Goal: Communication & Community: Share content

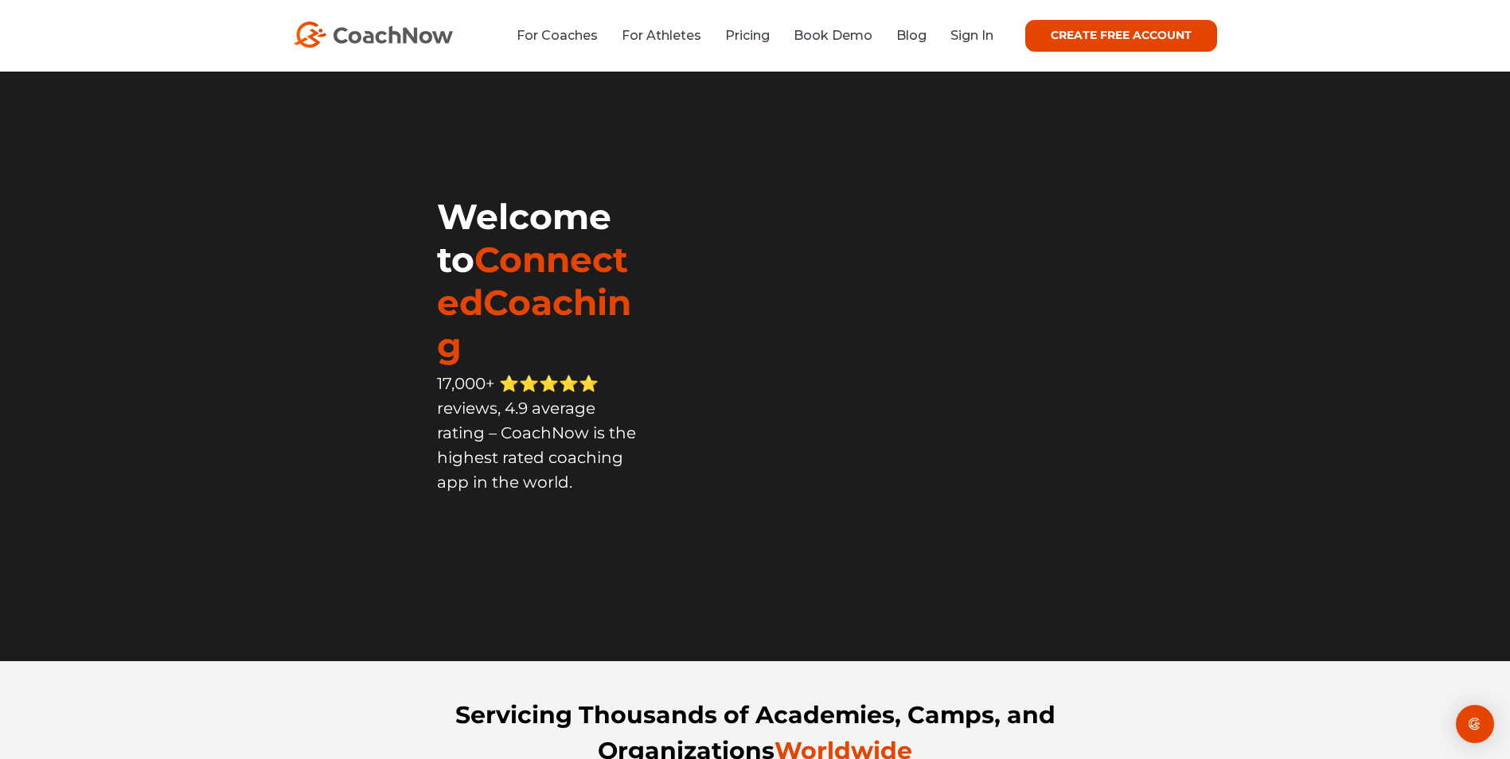
drag, startPoint x: 0, startPoint y: 0, endPoint x: 971, endPoint y: 35, distance: 971.7
click at [971, 35] on link "Sign In" at bounding box center [971, 35] width 43 height 15
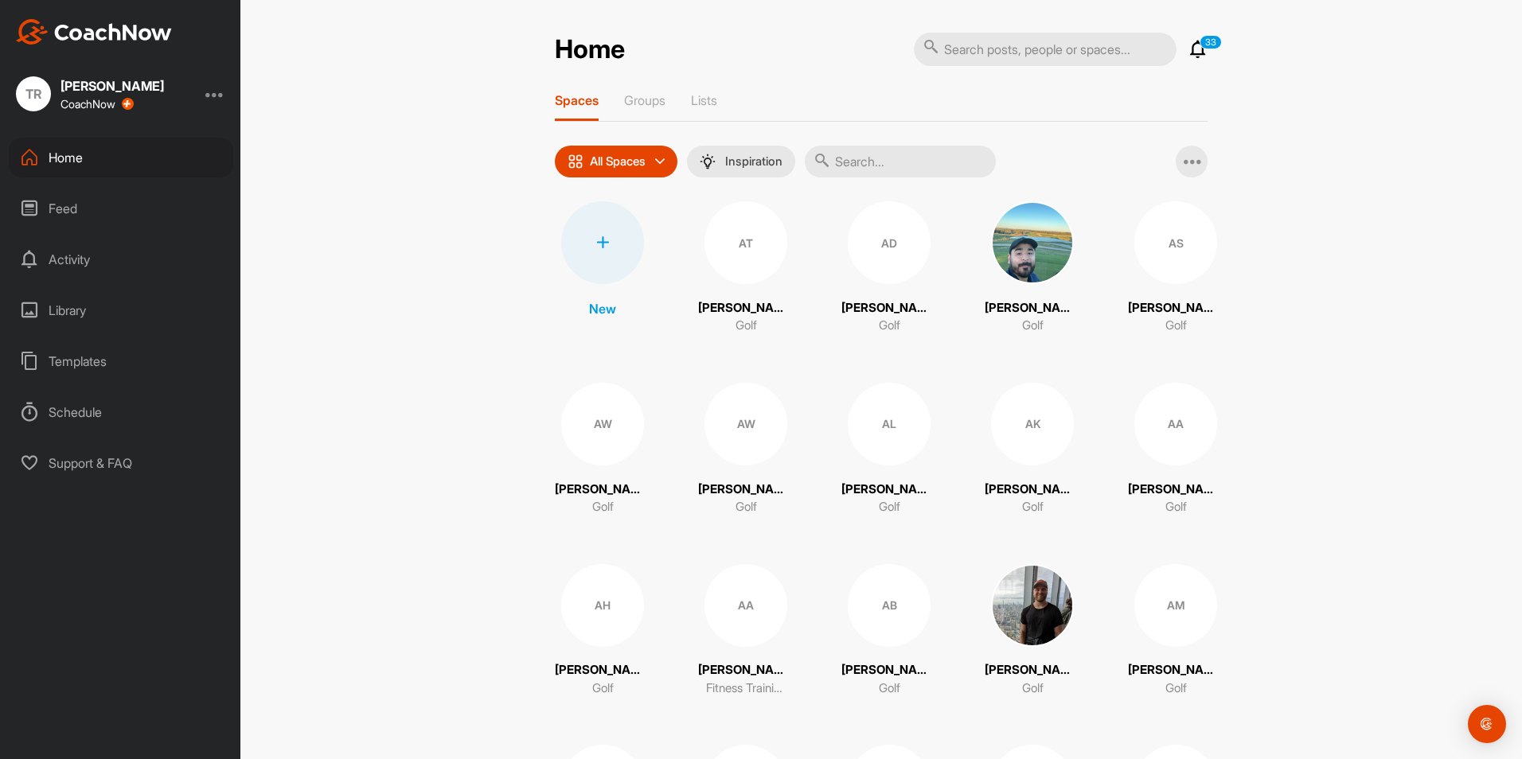
click at [1061, 58] on input "text" at bounding box center [1045, 49] width 263 height 33
type input "a"
type input "derek"
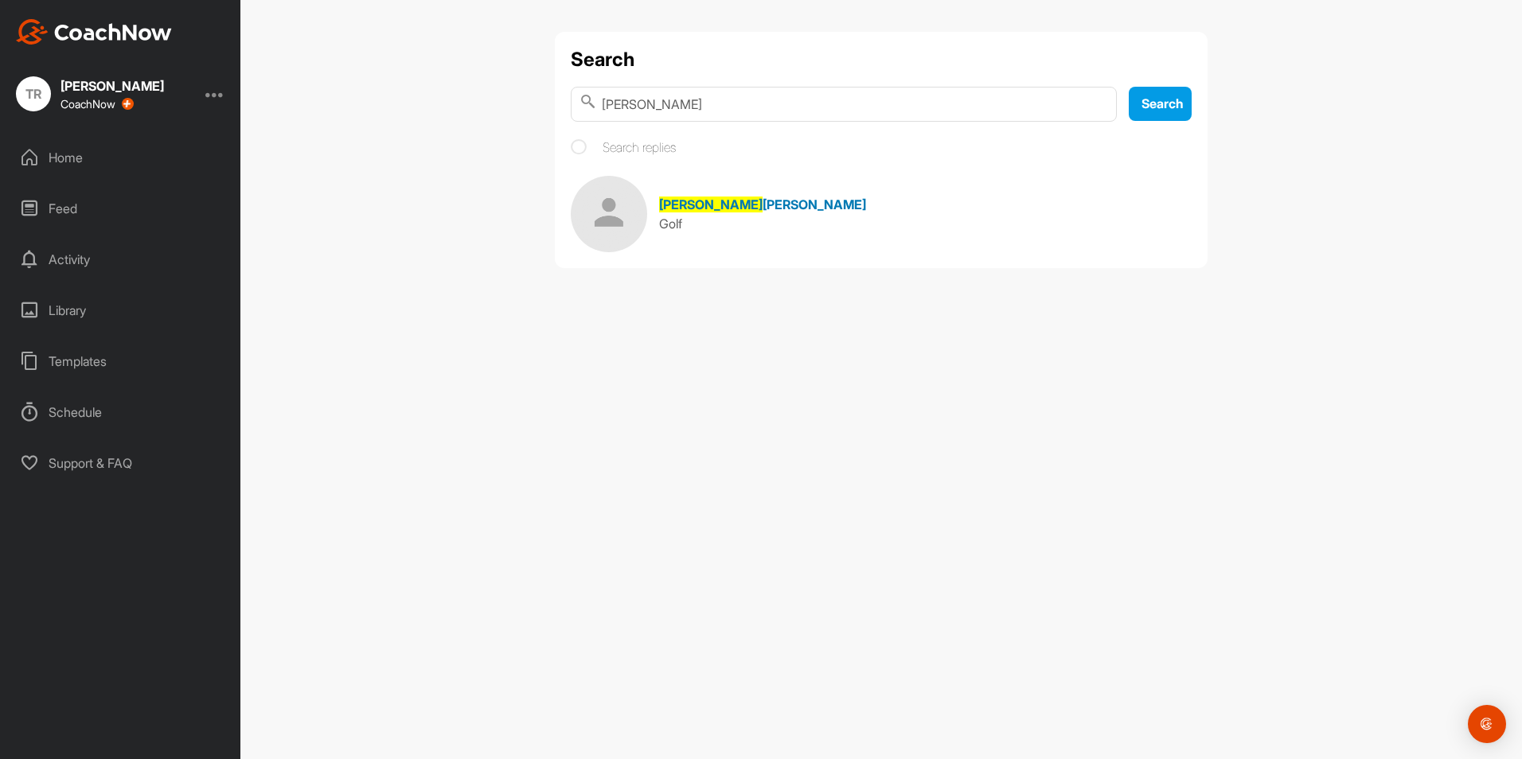
click at [762, 209] on span "McClerkin" at bounding box center [813, 205] width 103 height 16
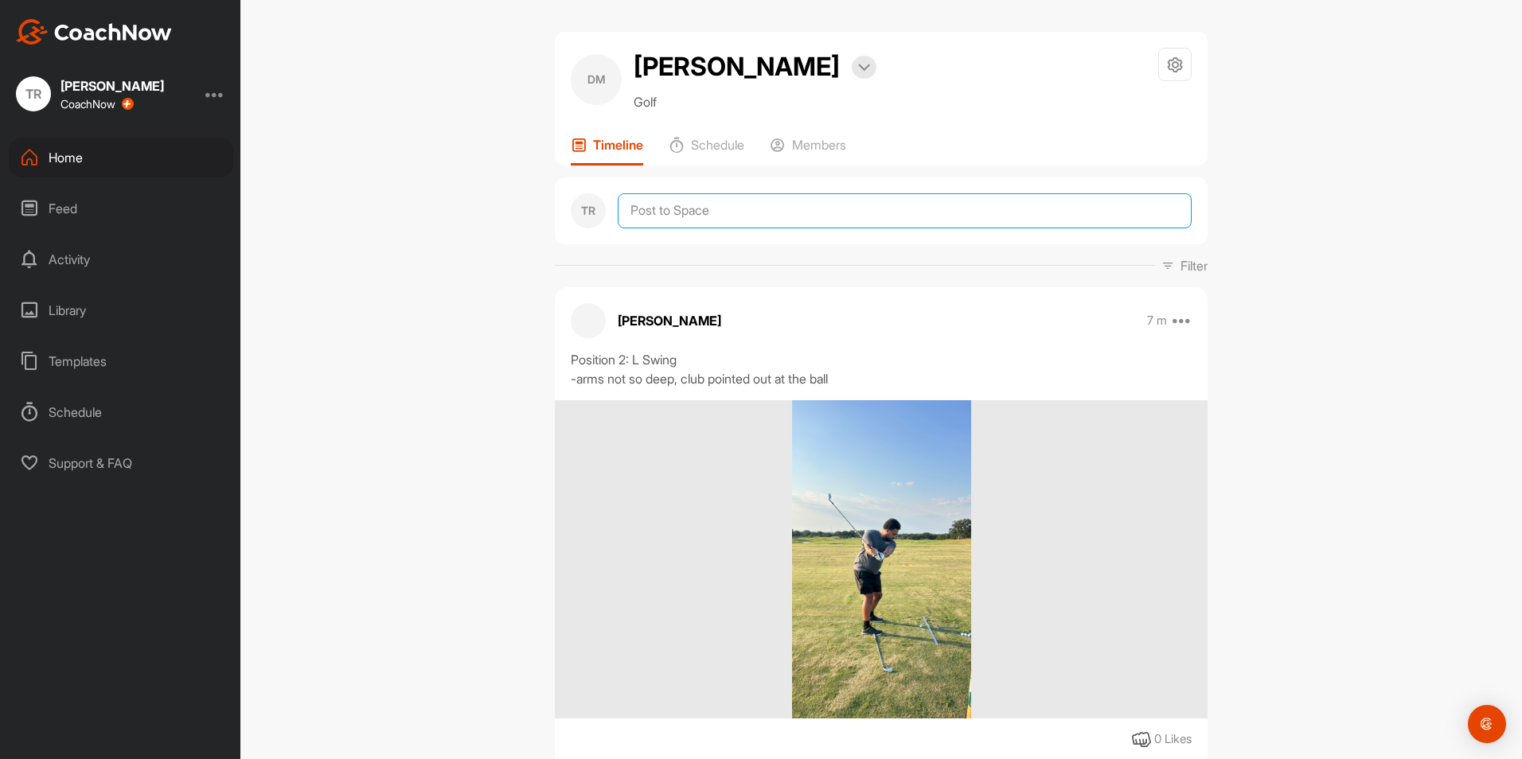
click at [730, 209] on textarea at bounding box center [905, 210] width 574 height 35
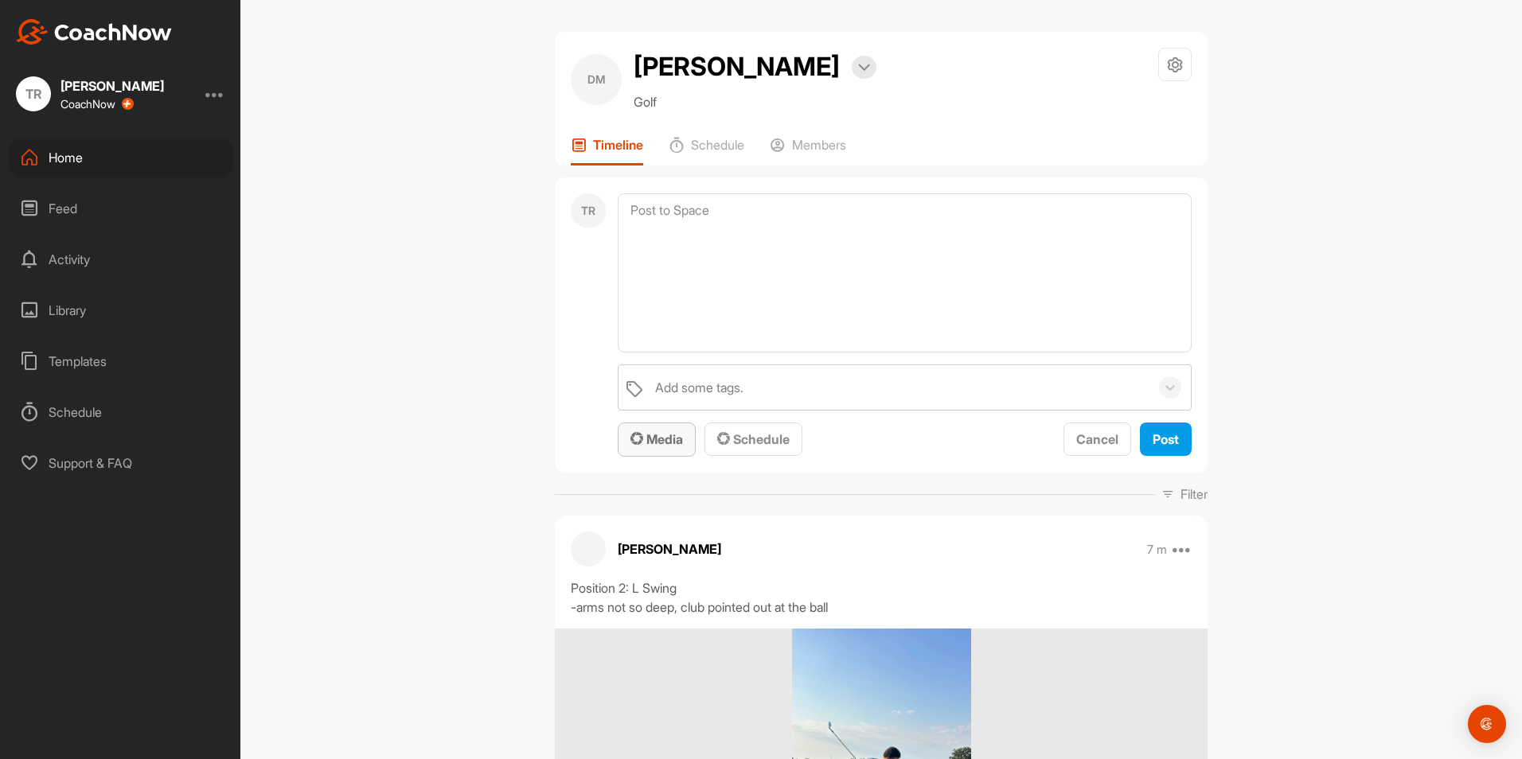
click at [659, 445] on span "Media" at bounding box center [656, 439] width 53 height 16
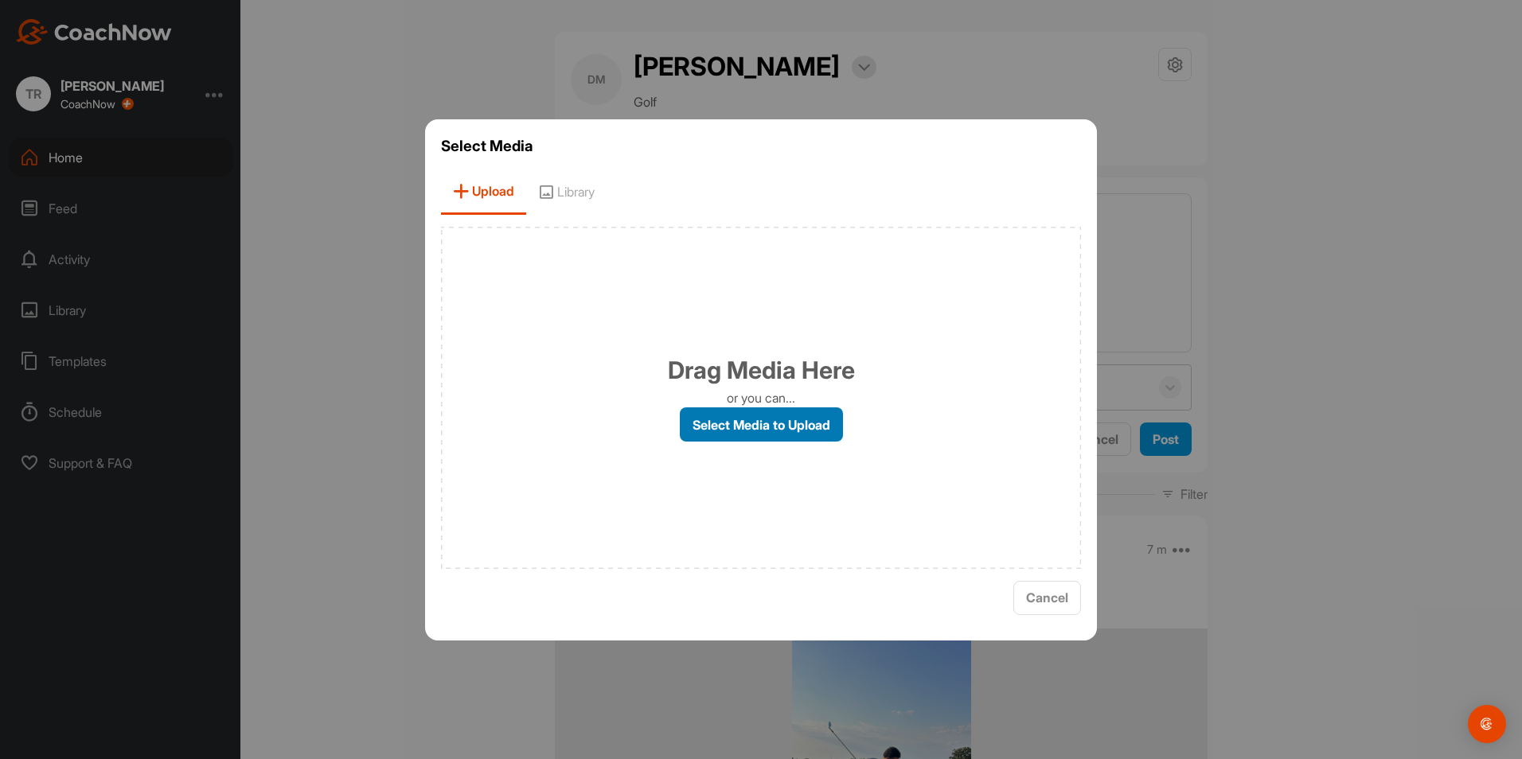
click at [703, 434] on label "Select Media to Upload" at bounding box center [761, 425] width 163 height 34
click at [0, 0] on input "Select Media to Upload" at bounding box center [0, 0] width 0 height 0
click at [1048, 591] on span "Cancel" at bounding box center [1047, 598] width 42 height 16
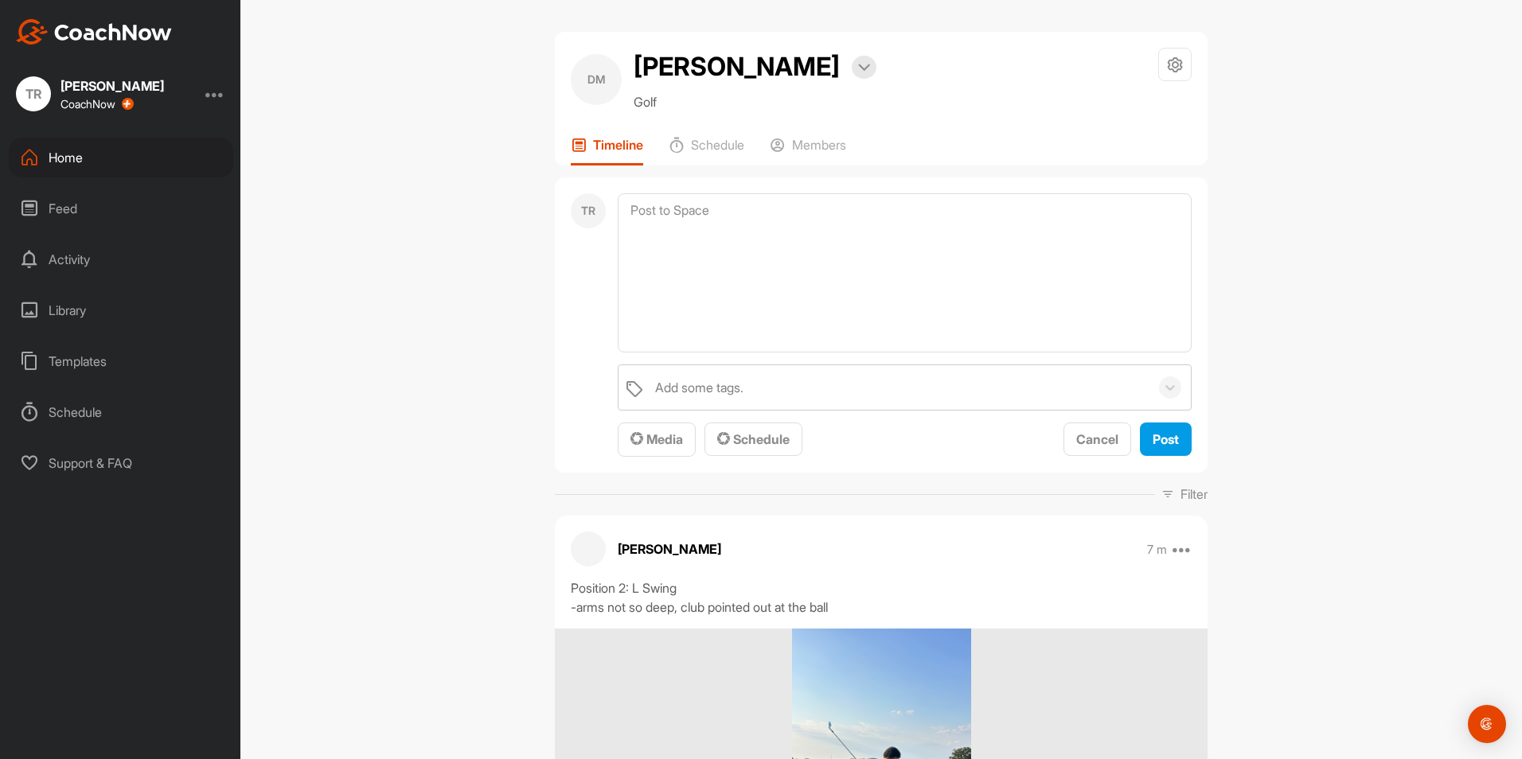
click at [148, 166] on div "Home" at bounding box center [121, 158] width 224 height 40
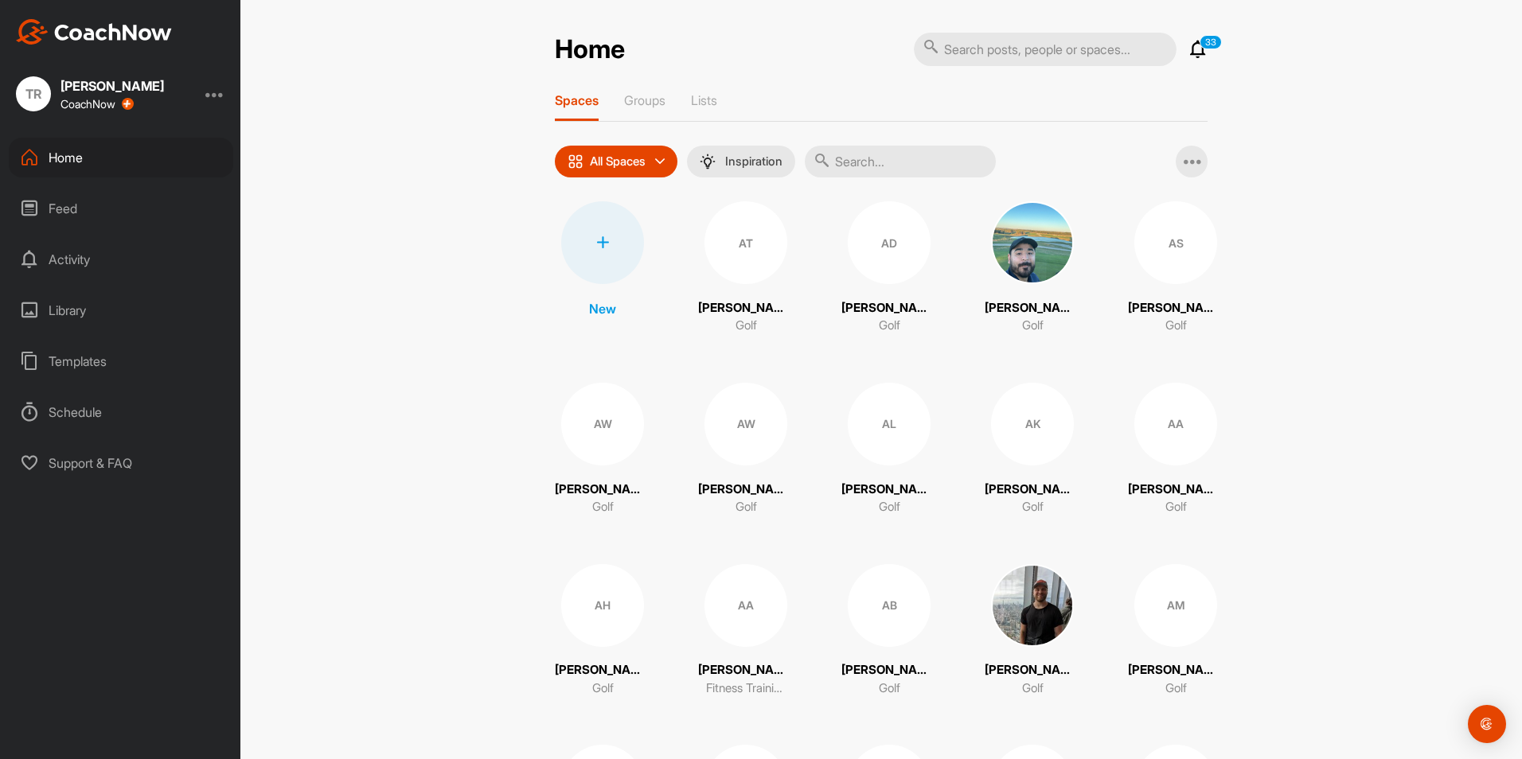
click at [989, 57] on input "text" at bounding box center [1045, 49] width 263 height 33
type input "valek"
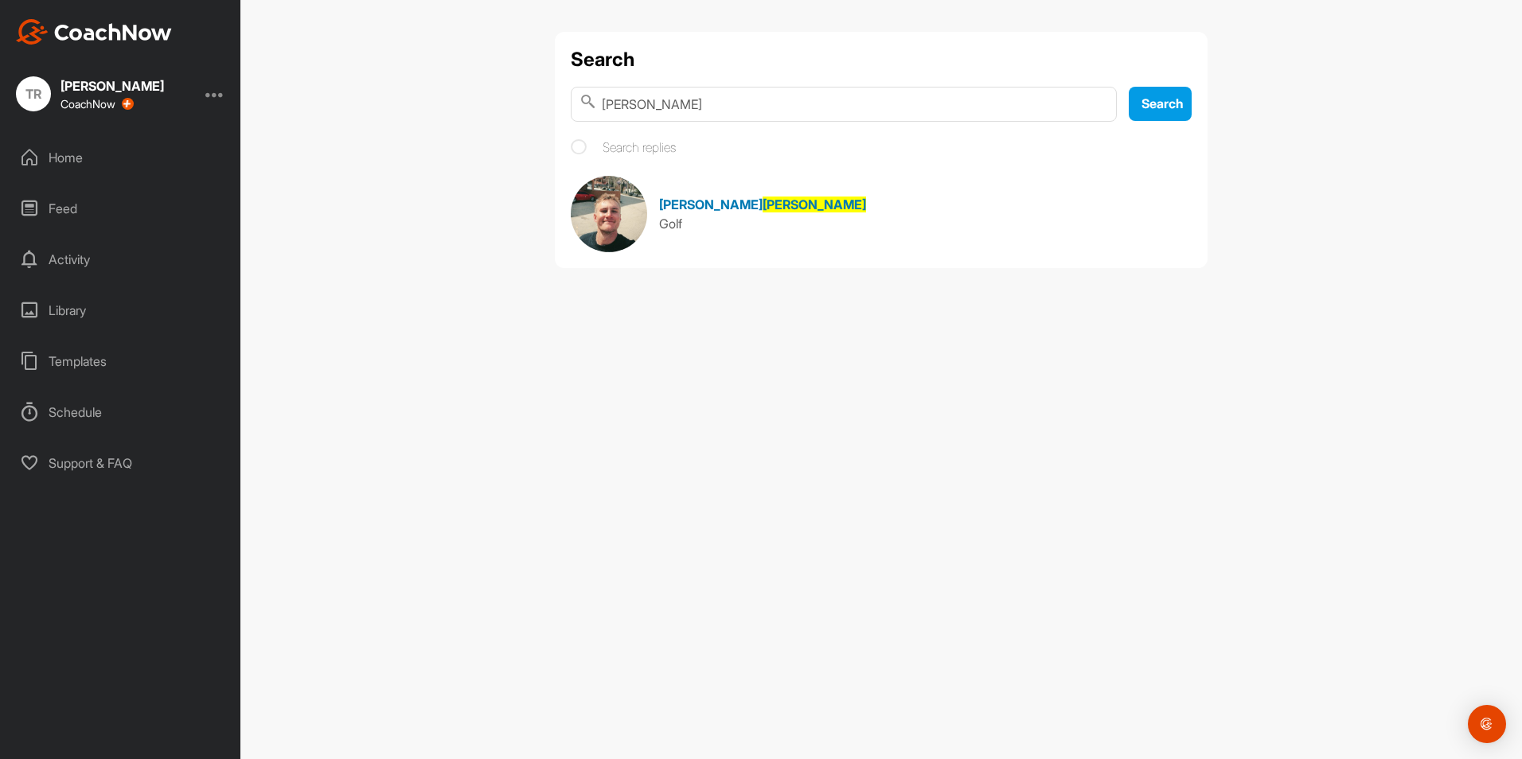
click at [762, 200] on span "Valek" at bounding box center [813, 205] width 103 height 16
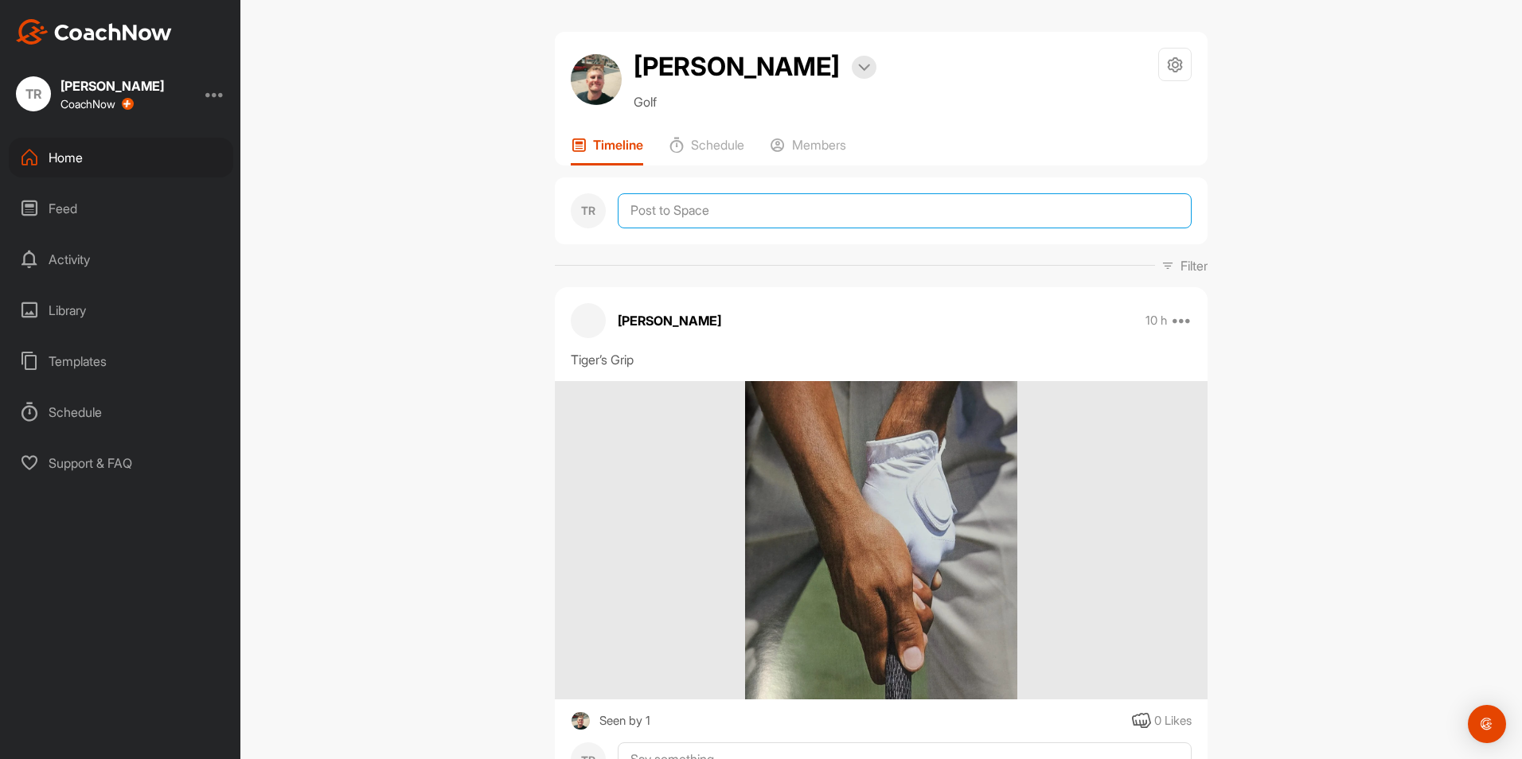
click at [674, 205] on textarea at bounding box center [905, 210] width 574 height 35
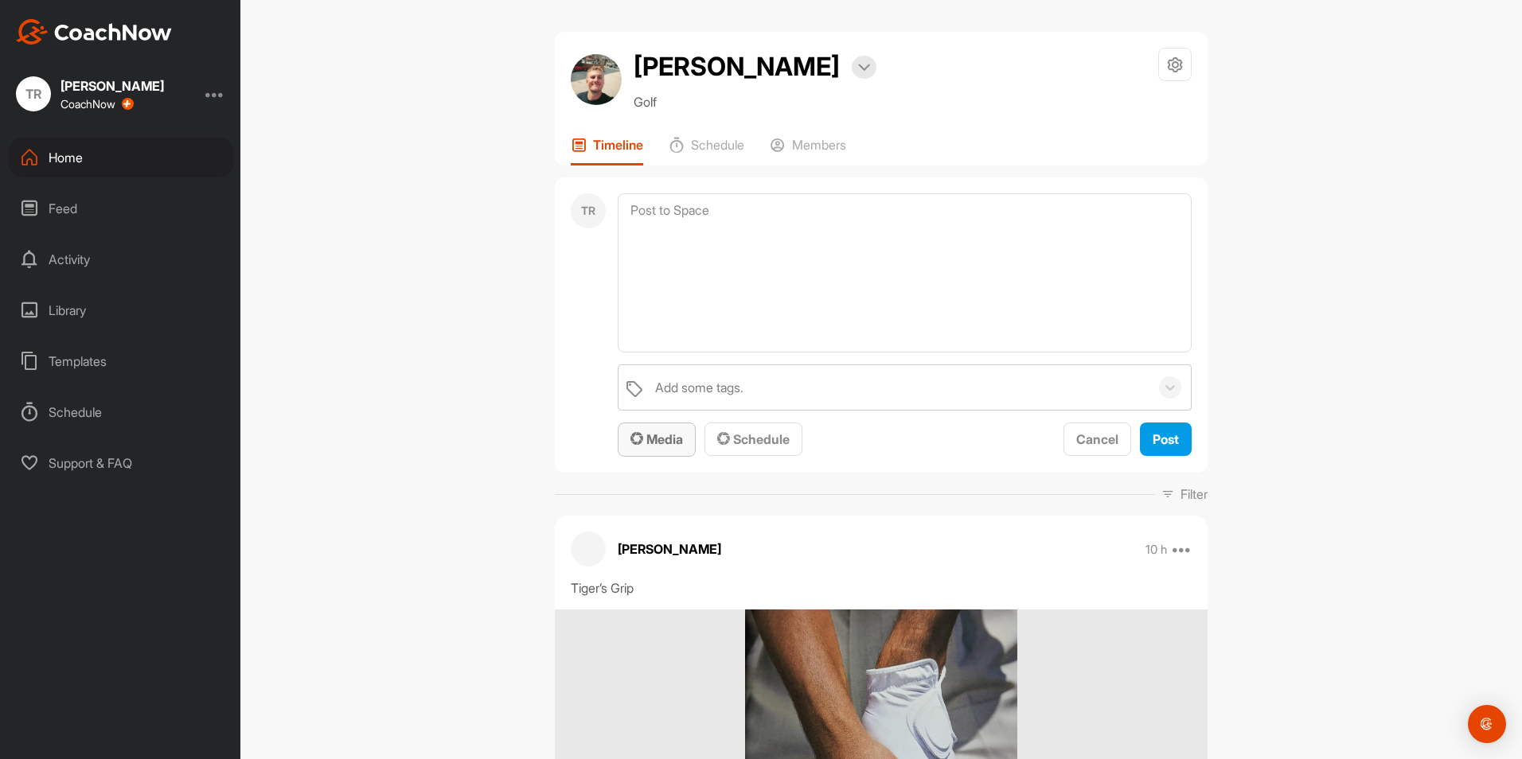
click at [661, 436] on span "Media" at bounding box center [656, 439] width 53 height 16
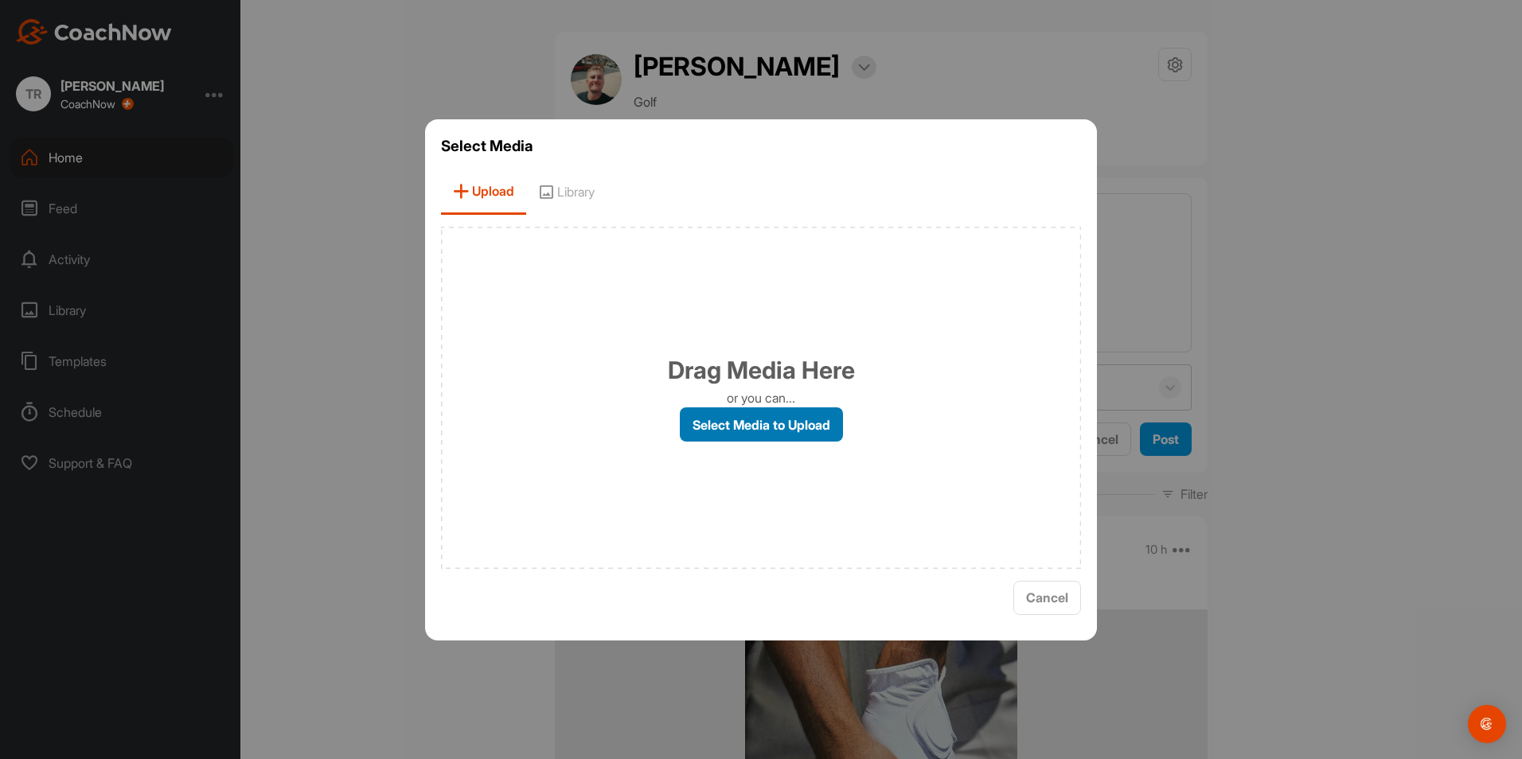
click at [707, 435] on label "Select Media to Upload" at bounding box center [761, 425] width 163 height 34
click at [0, 0] on input "Select Media to Upload" at bounding box center [0, 0] width 0 height 0
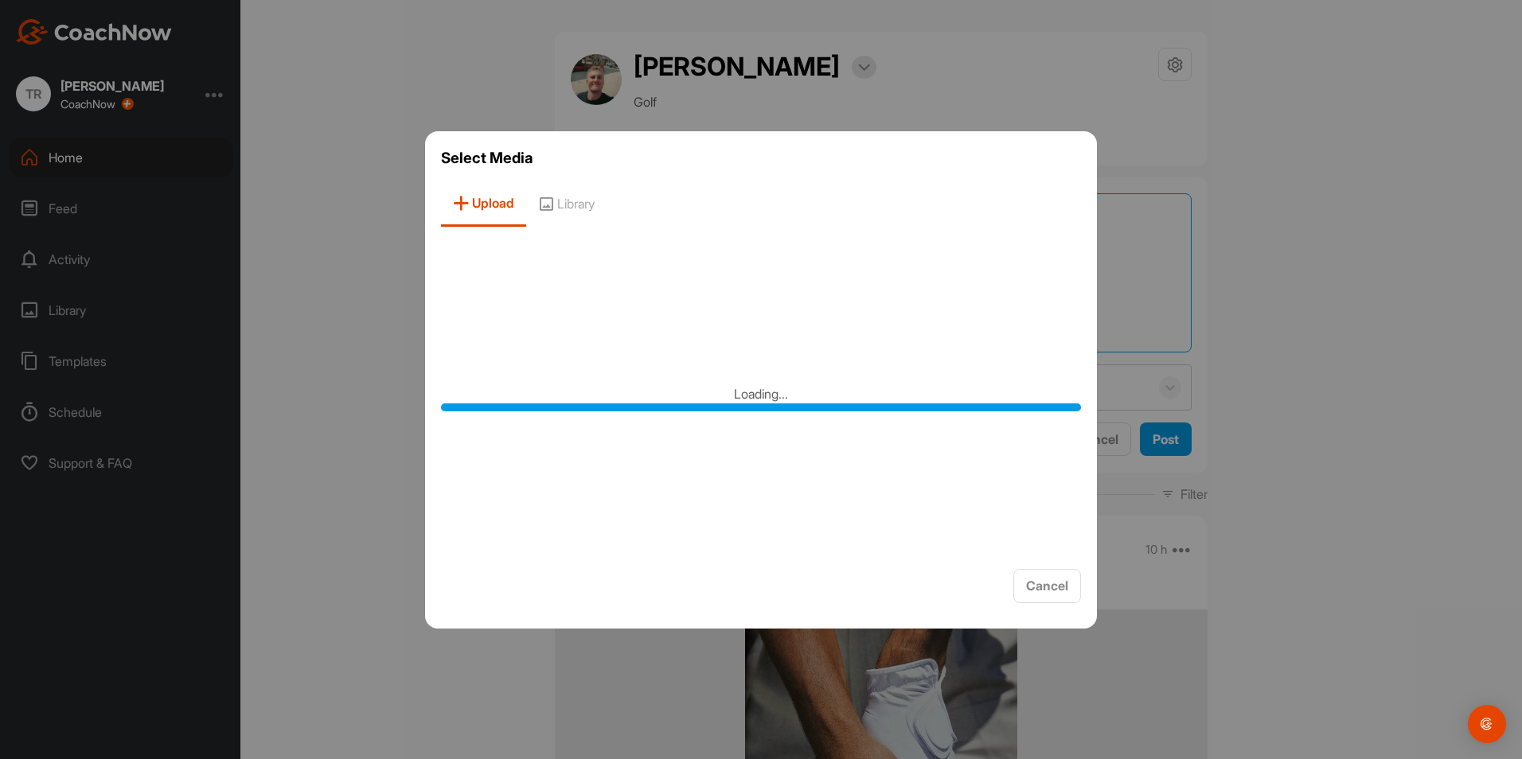
click at [1095, 340] on textarea at bounding box center [905, 272] width 574 height 159
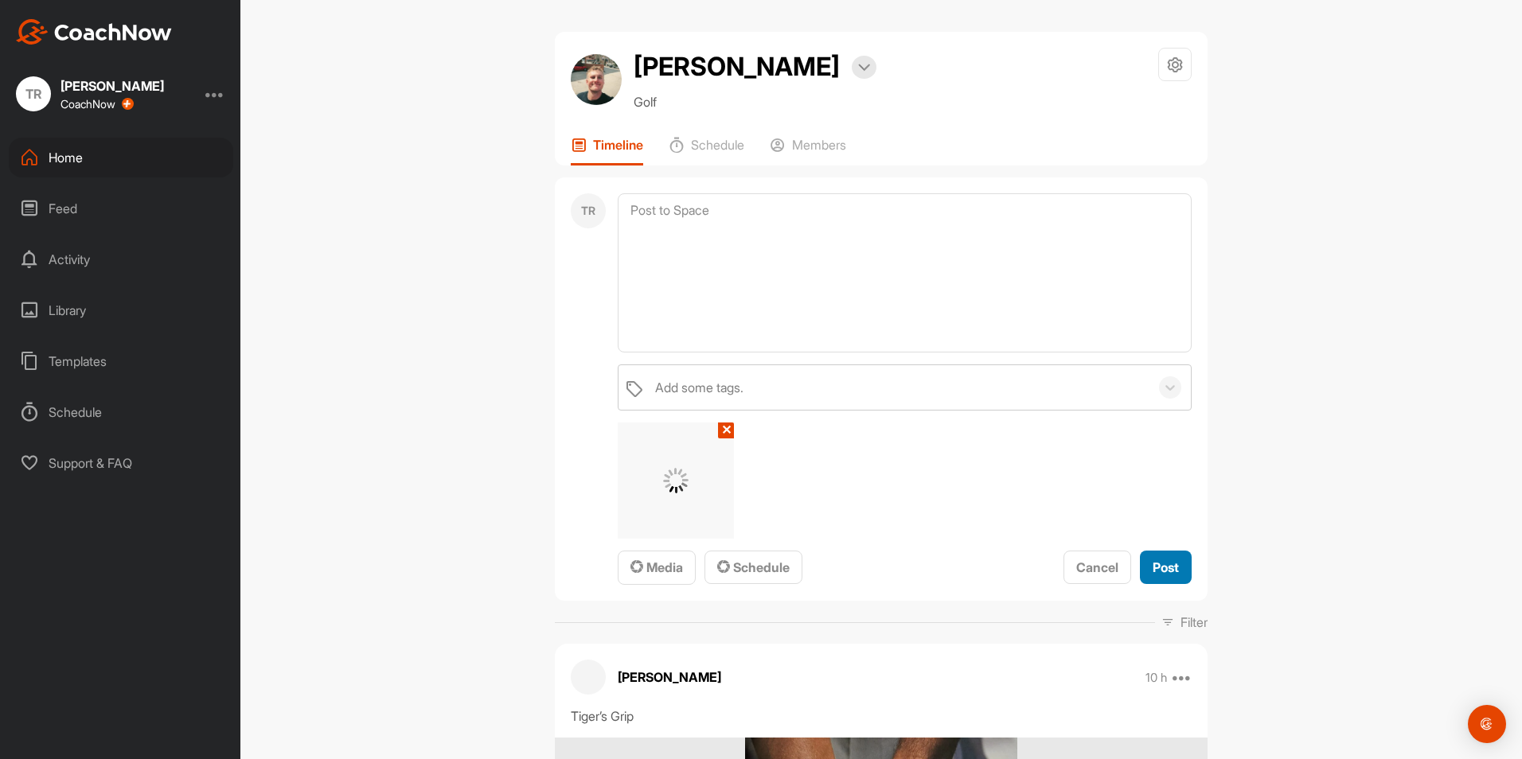
click at [1162, 568] on span "Post" at bounding box center [1166, 568] width 26 height 16
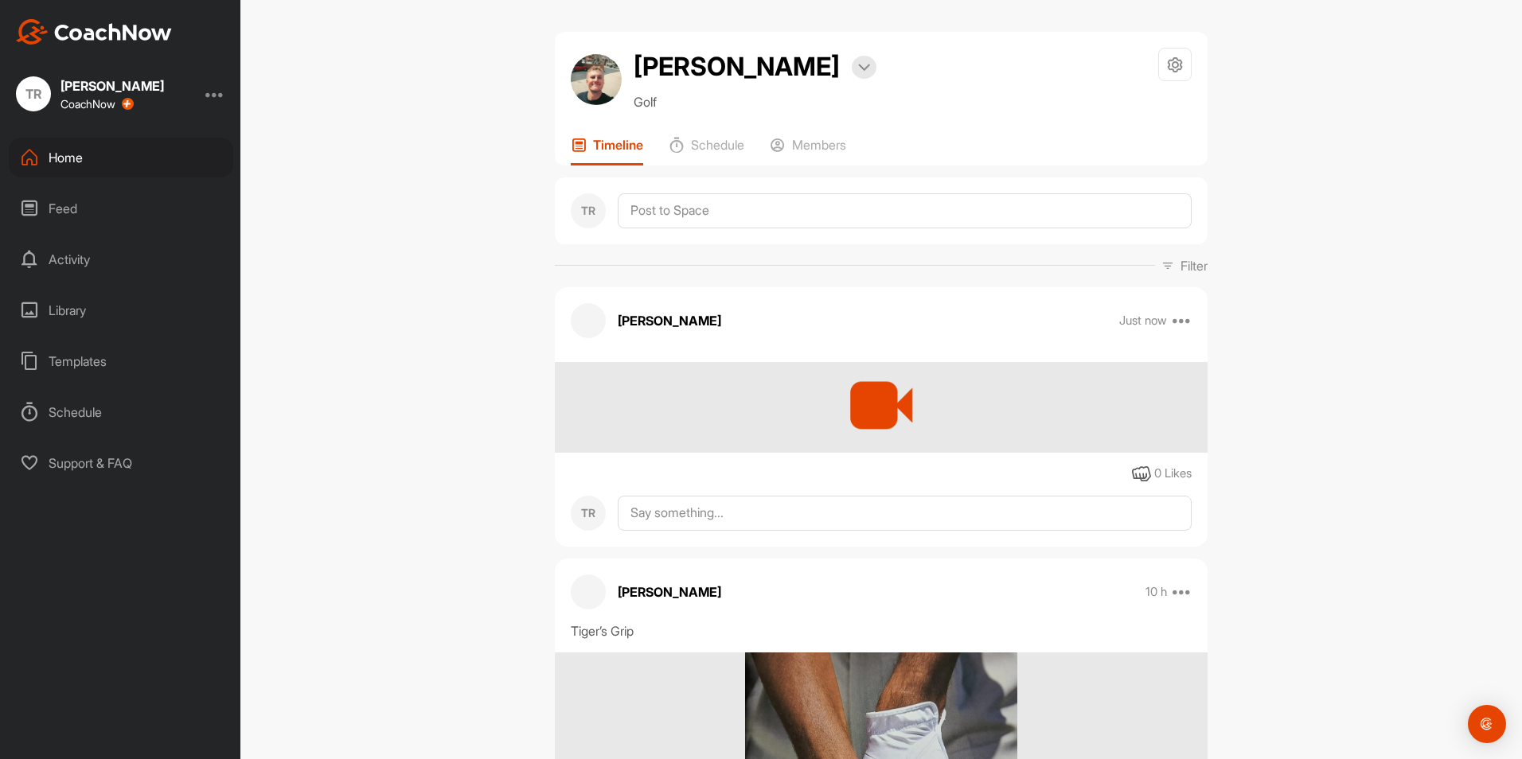
click at [362, 209] on div "Cole Valek Bookings Golf Space Settings Your Notifications Timeline Schedule Me…" at bounding box center [880, 379] width 1281 height 759
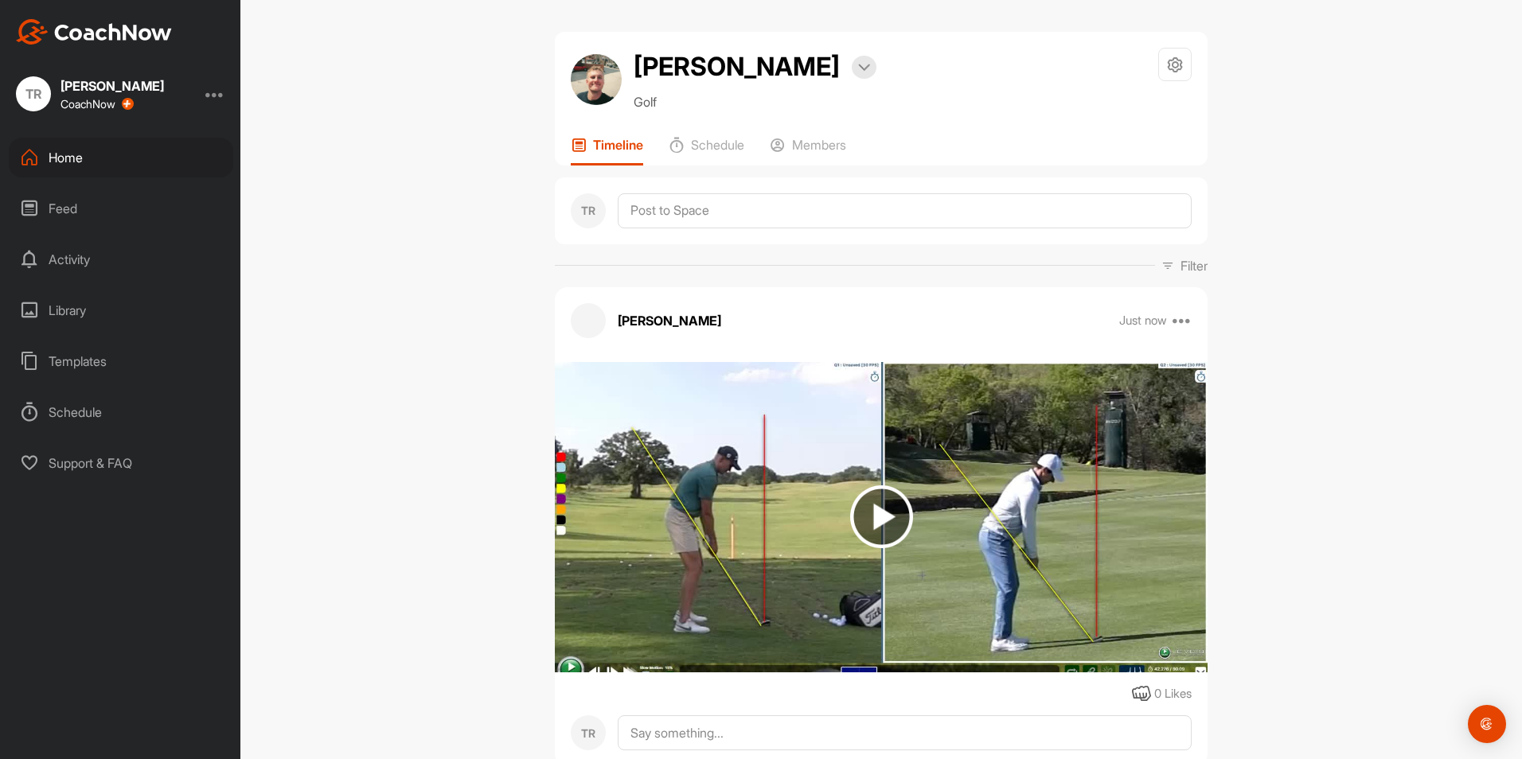
click at [91, 167] on div "Home" at bounding box center [121, 158] width 224 height 40
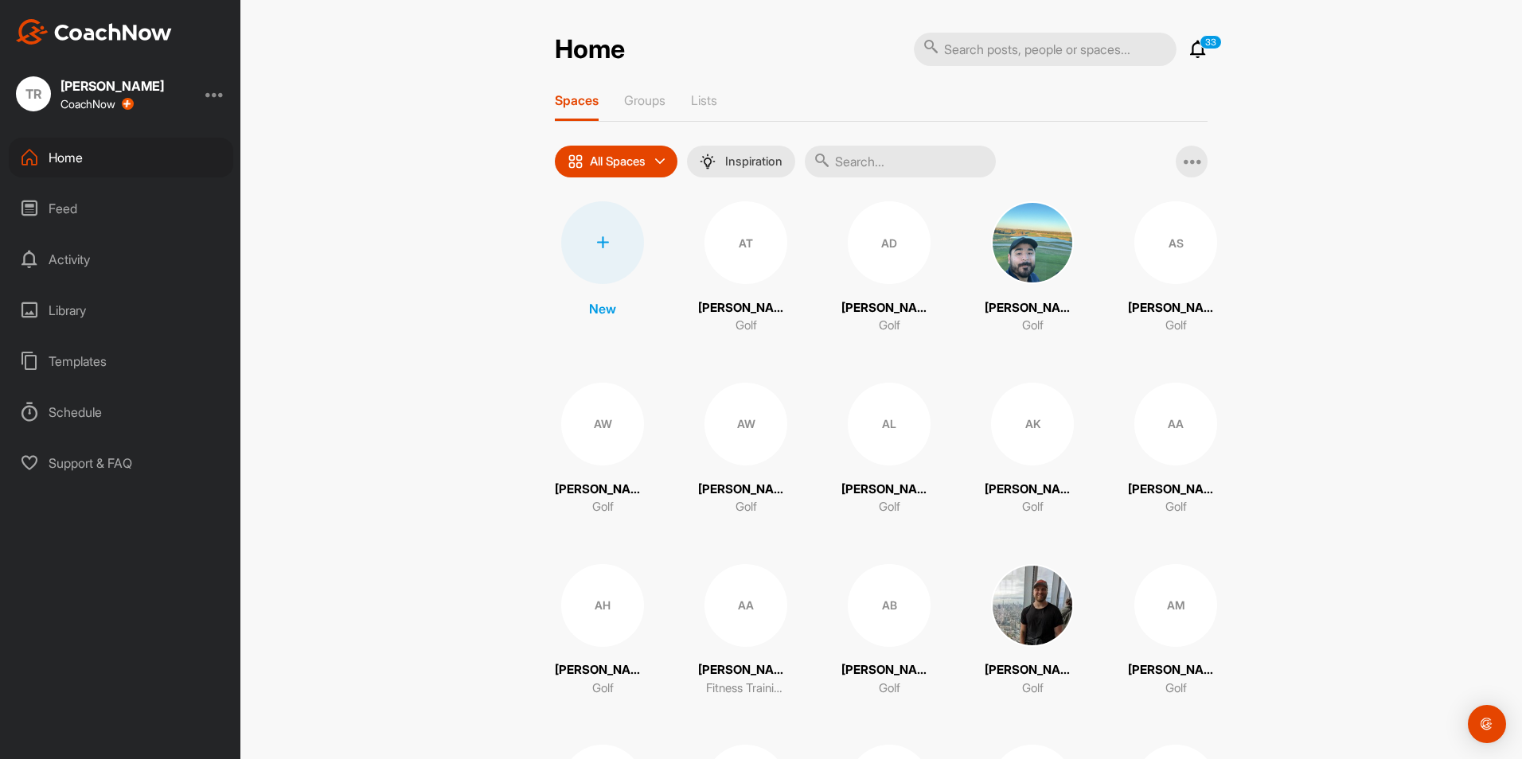
click at [1202, 222] on div "AS" at bounding box center [1175, 242] width 83 height 83
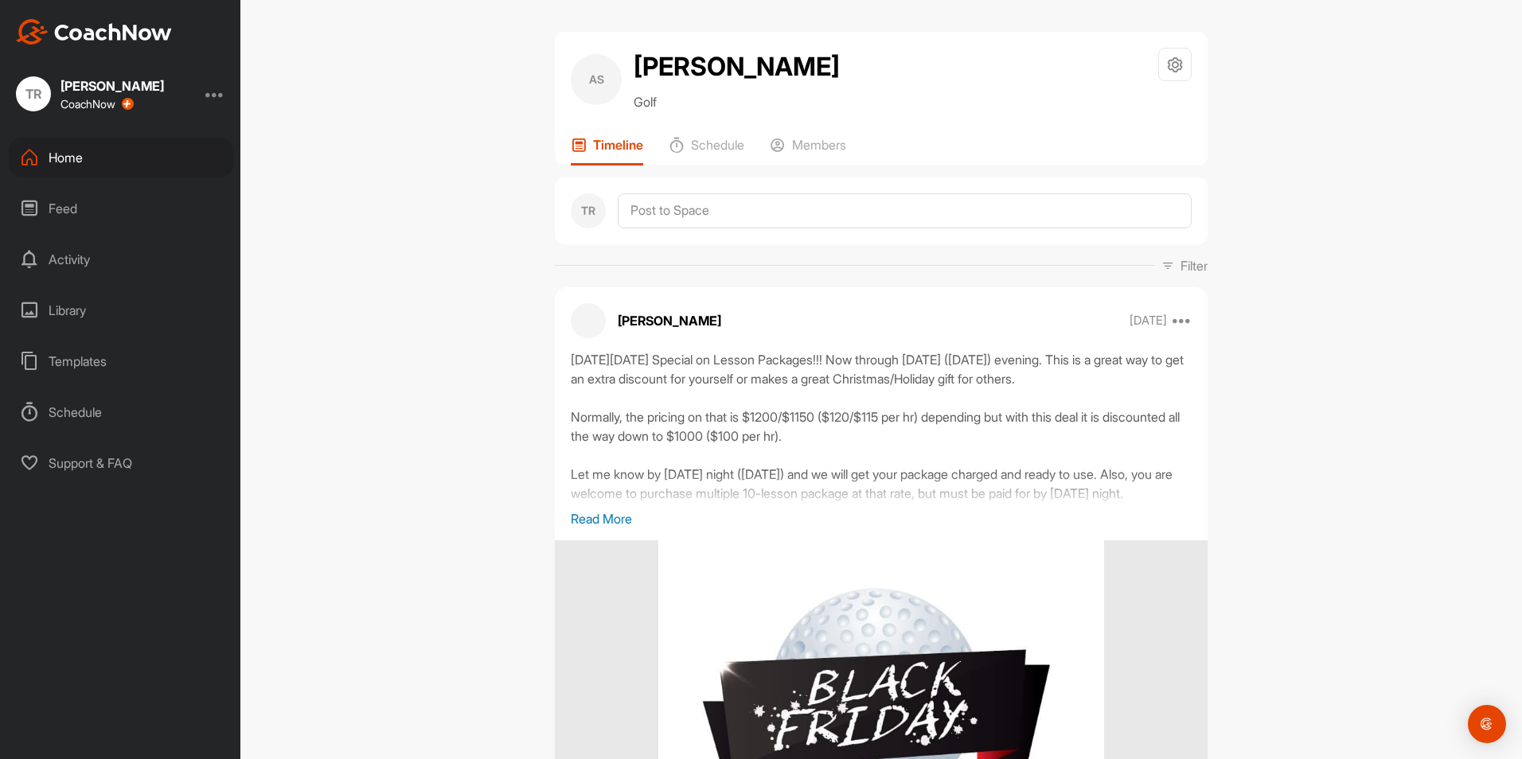
click at [106, 166] on div "Home" at bounding box center [121, 158] width 224 height 40
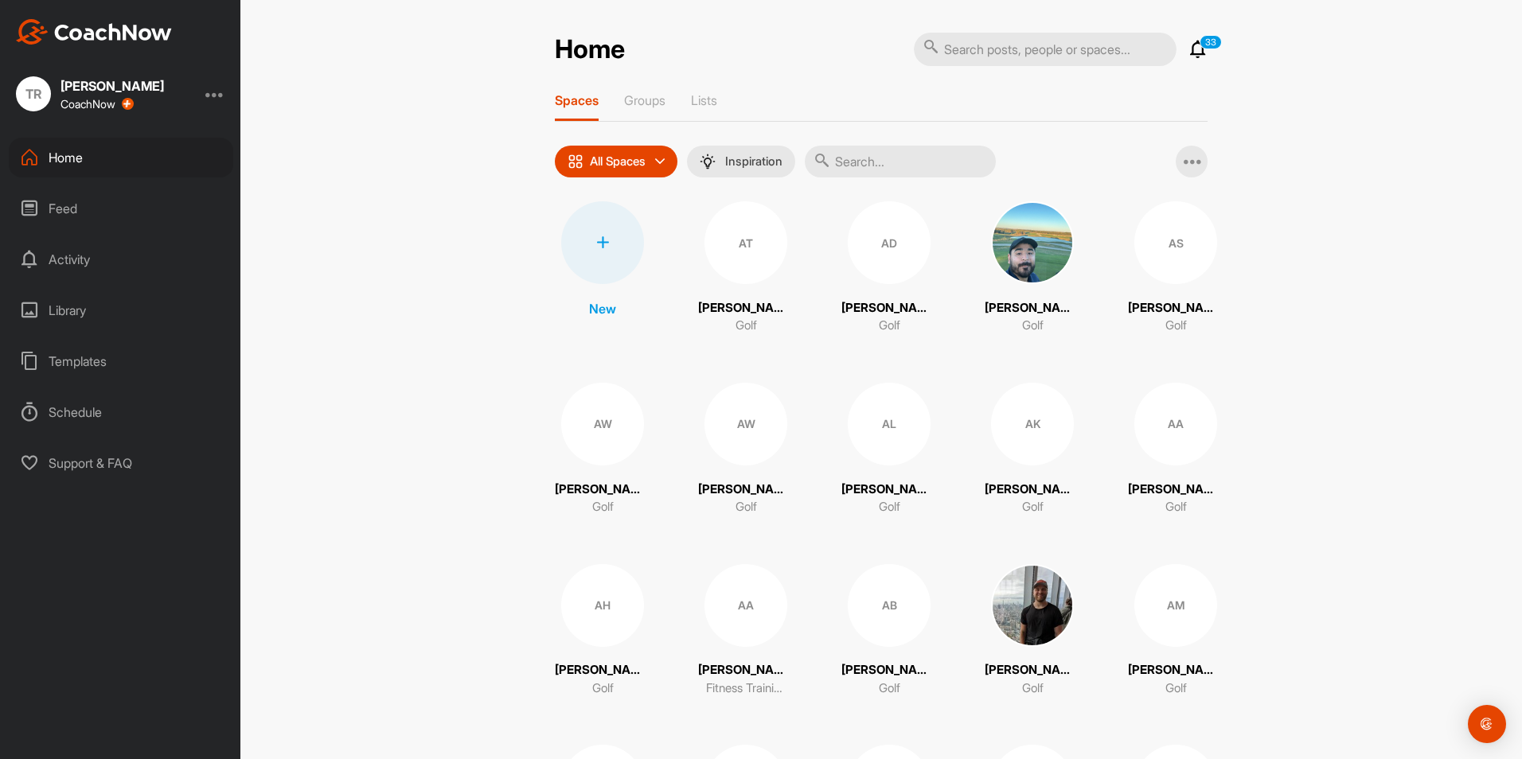
click at [1058, 37] on input "text" at bounding box center [1045, 49] width 263 height 33
type input "derek"
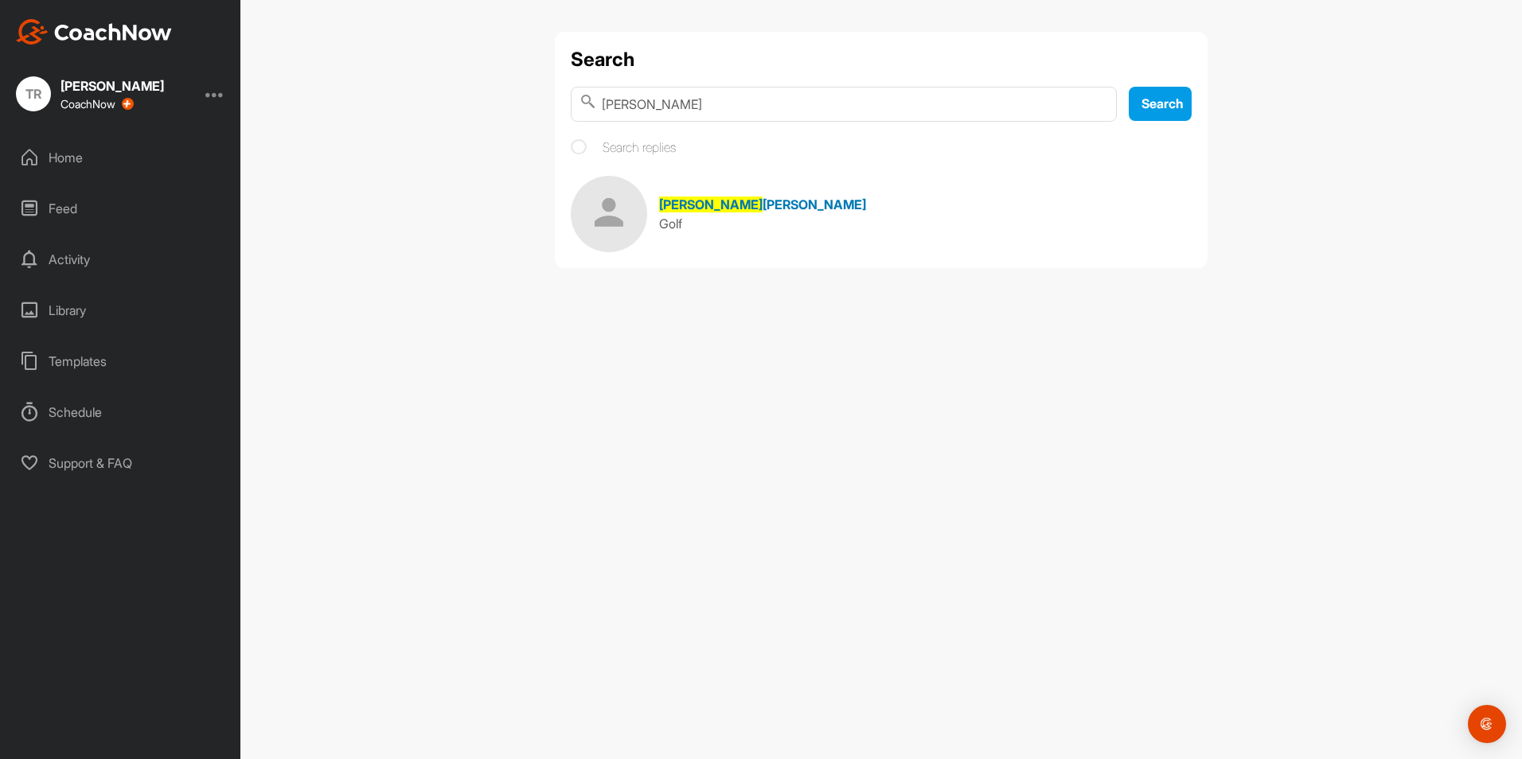
click at [762, 206] on span "McClerkin" at bounding box center [813, 205] width 103 height 16
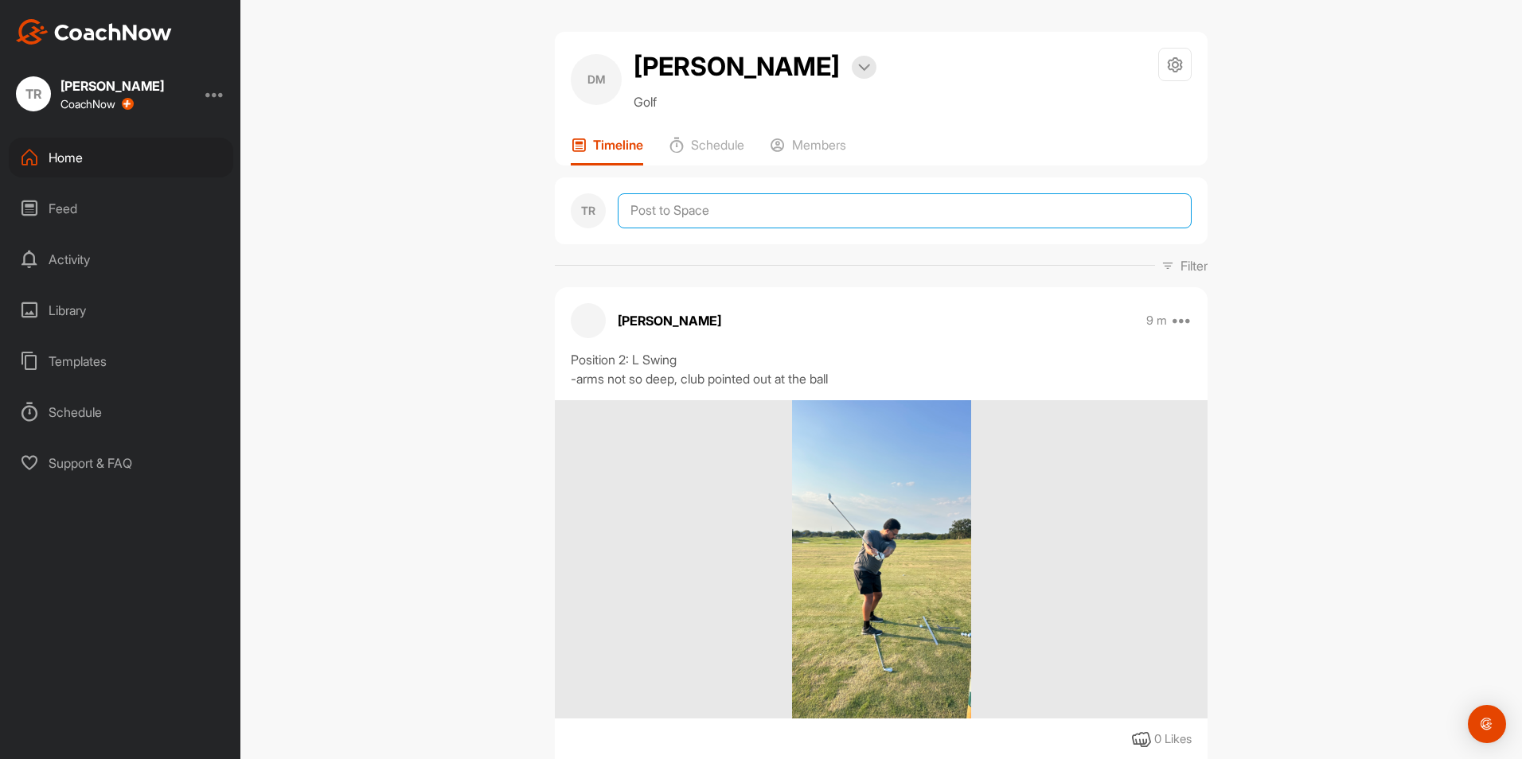
click at [701, 212] on textarea at bounding box center [905, 210] width 574 height 35
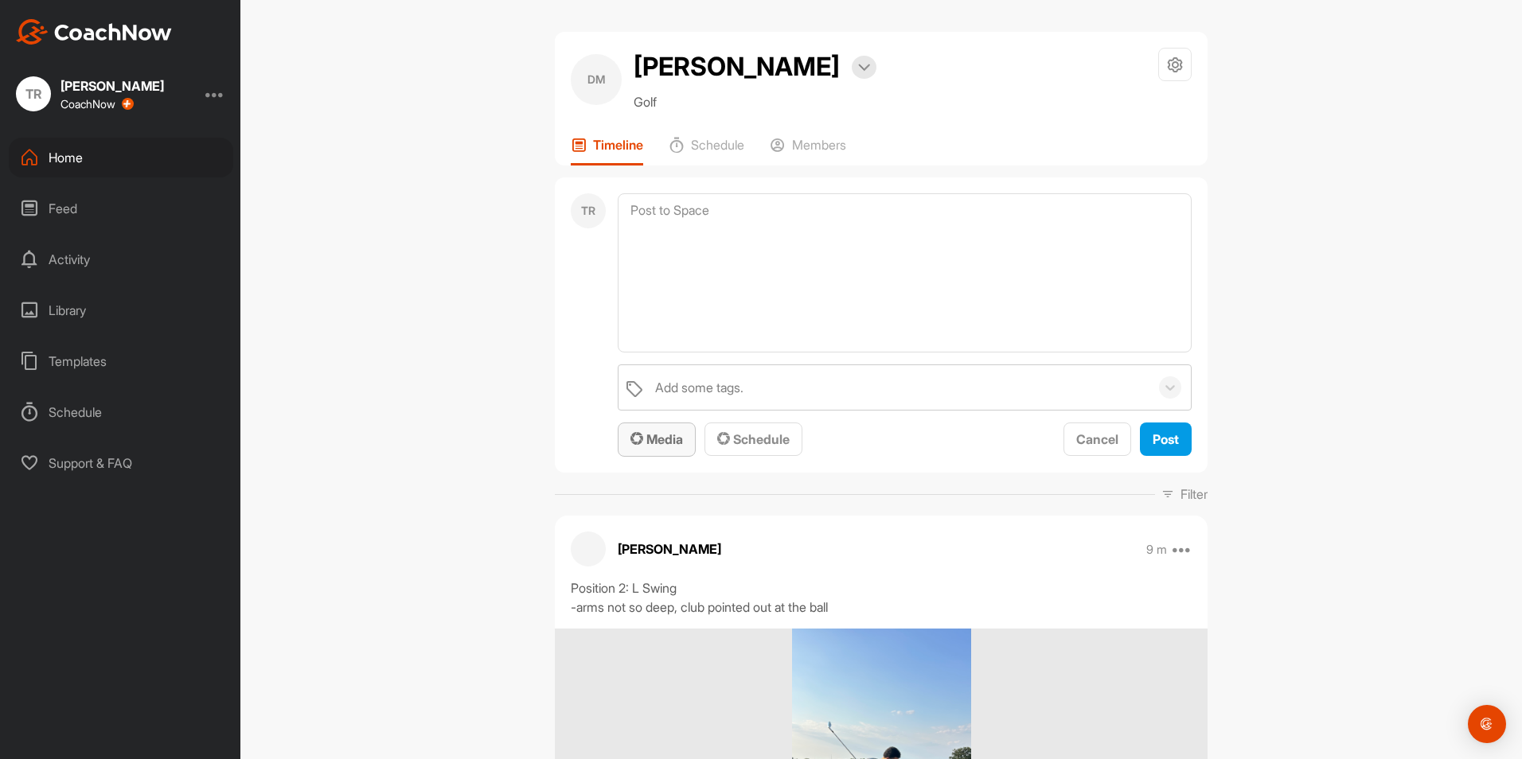
click at [669, 430] on div "Media" at bounding box center [656, 439] width 53 height 19
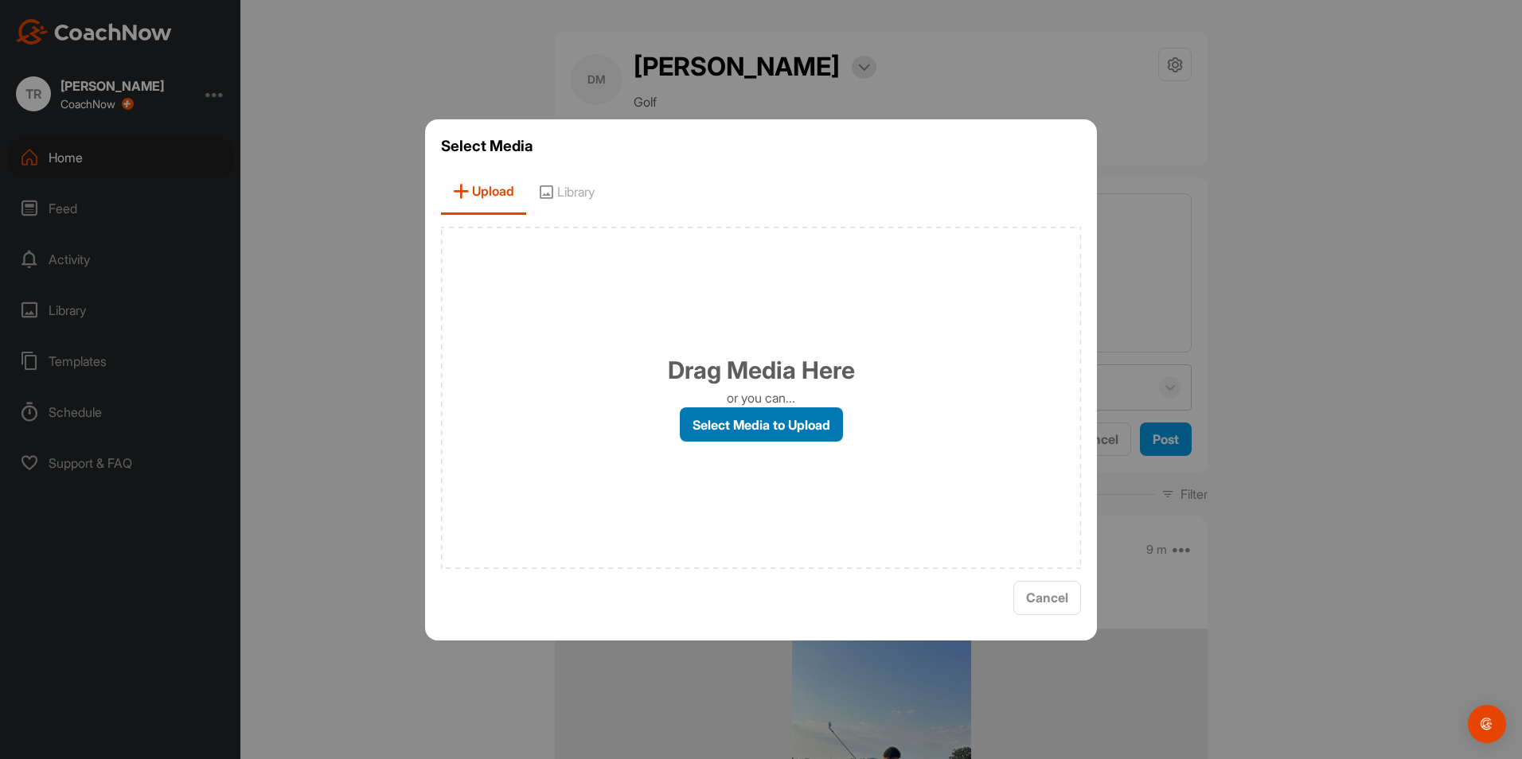
click at [710, 431] on label "Select Media to Upload" at bounding box center [761, 425] width 163 height 34
click at [0, 0] on input "Select Media to Upload" at bounding box center [0, 0] width 0 height 0
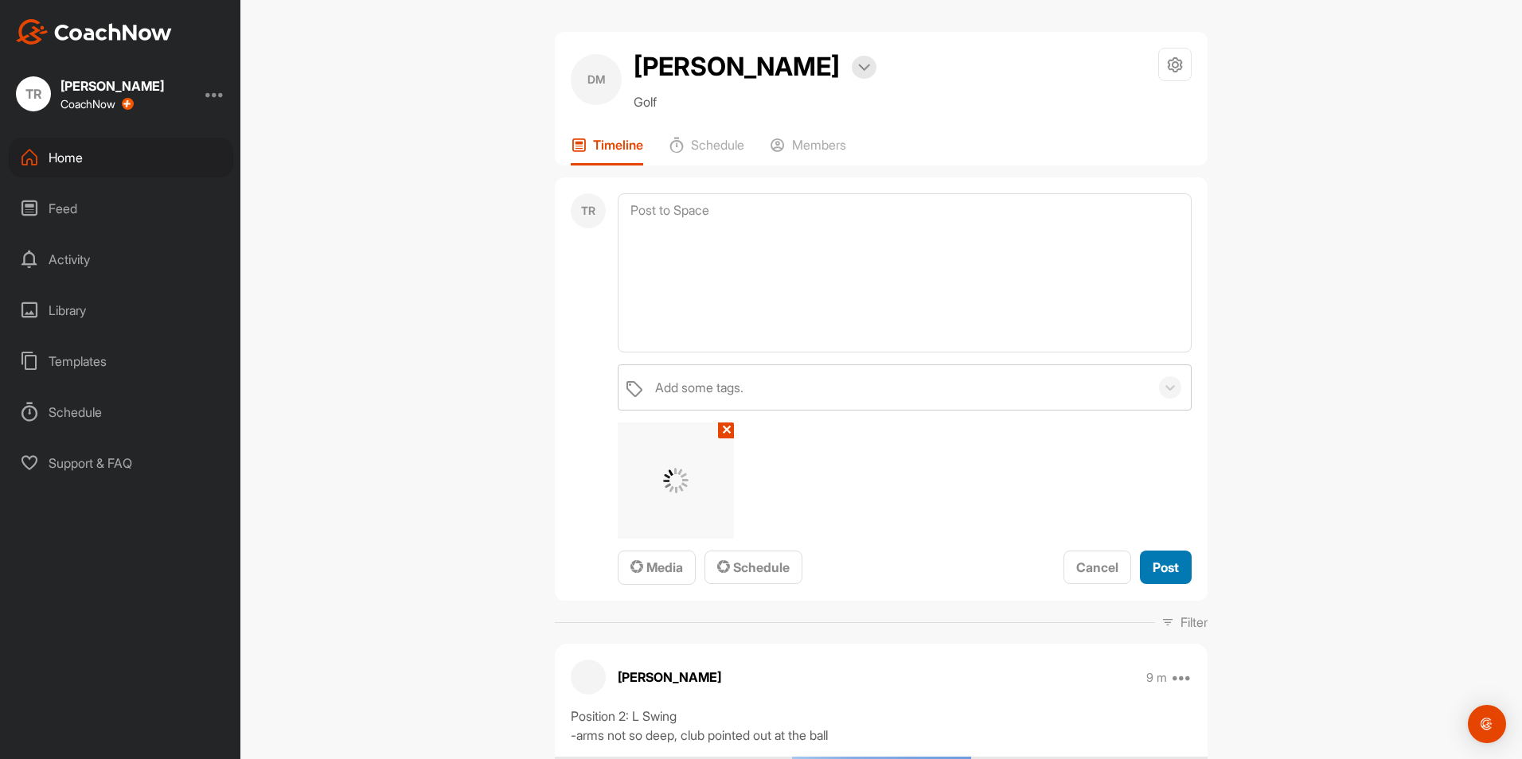
click at [1160, 567] on span "Post" at bounding box center [1166, 568] width 26 height 16
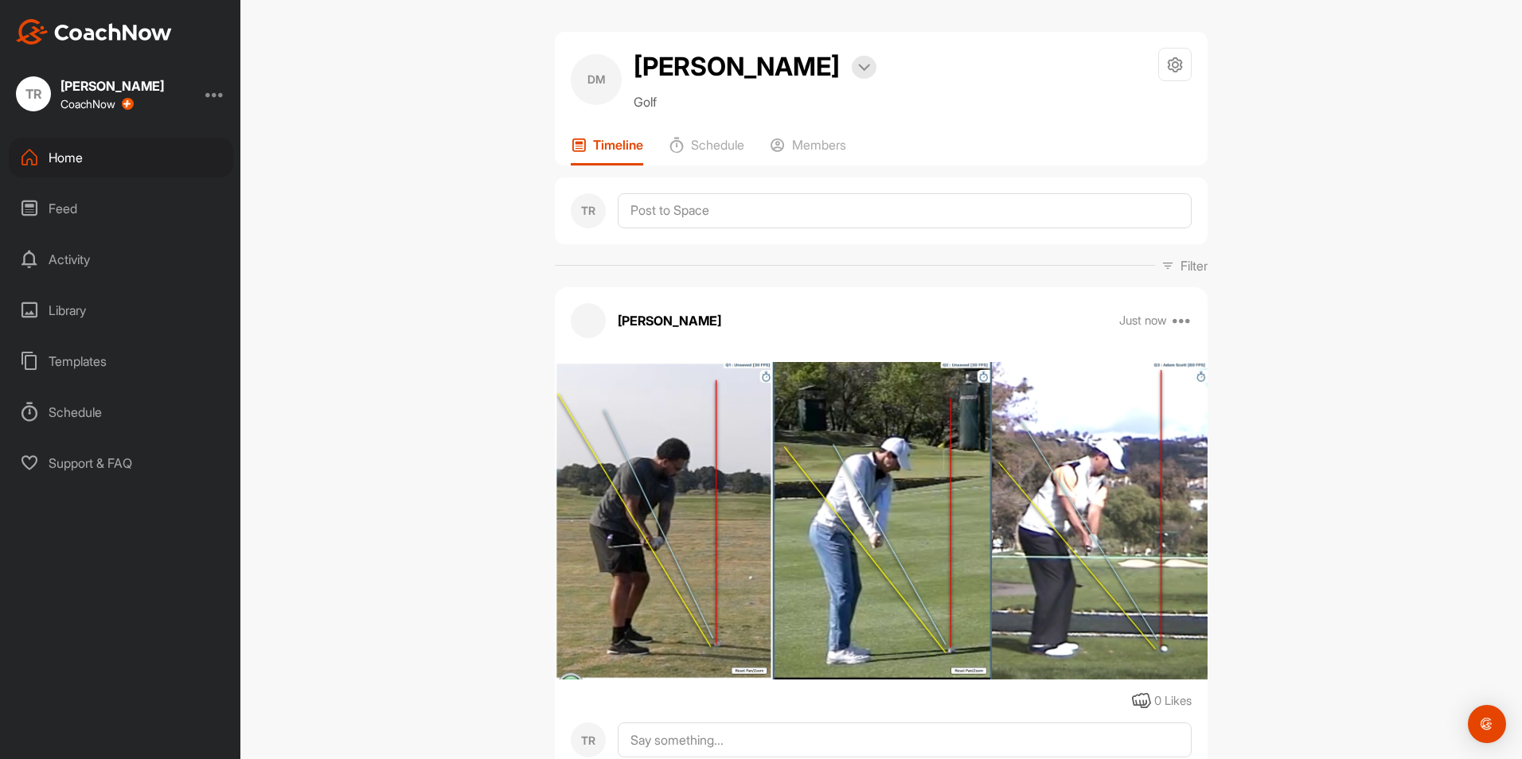
click at [1160, 567] on img at bounding box center [881, 521] width 652 height 318
click at [716, 225] on textarea at bounding box center [905, 210] width 574 height 35
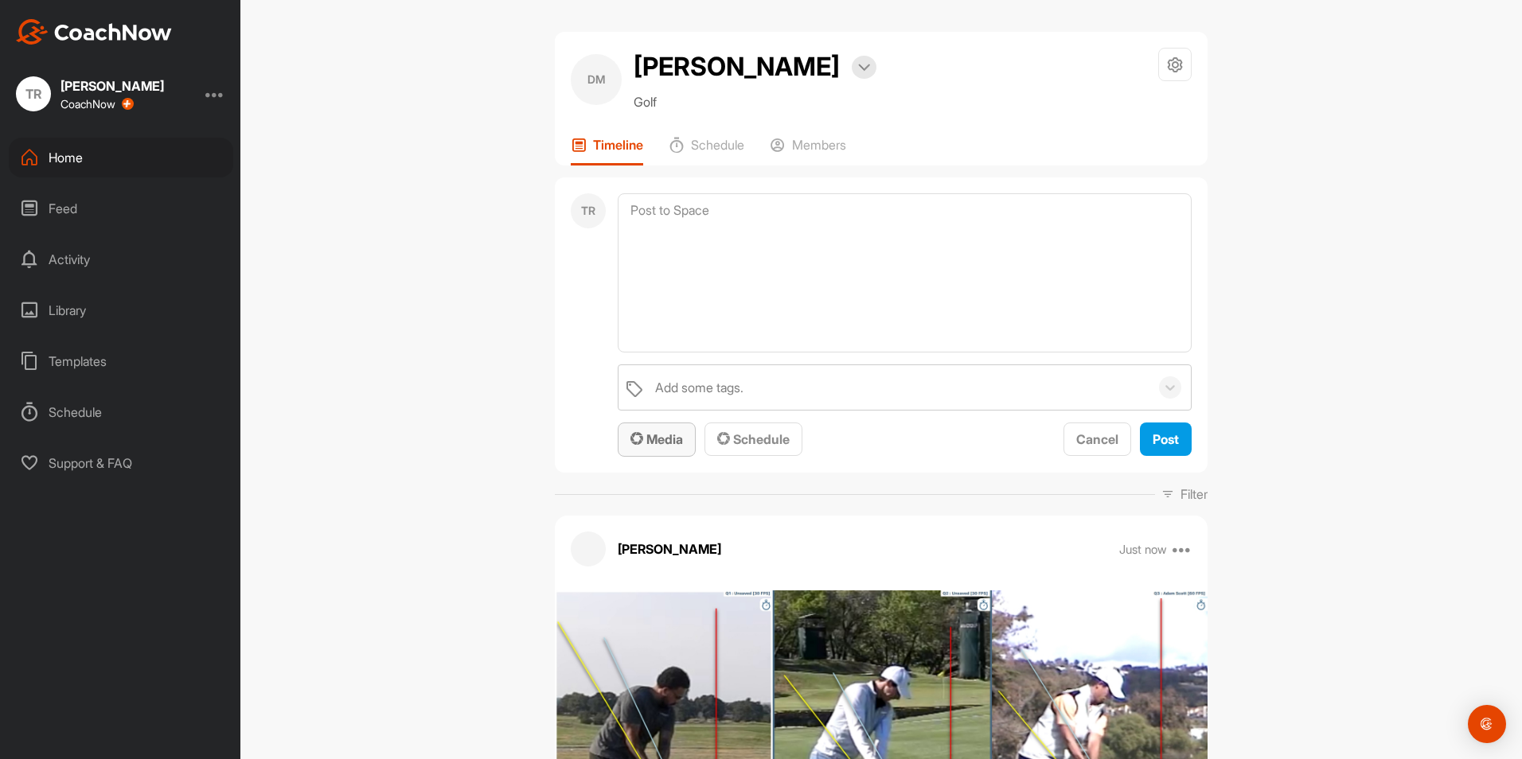
click at [665, 430] on div "Media" at bounding box center [656, 439] width 53 height 19
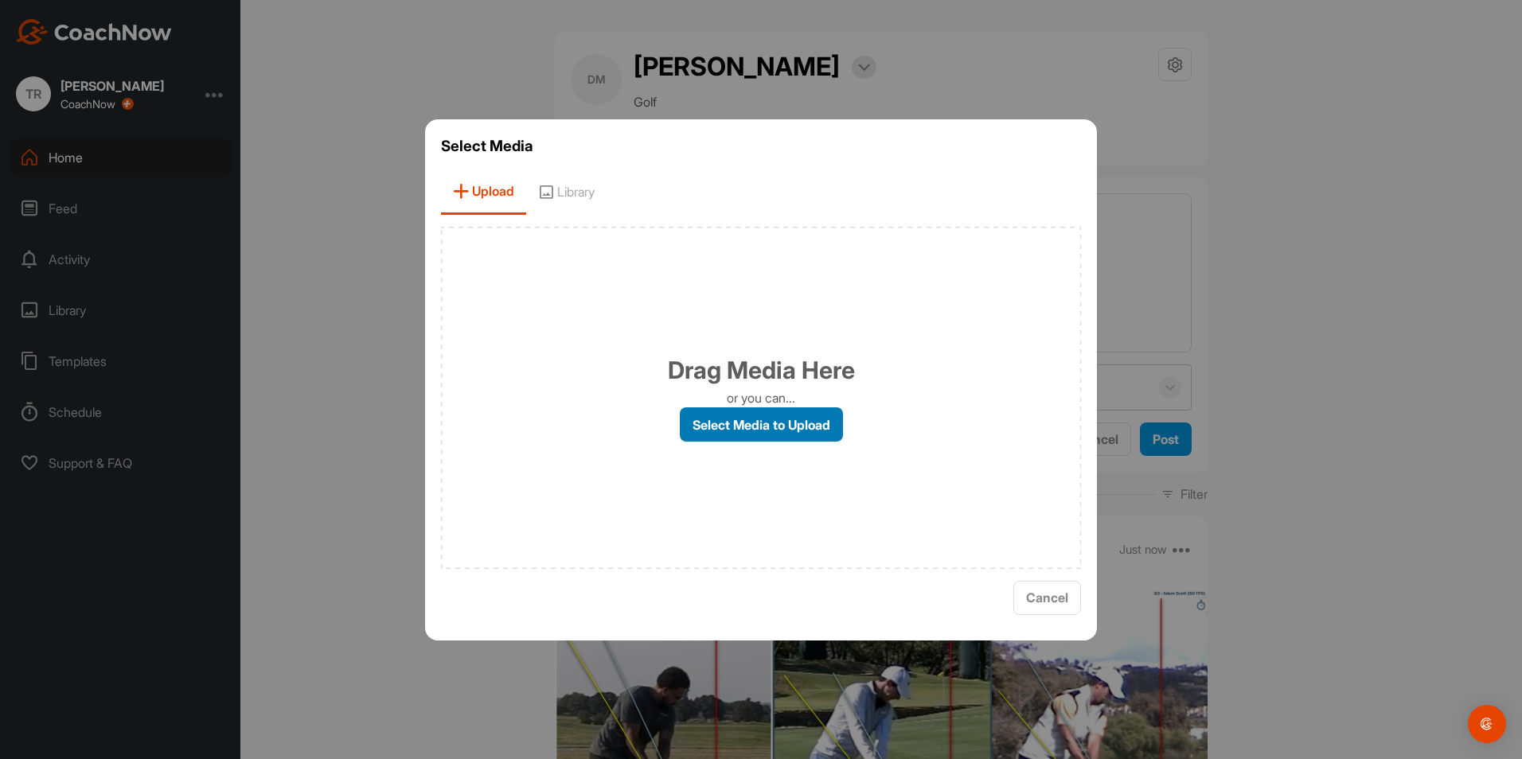
click at [701, 429] on label "Select Media to Upload" at bounding box center [761, 425] width 163 height 34
click at [0, 0] on input "Select Media to Upload" at bounding box center [0, 0] width 0 height 0
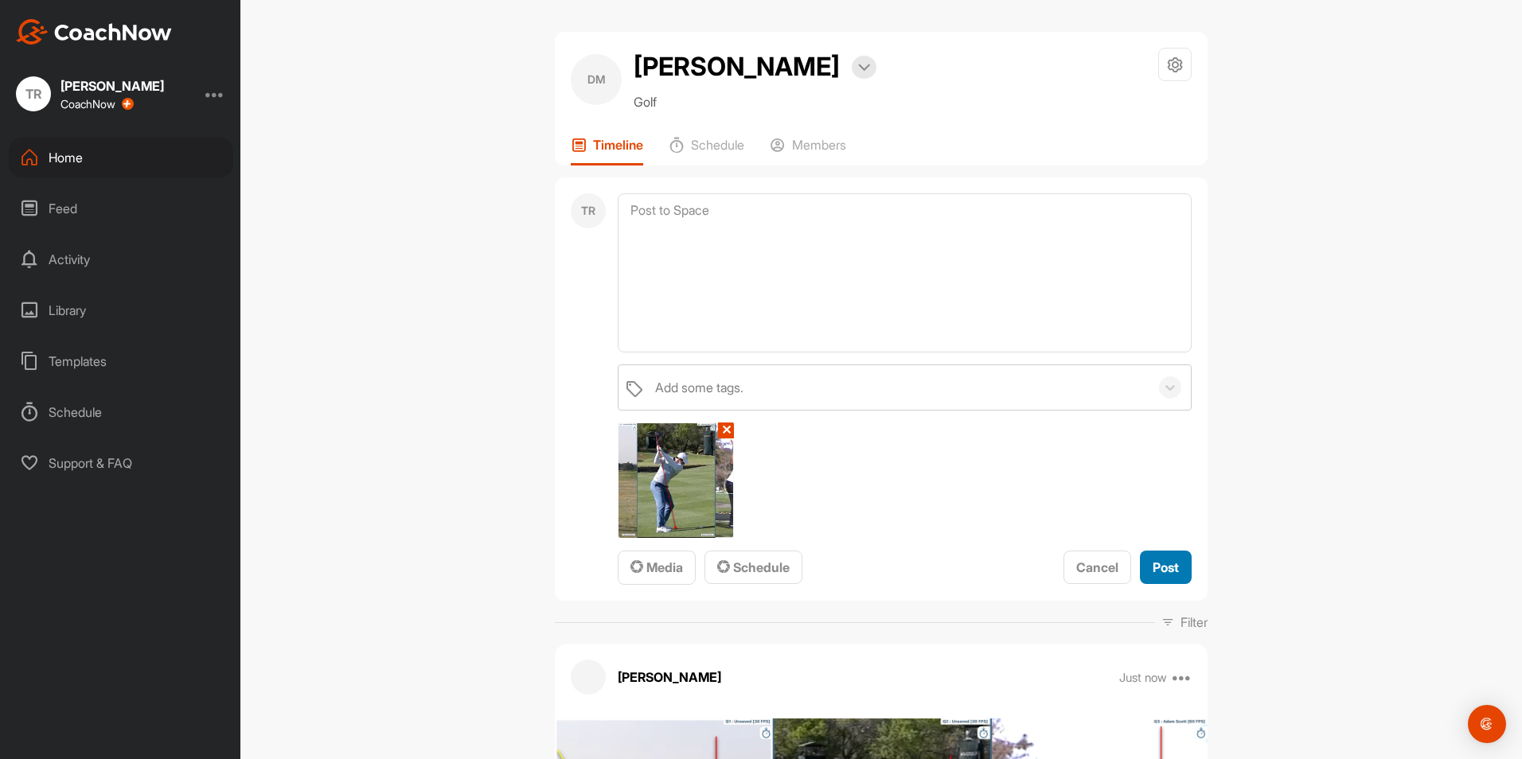
click at [1160, 567] on span "Post" at bounding box center [1166, 568] width 26 height 16
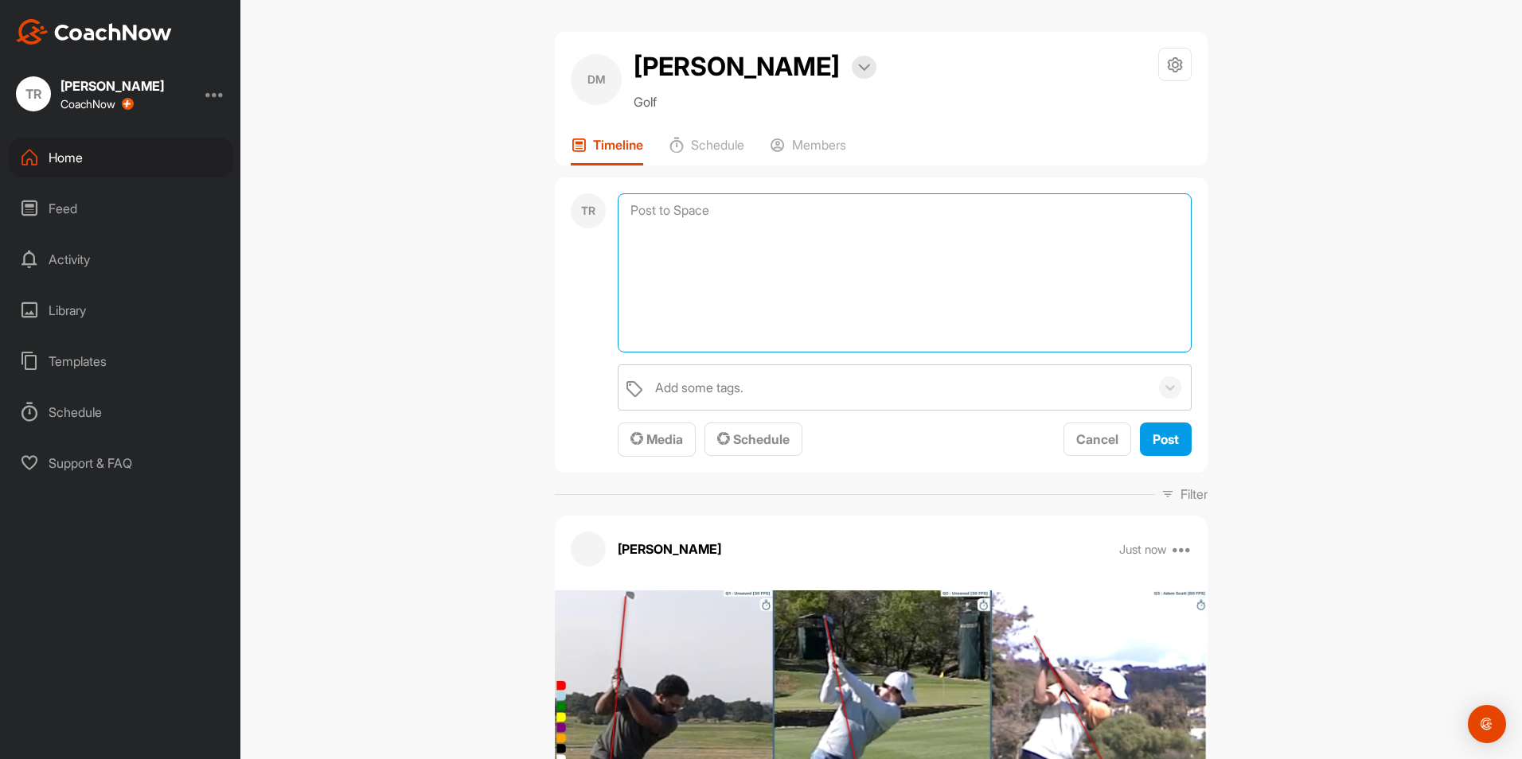
click at [662, 216] on textarea at bounding box center [905, 272] width 574 height 159
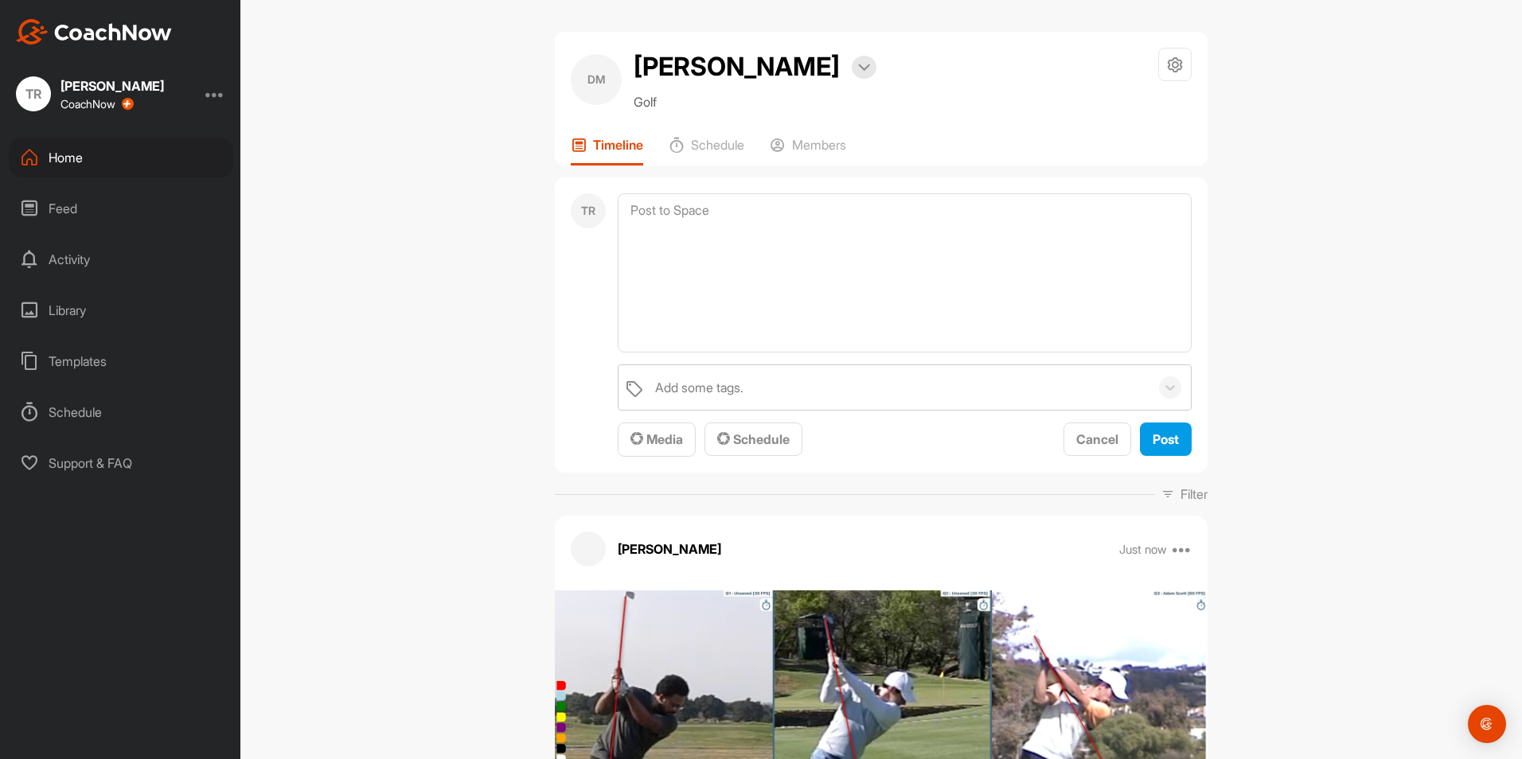
click at [513, 392] on div "DM Derek McClerkin Bookings Golf Space Settings Your Notifications Timeline Sch…" at bounding box center [880, 379] width 1281 height 759
drag, startPoint x: 513, startPoint y: 392, endPoint x: 478, endPoint y: 310, distance: 89.5
click at [478, 310] on div "DM Derek McClerkin Bookings Golf Space Settings Your Notifications Timeline Sch…" at bounding box center [880, 379] width 1281 height 759
click at [1250, 322] on div "DM Derek McClerkin Bookings Golf Space Settings Your Notifications Timeline Sch…" at bounding box center [880, 379] width 1281 height 759
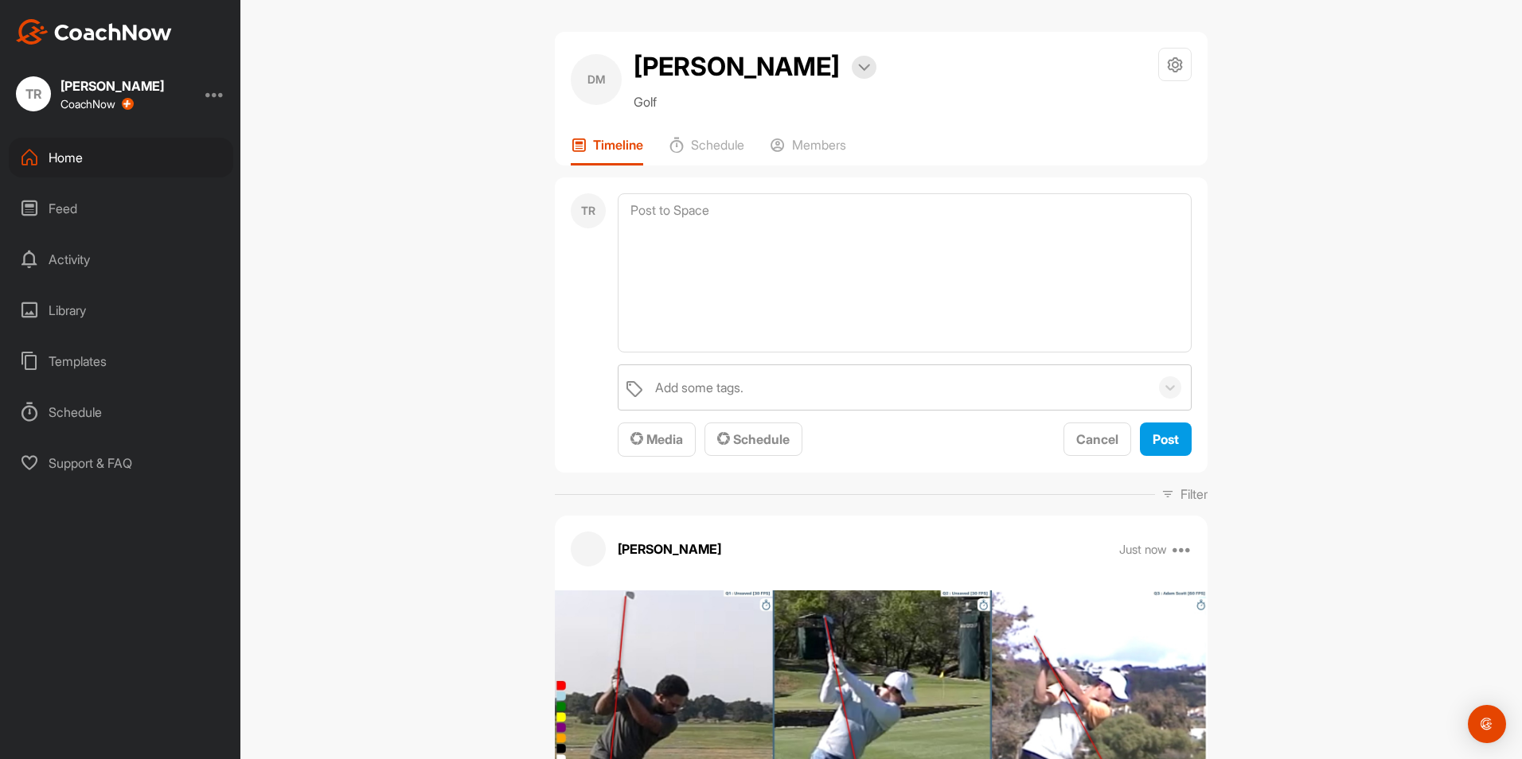
click at [123, 160] on div "Home" at bounding box center [121, 158] width 224 height 40
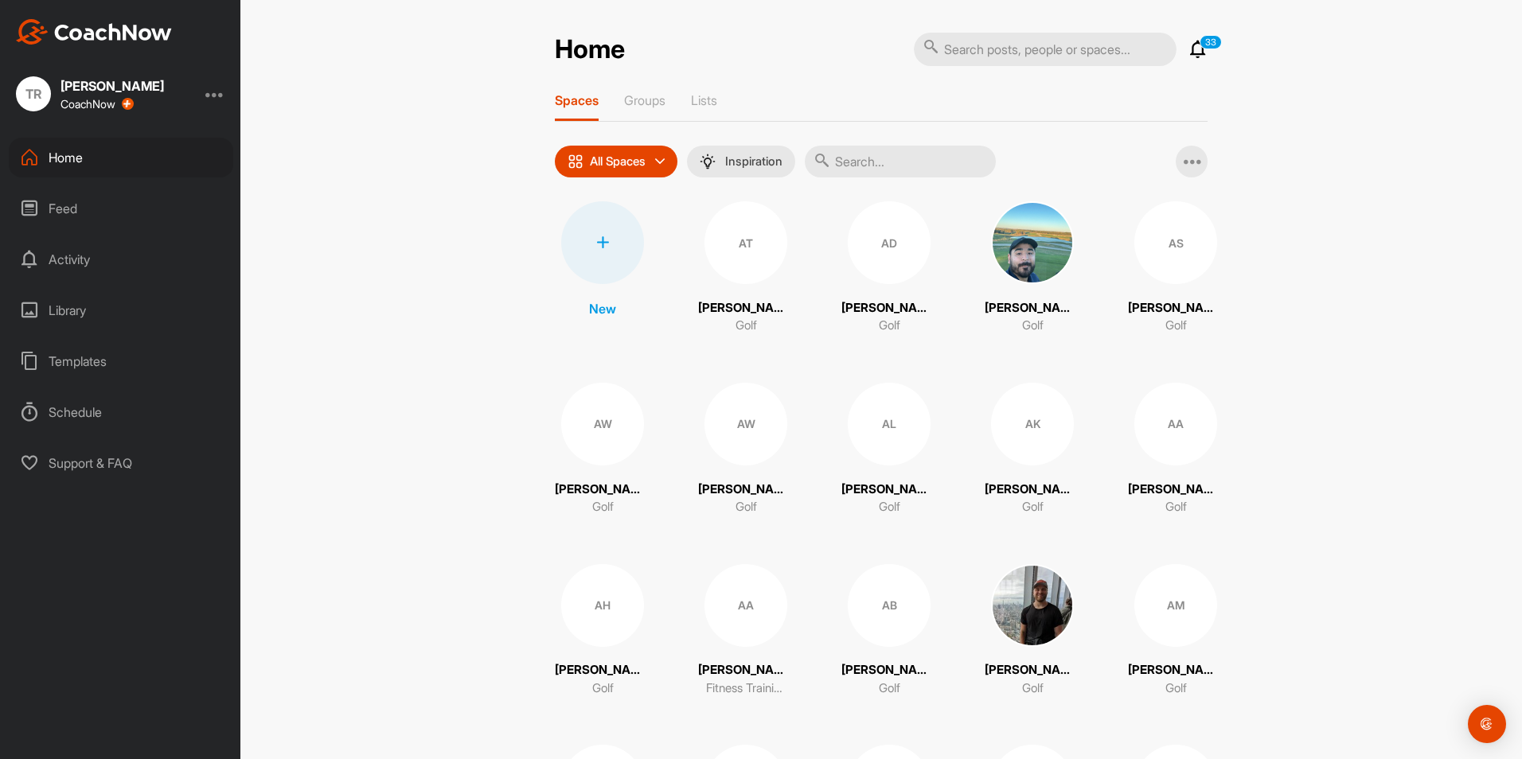
click at [1027, 59] on input "text" at bounding box center [1045, 49] width 263 height 33
type input "troy"
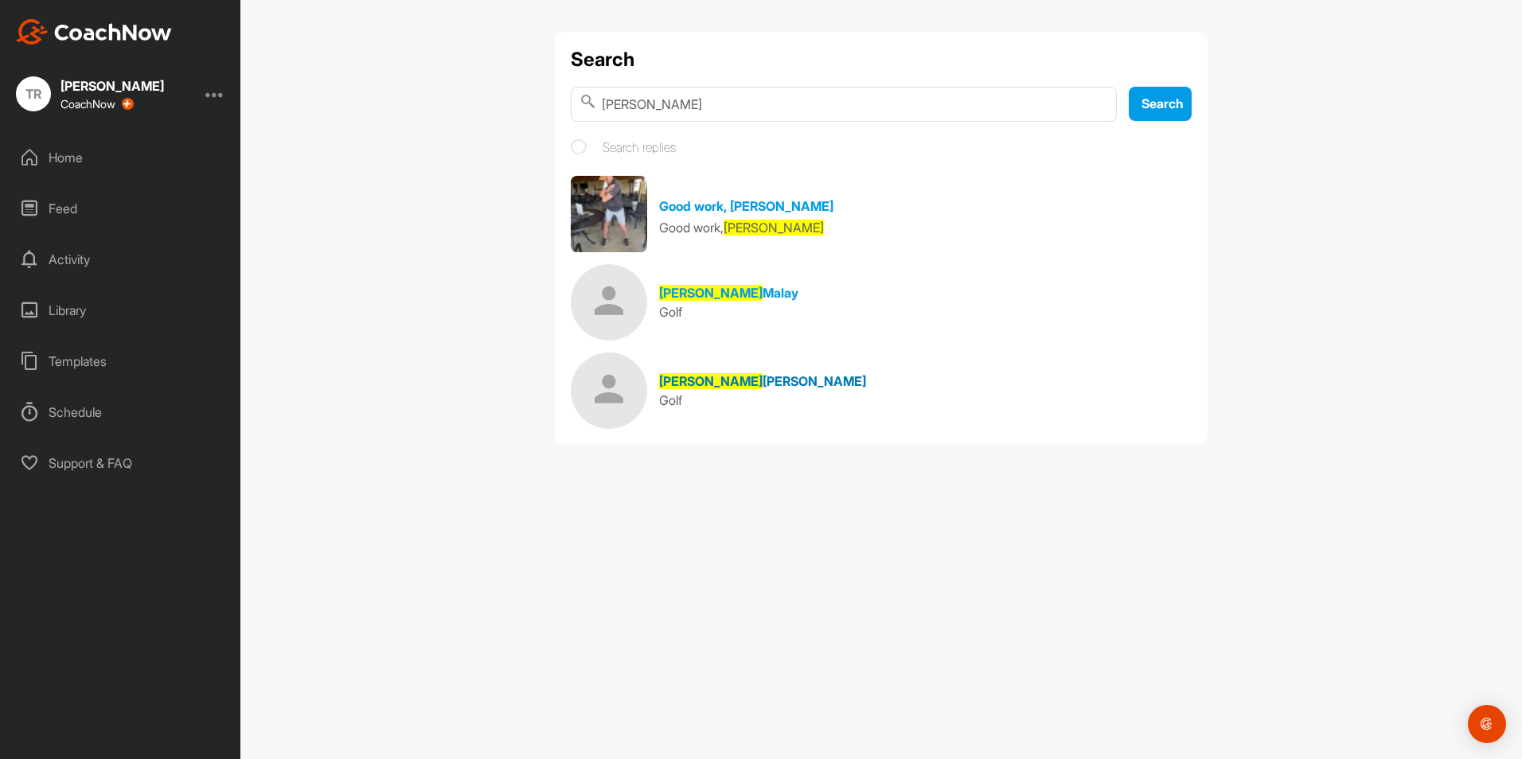
click at [762, 380] on span "Rutledge" at bounding box center [813, 381] width 103 height 16
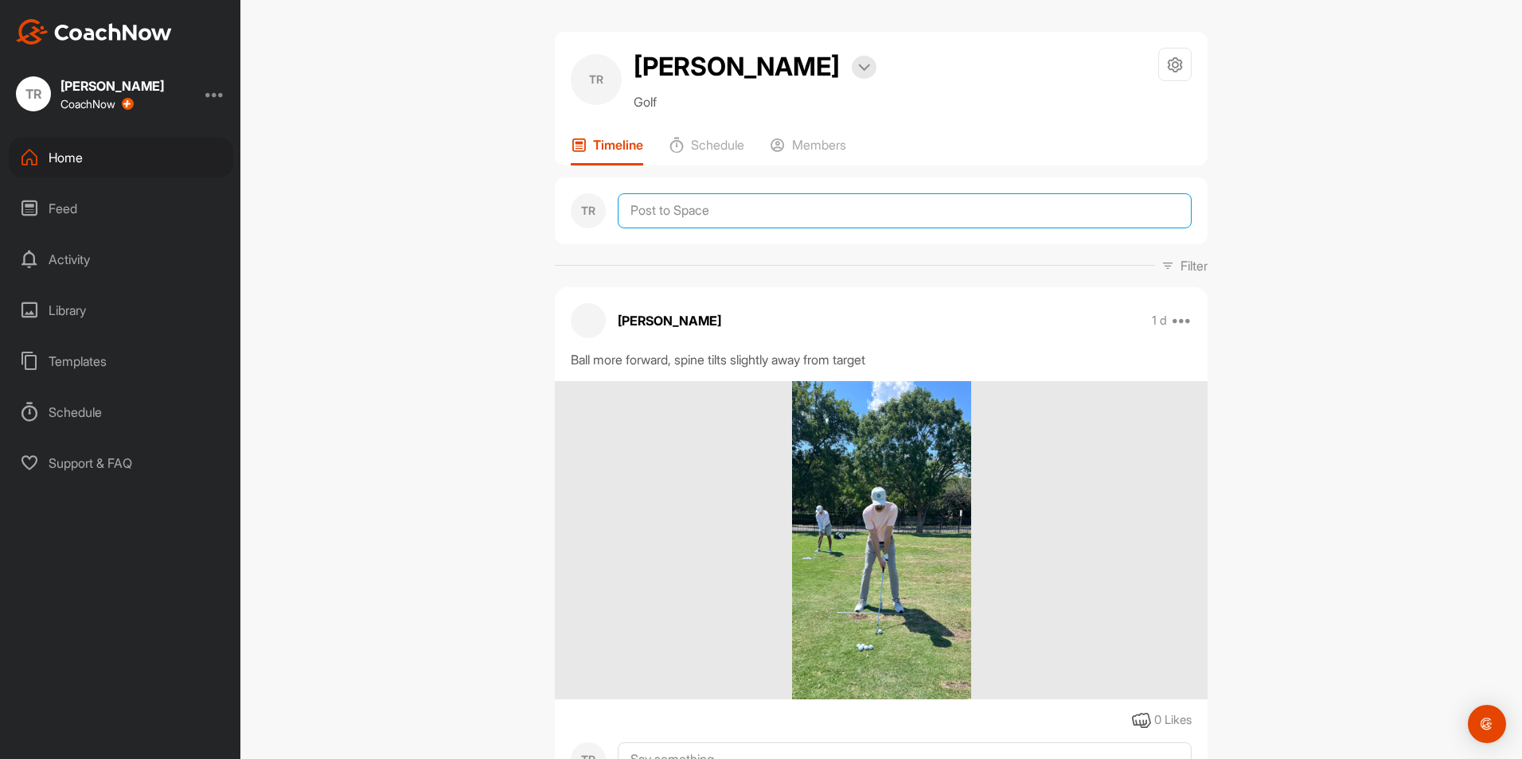
click at [676, 216] on textarea at bounding box center [905, 210] width 574 height 35
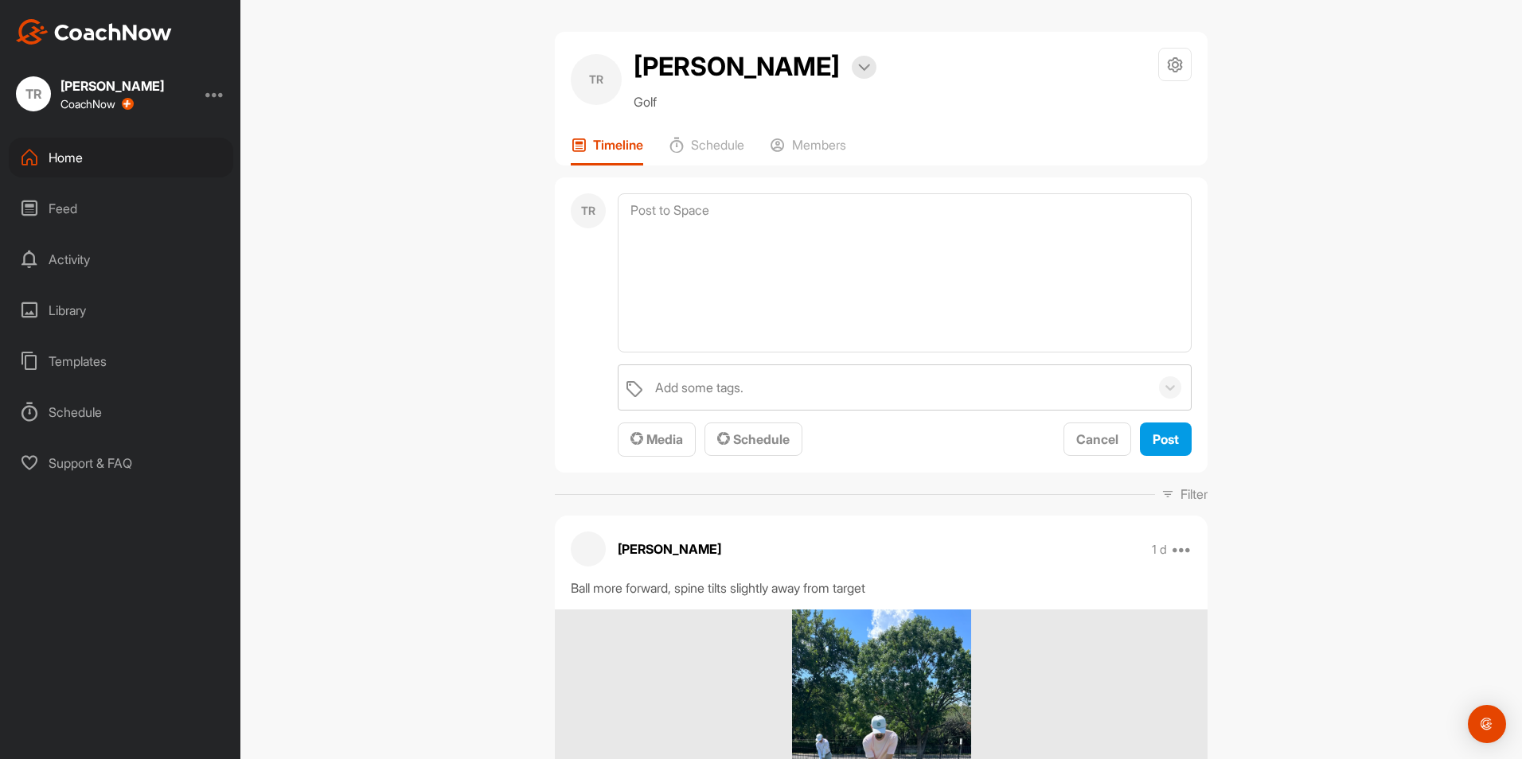
click at [665, 460] on div "TR Add some tags. Media Schedule Cancel Post" at bounding box center [881, 325] width 653 height 296
click at [667, 450] on button "Media" at bounding box center [657, 440] width 78 height 34
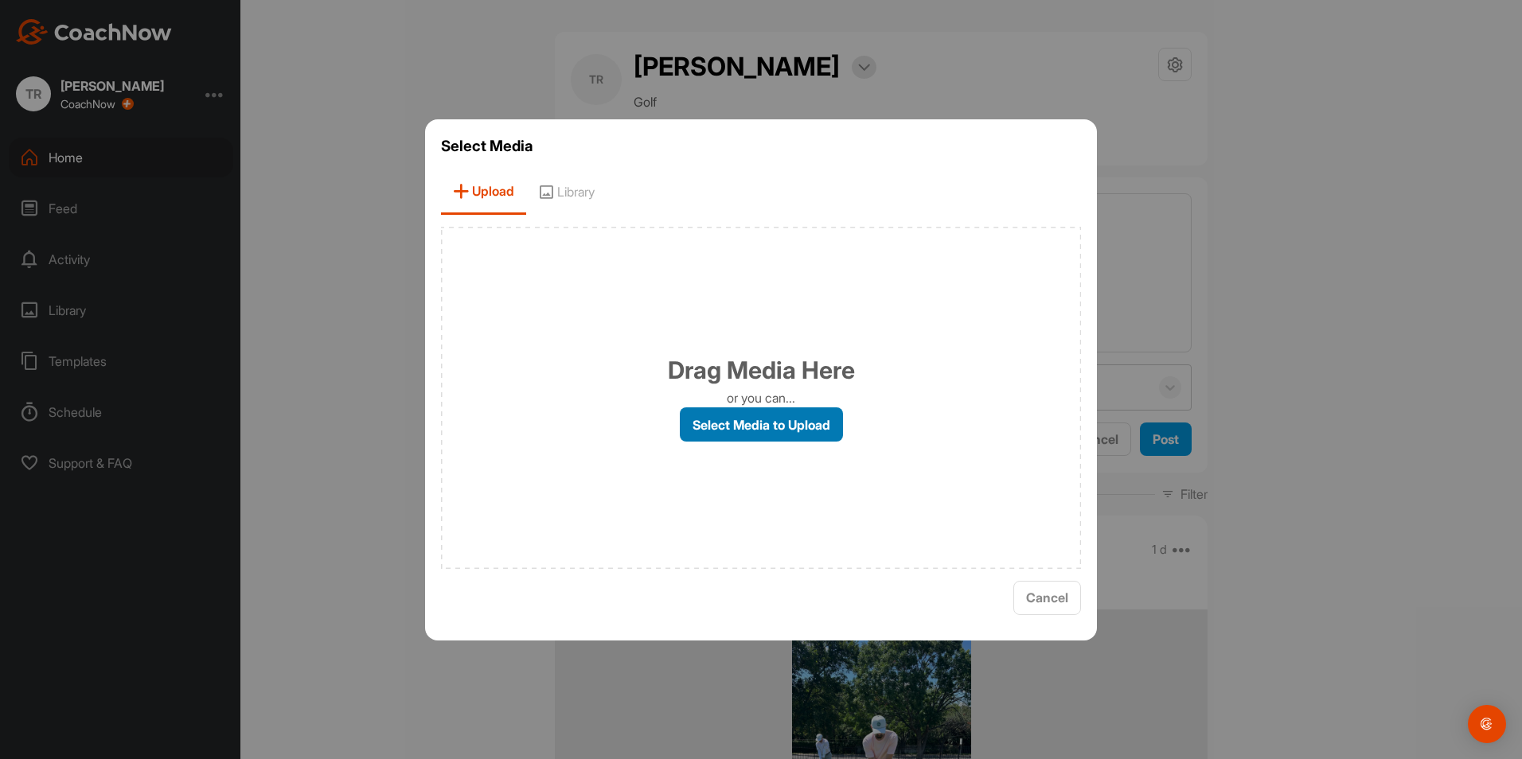
click at [704, 435] on label "Select Media to Upload" at bounding box center [761, 425] width 163 height 34
click at [0, 0] on input "Select Media to Upload" at bounding box center [0, 0] width 0 height 0
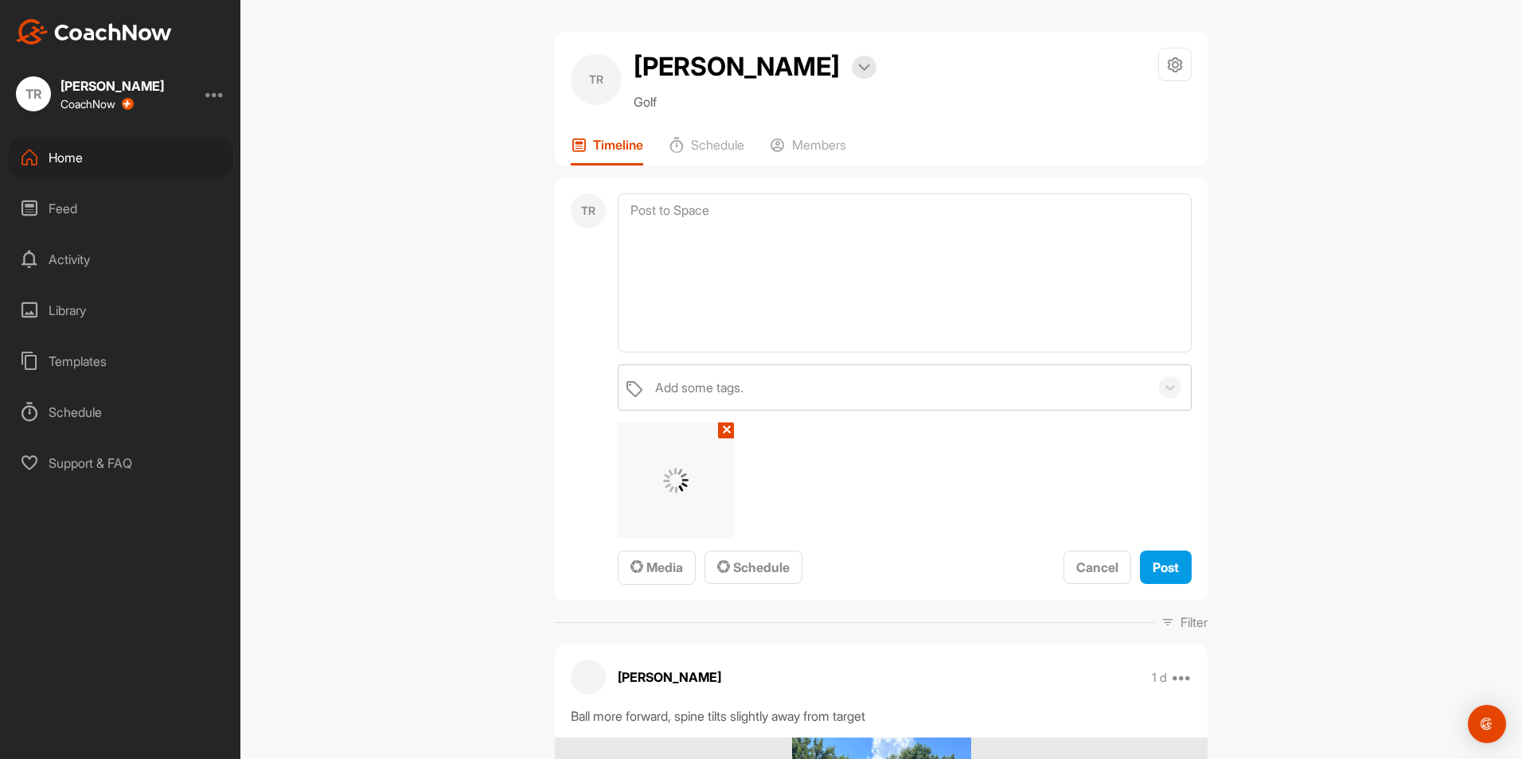
click at [662, 497] on div at bounding box center [675, 480] width 115 height 115
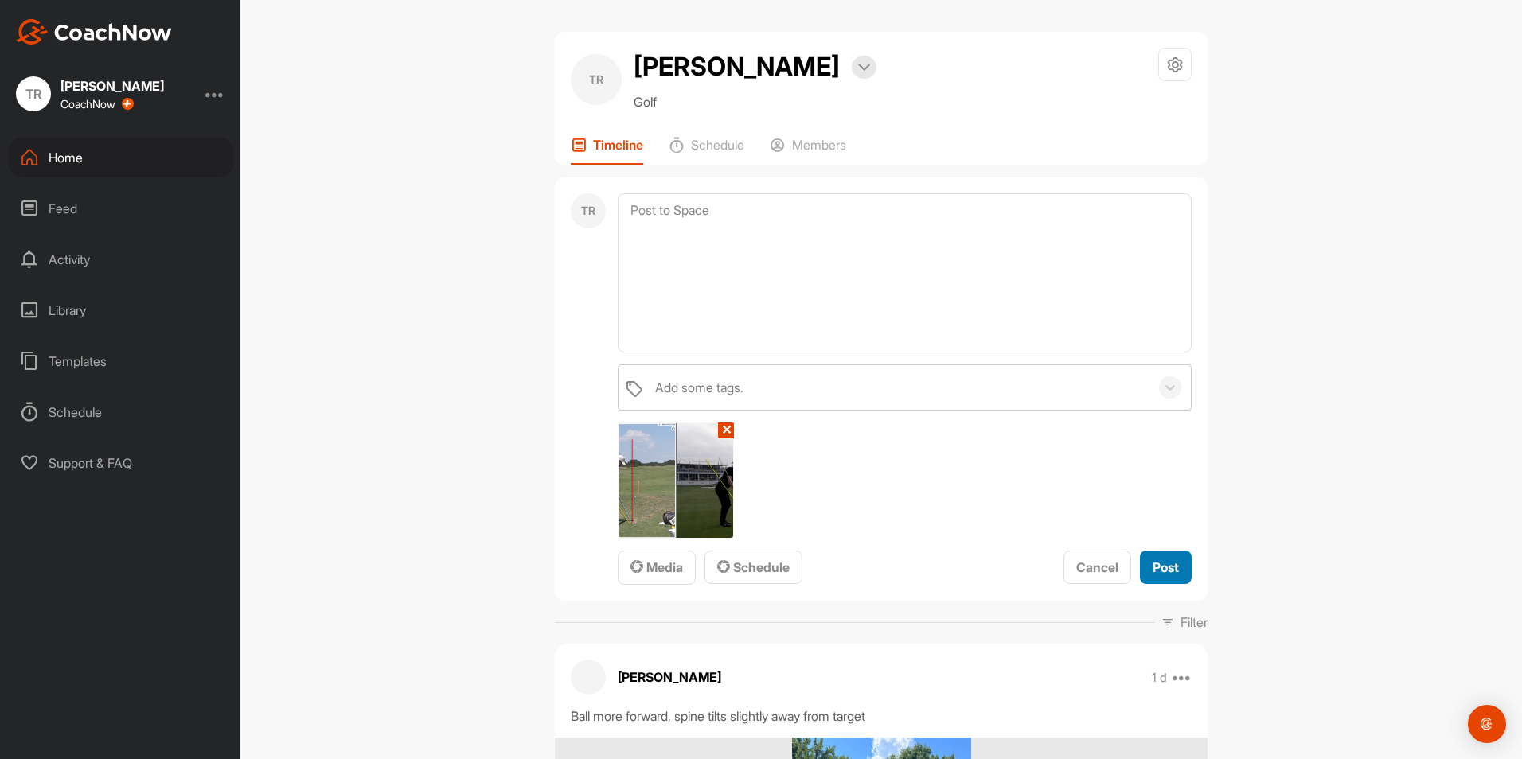
click at [1161, 571] on span "Post" at bounding box center [1166, 568] width 26 height 16
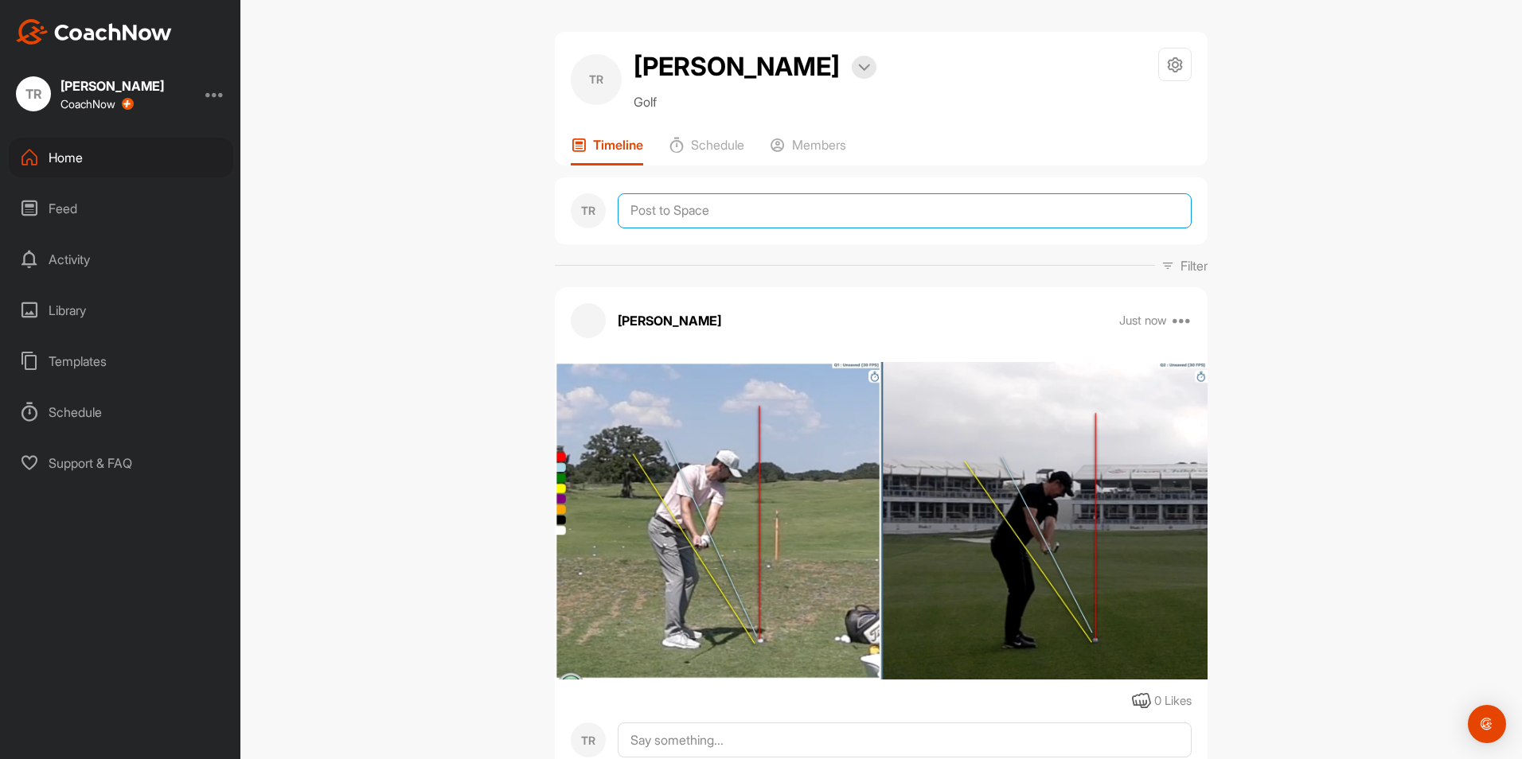
click at [736, 221] on textarea at bounding box center [905, 210] width 574 height 35
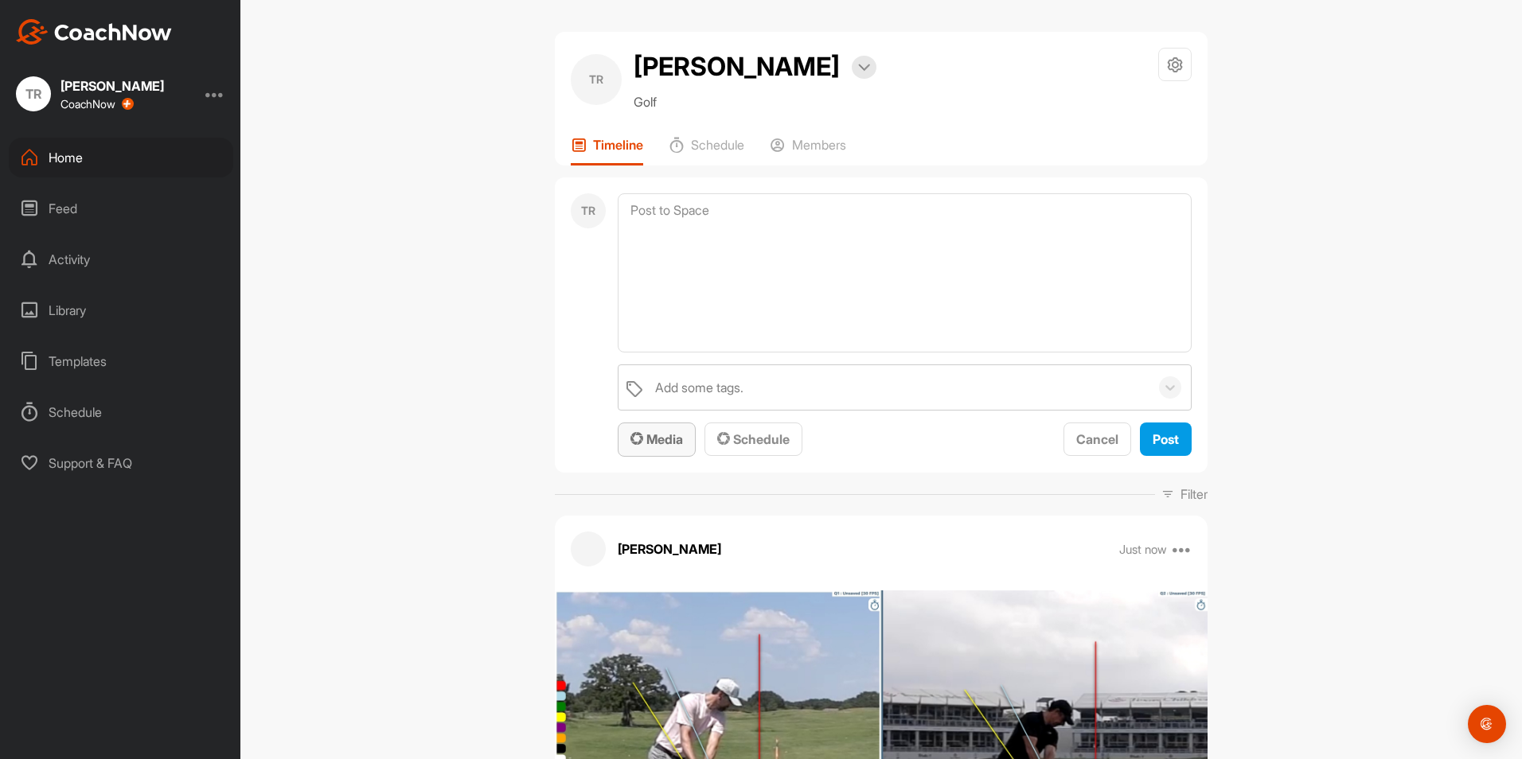
click at [665, 444] on span "Media" at bounding box center [656, 439] width 53 height 16
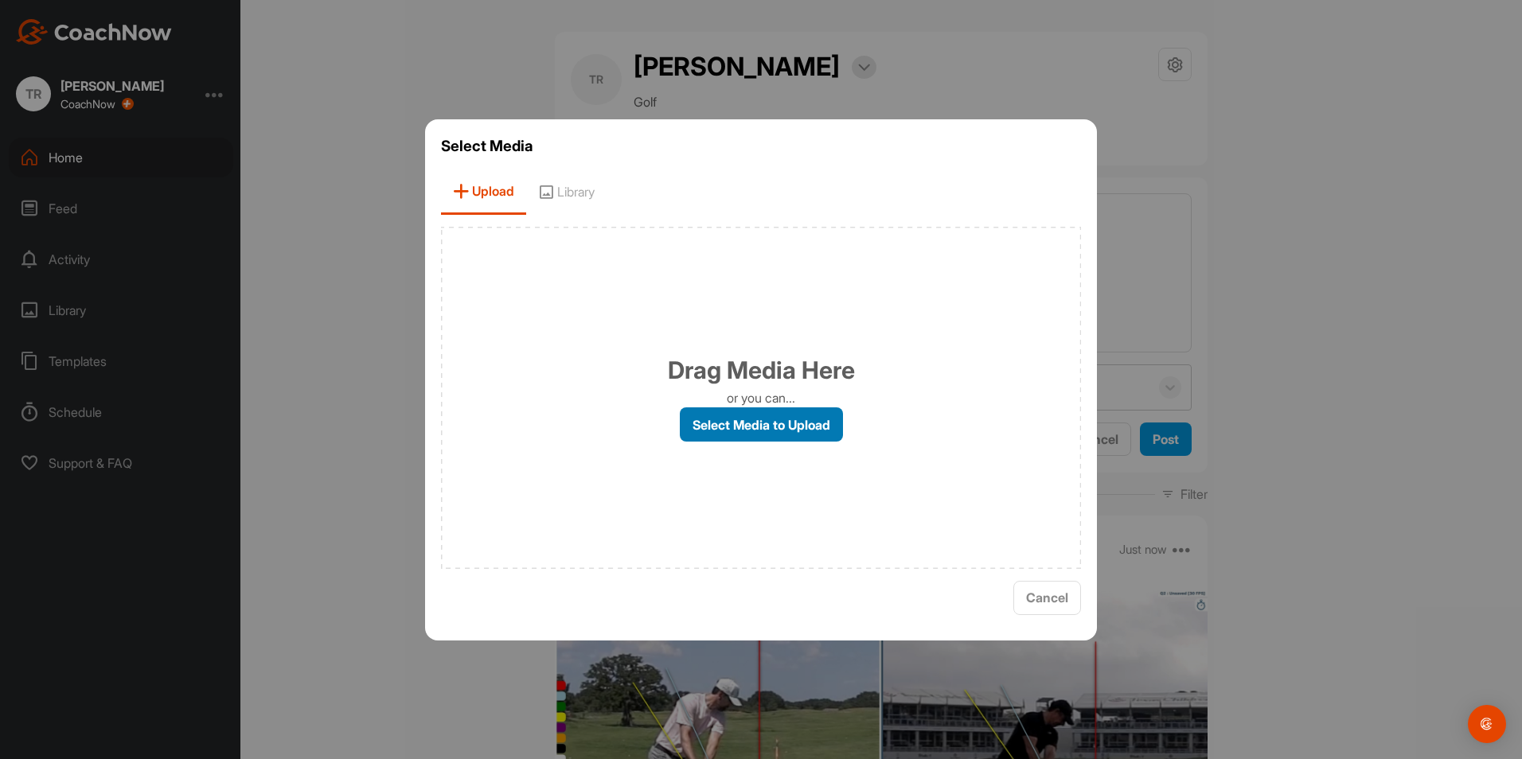
click at [757, 432] on label "Select Media to Upload" at bounding box center [761, 425] width 163 height 34
click at [0, 0] on input "Select Media to Upload" at bounding box center [0, 0] width 0 height 0
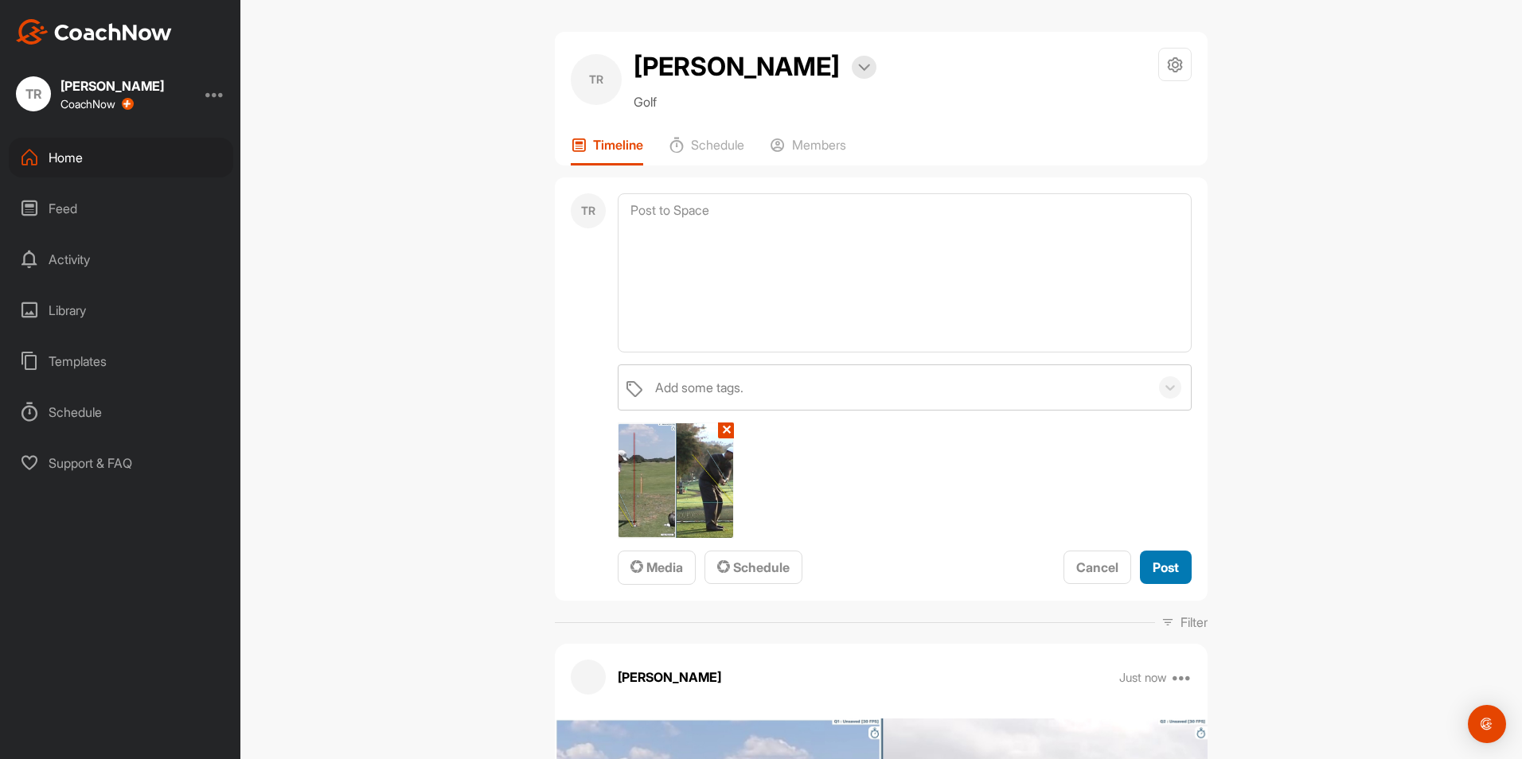
click at [1157, 560] on span "Post" at bounding box center [1166, 568] width 26 height 16
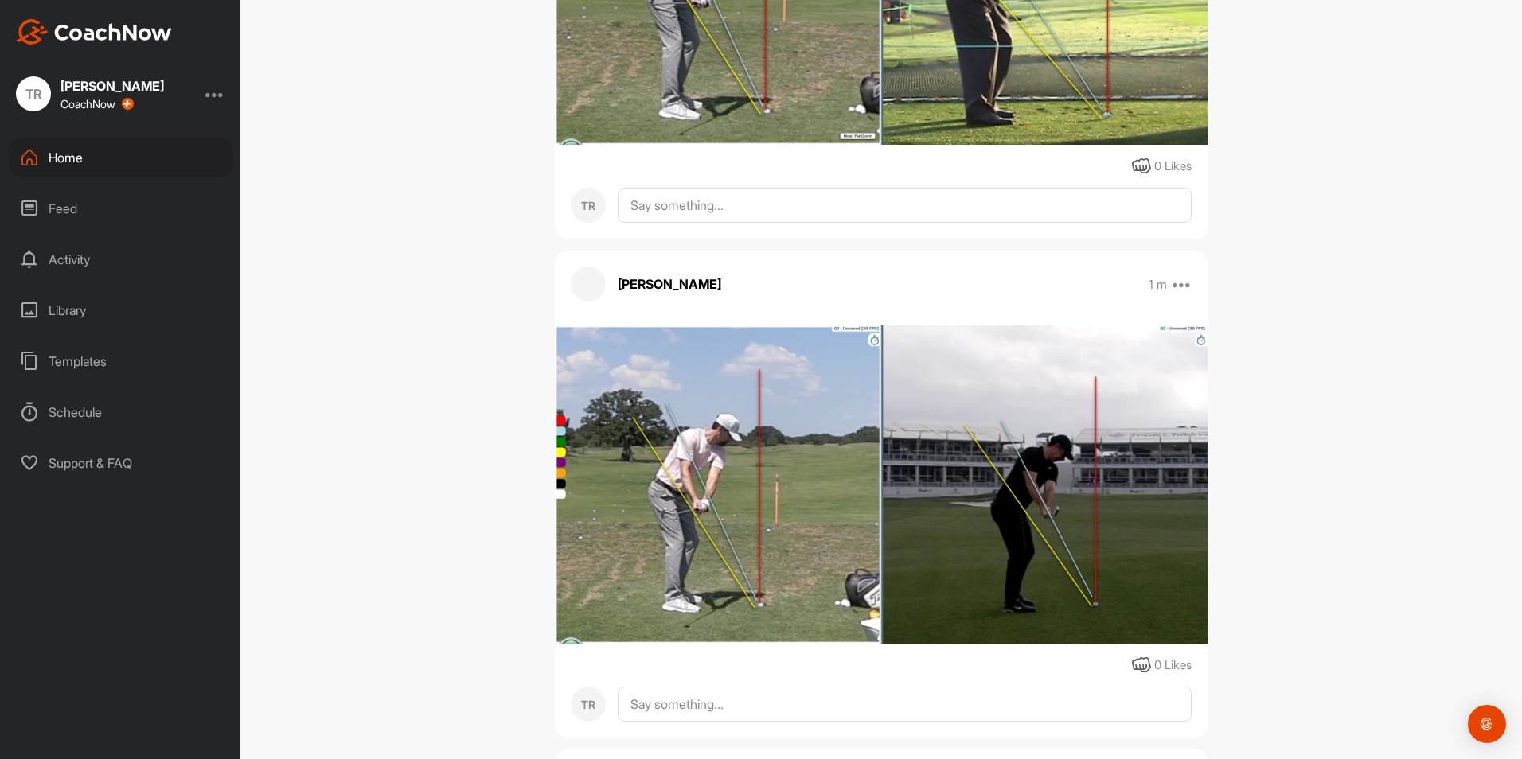
scroll to position [536, 0]
click at [1182, 284] on icon at bounding box center [1181, 283] width 19 height 19
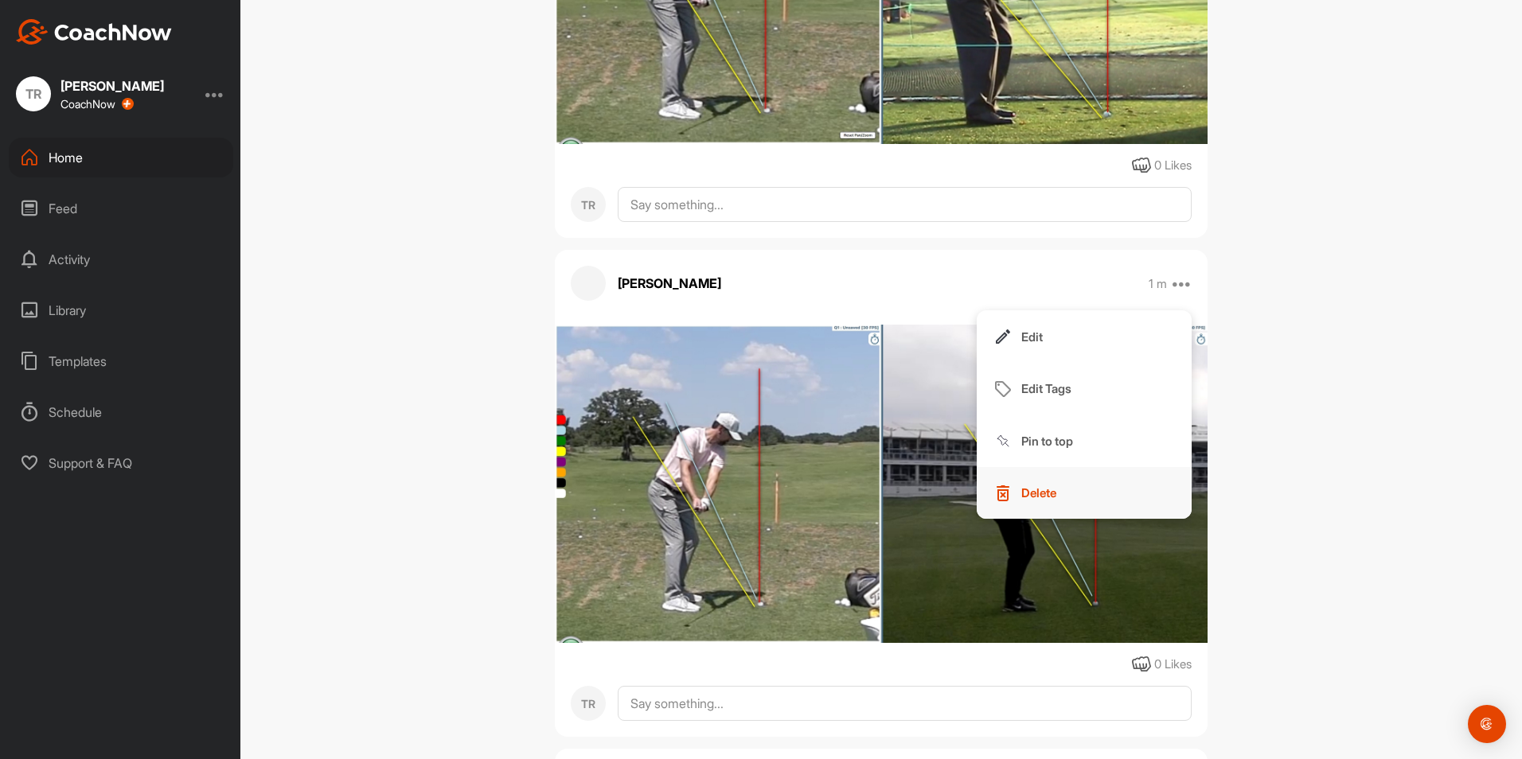
click at [1045, 490] on p "Delete" at bounding box center [1038, 493] width 35 height 17
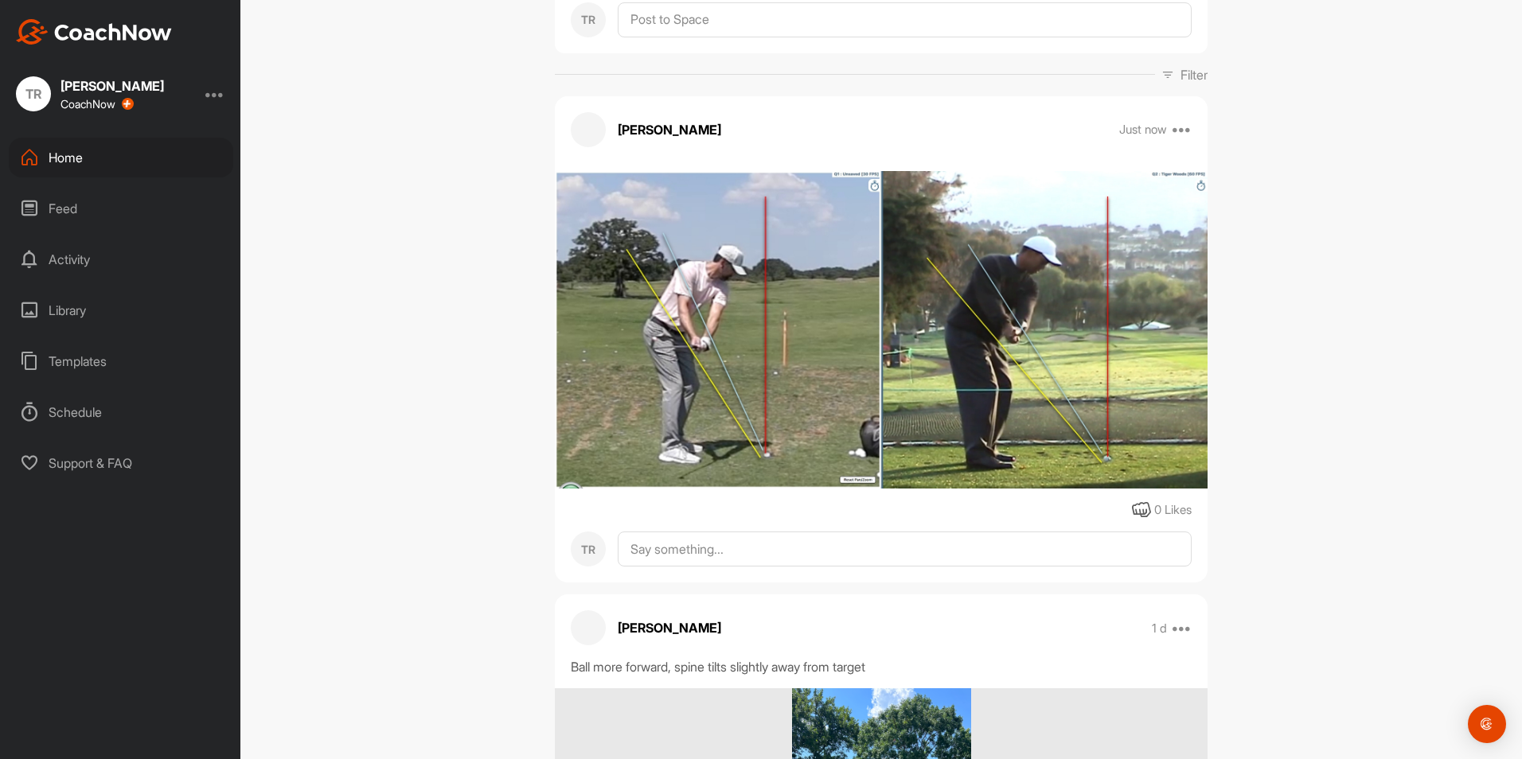
scroll to position [0, 0]
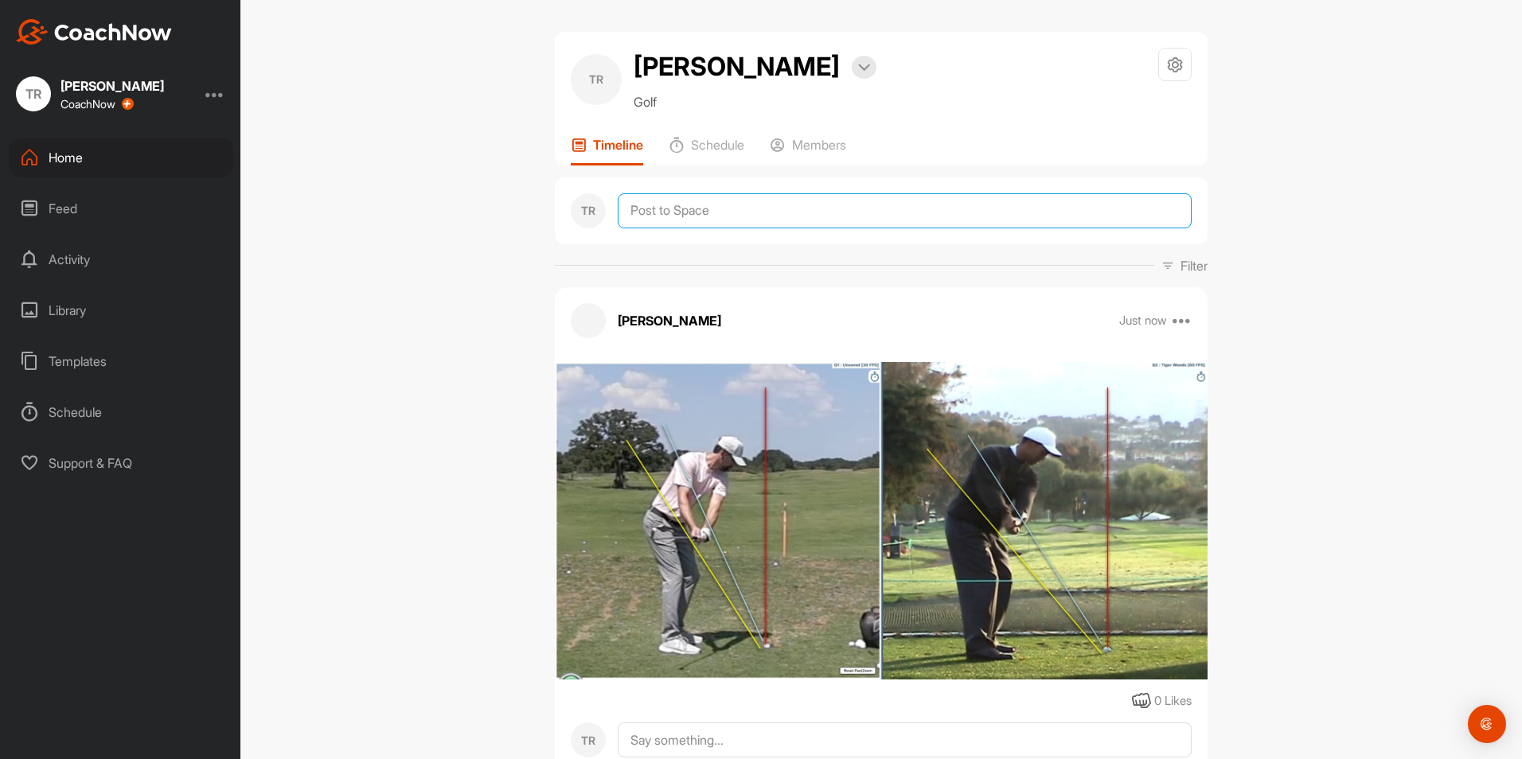
click at [713, 216] on textarea at bounding box center [905, 210] width 574 height 35
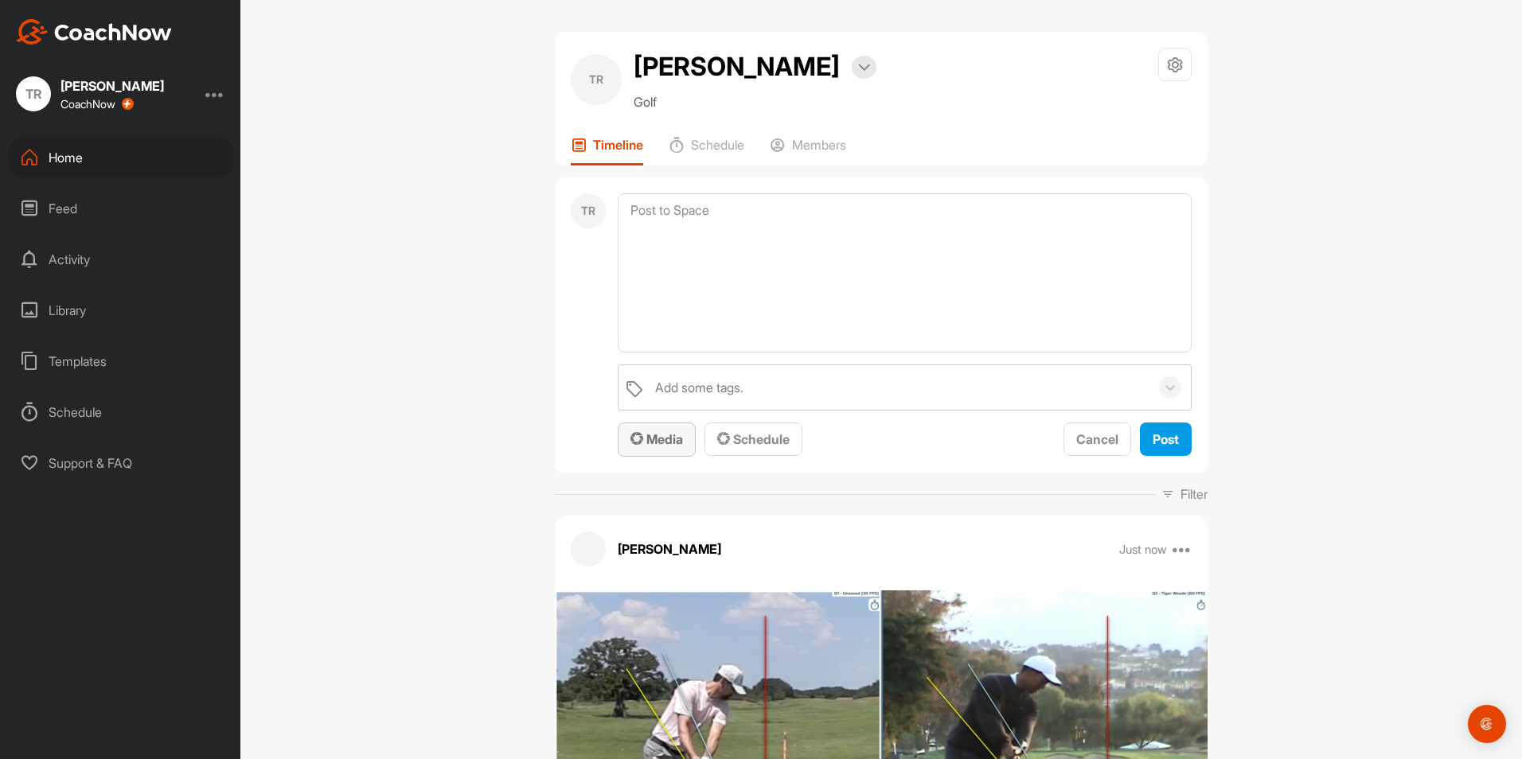
click at [667, 440] on span "Media" at bounding box center [656, 439] width 53 height 16
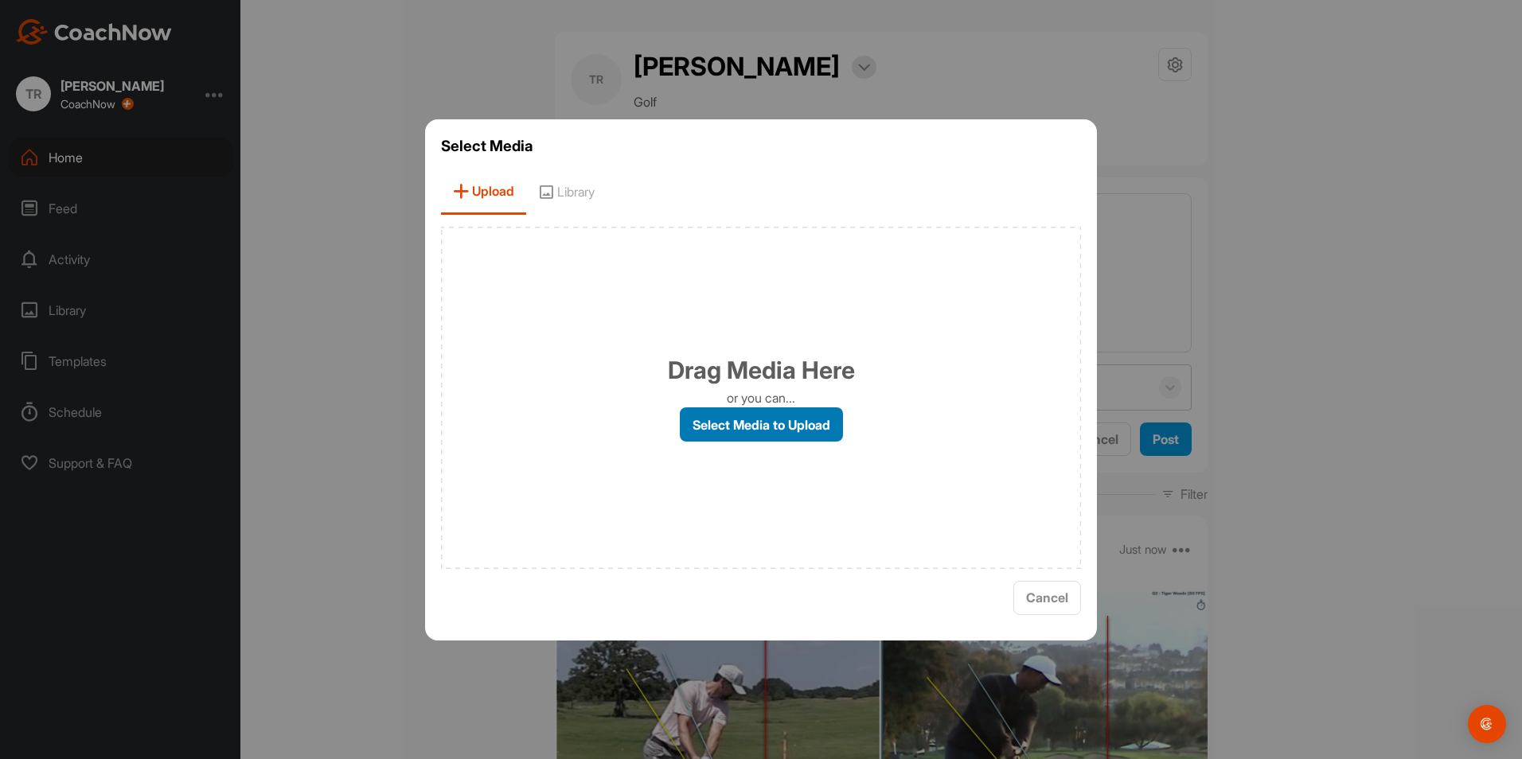
click at [721, 436] on label "Select Media to Upload" at bounding box center [761, 425] width 163 height 34
click at [0, 0] on input "Select Media to Upload" at bounding box center [0, 0] width 0 height 0
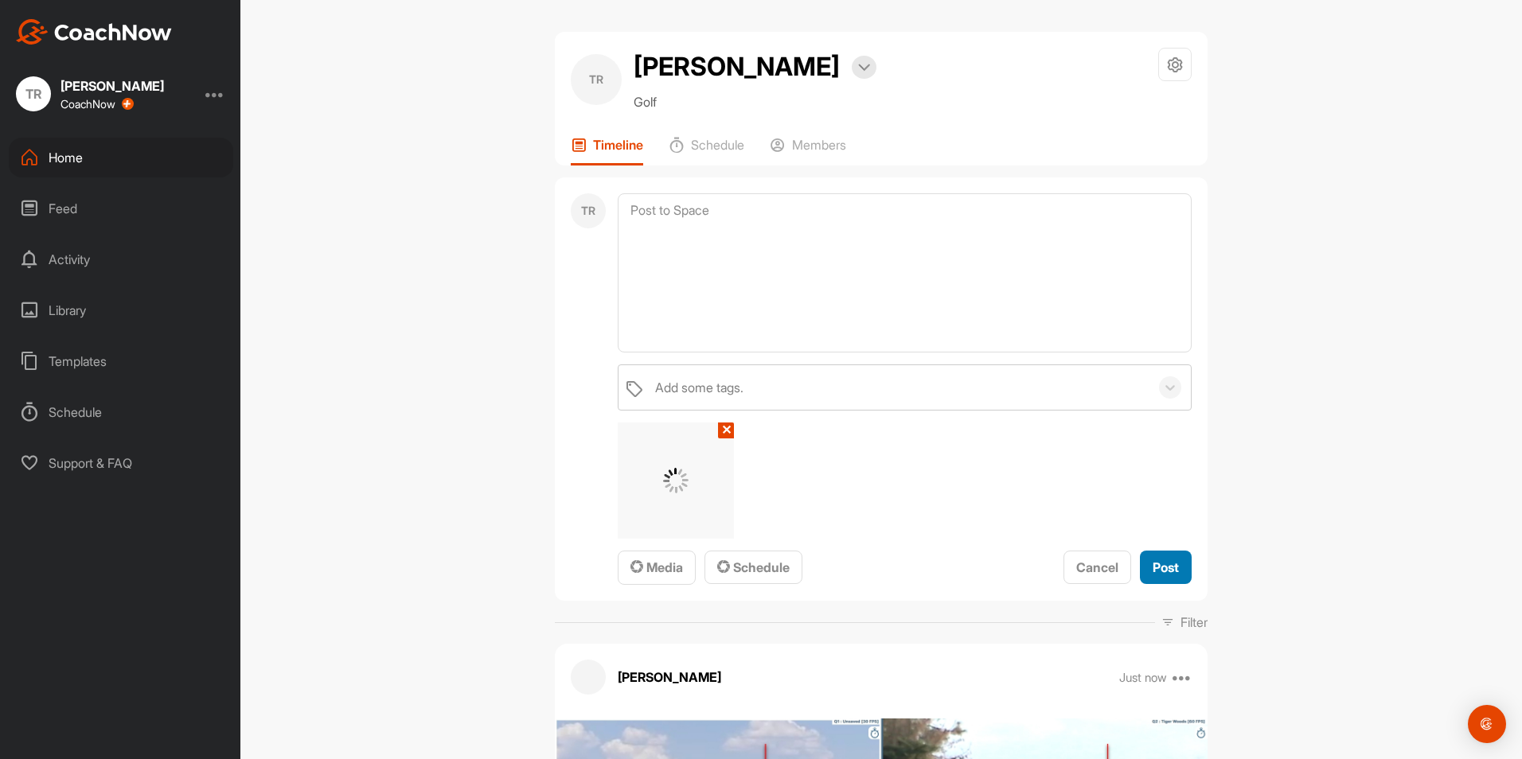
click at [1156, 566] on span "Post" at bounding box center [1166, 568] width 26 height 16
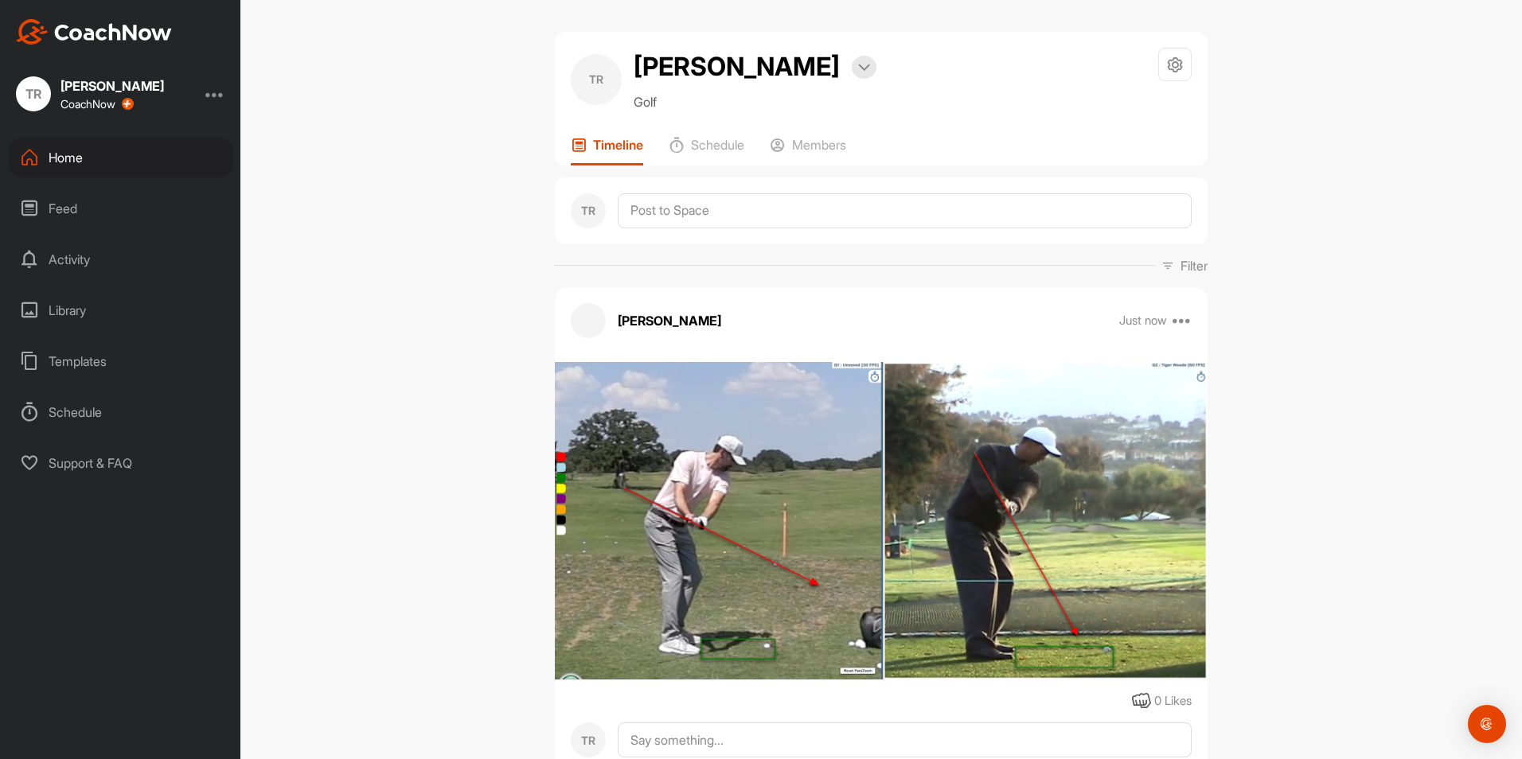
click at [1352, 511] on div "TR Troy Rutledge Bookings Golf Space Settings Your Notifications Timeline Sched…" at bounding box center [880, 379] width 1281 height 759
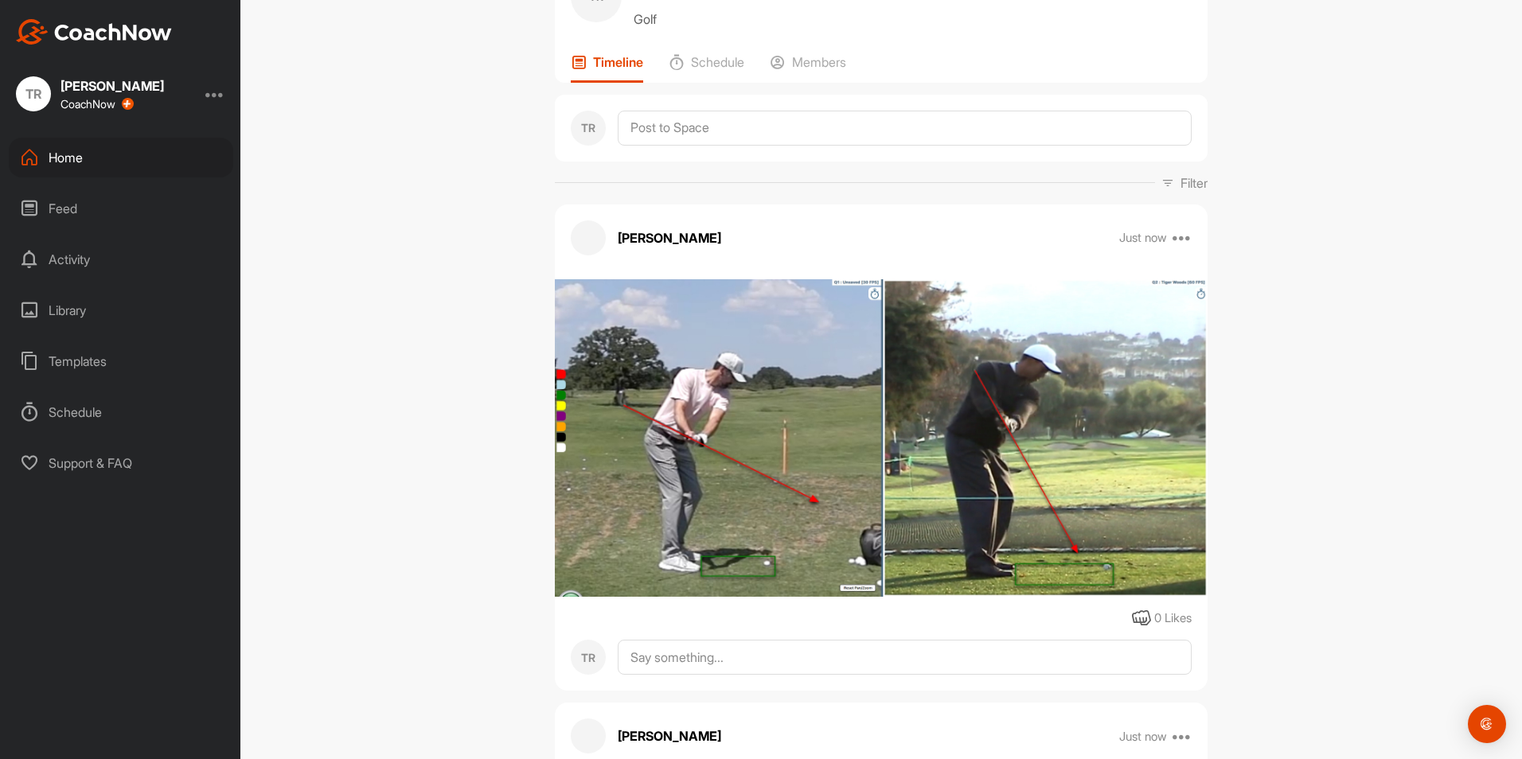
scroll to position [86, 0]
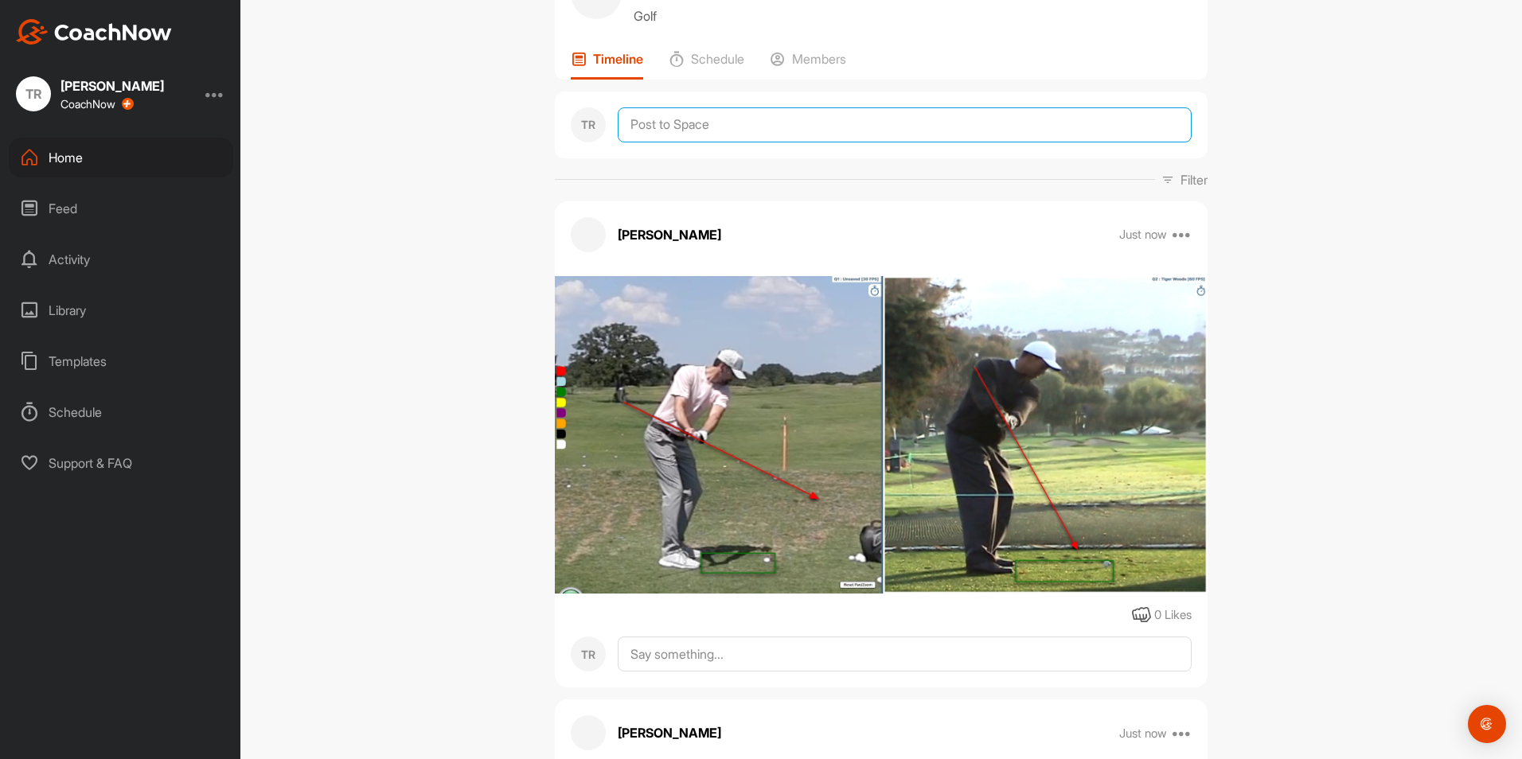
click at [757, 124] on textarea at bounding box center [905, 124] width 574 height 35
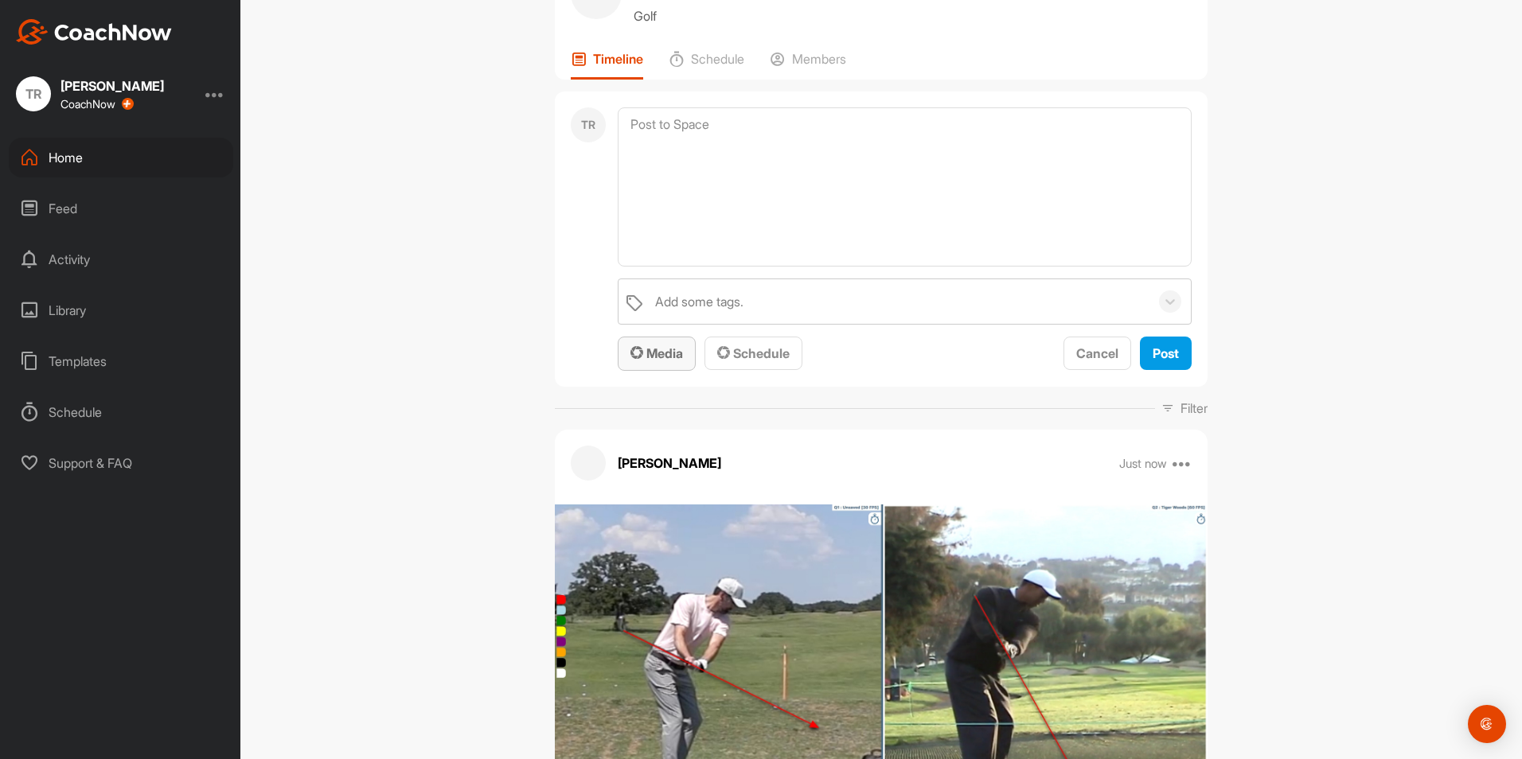
click at [665, 345] on span "Media" at bounding box center [656, 353] width 53 height 16
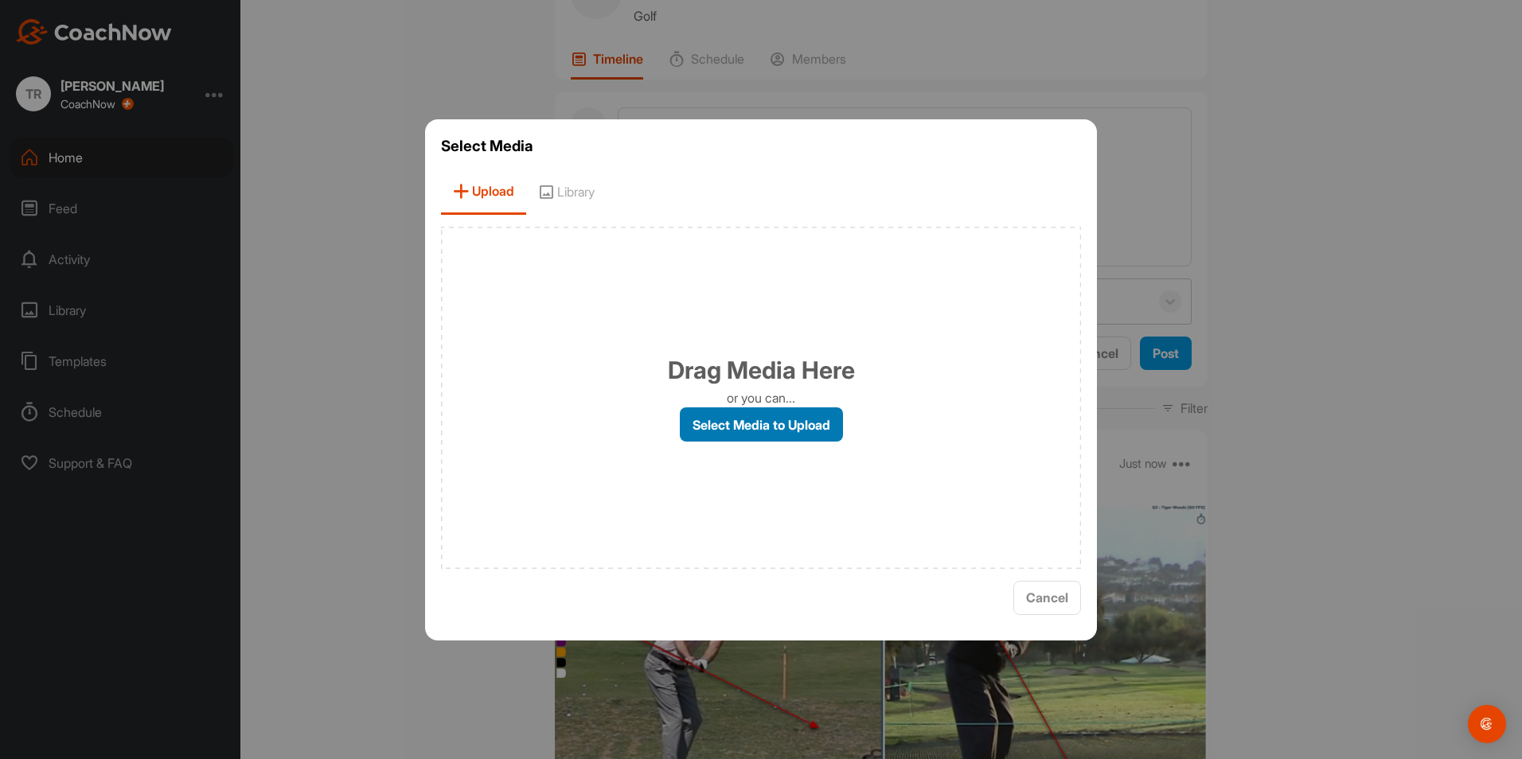
click at [761, 424] on label "Select Media to Upload" at bounding box center [761, 425] width 163 height 34
click at [0, 0] on input "Select Media to Upload" at bounding box center [0, 0] width 0 height 0
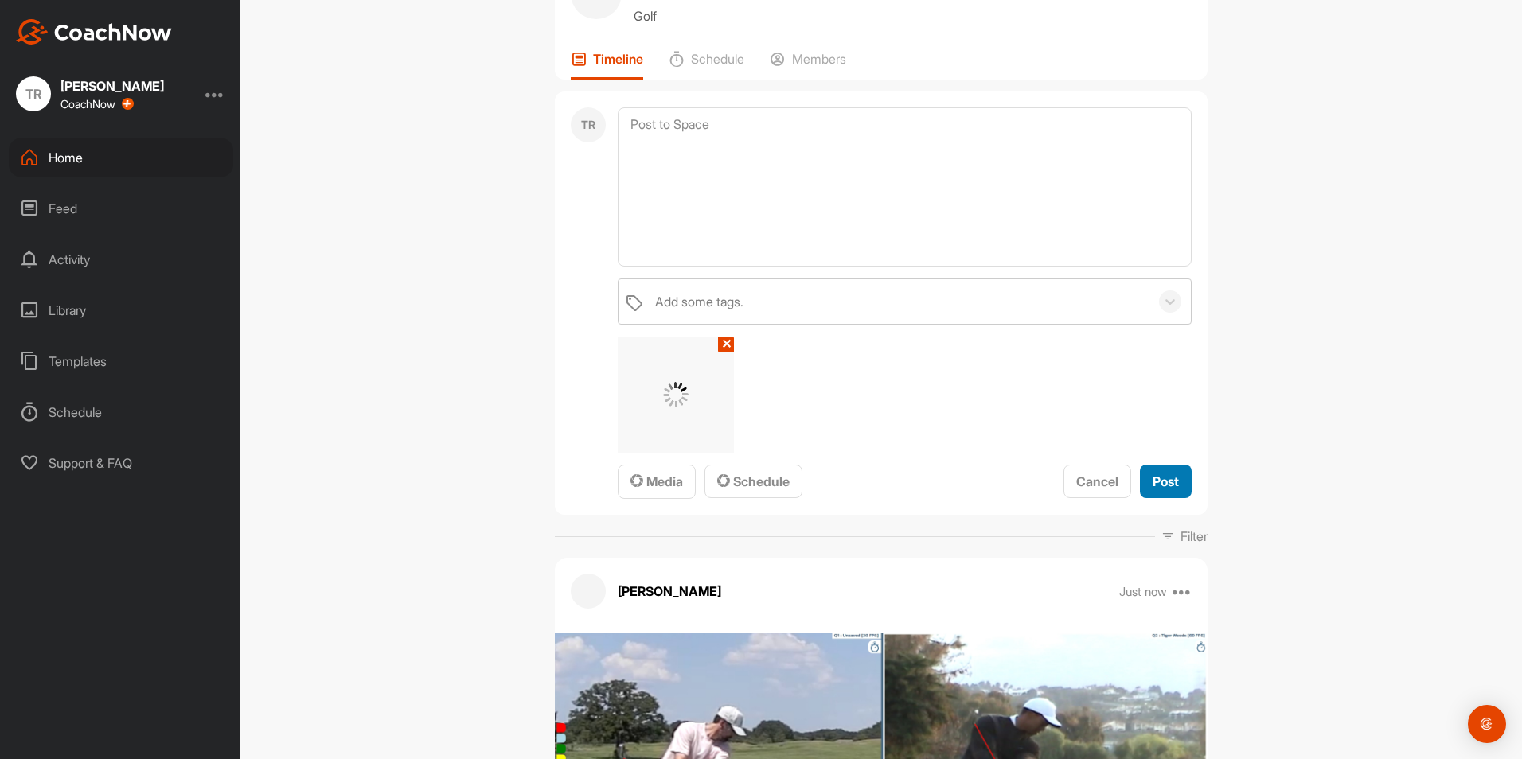
click at [1158, 481] on span "Post" at bounding box center [1166, 482] width 26 height 16
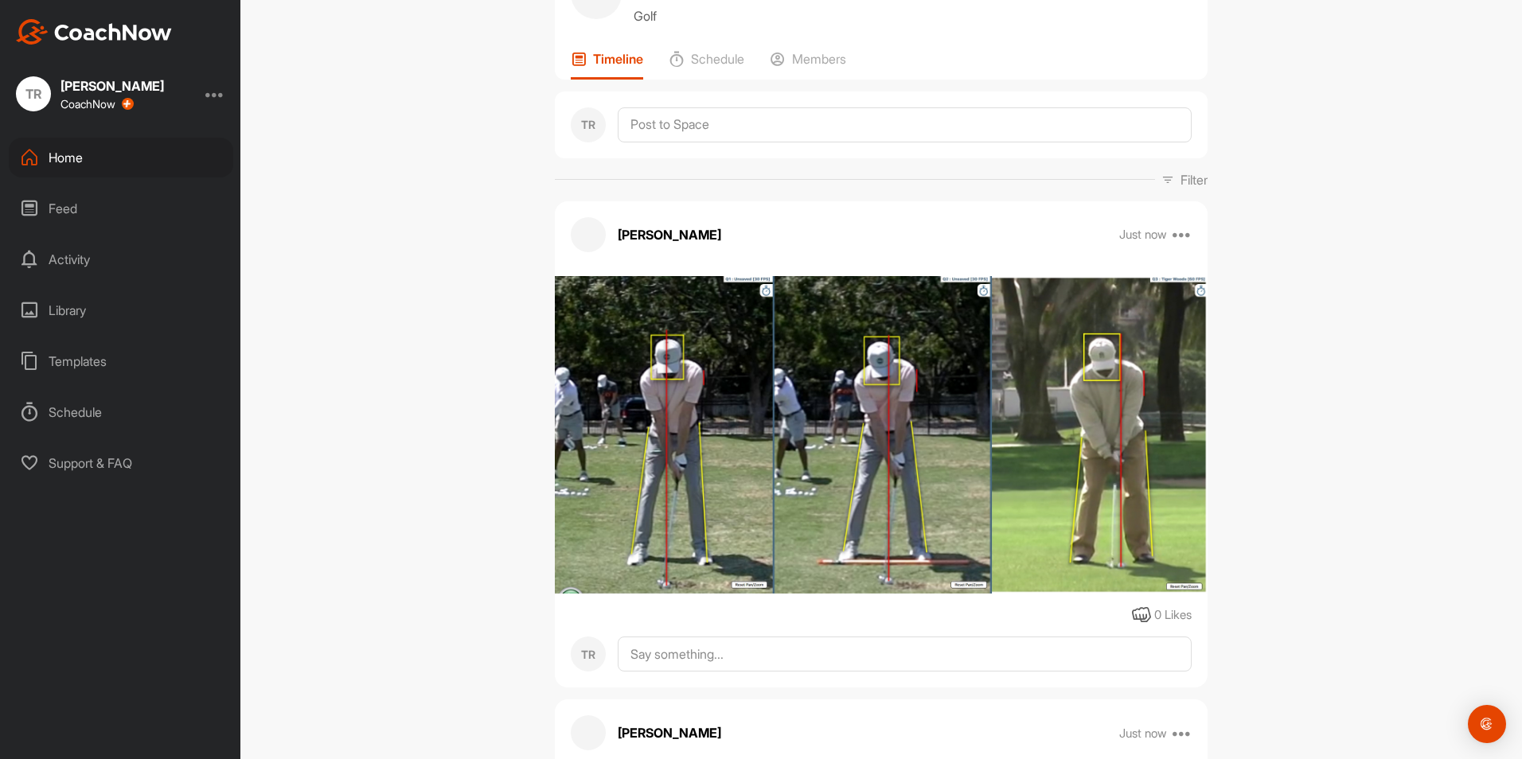
click at [1158, 481] on img at bounding box center [881, 435] width 652 height 318
click at [766, 132] on textarea at bounding box center [905, 124] width 574 height 35
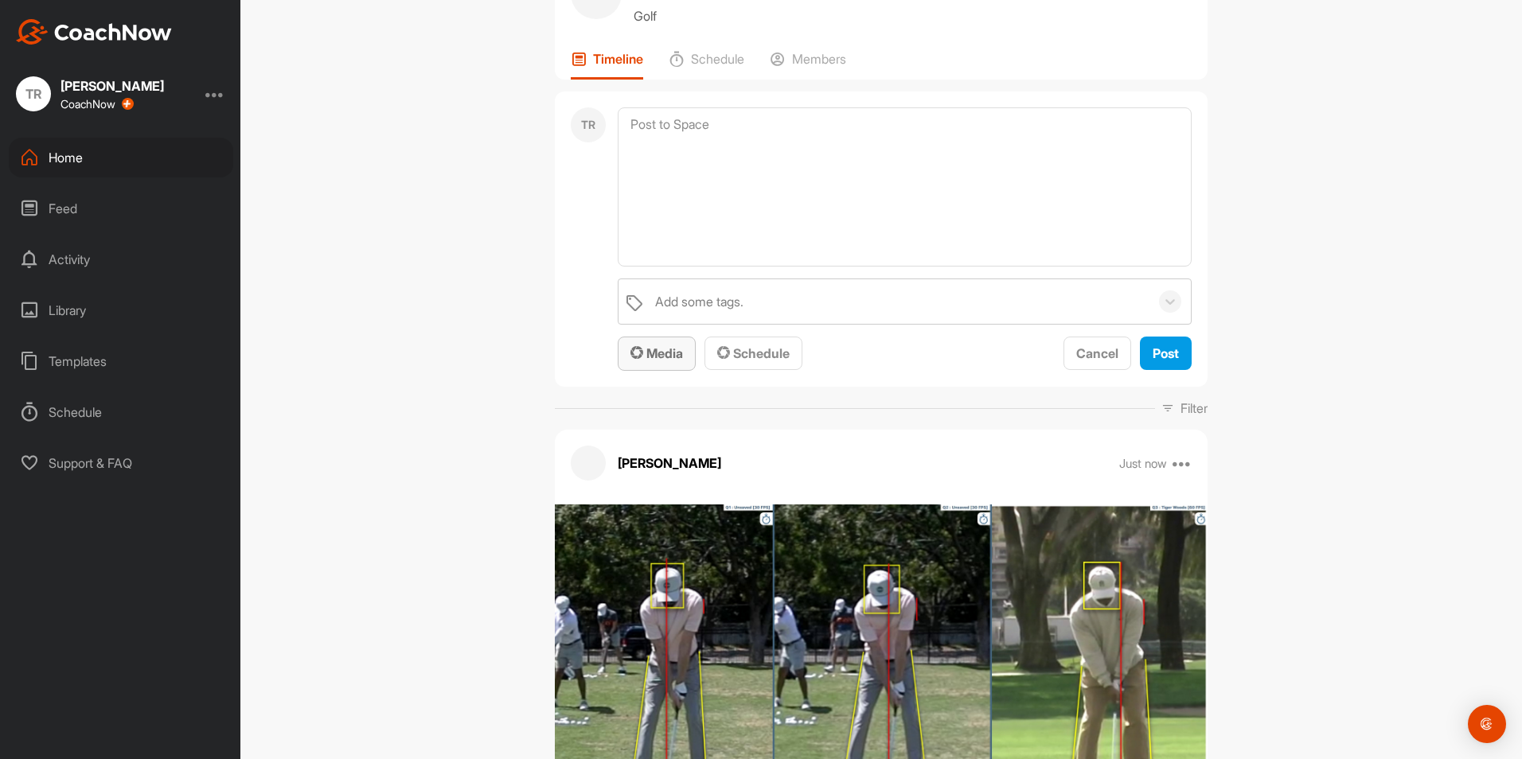
click at [671, 353] on span "Media" at bounding box center [656, 353] width 53 height 16
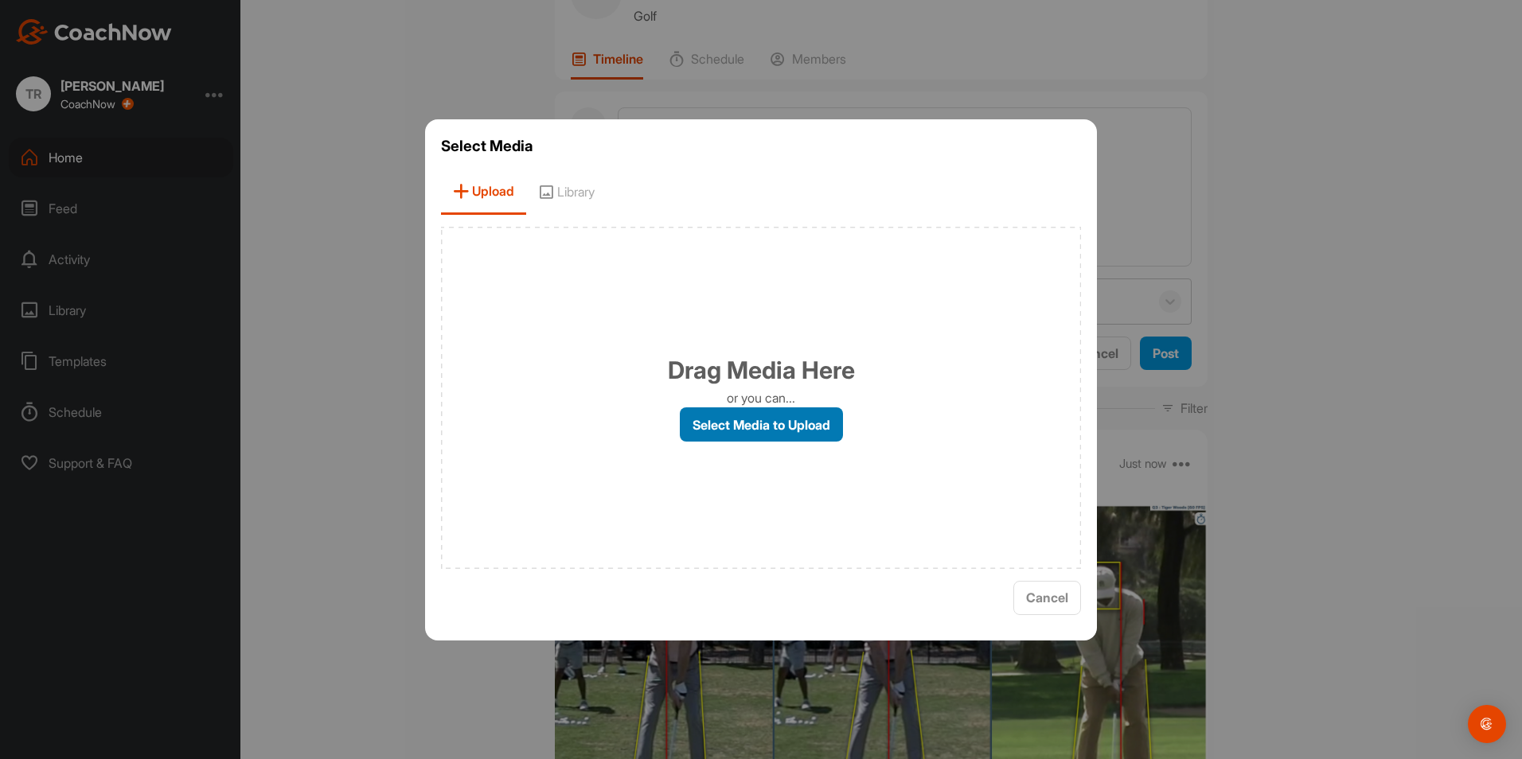
click at [765, 427] on label "Select Media to Upload" at bounding box center [761, 425] width 163 height 34
click at [0, 0] on input "Select Media to Upload" at bounding box center [0, 0] width 0 height 0
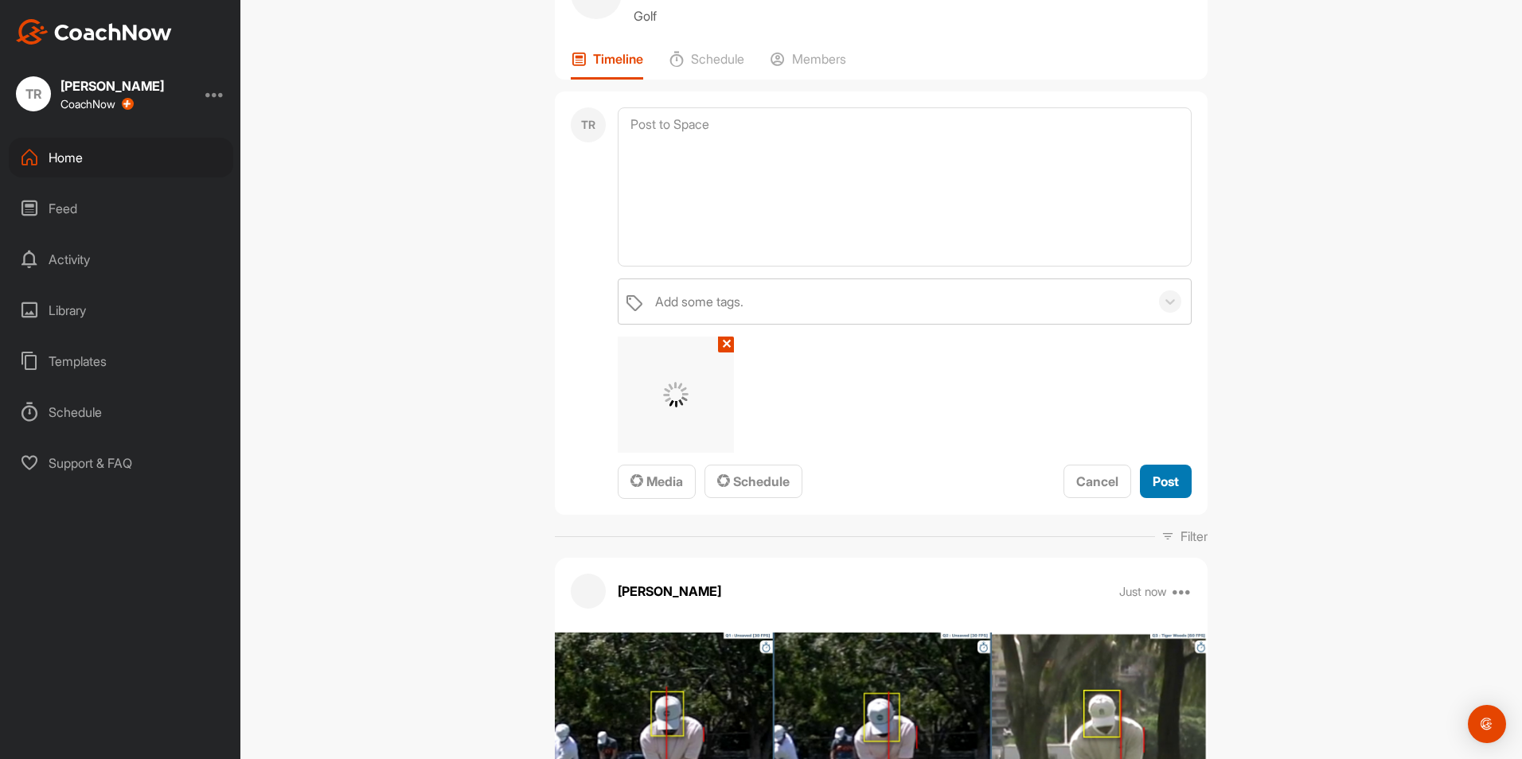
click at [1165, 482] on span "Post" at bounding box center [1166, 482] width 26 height 16
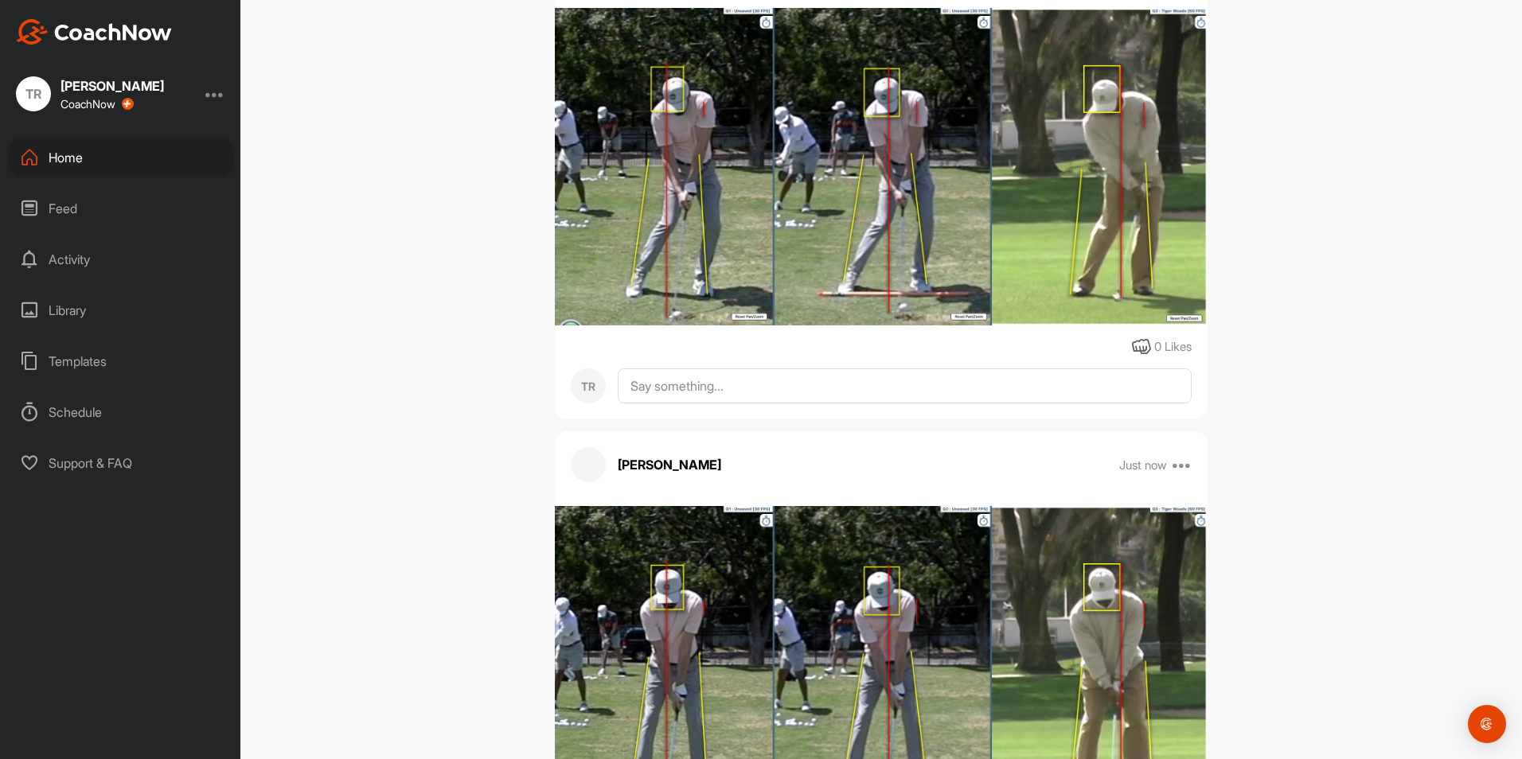
scroll to position [0, 0]
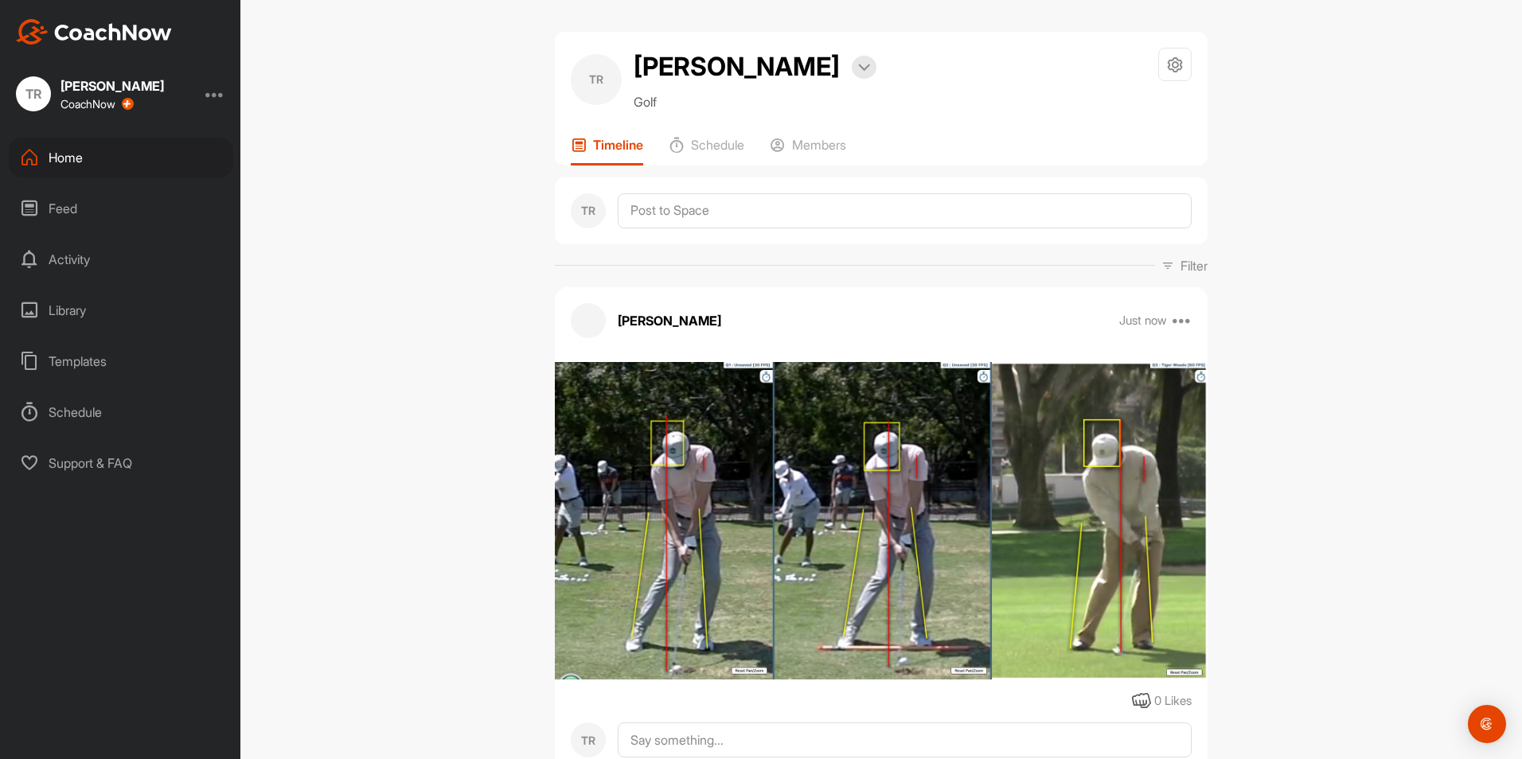
click at [106, 157] on div "Home" at bounding box center [121, 158] width 224 height 40
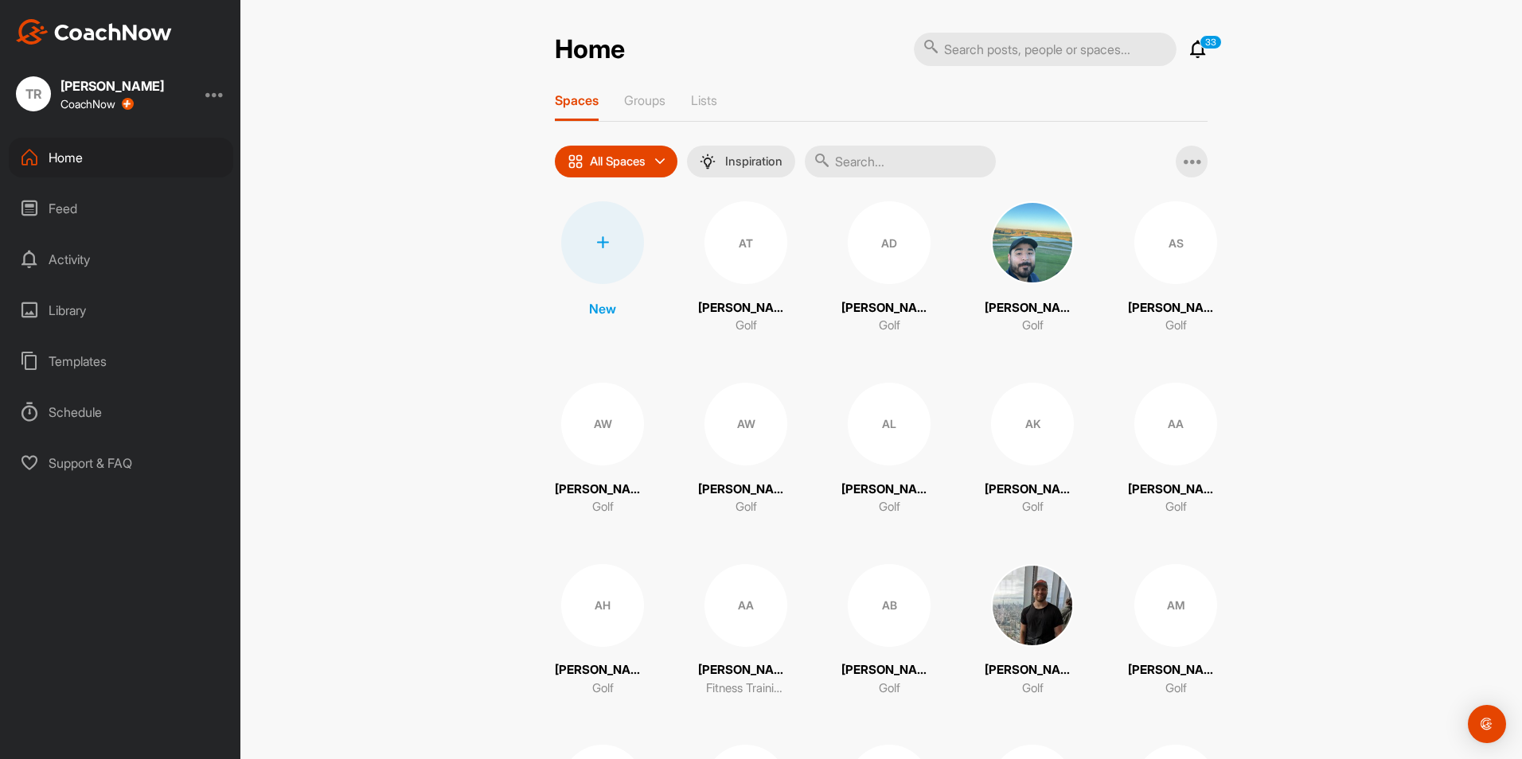
click at [1027, 52] on input "text" at bounding box center [1045, 49] width 263 height 33
type input "aljorf"
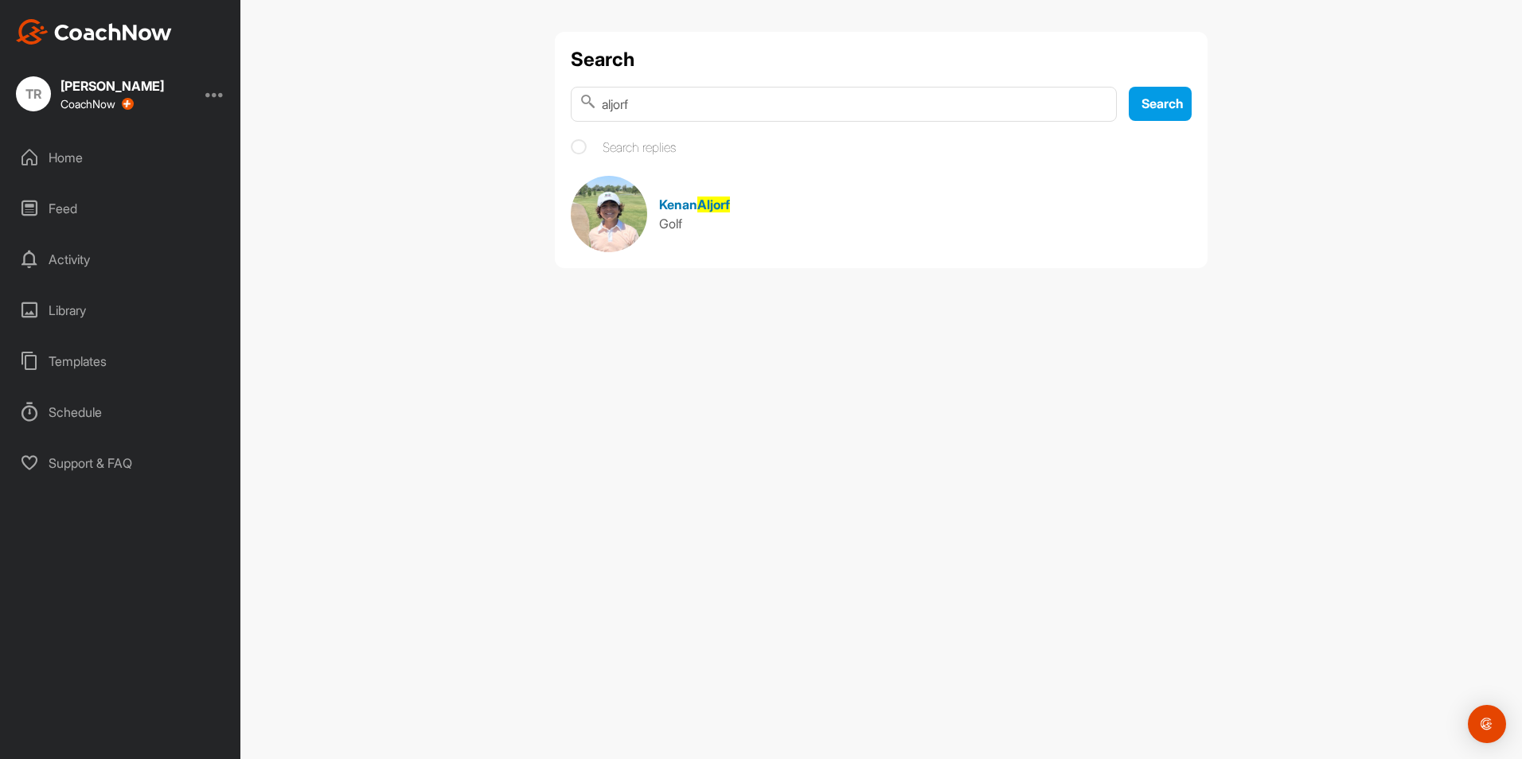
click at [706, 202] on span "Aljorf" at bounding box center [713, 205] width 33 height 16
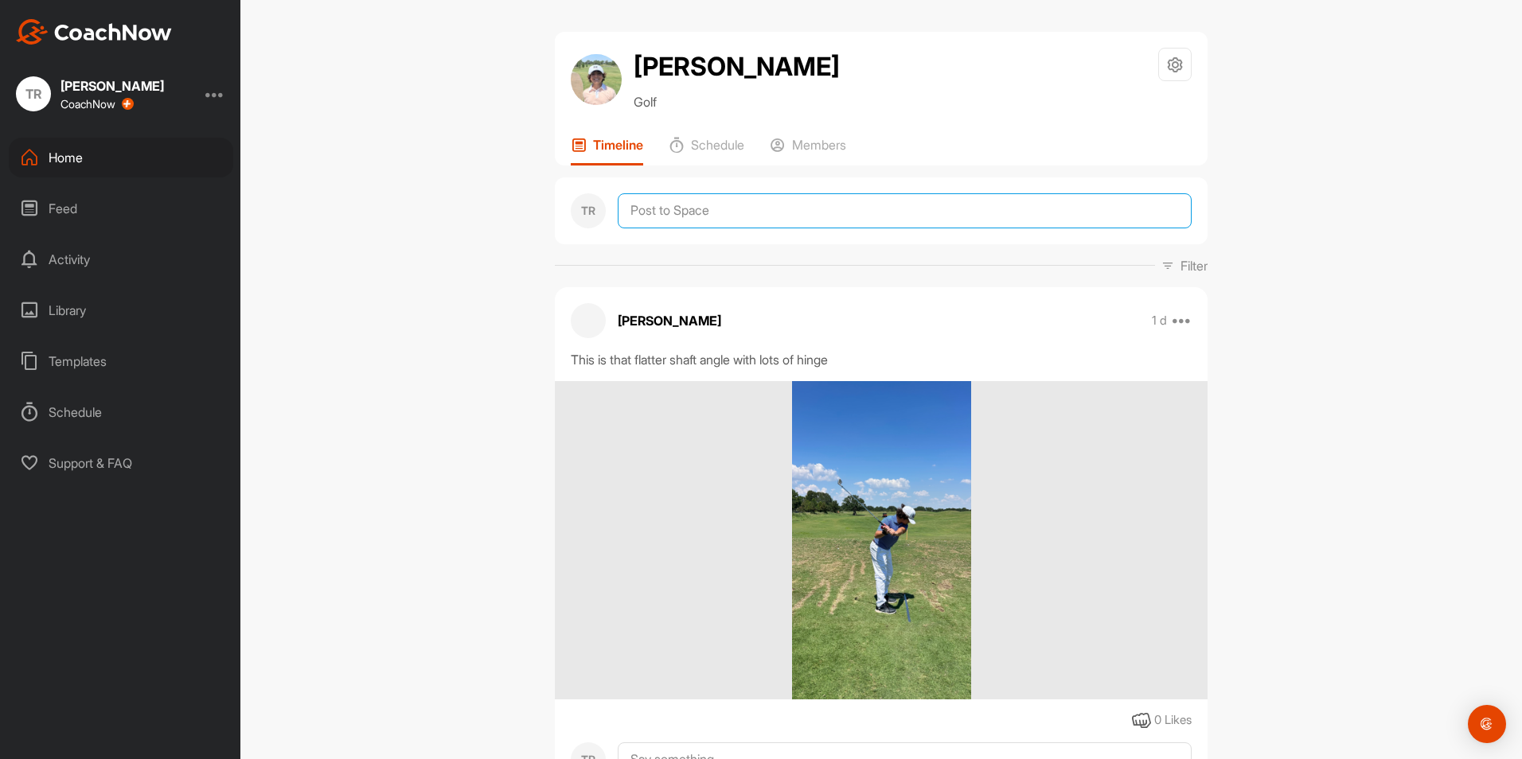
click at [730, 217] on textarea at bounding box center [905, 210] width 574 height 35
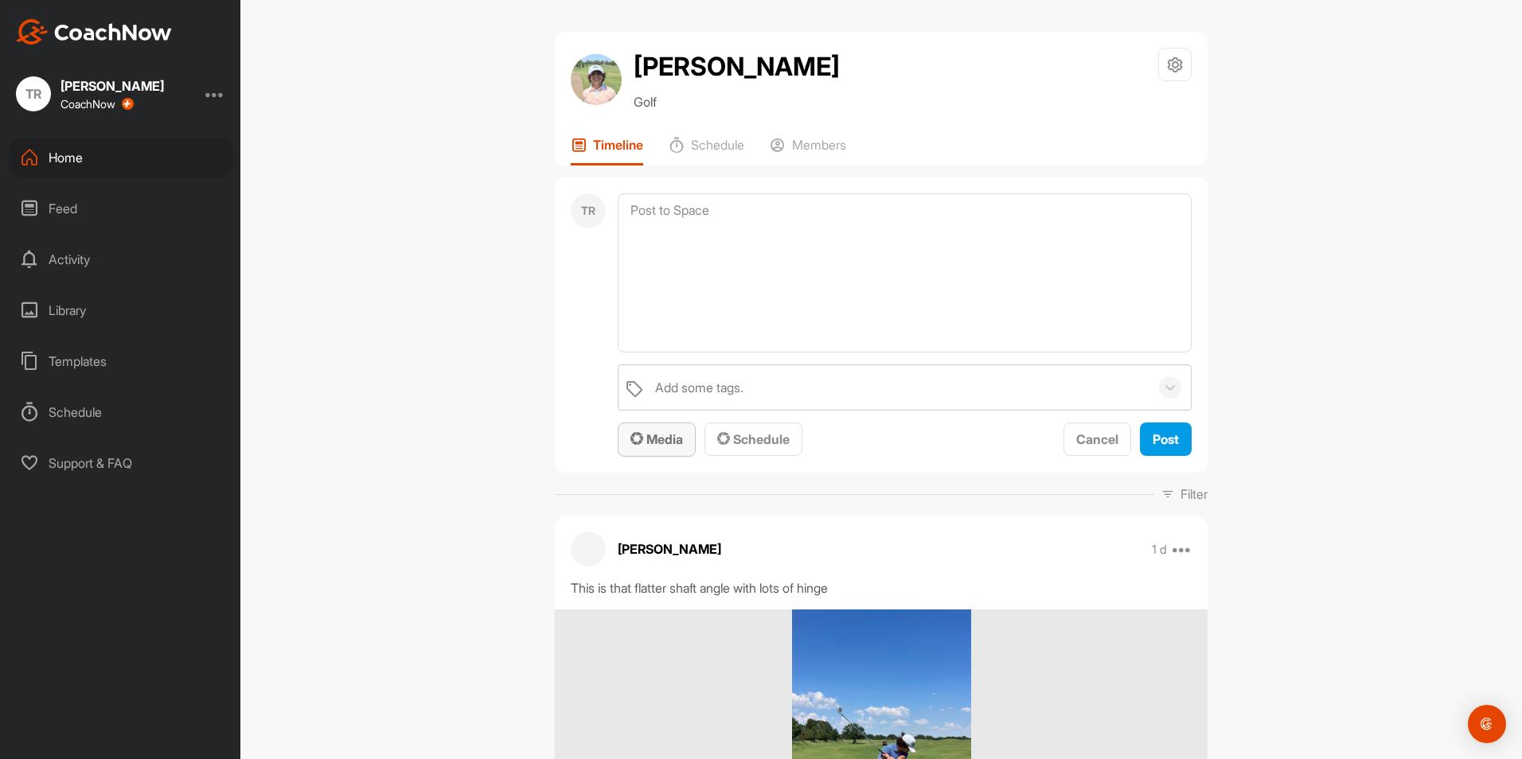
click at [664, 433] on span "Media" at bounding box center [656, 439] width 53 height 16
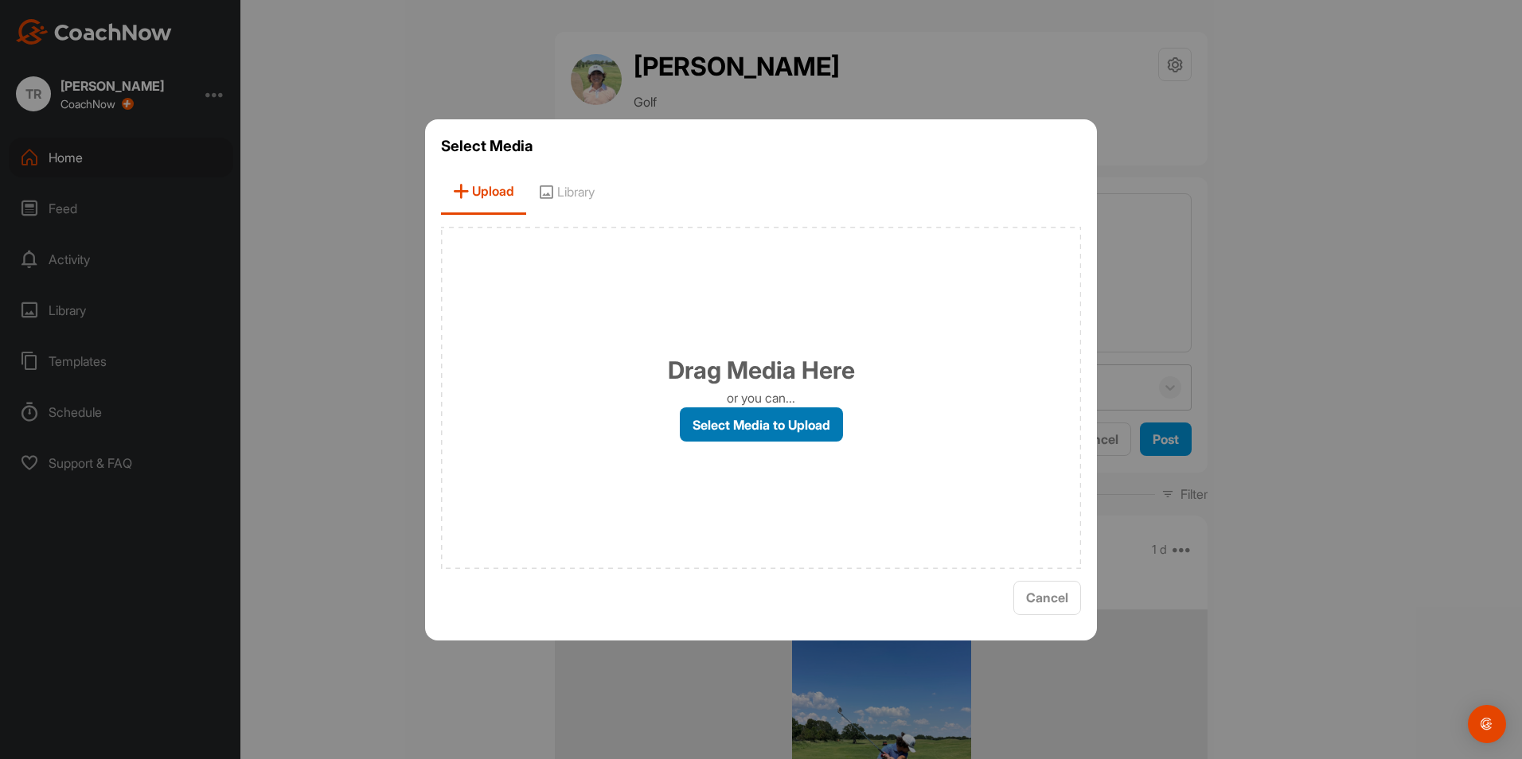
click at [719, 425] on label "Select Media to Upload" at bounding box center [761, 425] width 163 height 34
click at [0, 0] on input "Select Media to Upload" at bounding box center [0, 0] width 0 height 0
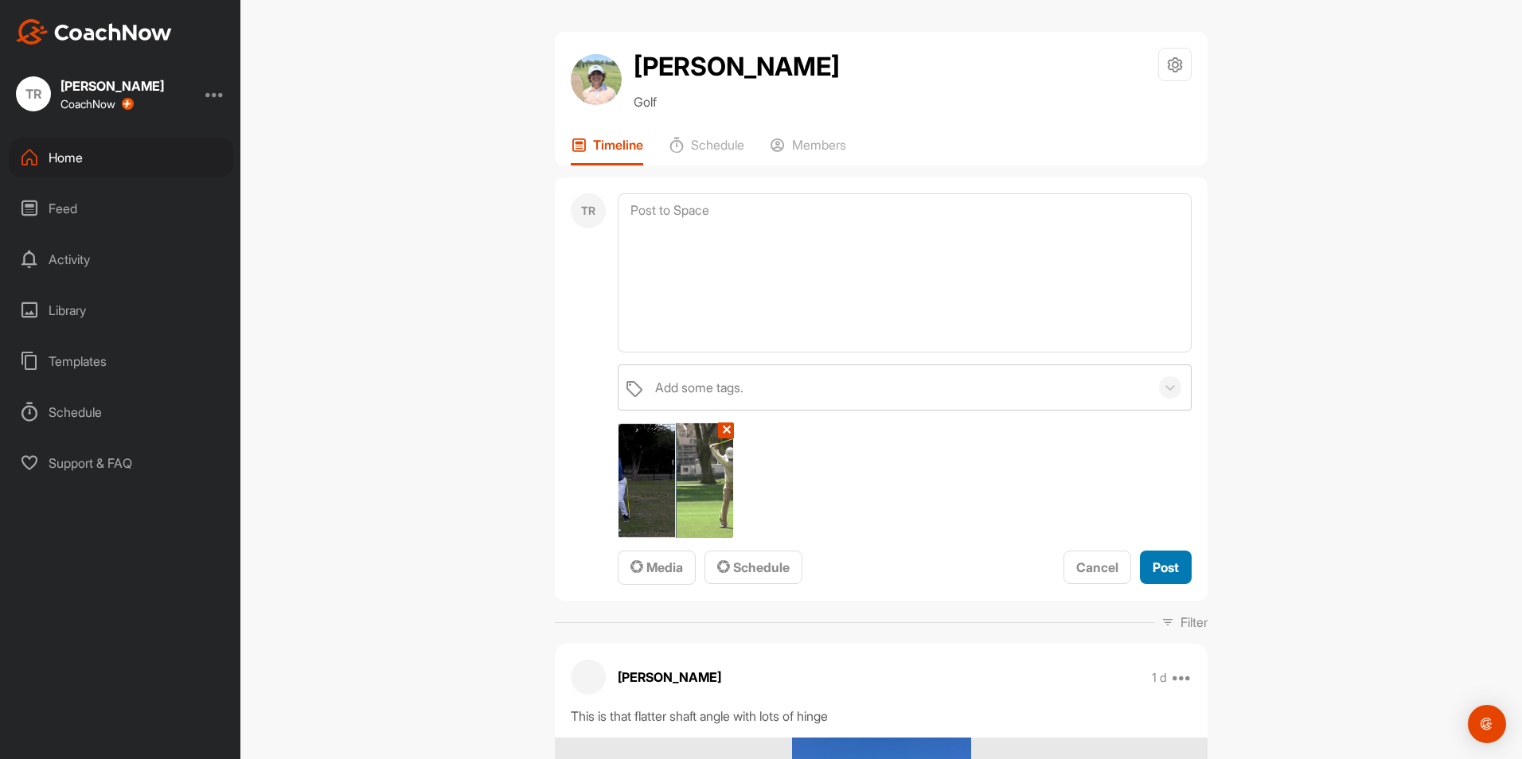
click at [1166, 571] on span "Post" at bounding box center [1166, 568] width 26 height 16
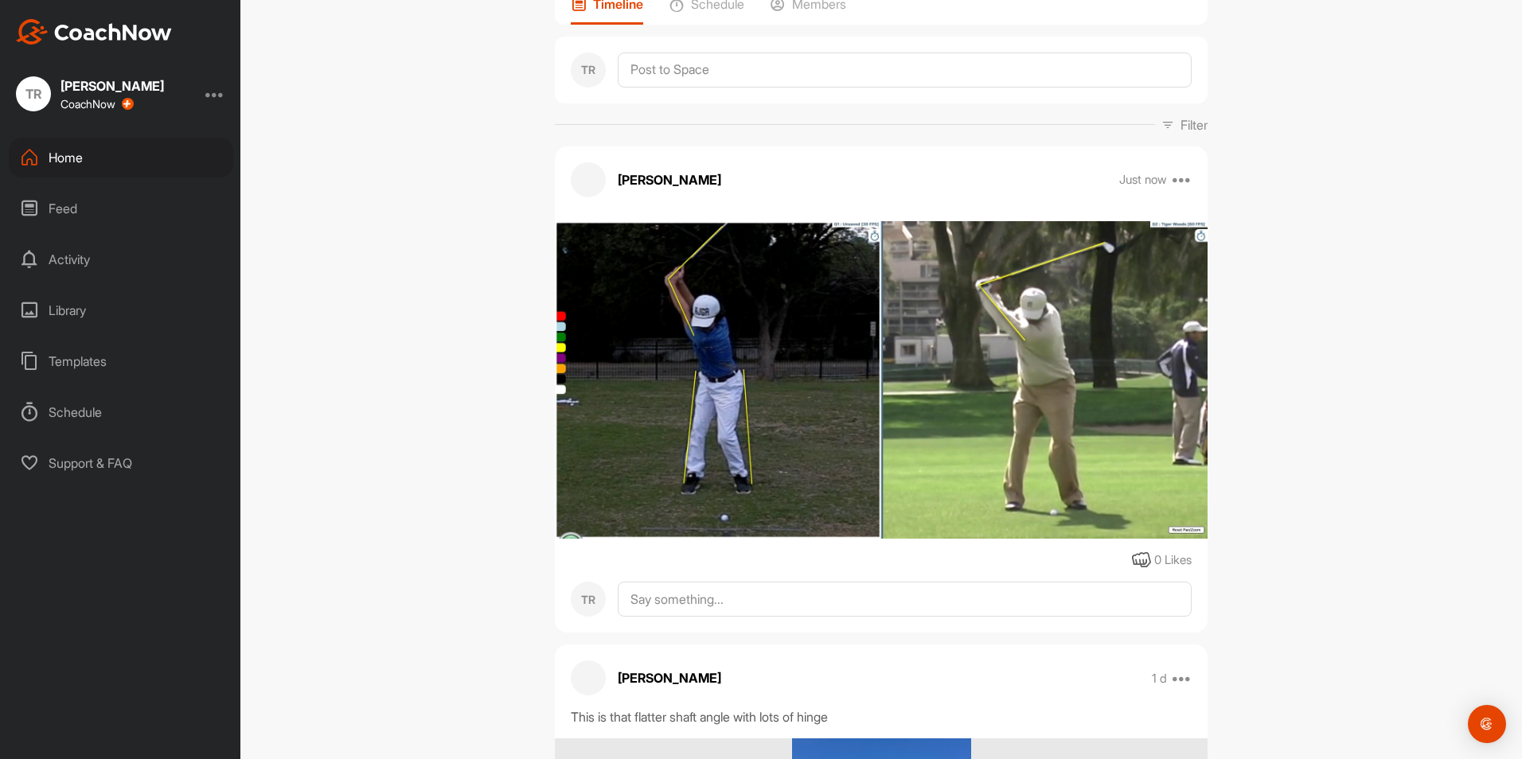
scroll to position [140, 0]
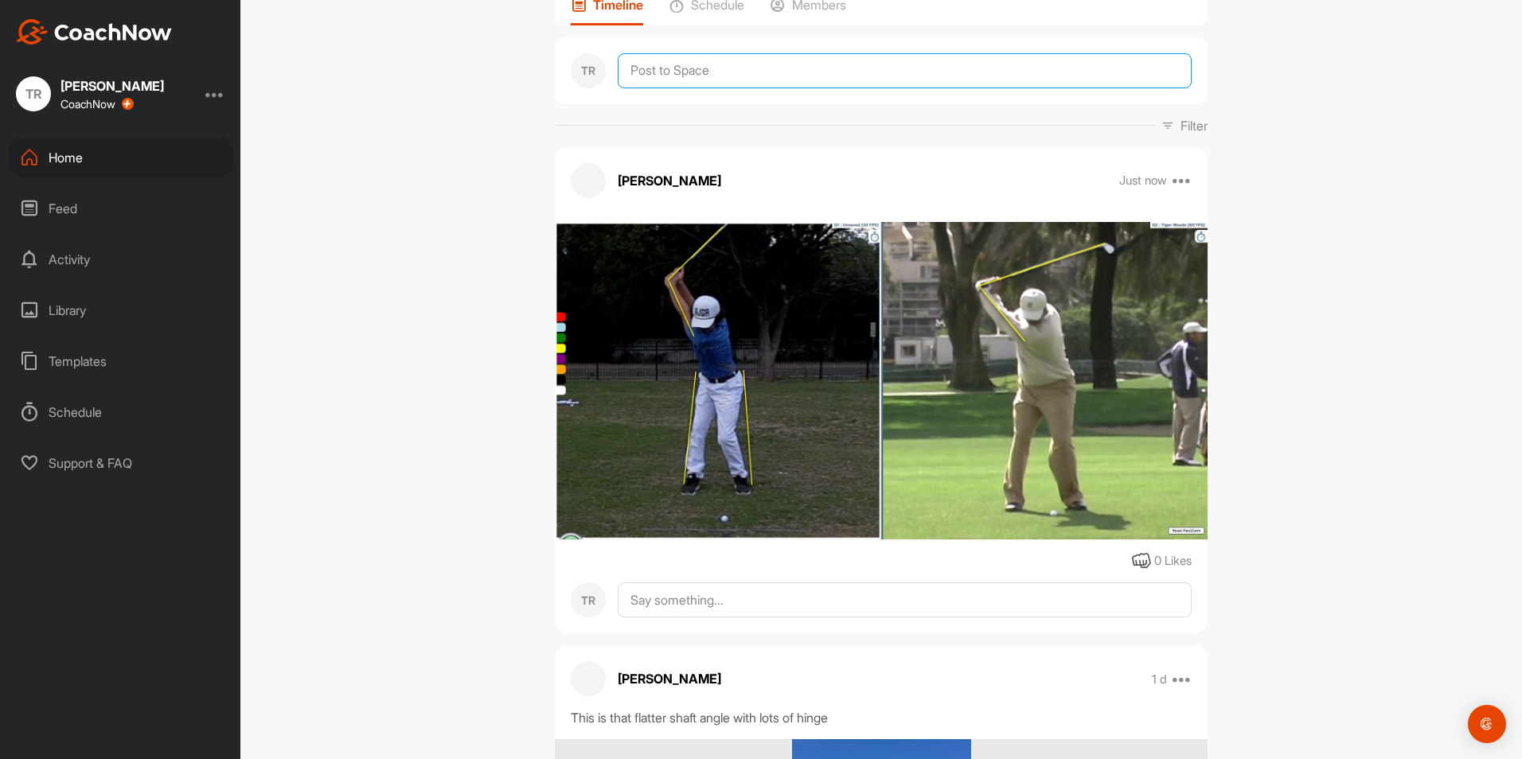
click at [700, 87] on textarea at bounding box center [905, 70] width 574 height 35
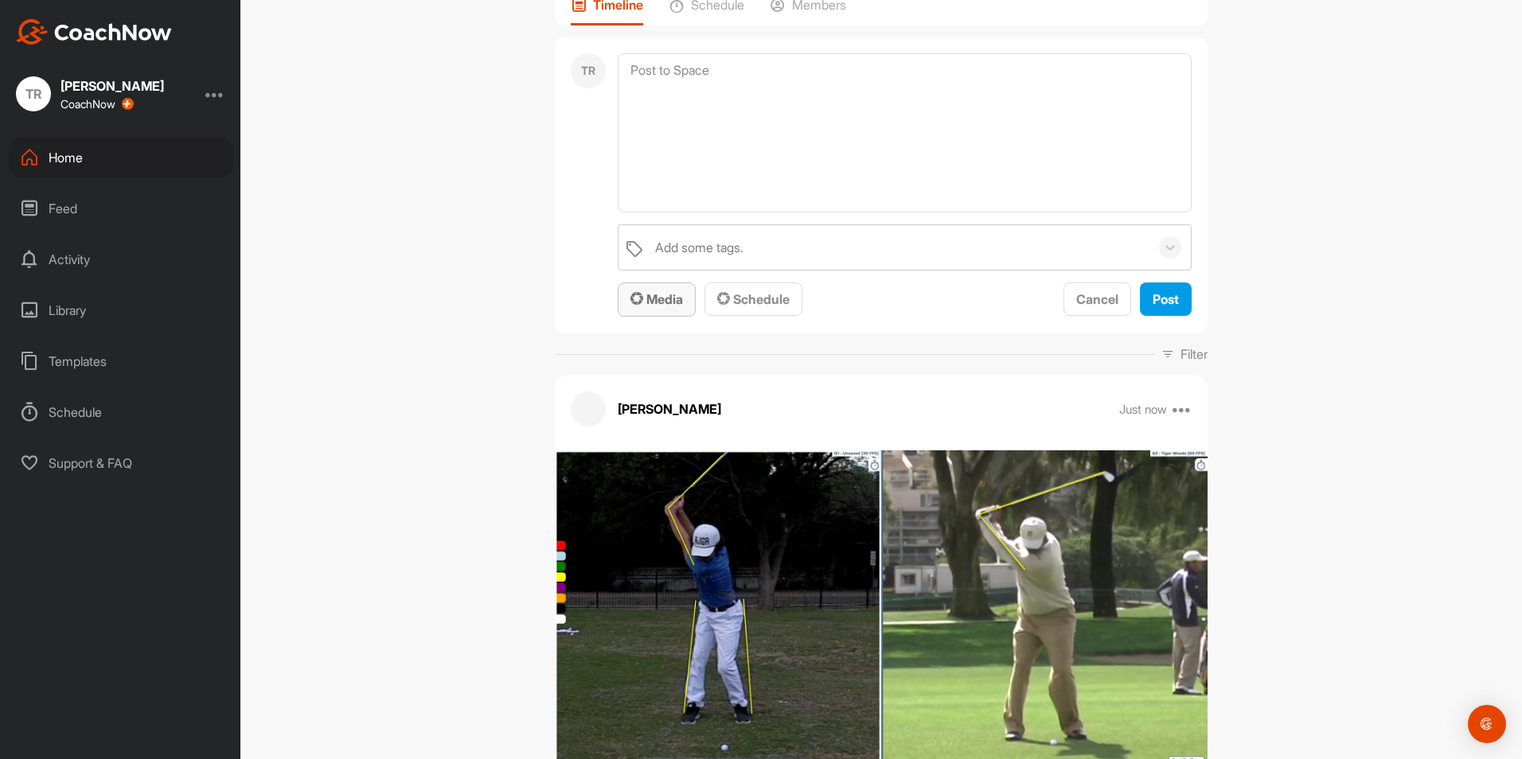
click at [667, 304] on span "Media" at bounding box center [656, 299] width 53 height 16
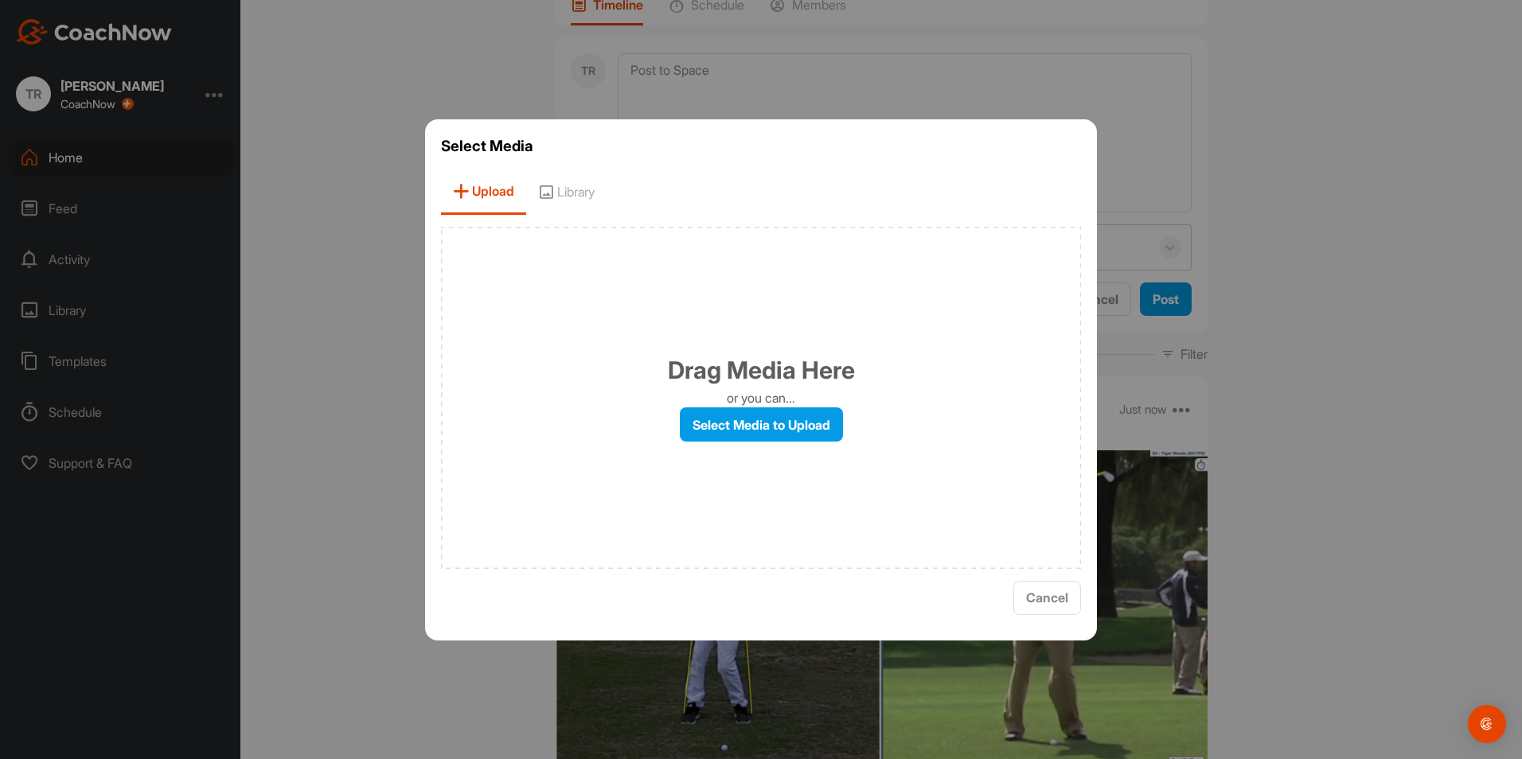
click at [667, 304] on div "Drag Media Here or you can... Select Media to Upload" at bounding box center [761, 398] width 640 height 342
click at [779, 415] on label "Select Media to Upload" at bounding box center [761, 425] width 163 height 34
click at [0, 0] on input "Select Media to Upload" at bounding box center [0, 0] width 0 height 0
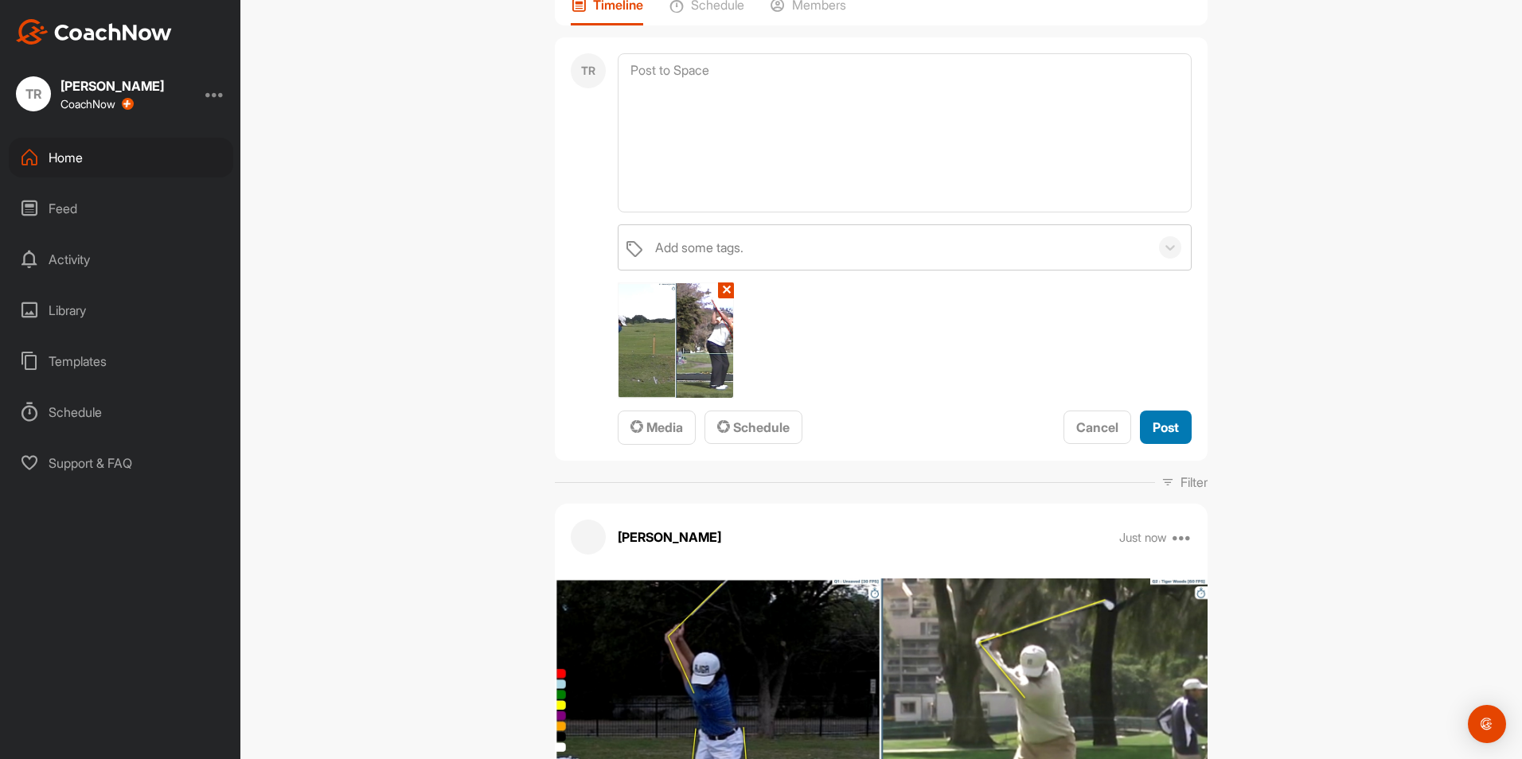
click at [1178, 422] on button "Post" at bounding box center [1166, 428] width 52 height 34
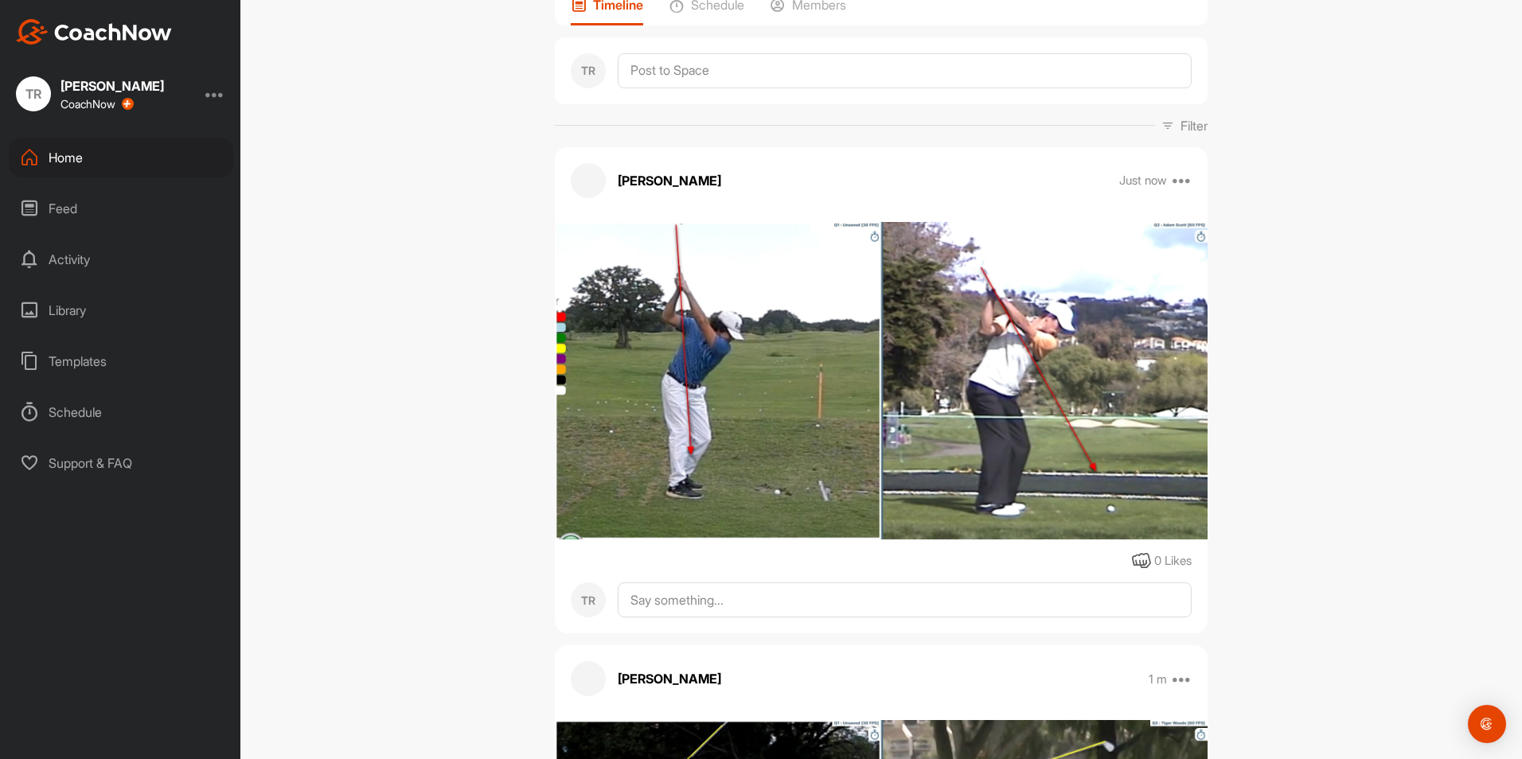
click at [1178, 422] on img at bounding box center [881, 381] width 652 height 318
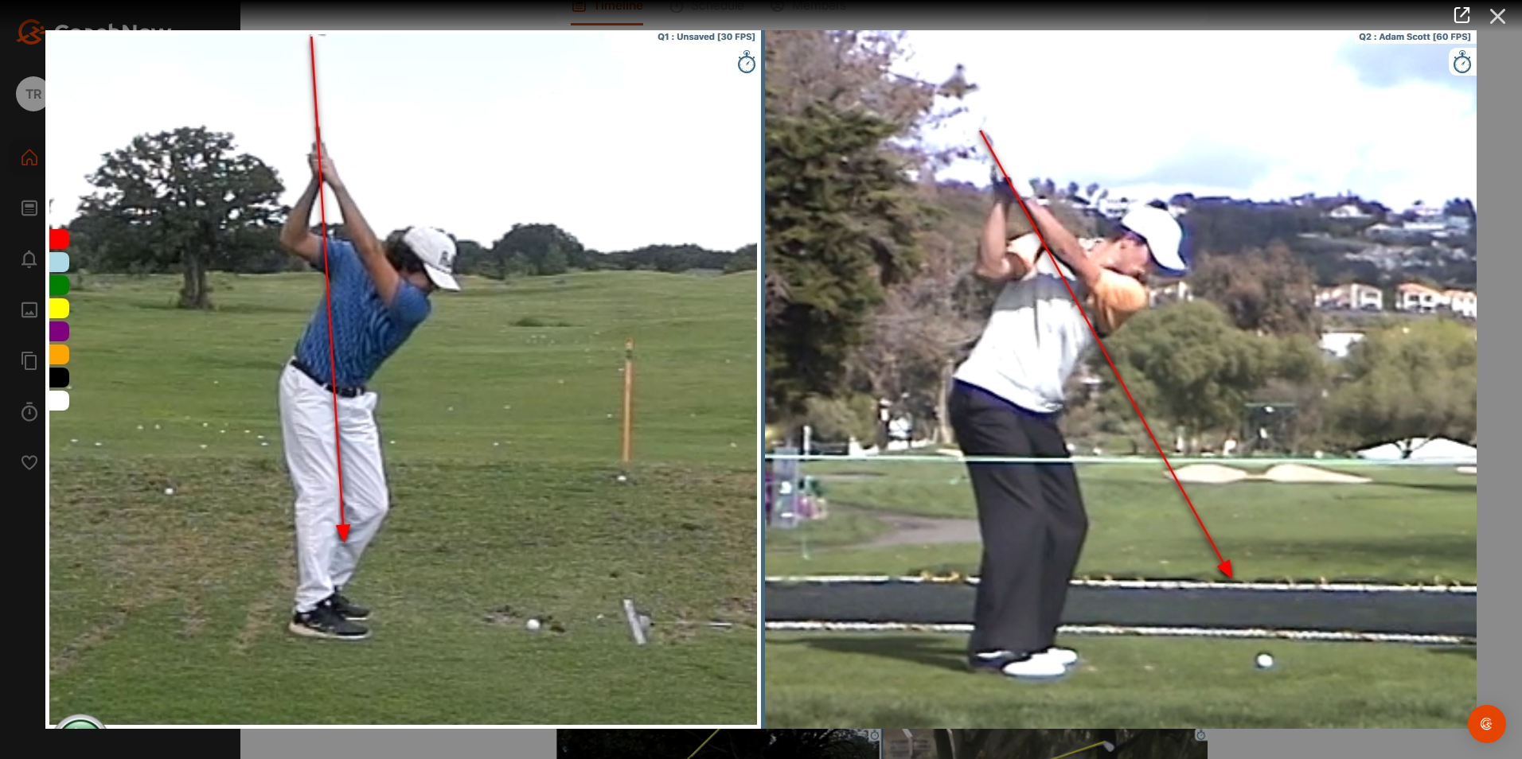
click at [1499, 10] on icon at bounding box center [1498, 16] width 37 height 29
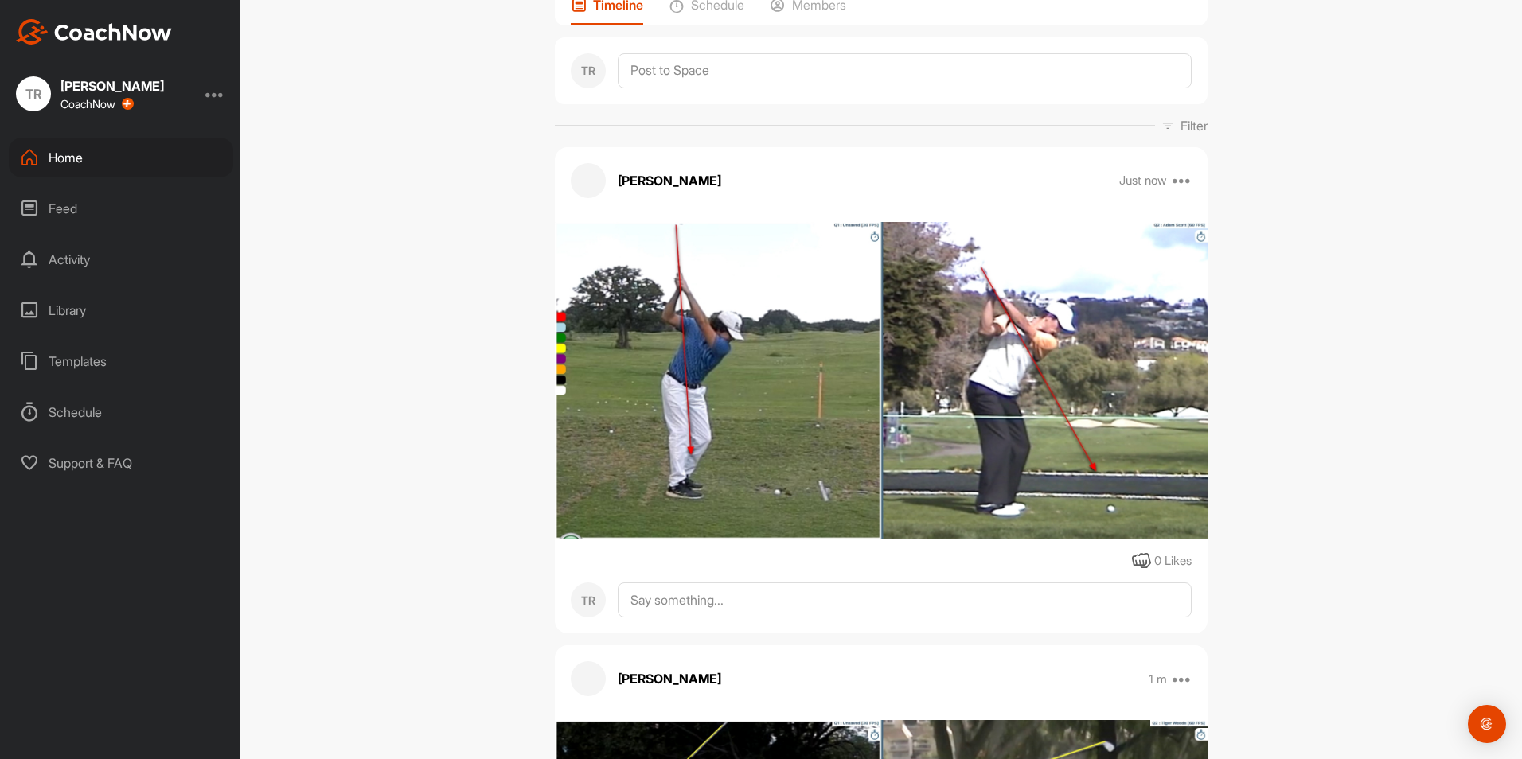
click at [176, 166] on div "Home" at bounding box center [121, 158] width 224 height 40
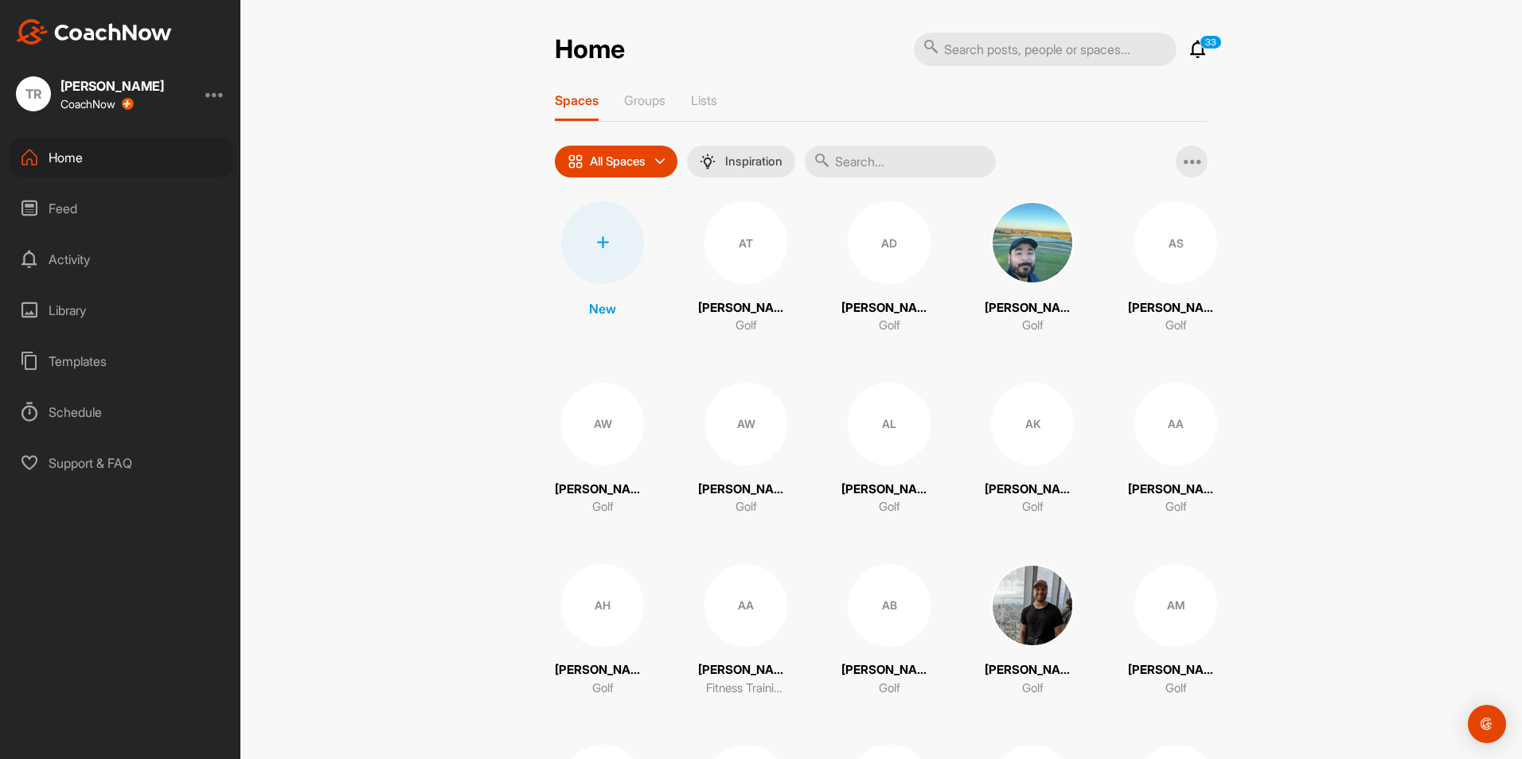
click at [962, 49] on input "text" at bounding box center [1045, 49] width 263 height 33
type input "ozowski"
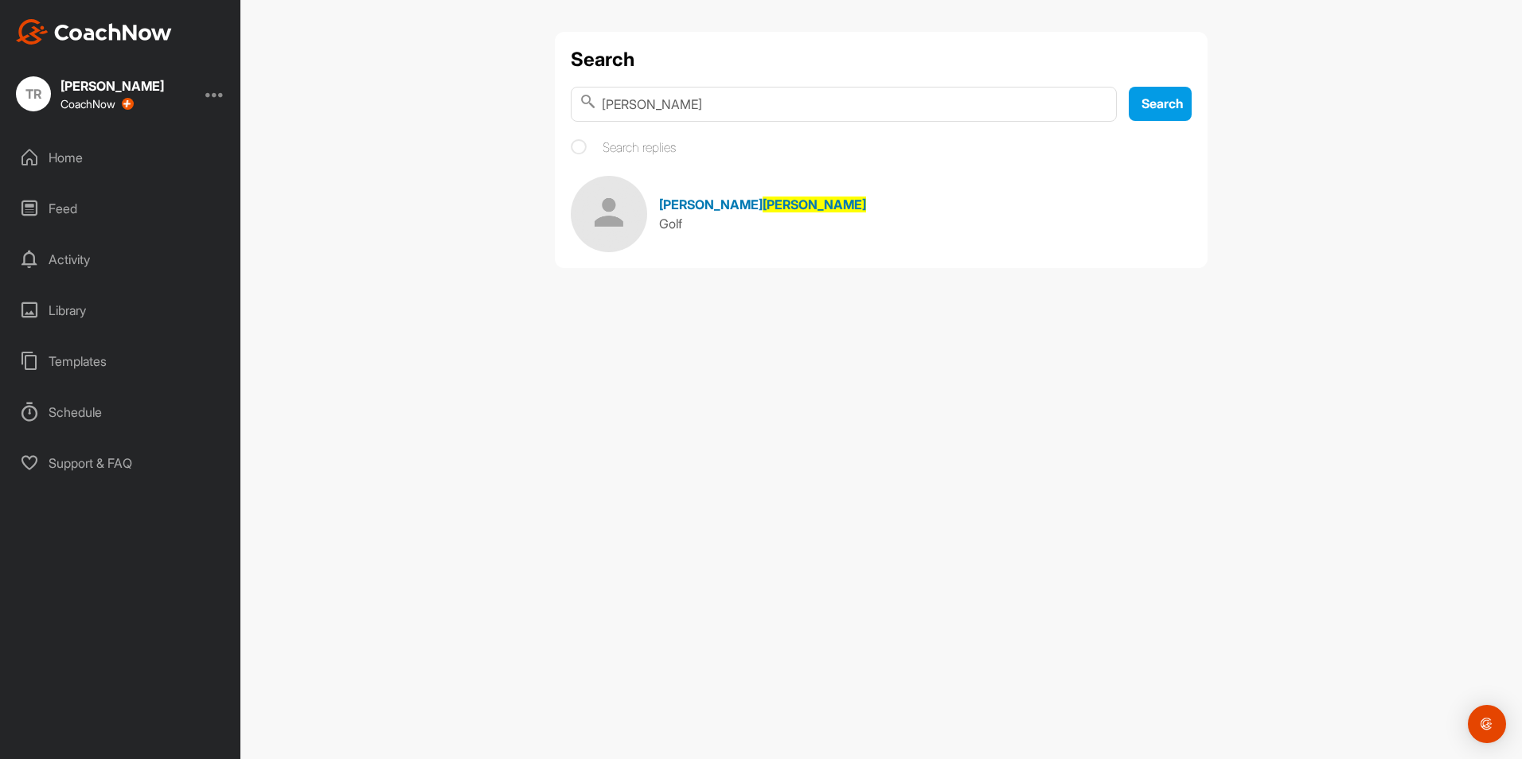
click at [762, 204] on span "Ozowski" at bounding box center [813, 205] width 103 height 16
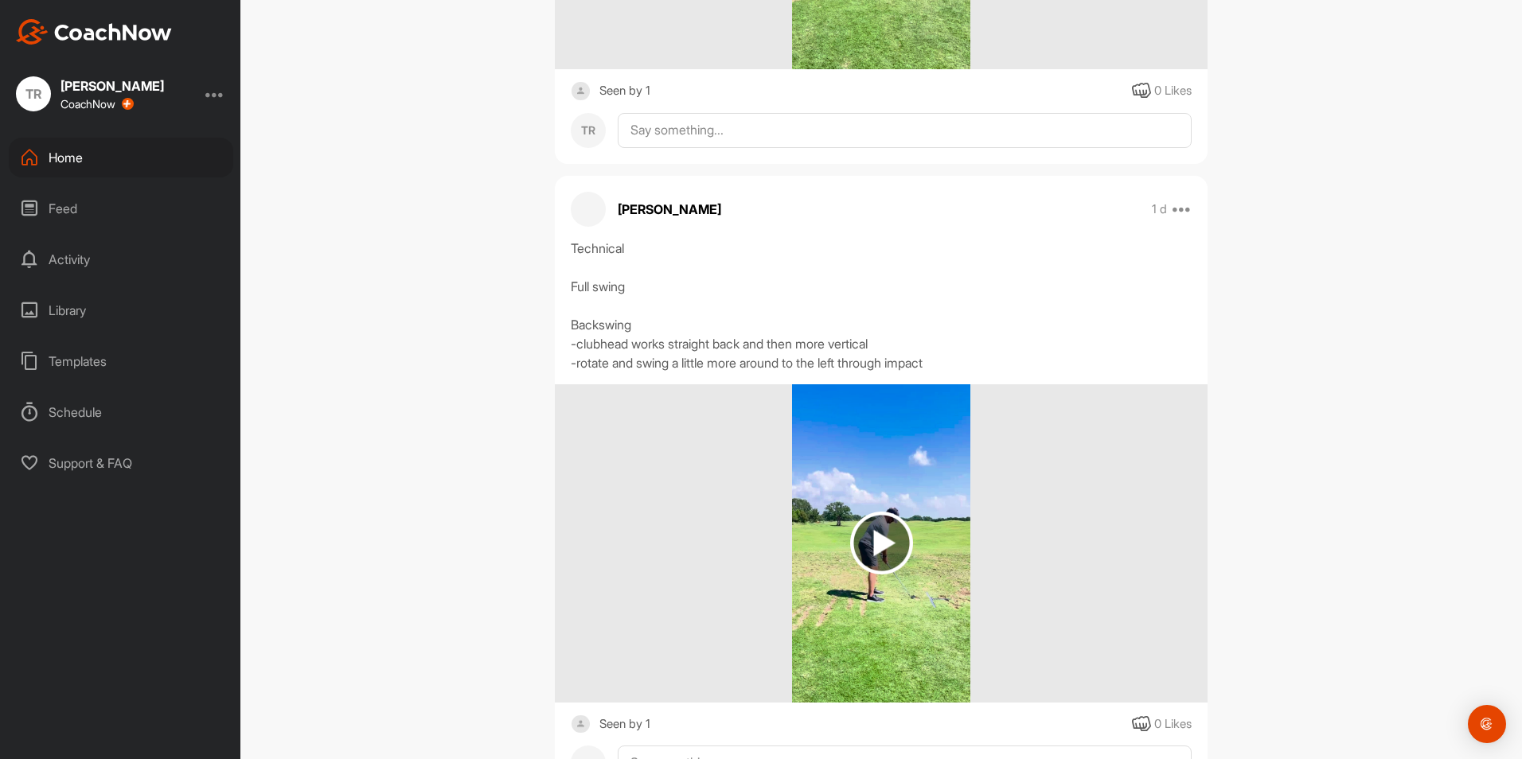
scroll to position [1266, 0]
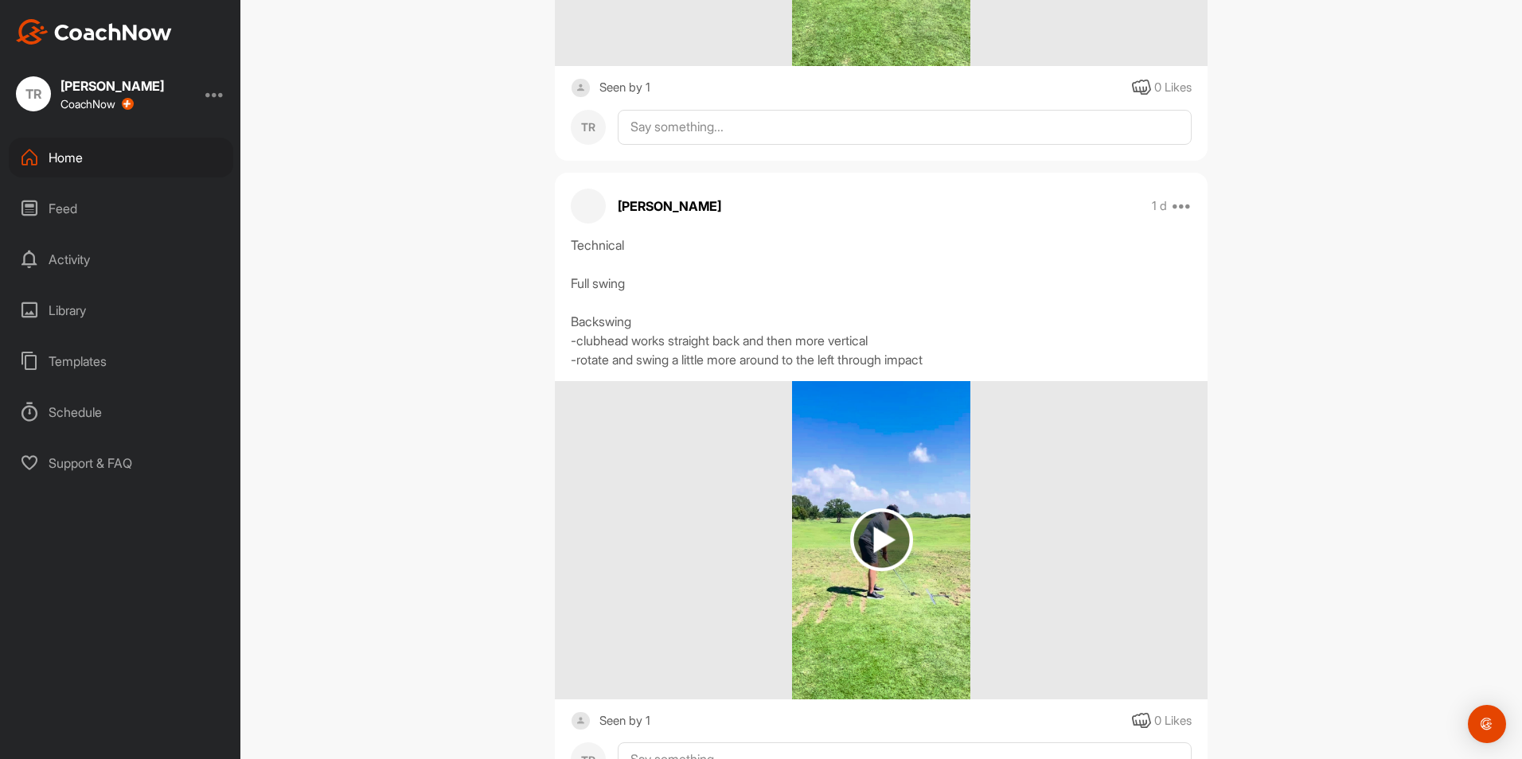
click at [585, 232] on div "Taylor Riggin 1 d Edit Edit Tags Pin to top Delete Technical Full swing Backswi…" at bounding box center [881, 484] width 653 height 622
click at [588, 236] on div "Technical Full swing Backswing -clubhead works straight back and then more vert…" at bounding box center [881, 303] width 621 height 134
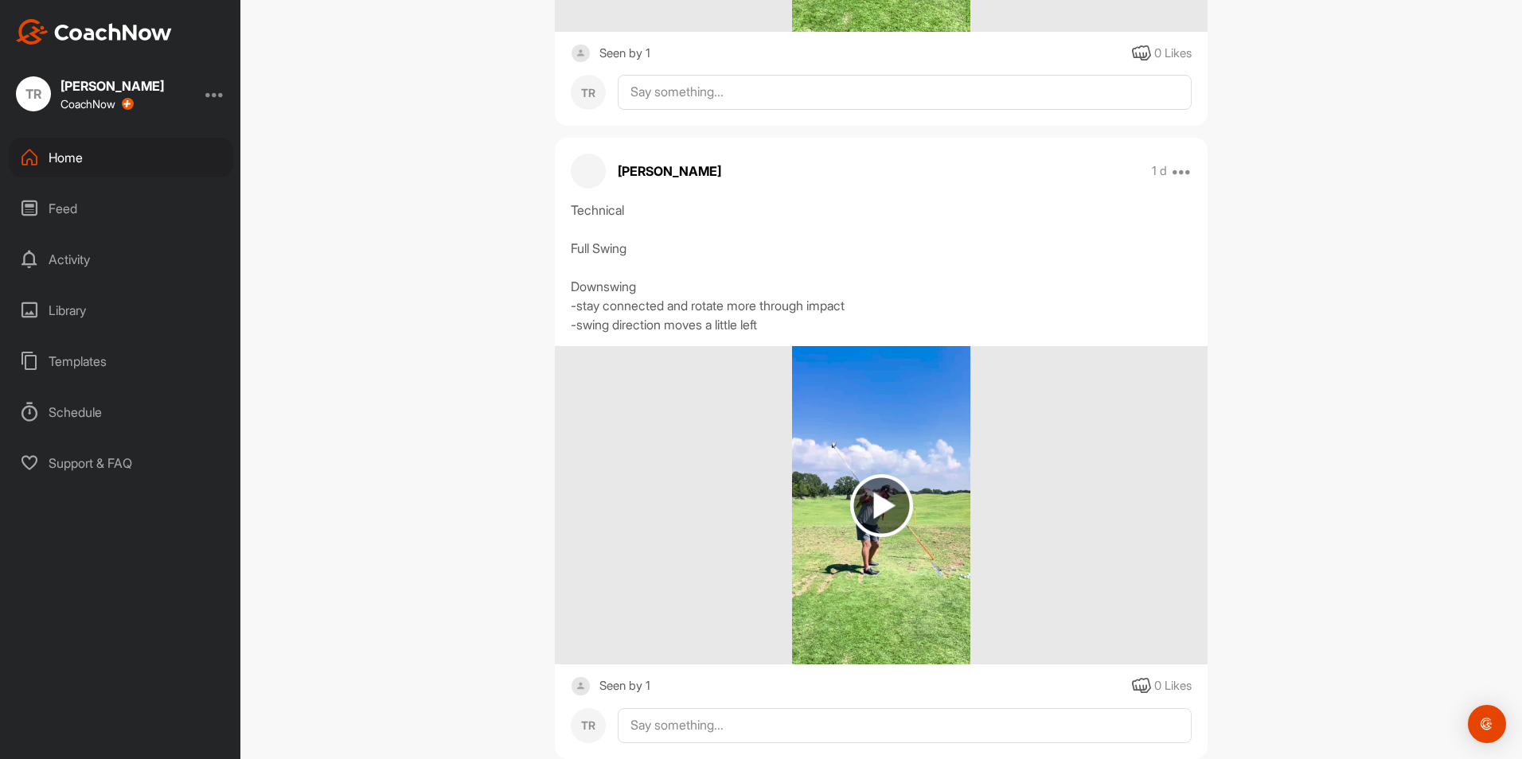
scroll to position [0, 0]
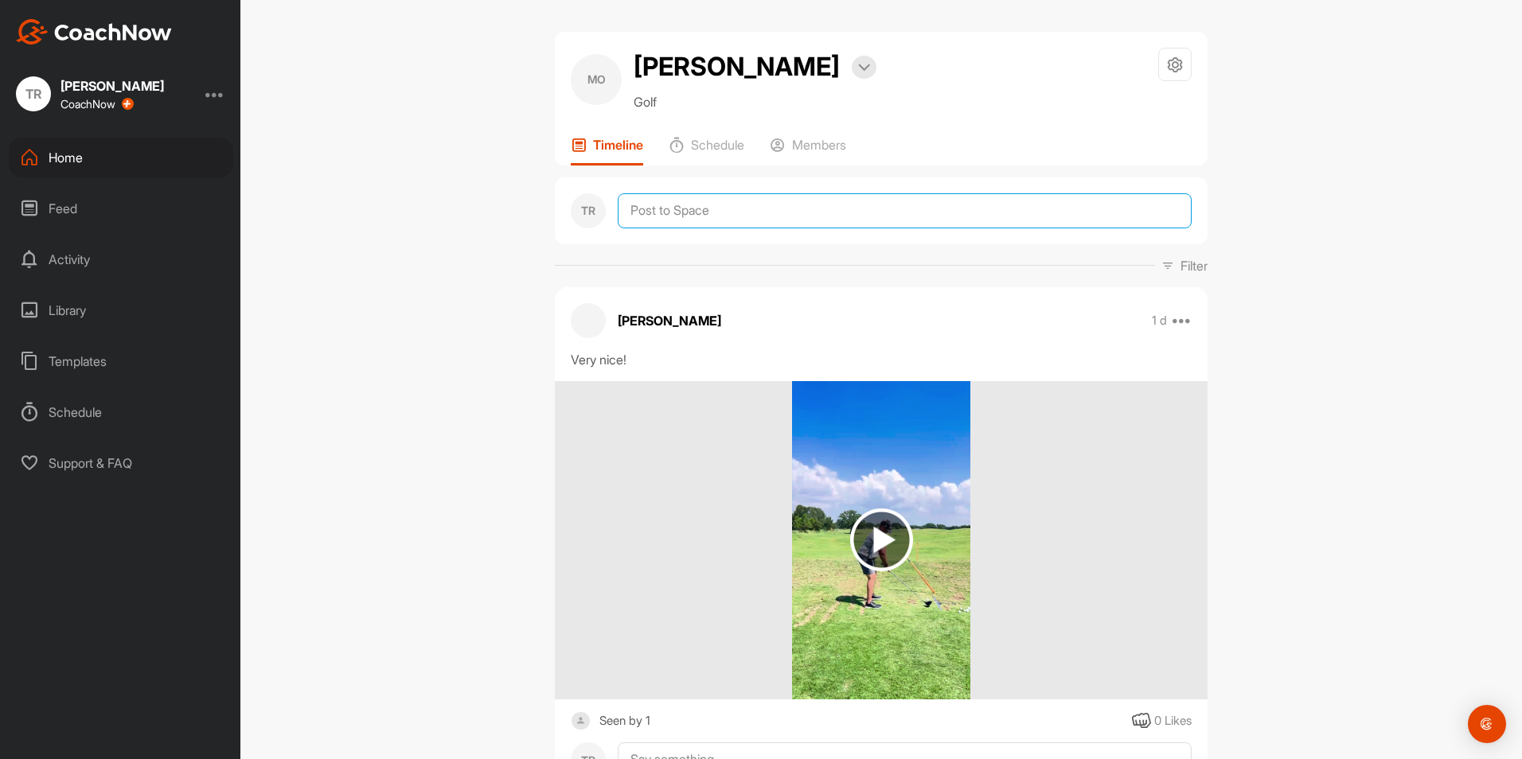
click at [738, 202] on textarea at bounding box center [905, 210] width 574 height 35
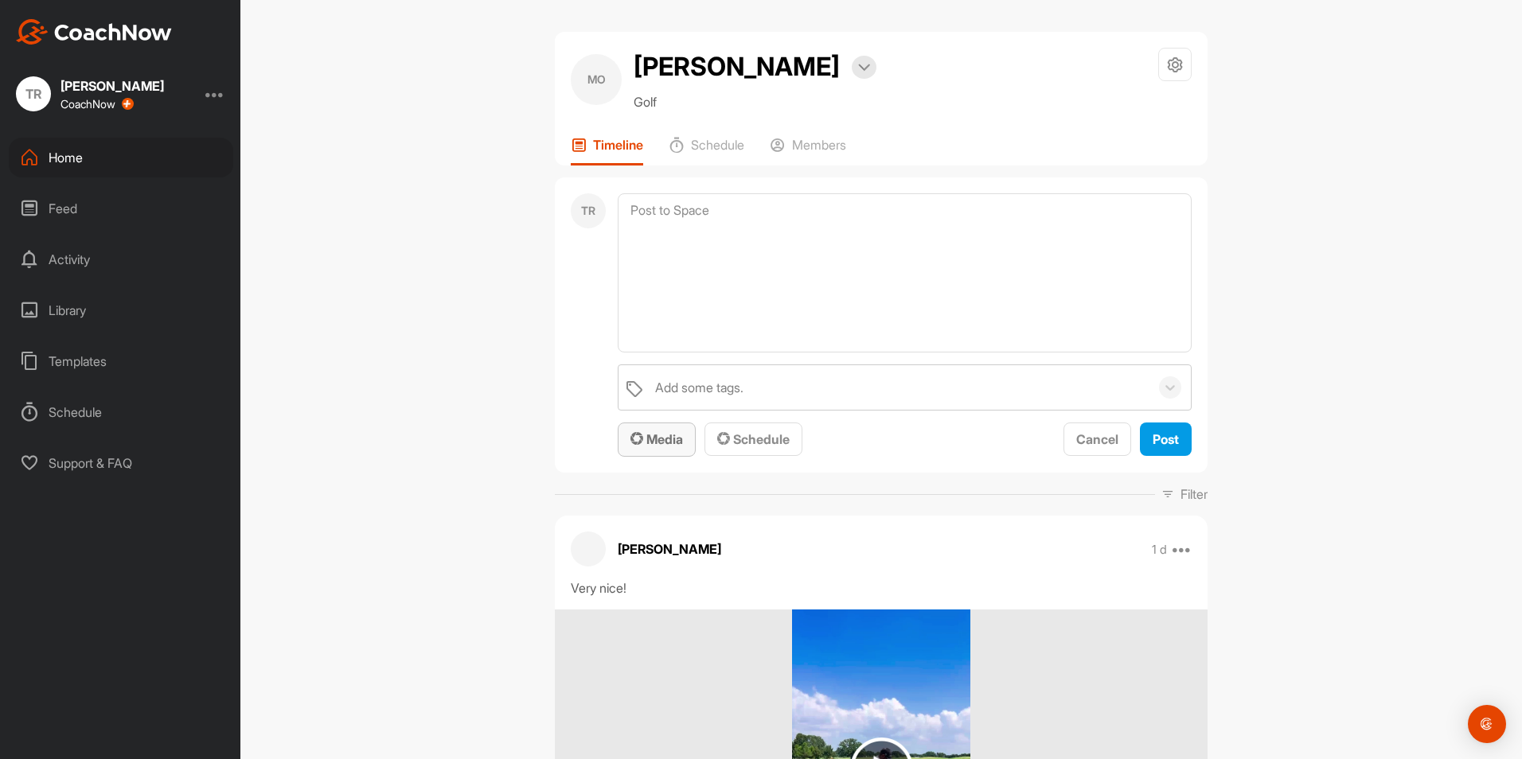
click at [678, 453] on button "Media" at bounding box center [657, 440] width 78 height 34
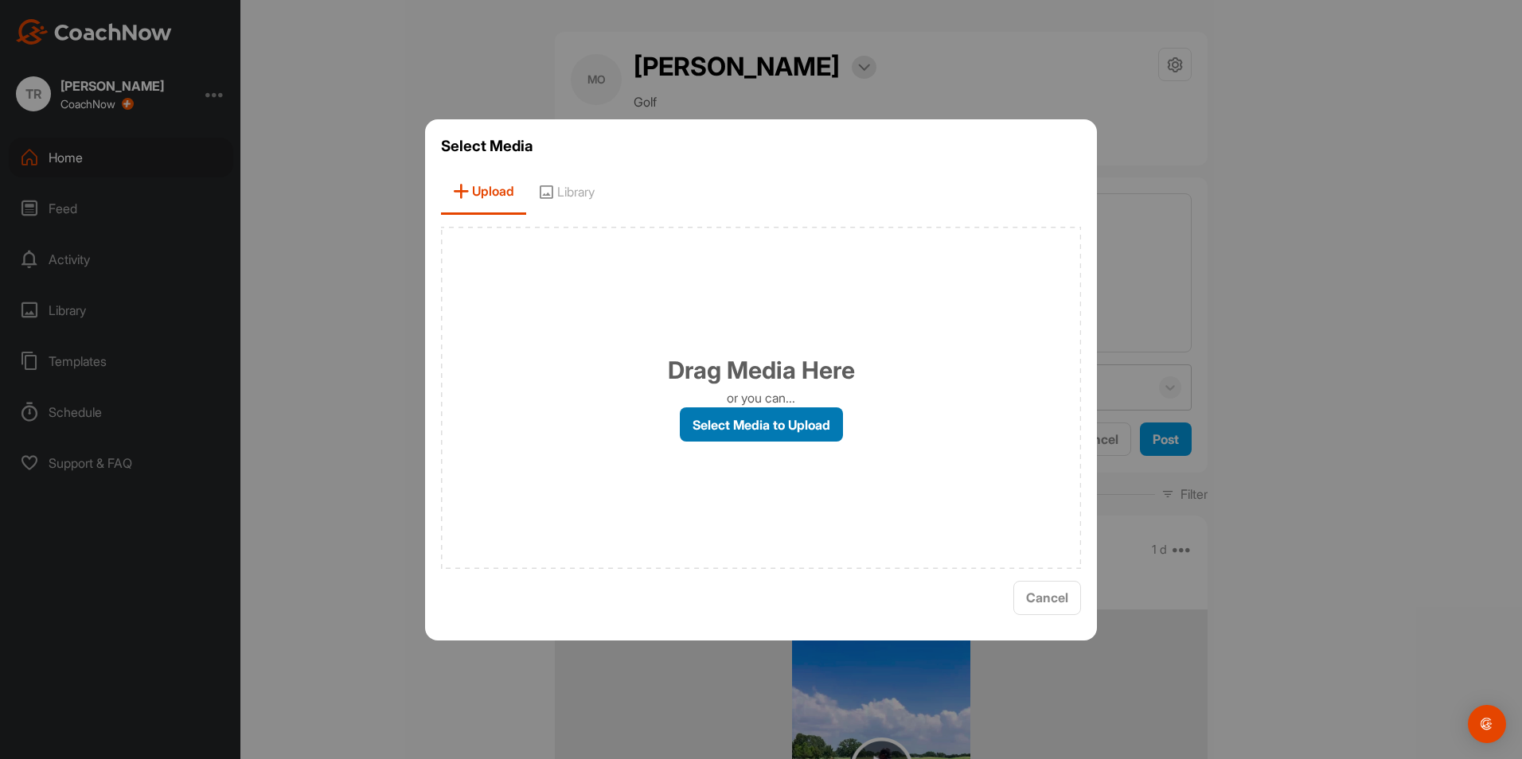
click at [782, 425] on label "Select Media to Upload" at bounding box center [761, 425] width 163 height 34
click at [0, 0] on input "Select Media to Upload" at bounding box center [0, 0] width 0 height 0
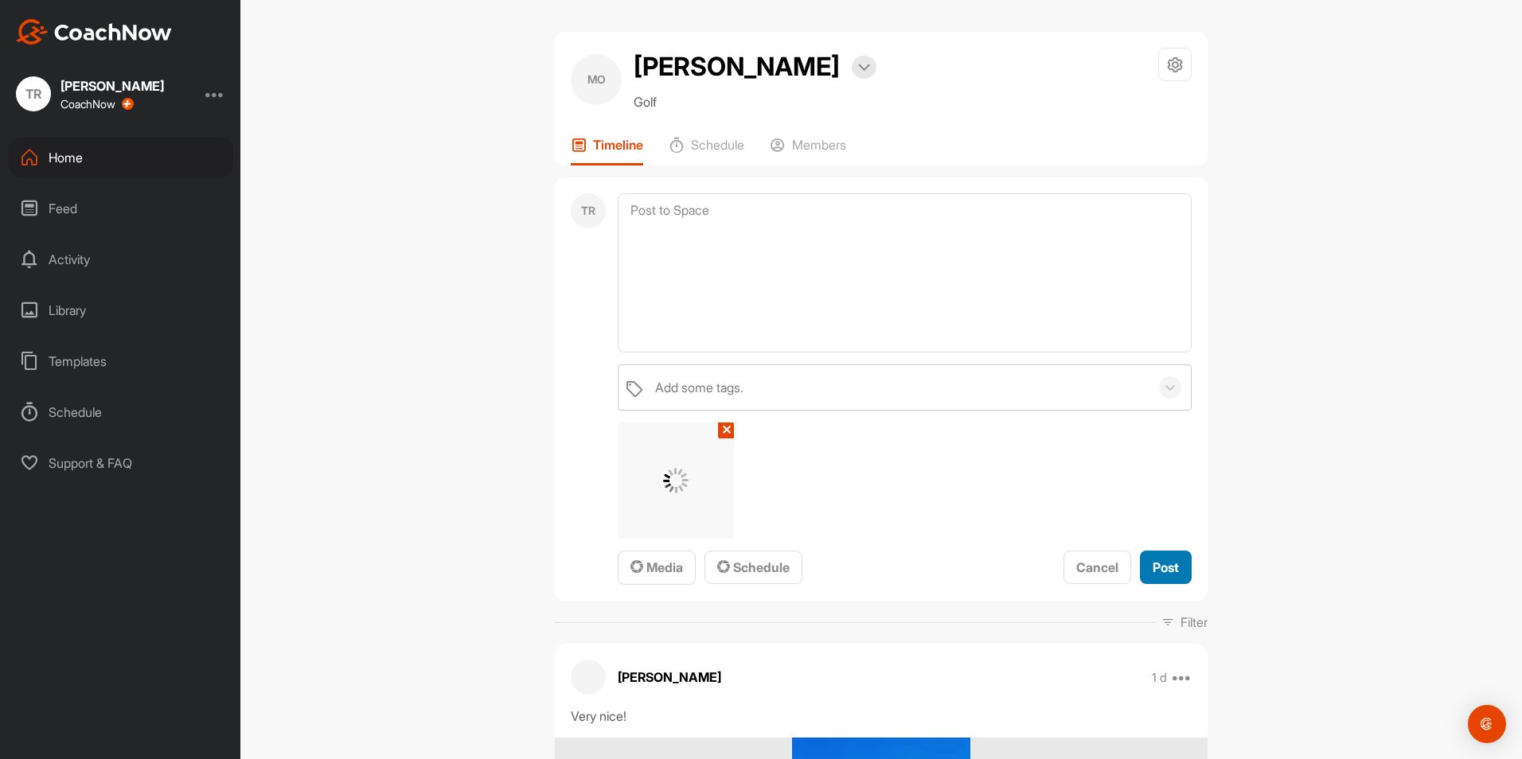
click at [1163, 571] on span "Post" at bounding box center [1166, 568] width 26 height 16
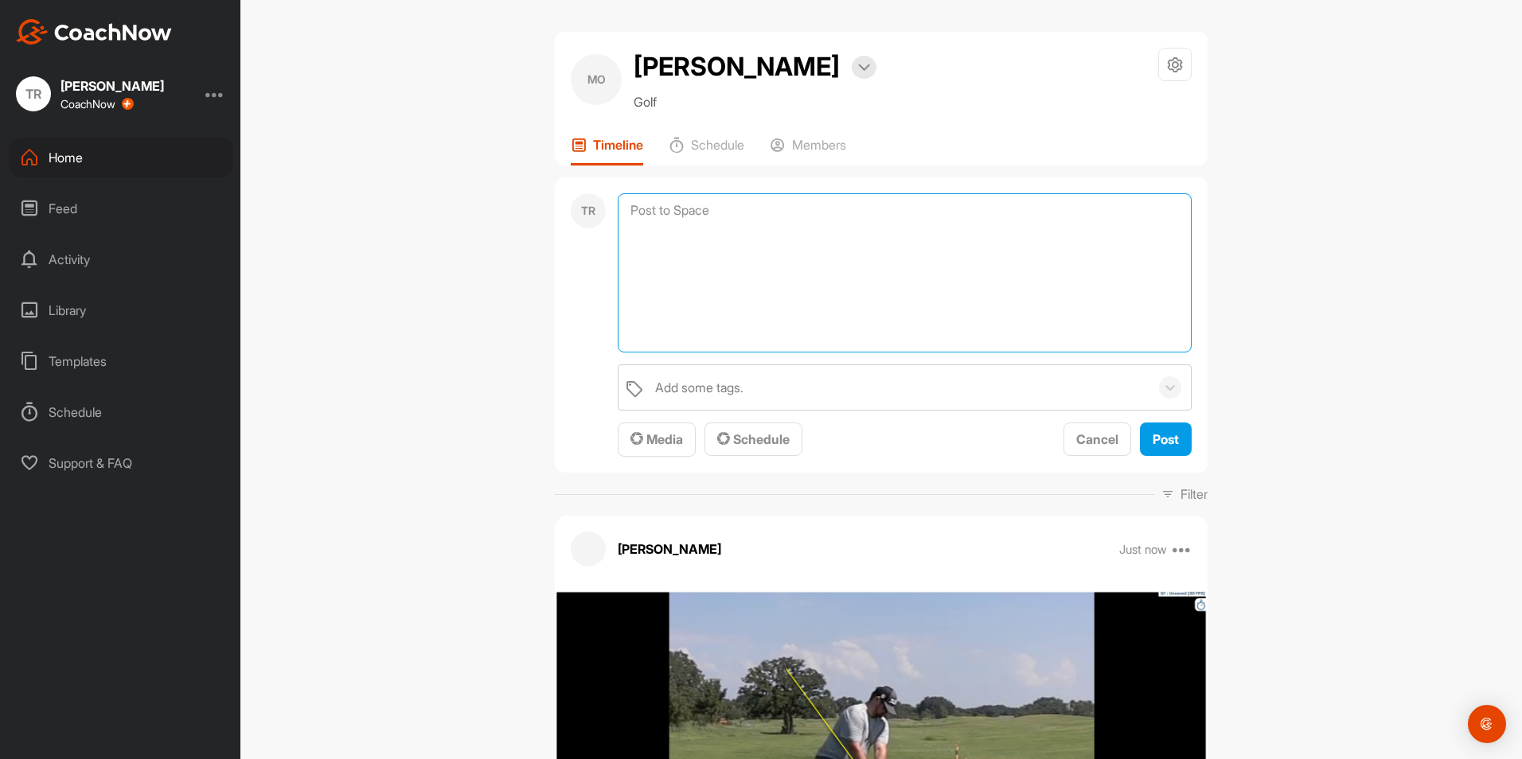
click at [739, 218] on textarea at bounding box center [905, 272] width 574 height 159
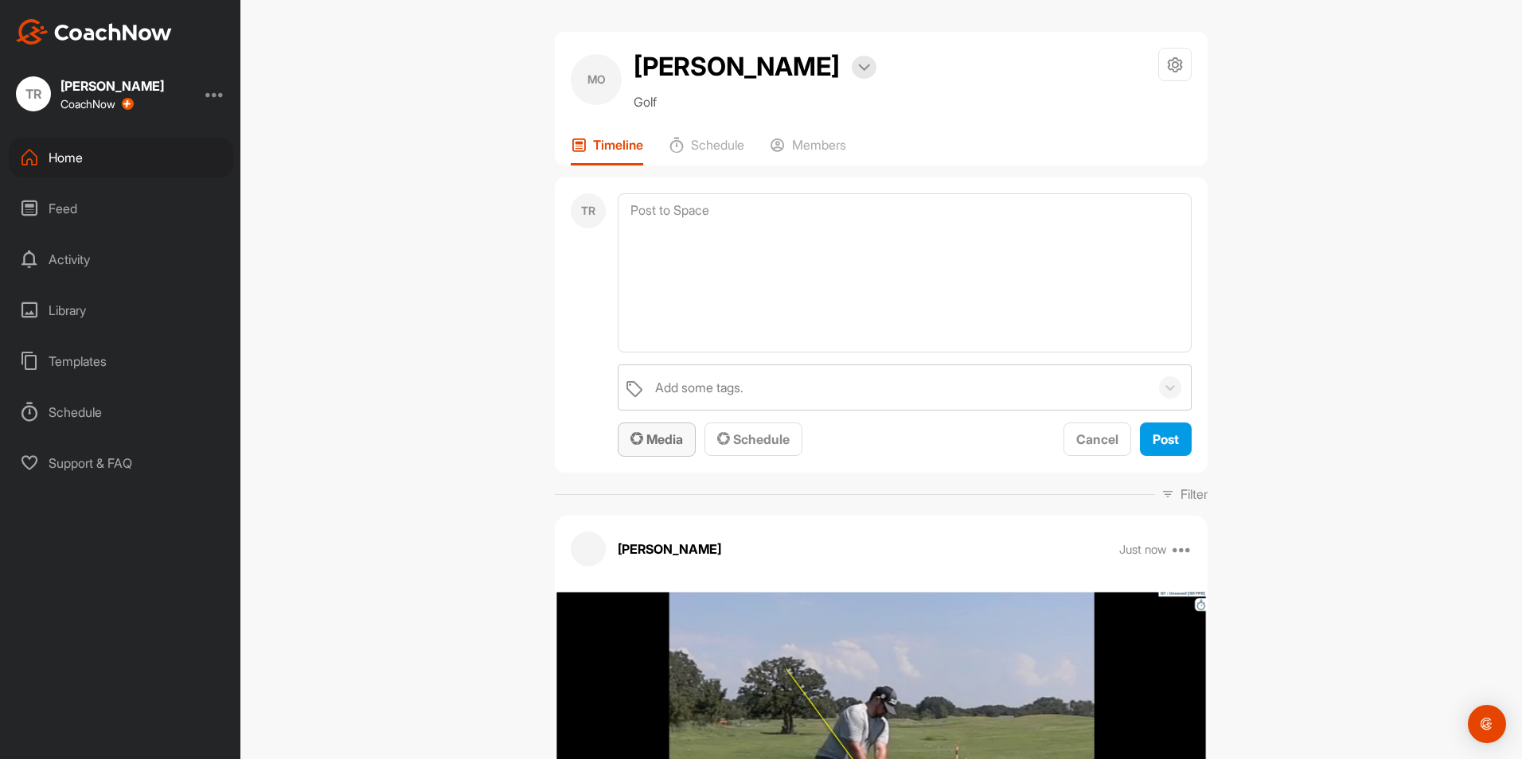
click at [650, 447] on span "Media" at bounding box center [656, 439] width 53 height 16
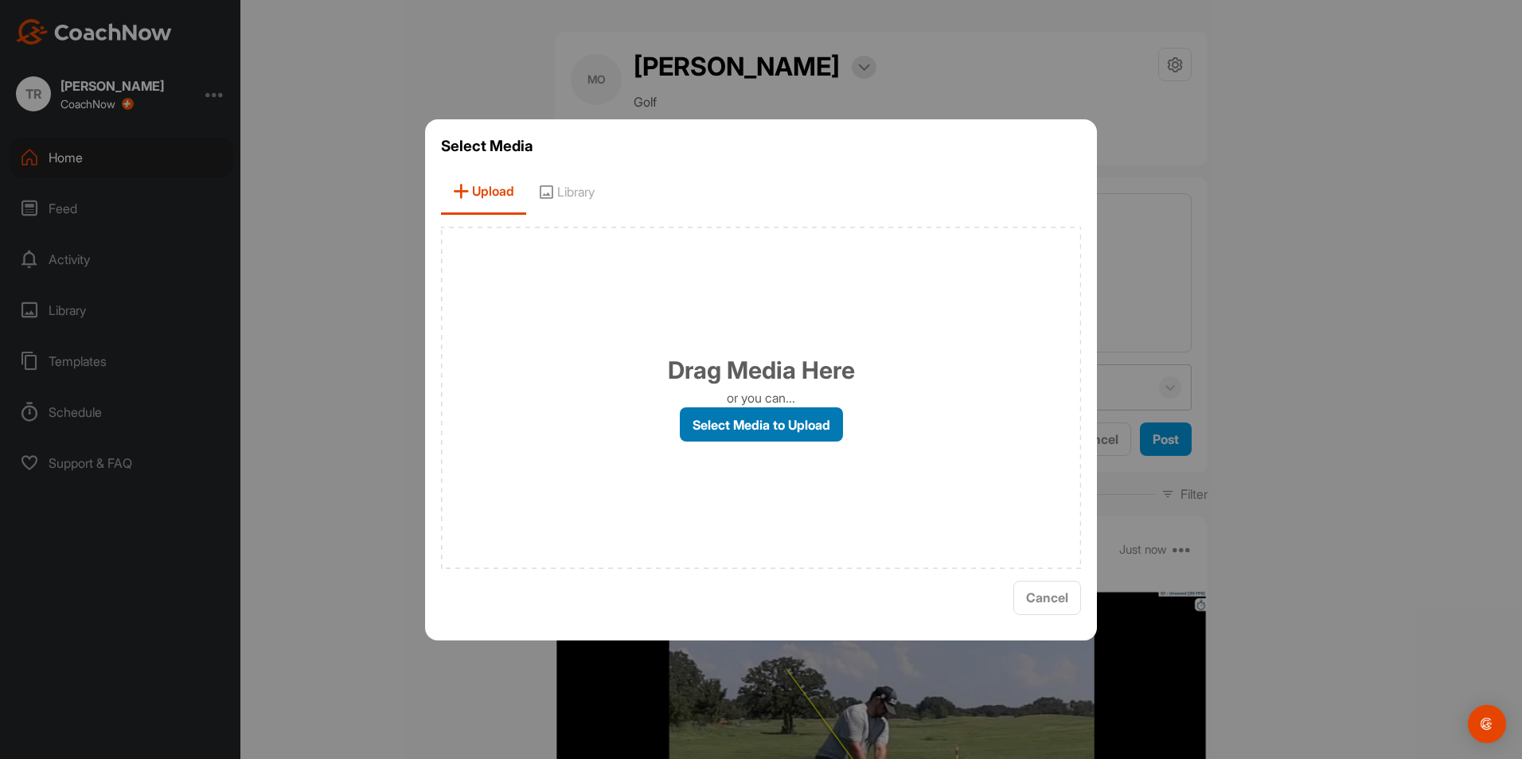
click at [739, 439] on label "Select Media to Upload" at bounding box center [761, 425] width 163 height 34
click at [0, 0] on input "Select Media to Upload" at bounding box center [0, 0] width 0 height 0
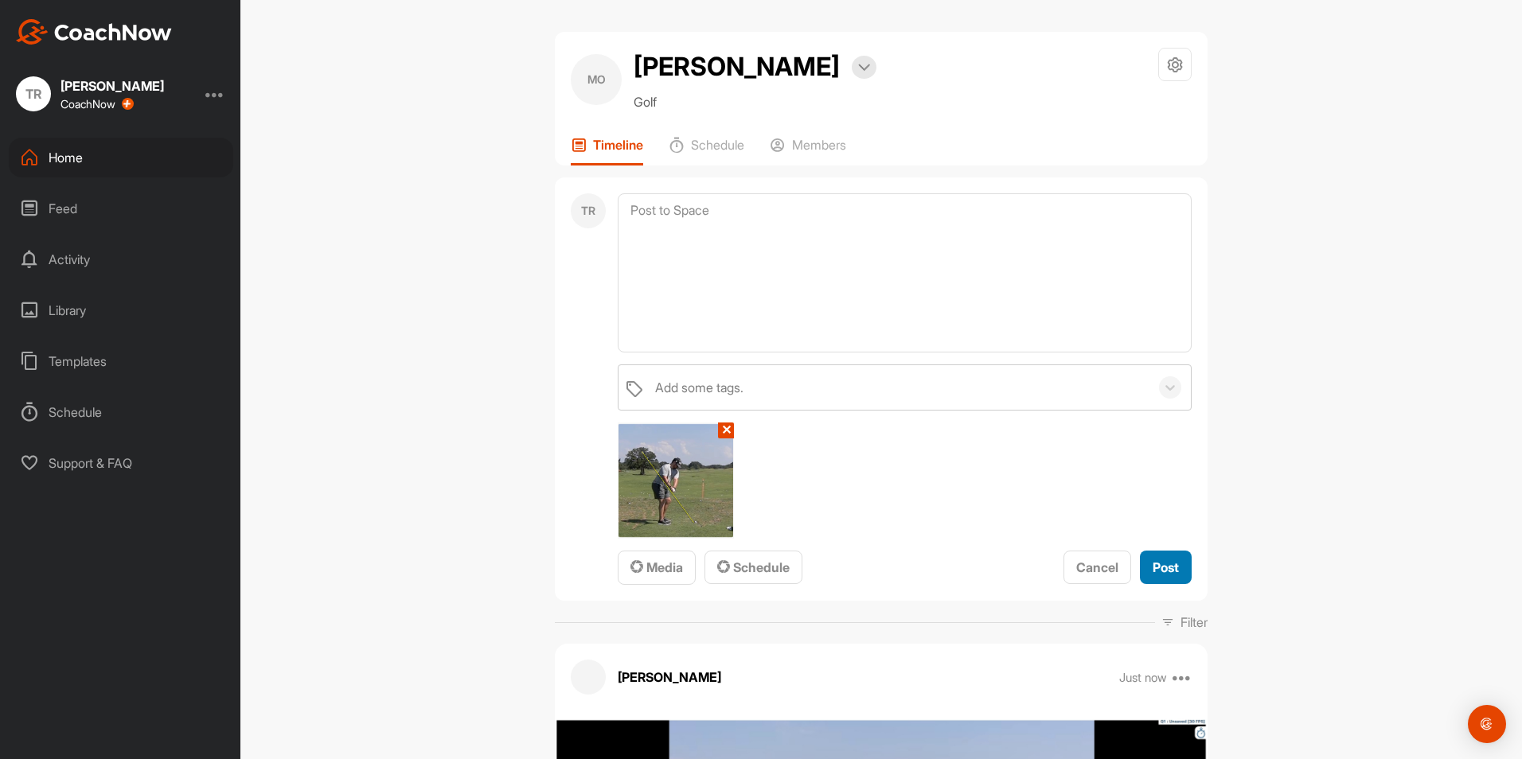
click at [1160, 570] on span "Post" at bounding box center [1166, 568] width 26 height 16
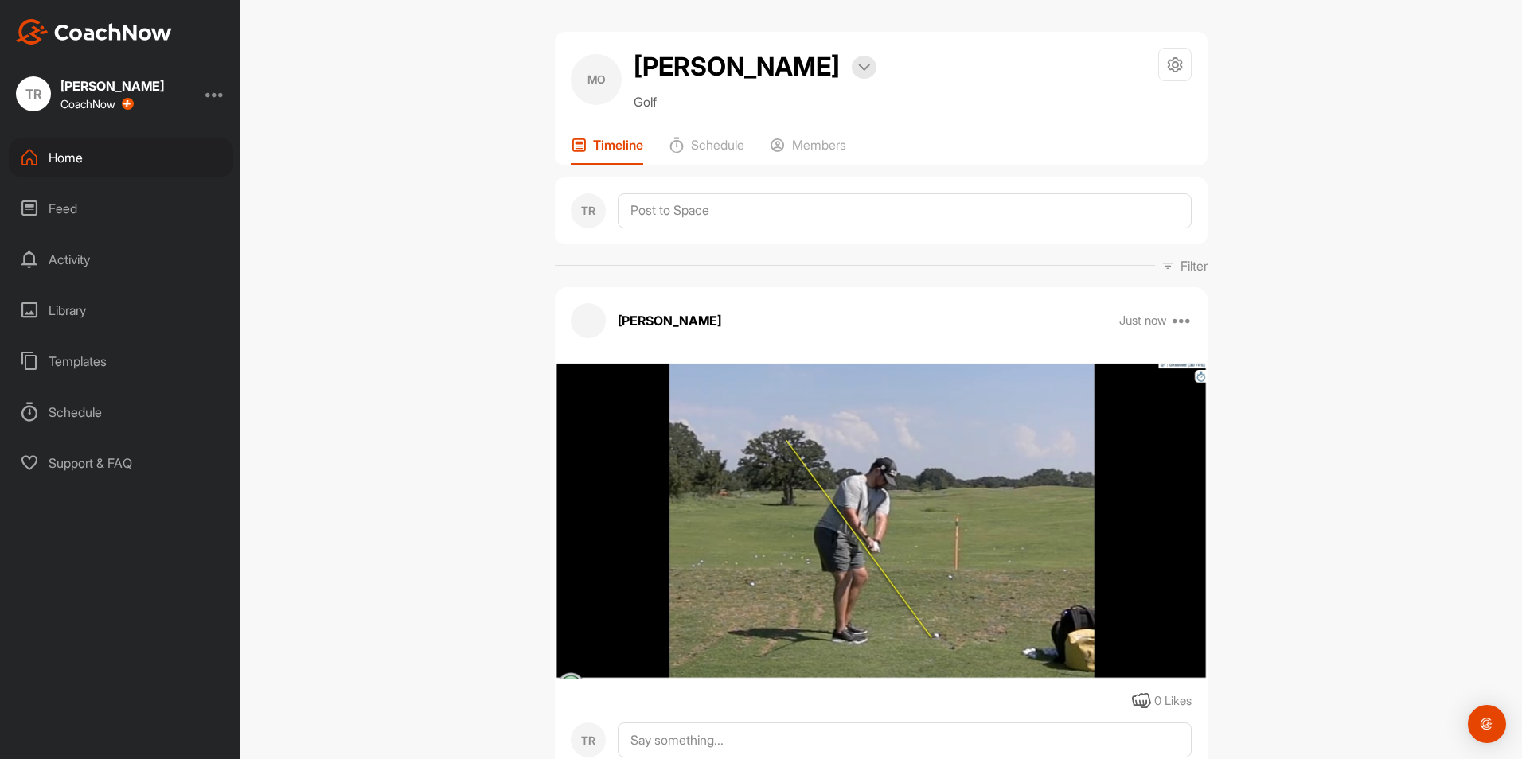
click at [684, 232] on div "TR" at bounding box center [881, 210] width 653 height 67
click at [681, 216] on textarea at bounding box center [905, 210] width 574 height 35
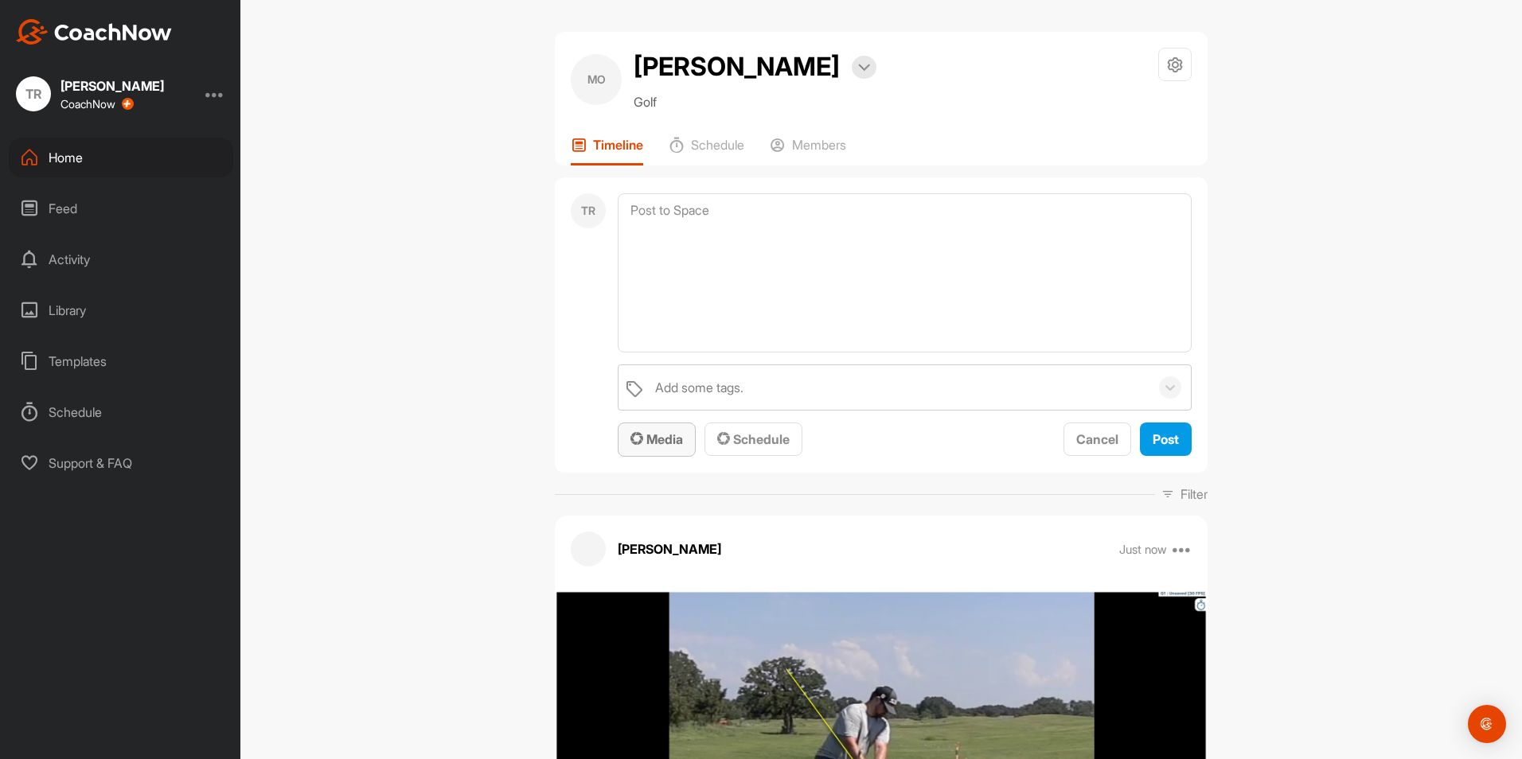
click at [668, 432] on span "Media" at bounding box center [656, 439] width 53 height 16
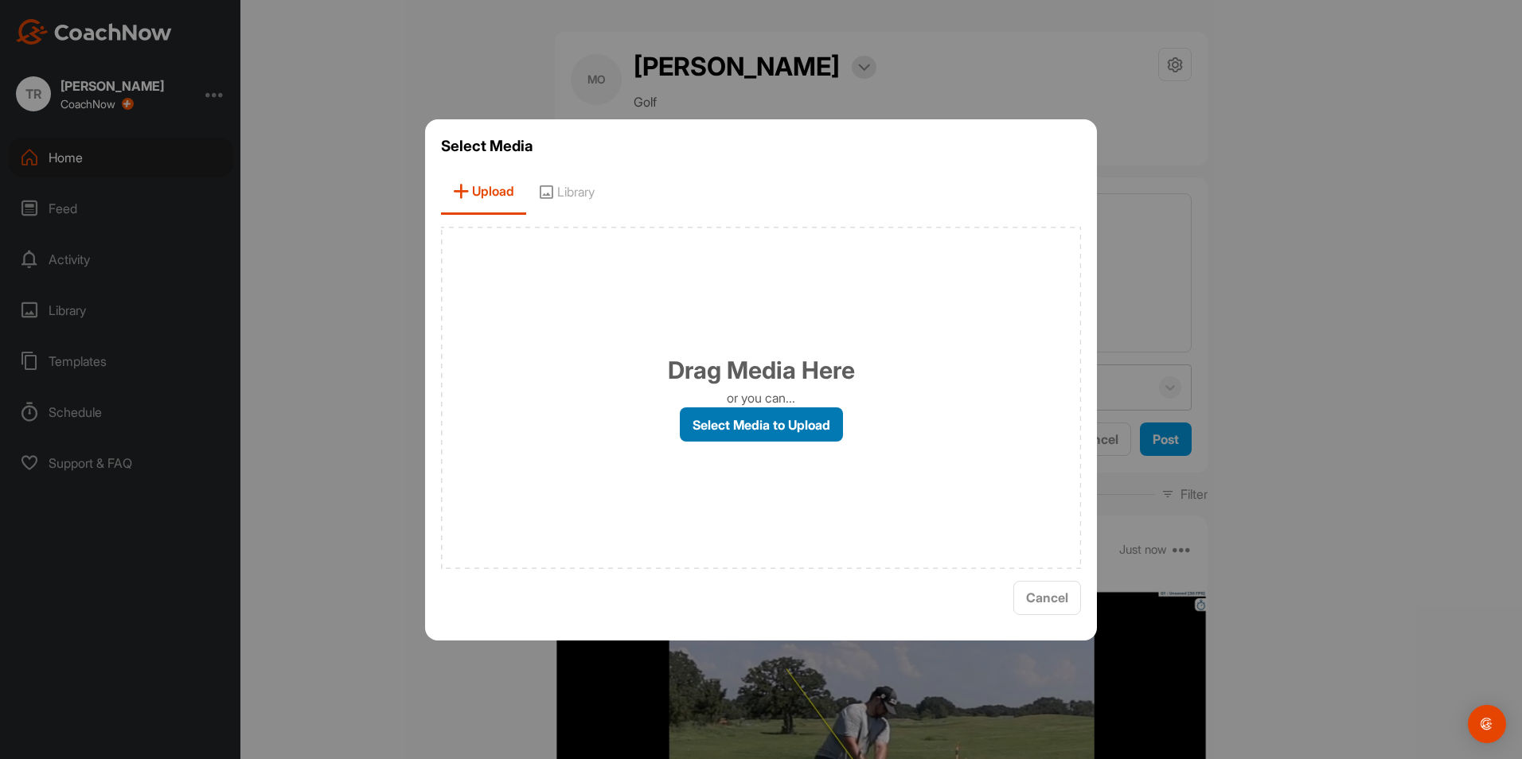
click at [726, 433] on label "Select Media to Upload" at bounding box center [761, 425] width 163 height 34
click at [0, 0] on input "Select Media to Upload" at bounding box center [0, 0] width 0 height 0
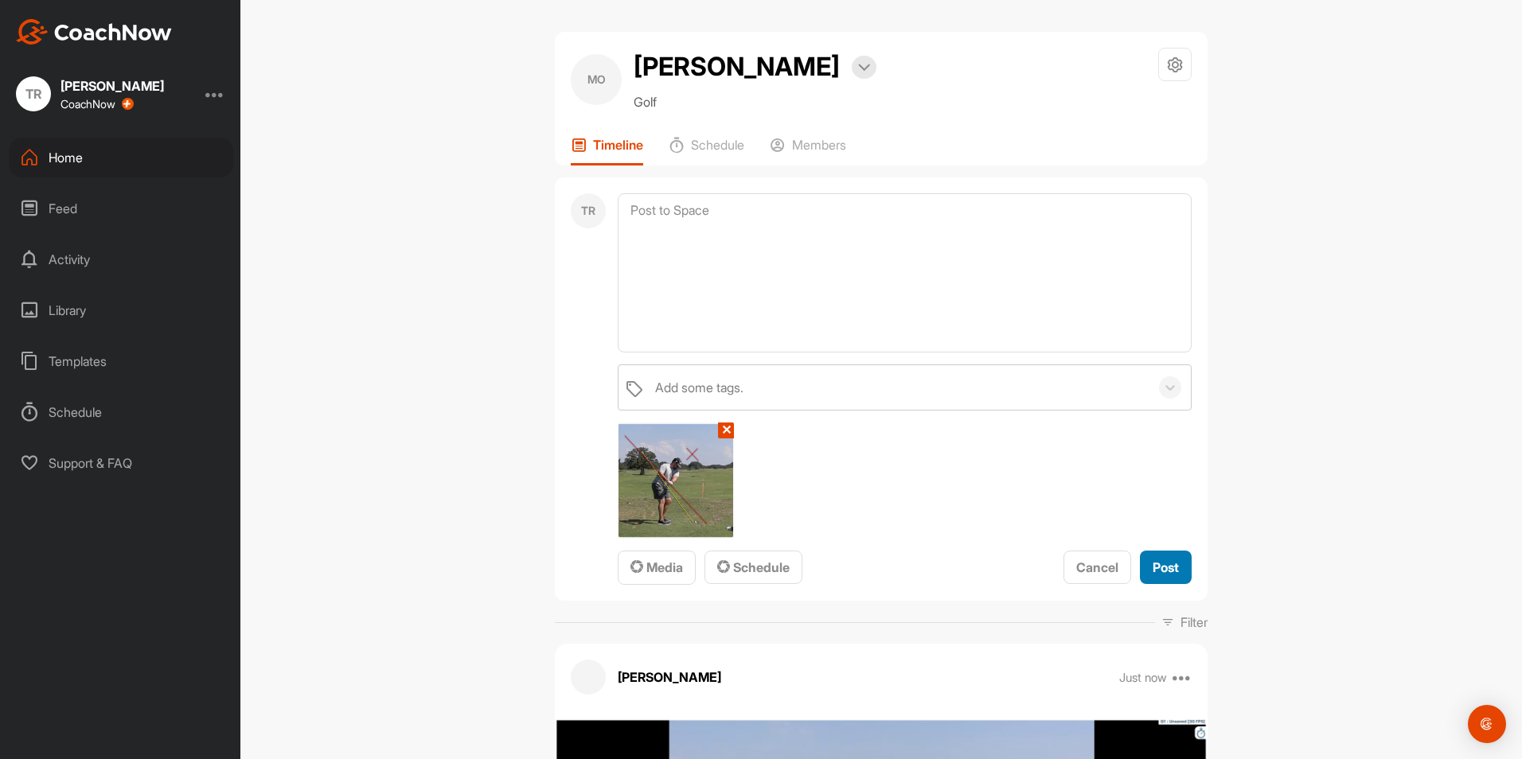
click at [1159, 569] on span "Post" at bounding box center [1166, 568] width 26 height 16
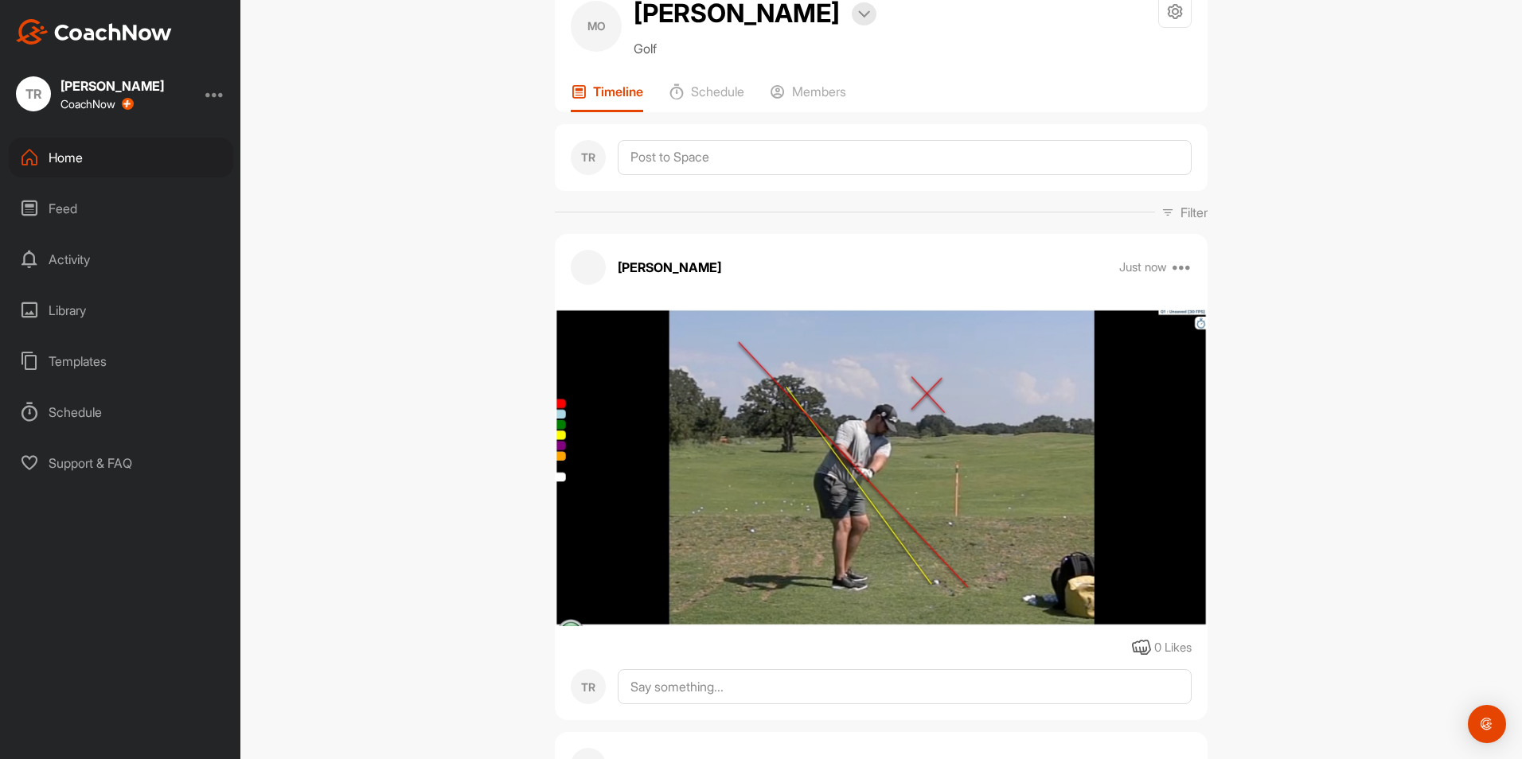
scroll to position [55, 0]
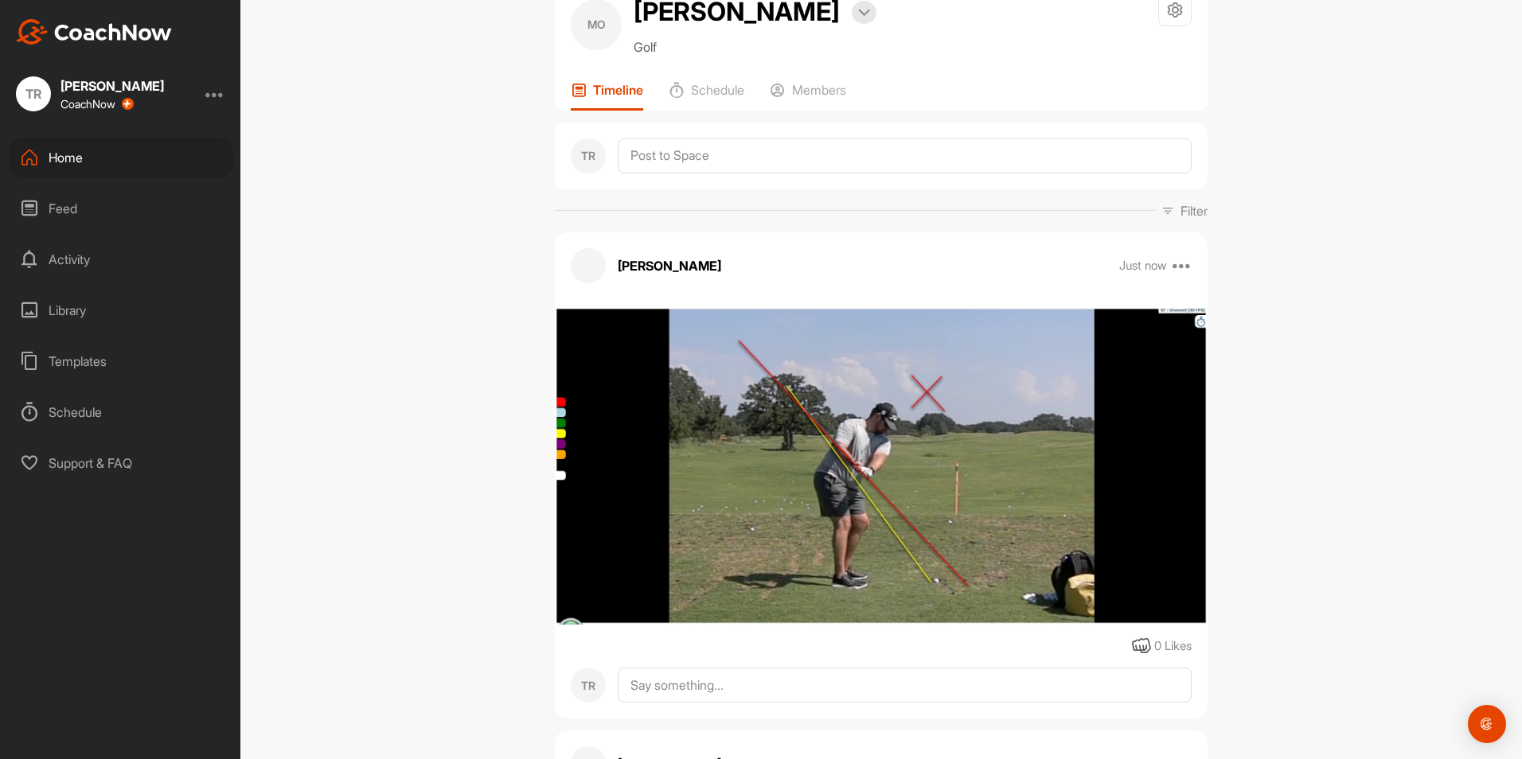
click at [185, 165] on div "Home" at bounding box center [121, 158] width 224 height 40
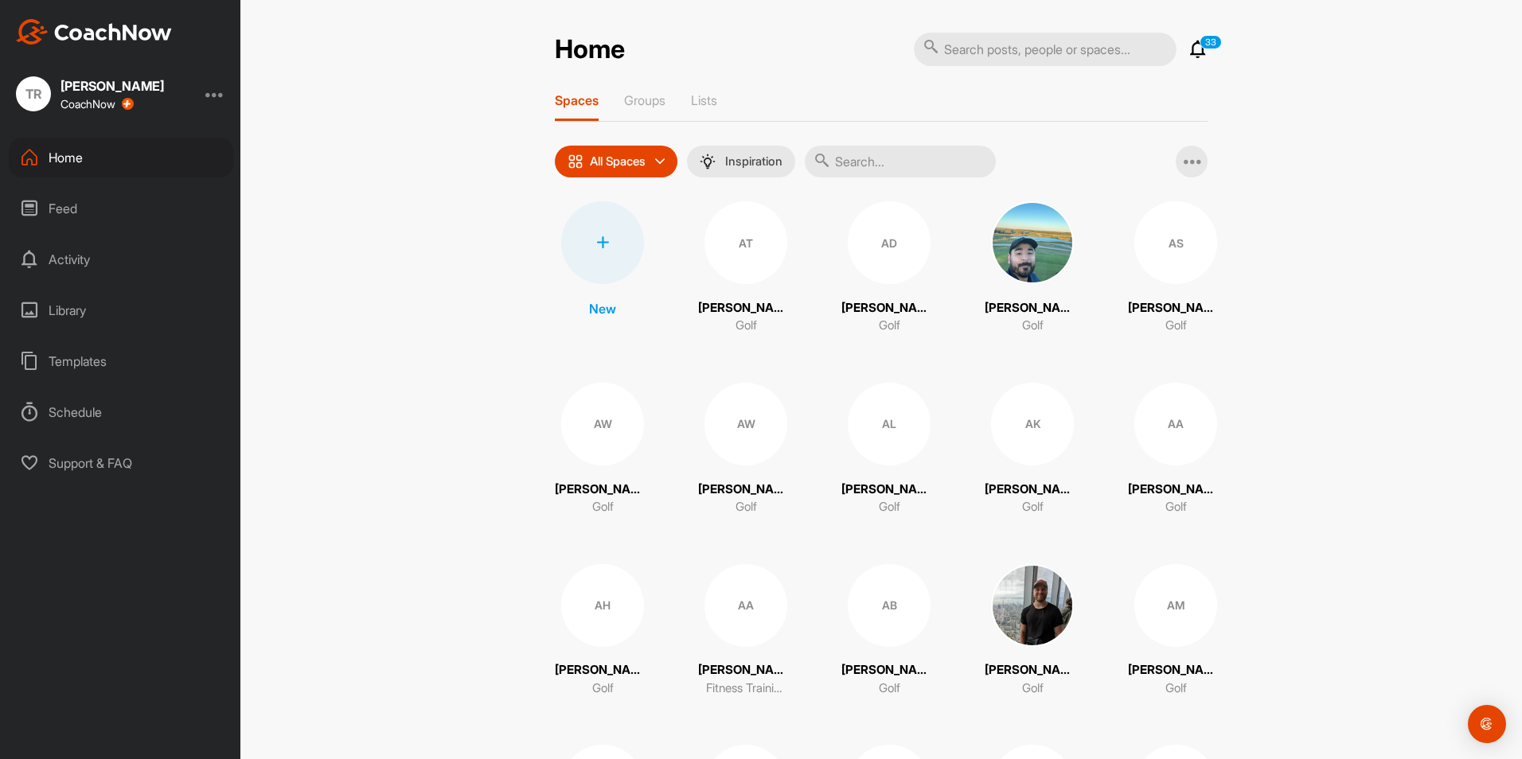
click at [1020, 55] on input "text" at bounding box center [1045, 49] width 263 height 33
type input "stratton"
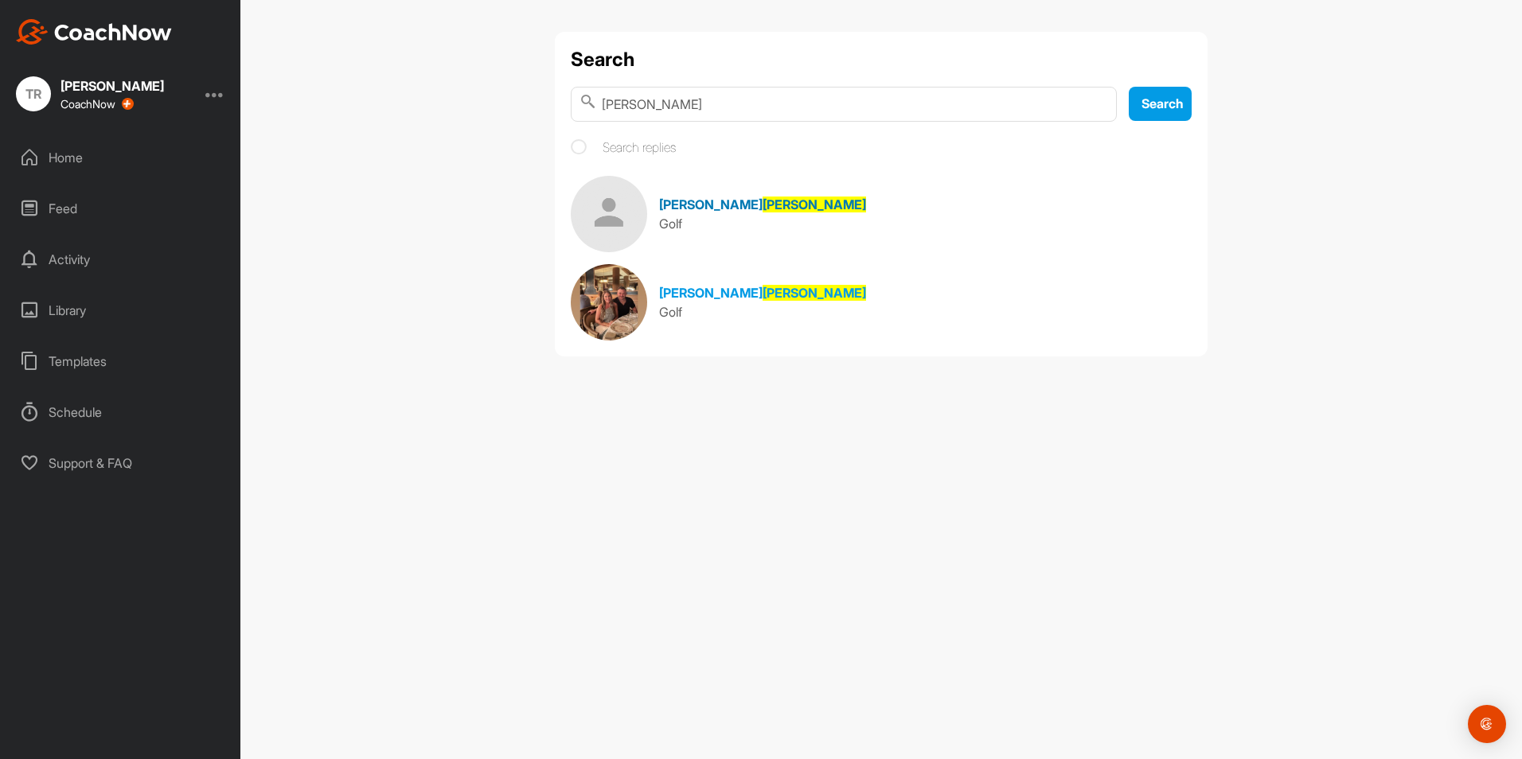
click at [762, 211] on span "Stratton" at bounding box center [813, 205] width 103 height 16
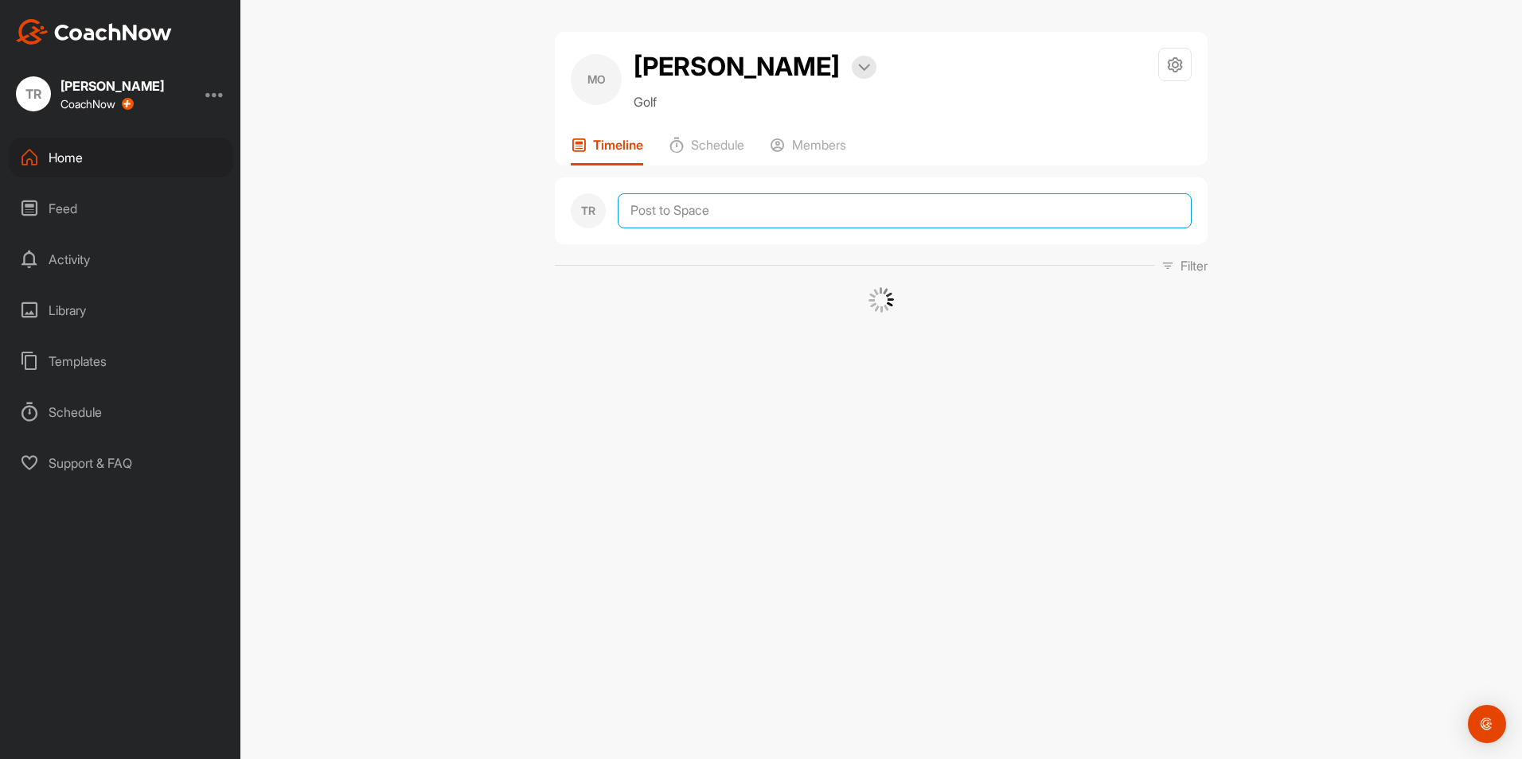
click at [727, 211] on textarea at bounding box center [905, 210] width 574 height 35
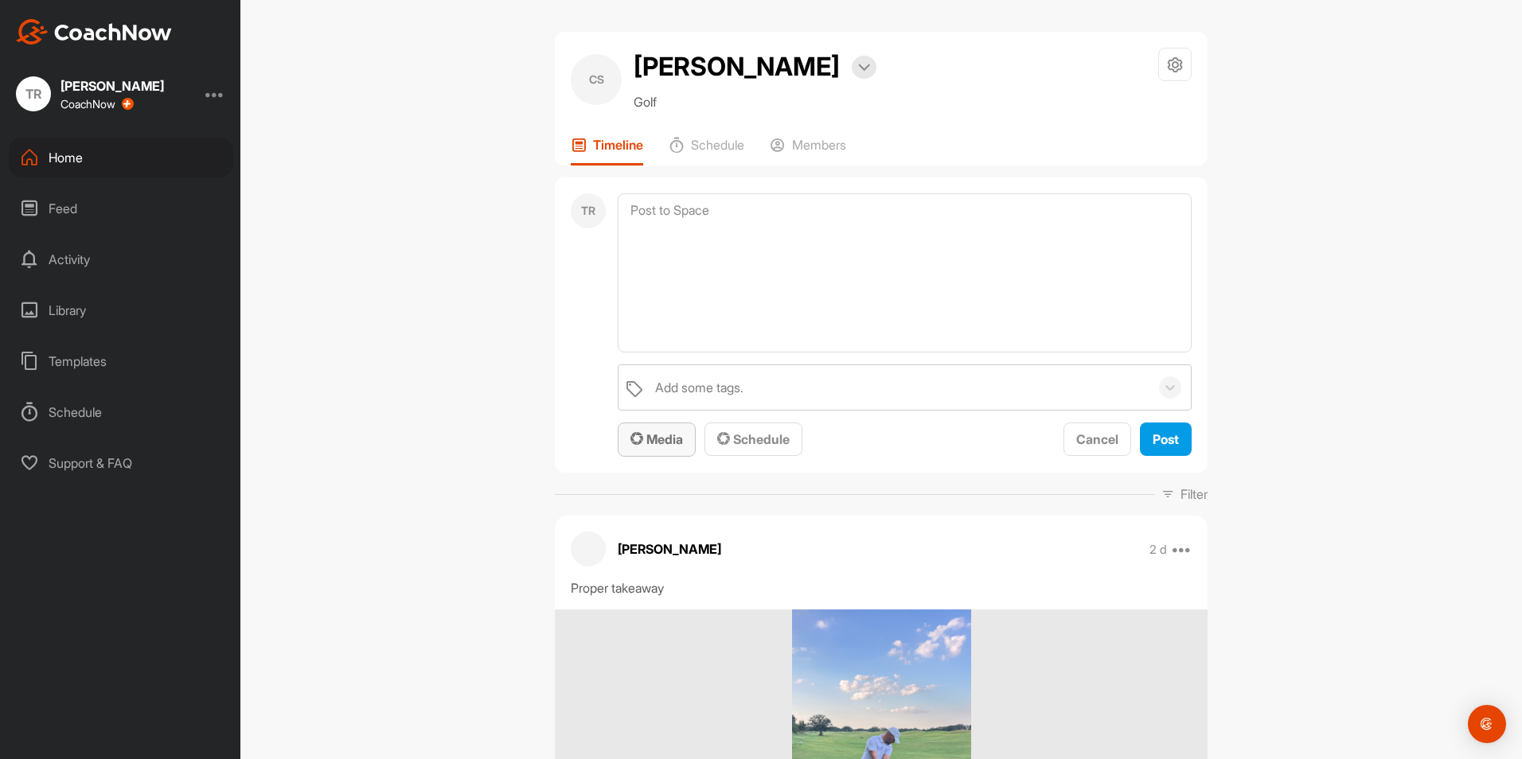
click at [674, 443] on span "Media" at bounding box center [656, 439] width 53 height 16
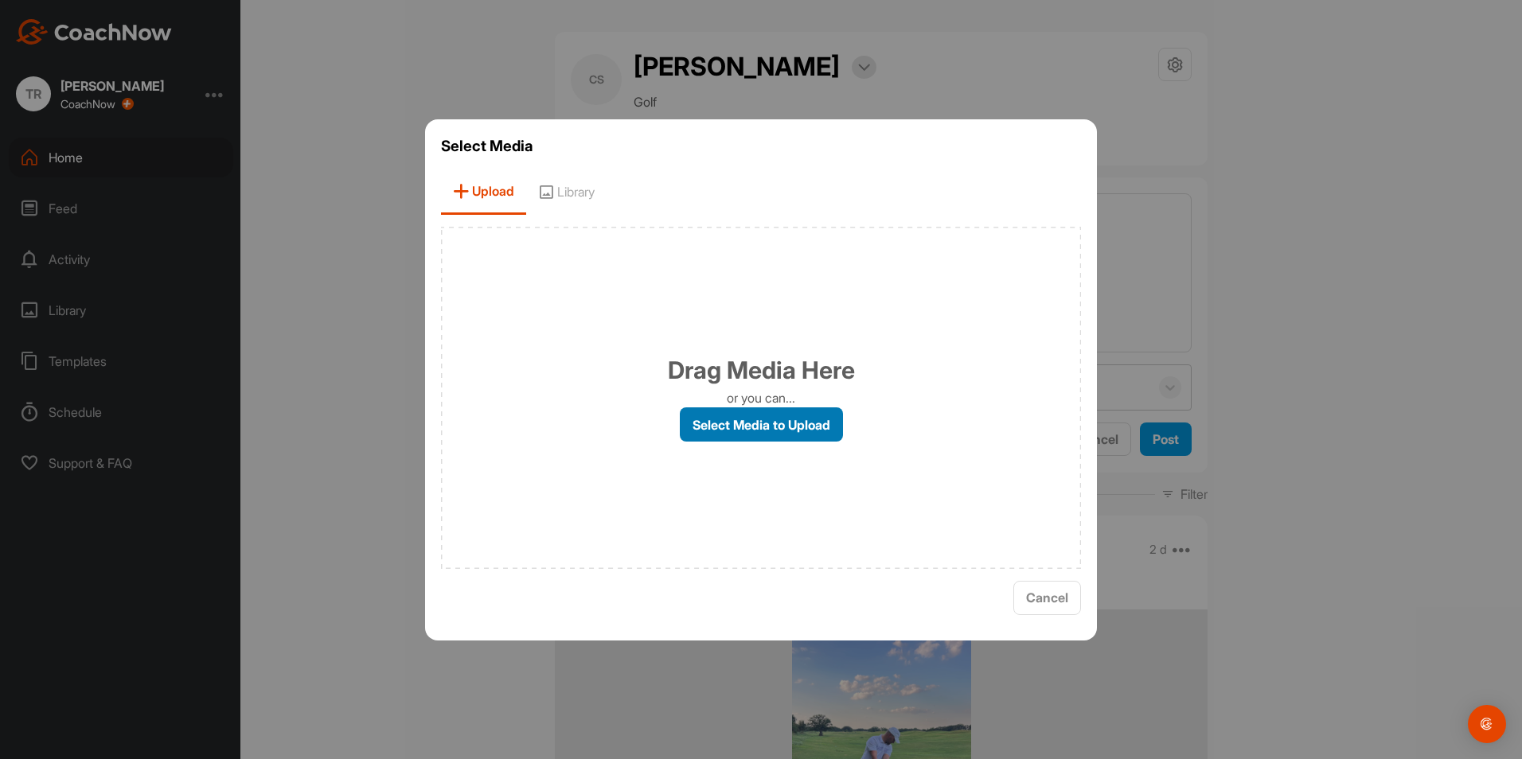
click at [715, 428] on label "Select Media to Upload" at bounding box center [761, 425] width 163 height 34
click at [0, 0] on input "Select Media to Upload" at bounding box center [0, 0] width 0 height 0
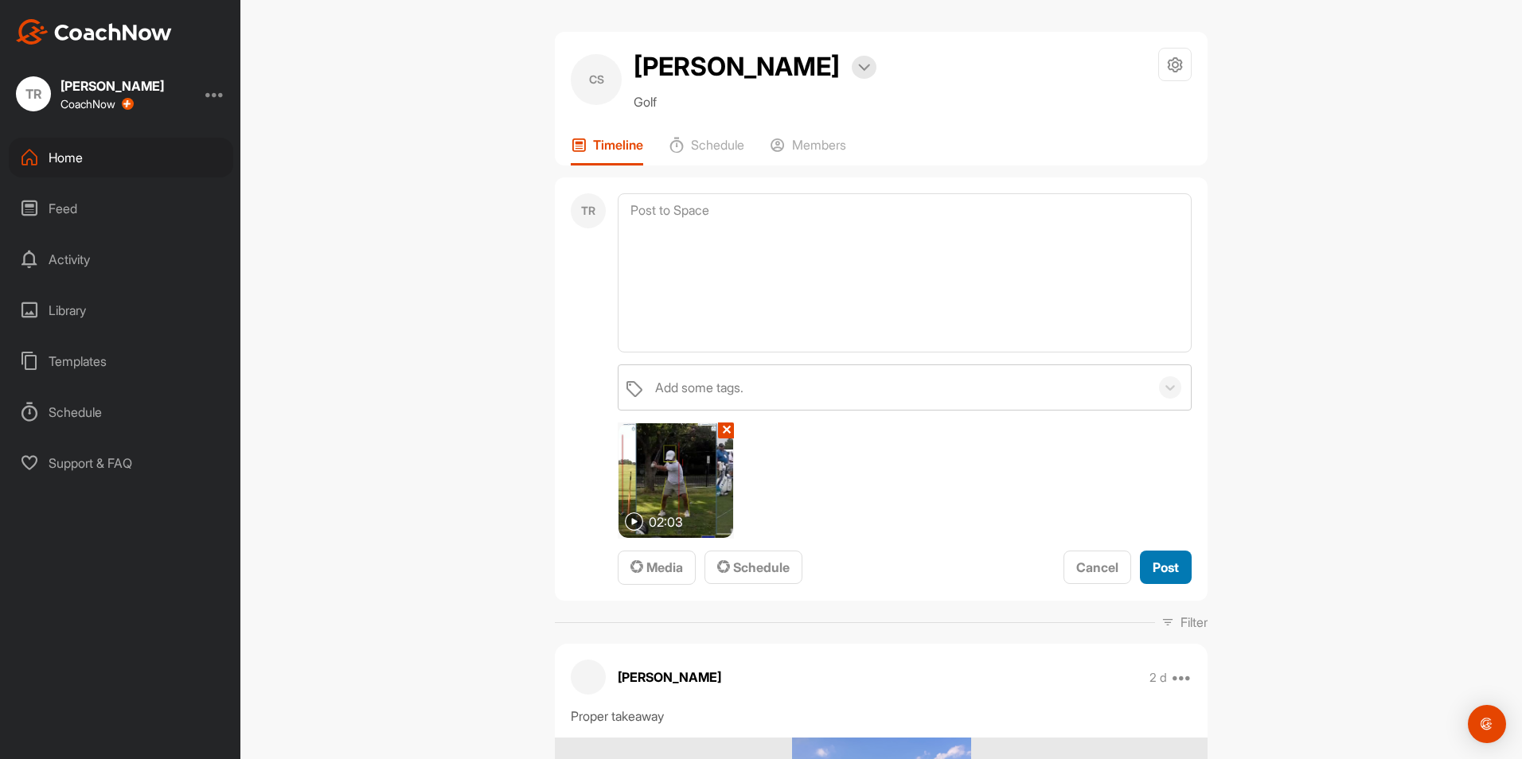
click at [1154, 569] on span "Post" at bounding box center [1166, 568] width 26 height 16
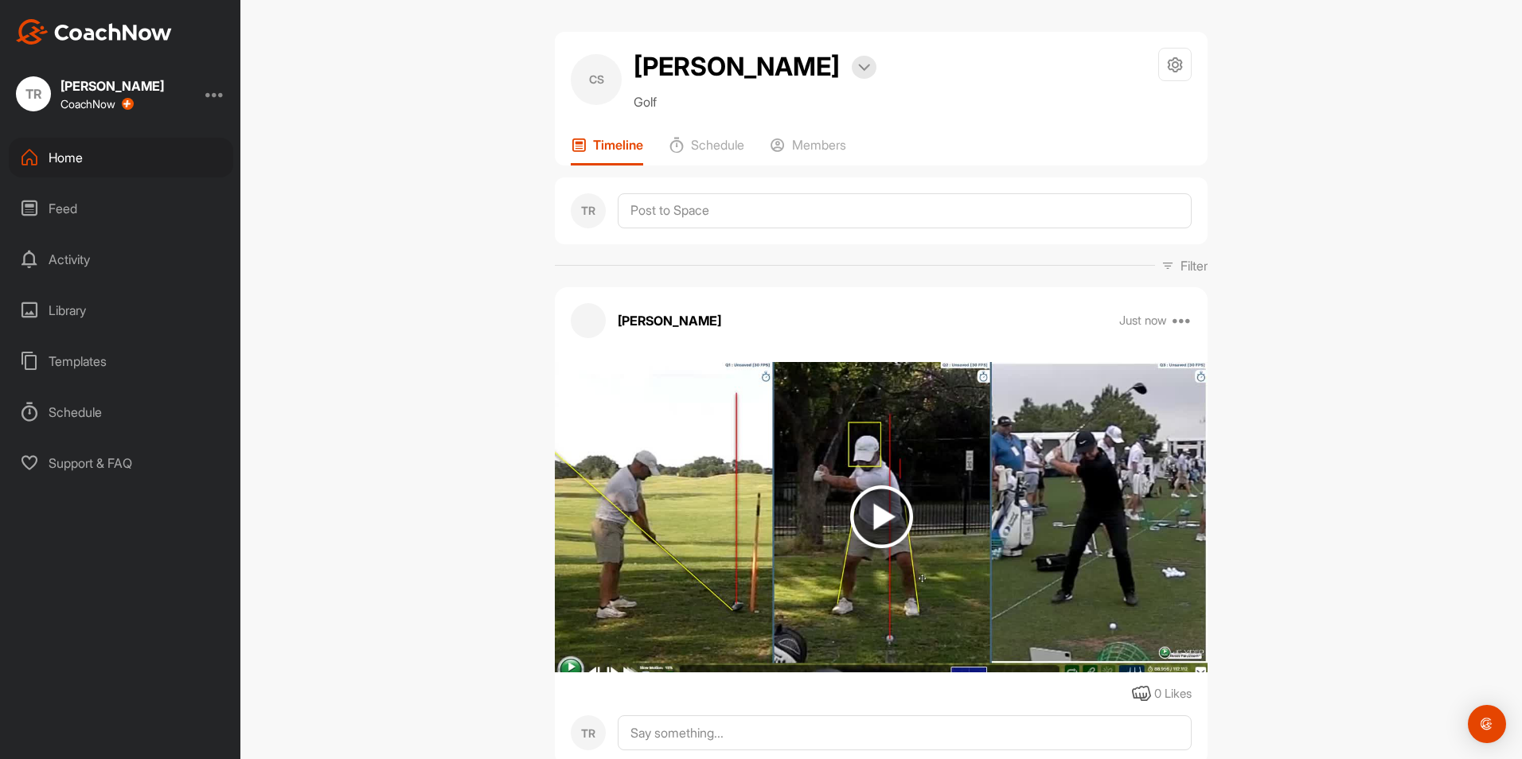
click at [109, 156] on div "Home" at bounding box center [121, 158] width 224 height 40
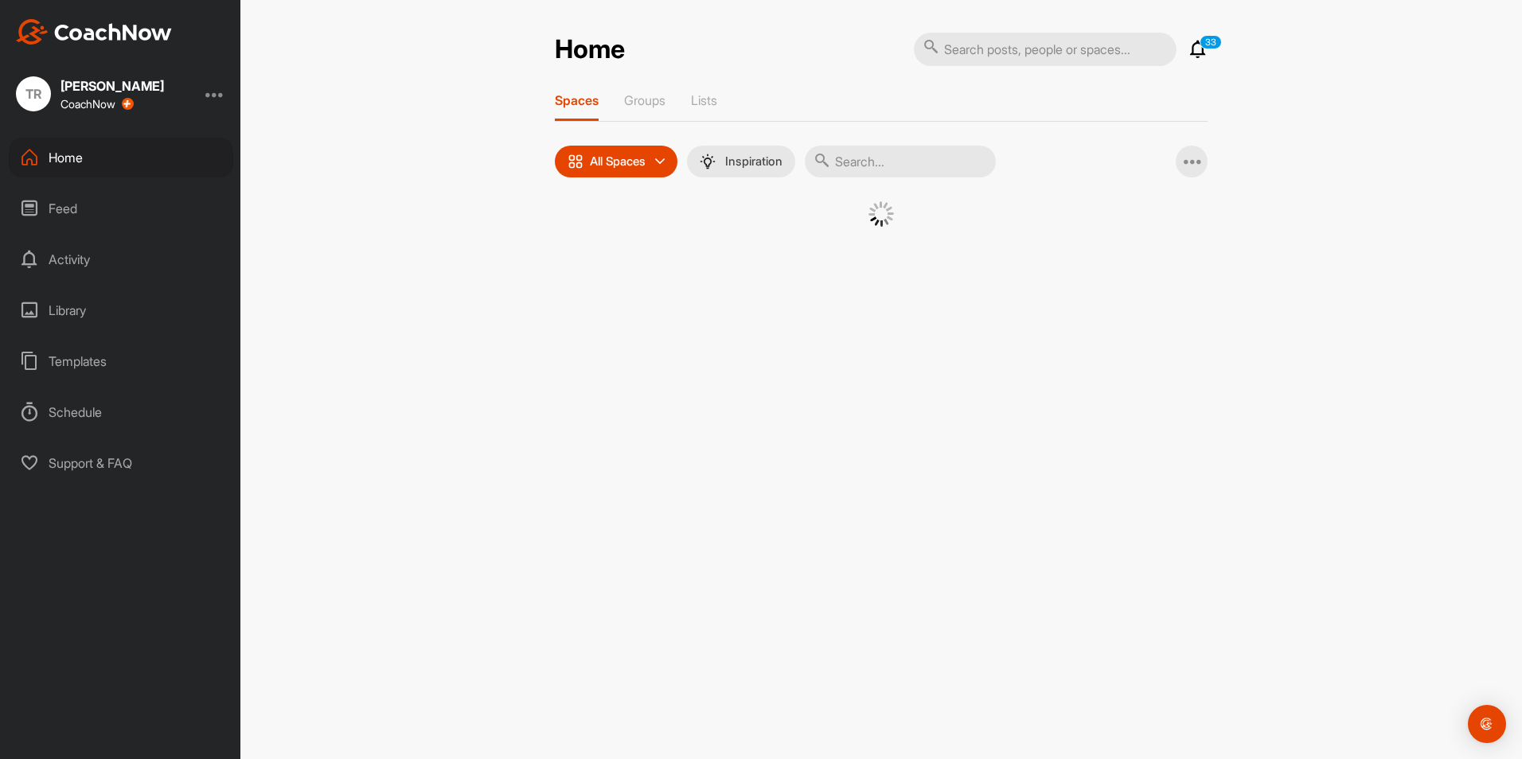
click at [1031, 55] on input "text" at bounding box center [1045, 49] width 263 height 33
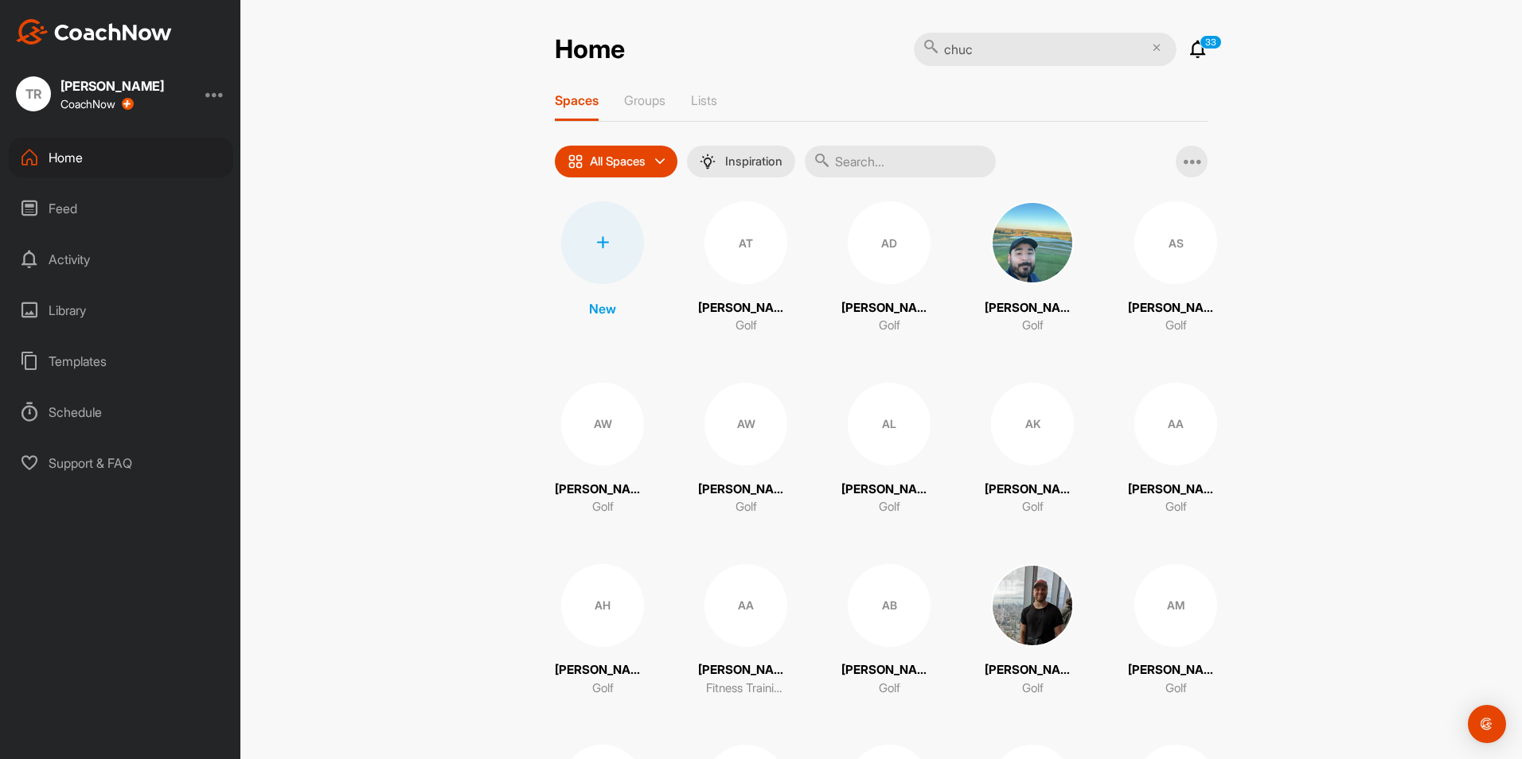
type input "chuck"
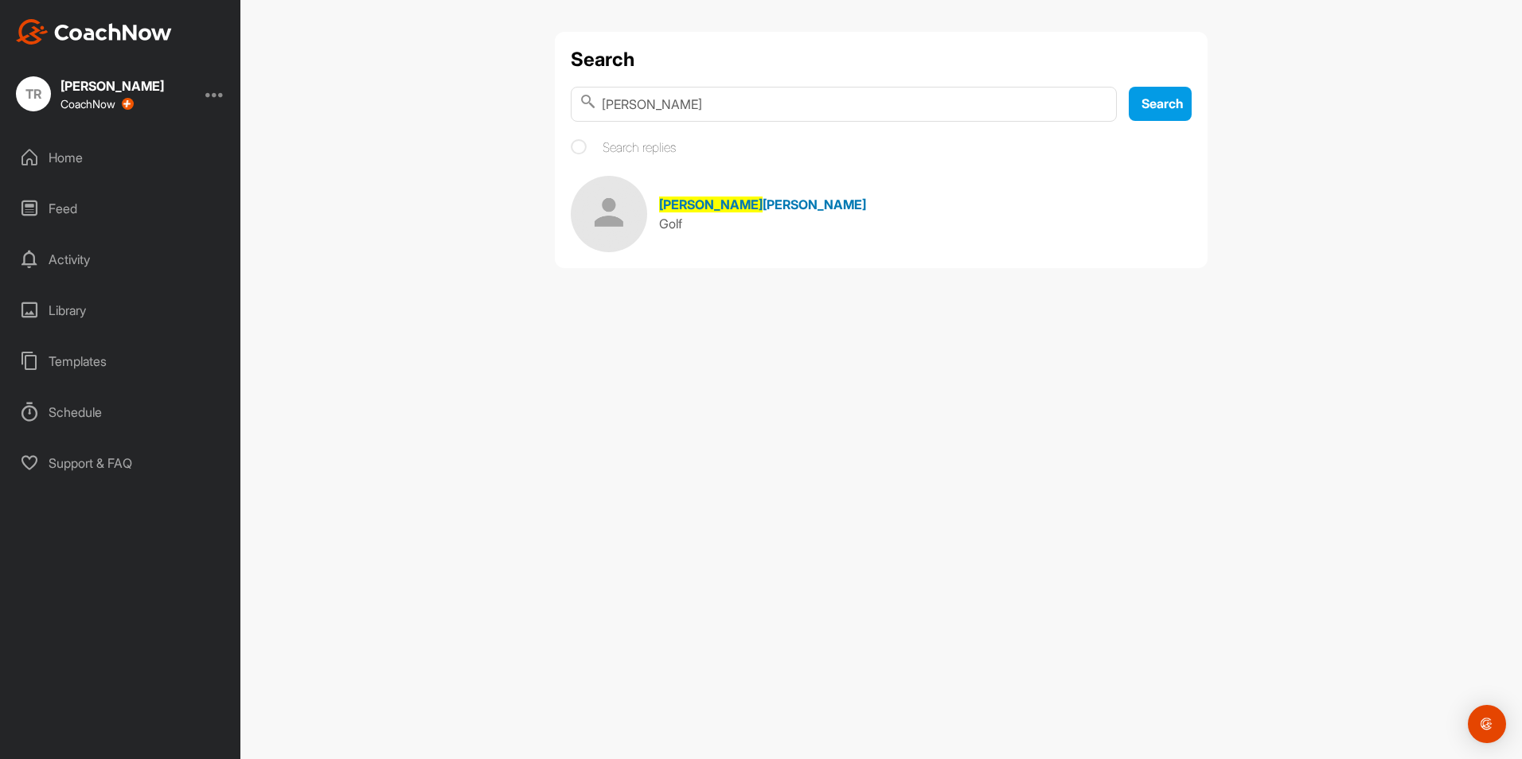
click at [762, 204] on span "Peterson" at bounding box center [813, 205] width 103 height 16
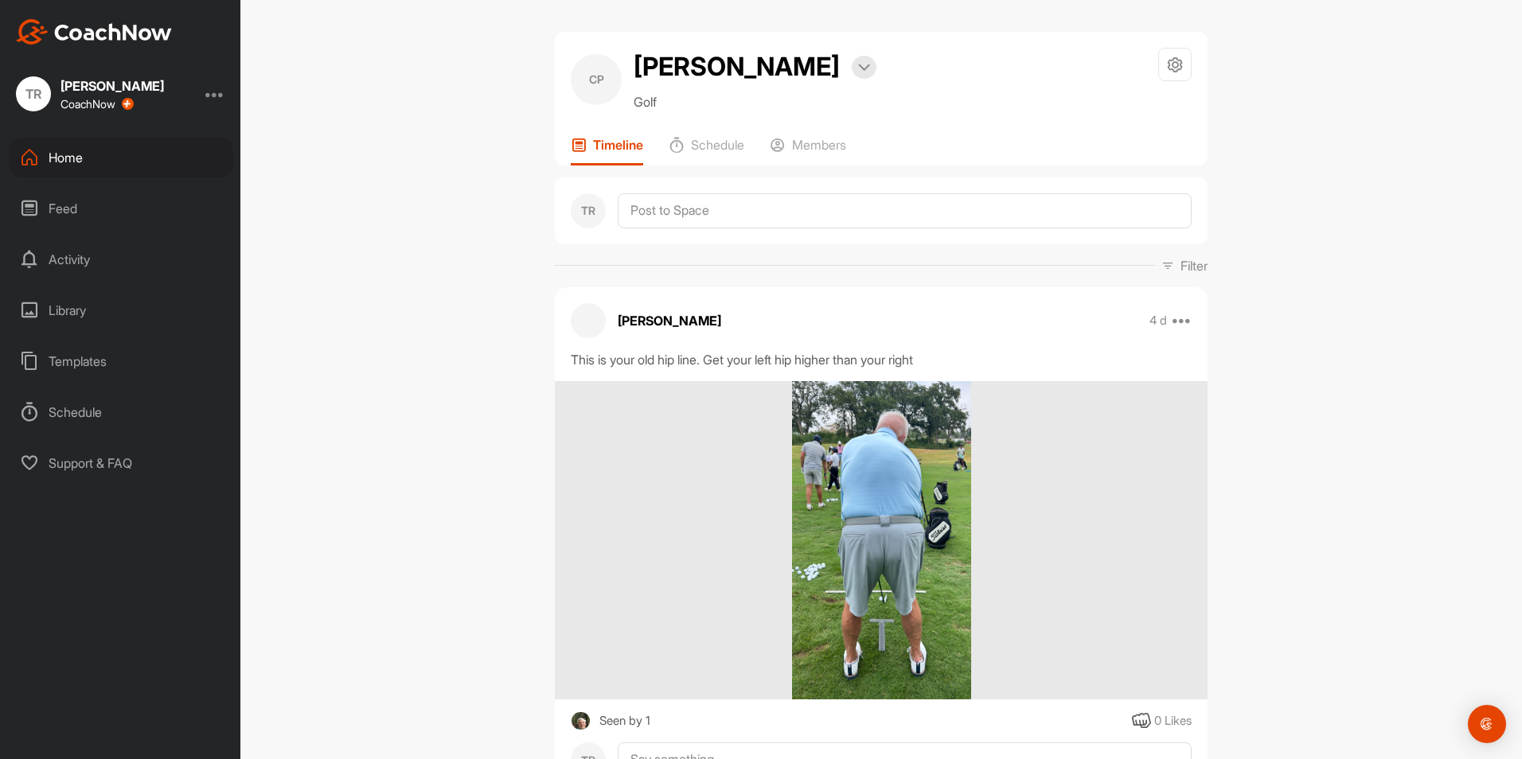
click at [1359, 215] on div "CP Chuck Peterson Bookings Golf Space Settings Your Notifications Timeline Sche…" at bounding box center [880, 379] width 1281 height 759
click at [110, 164] on div "Home" at bounding box center [121, 158] width 224 height 40
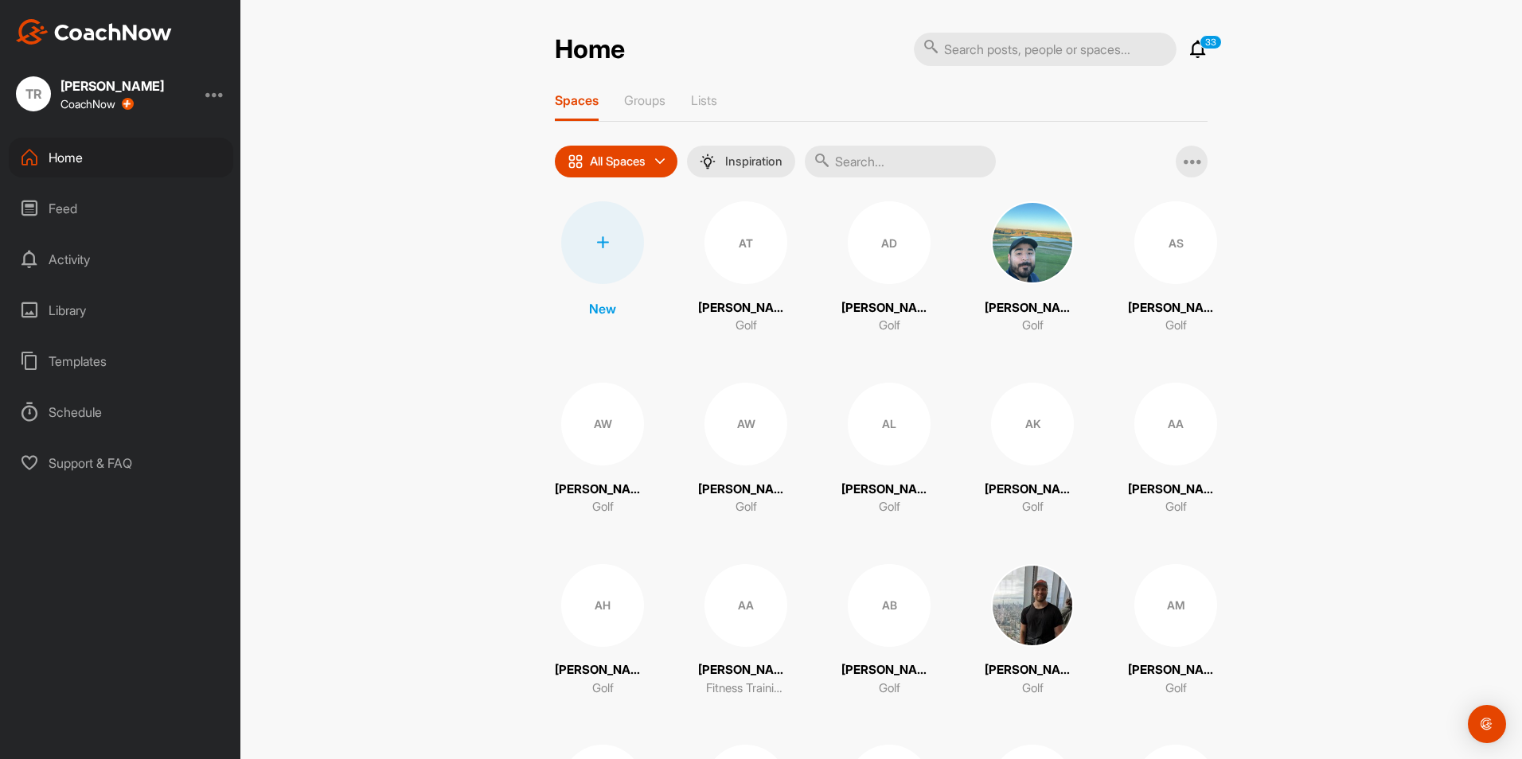
click at [1014, 54] on input "text" at bounding box center [1045, 49] width 263 height 33
type input "childs"
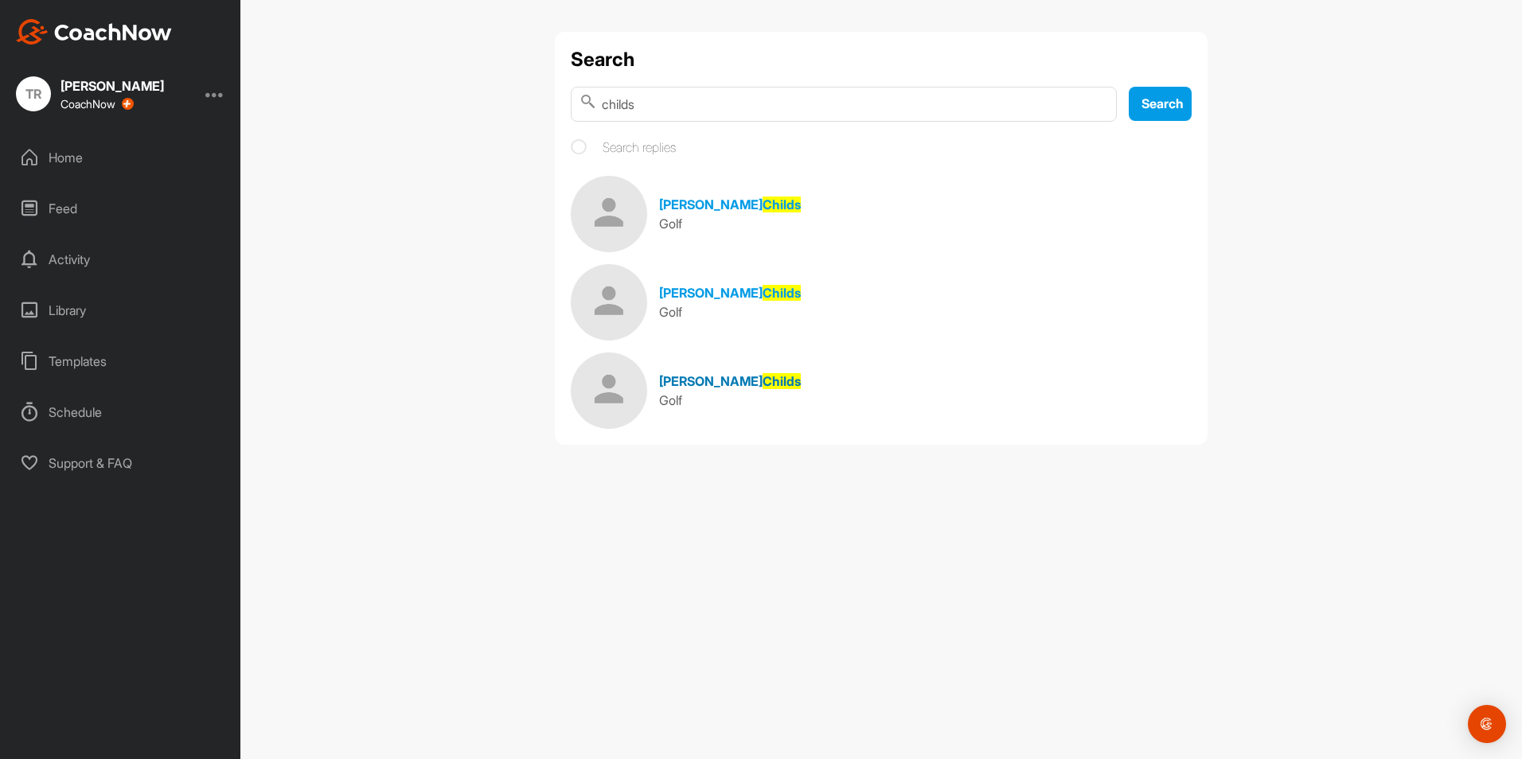
click at [762, 379] on span "Childs" at bounding box center [781, 381] width 38 height 16
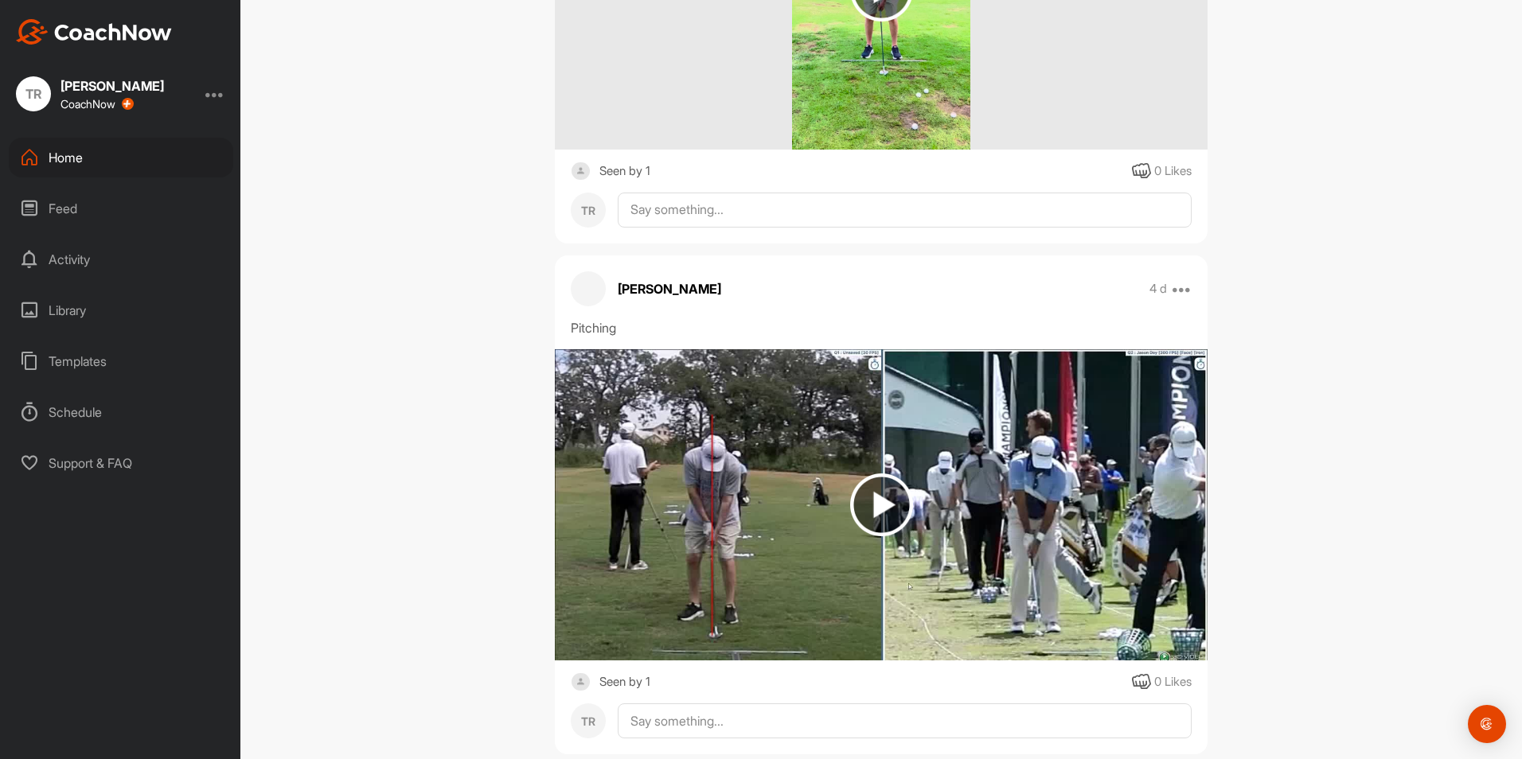
scroll to position [551, 0]
click at [125, 164] on div "Home" at bounding box center [121, 158] width 224 height 40
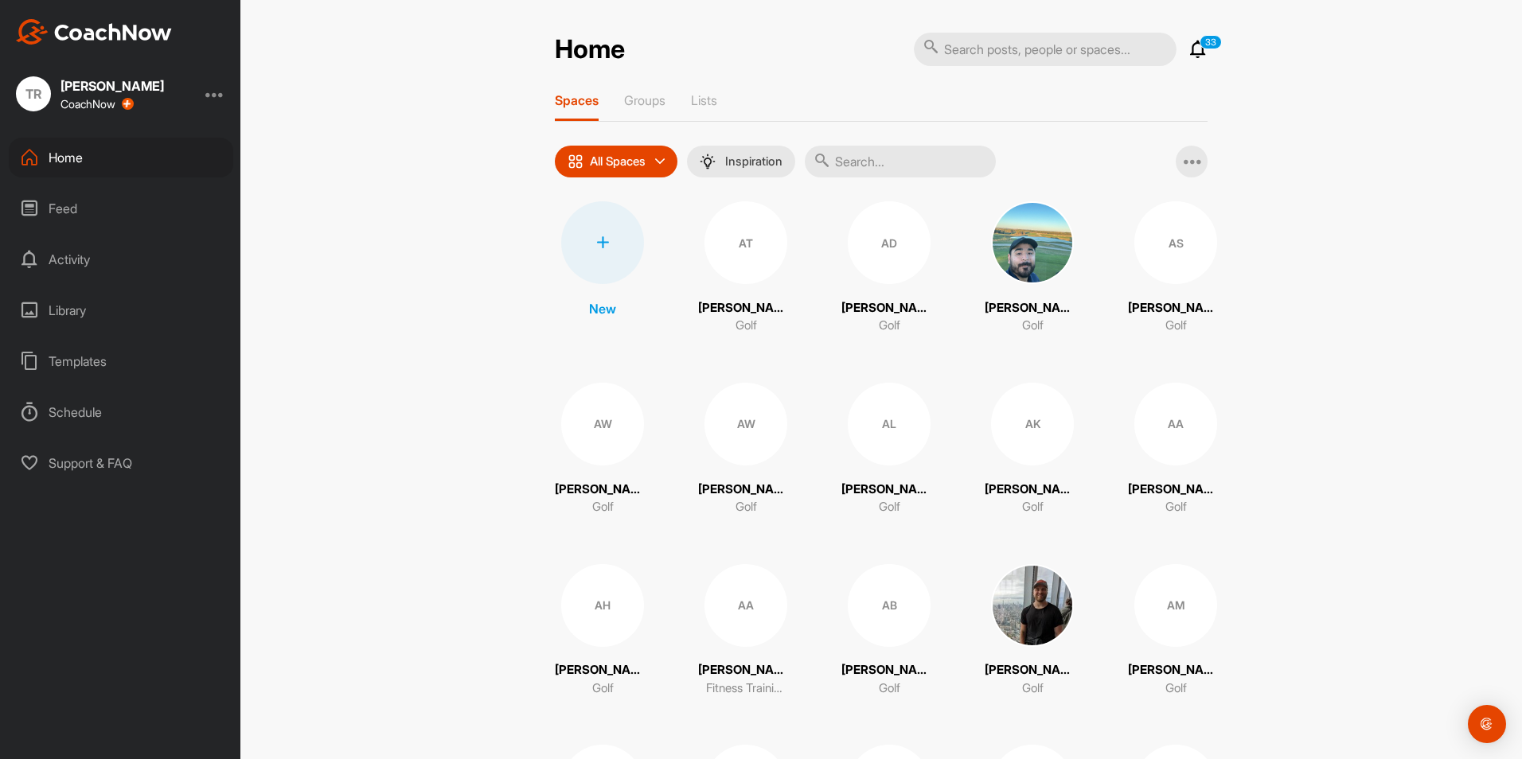
click at [976, 47] on input "text" at bounding box center [1045, 49] width 263 height 33
type input "geeslin"
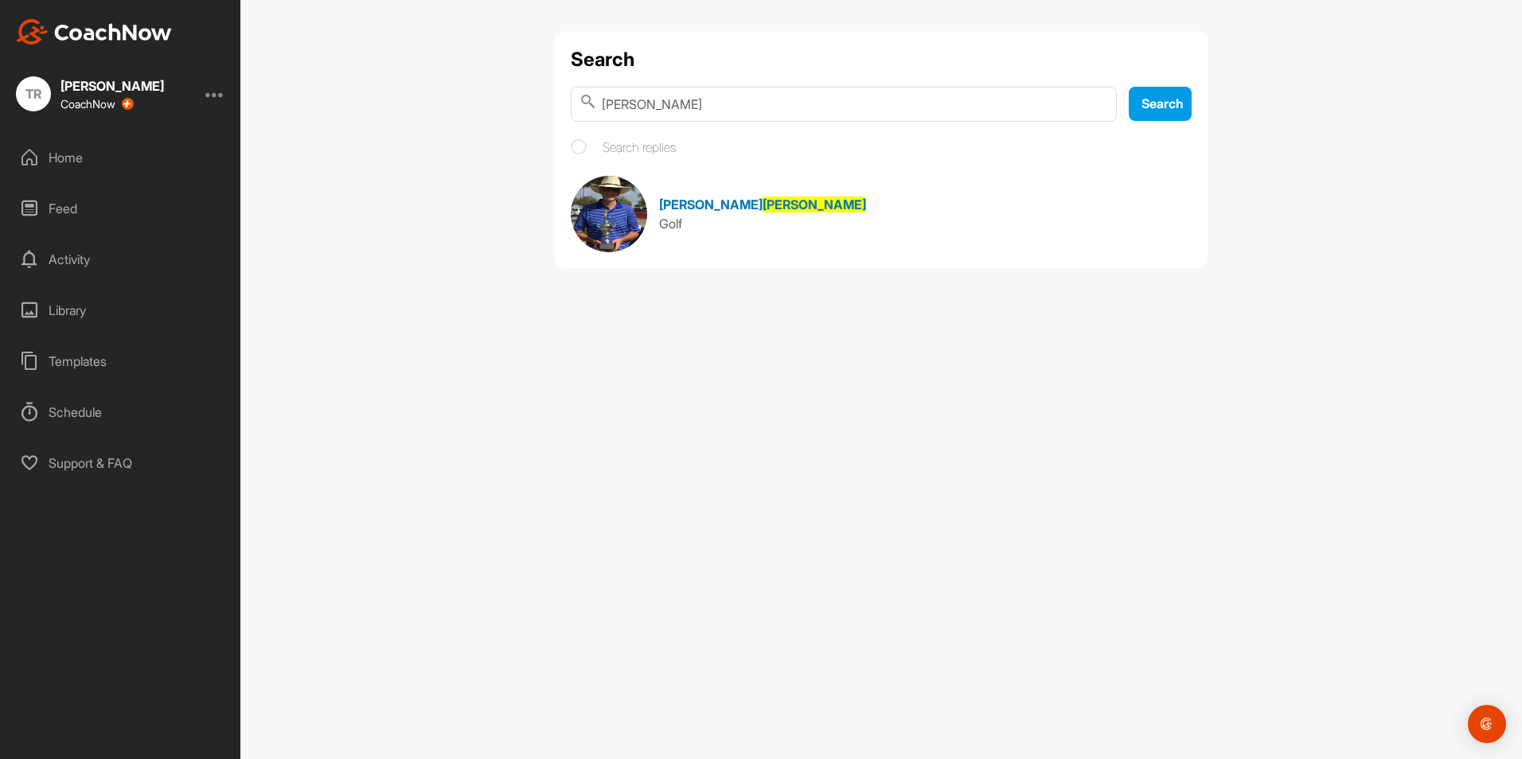
click at [762, 204] on span "Geeslin" at bounding box center [813, 205] width 103 height 16
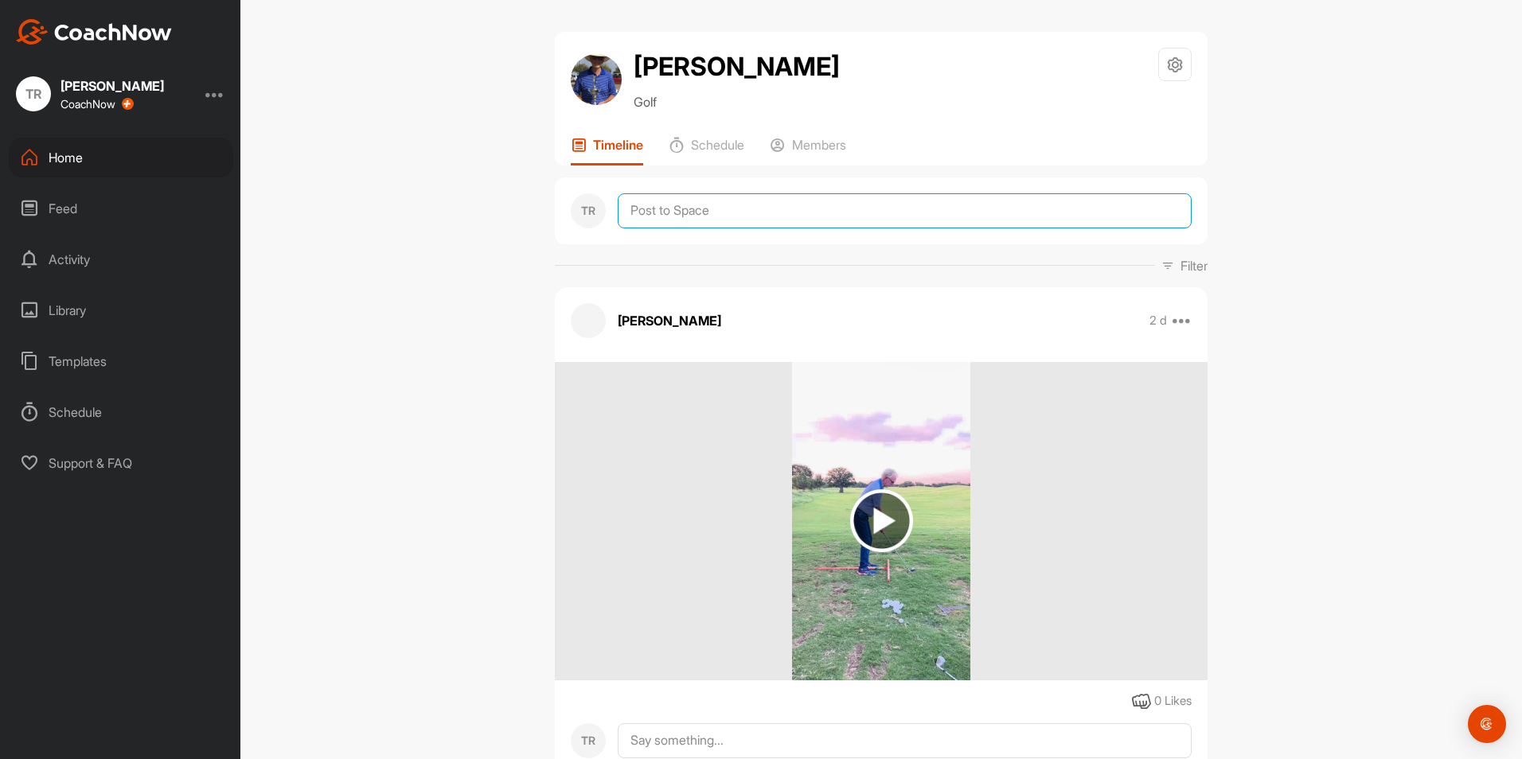
click at [685, 212] on textarea at bounding box center [905, 210] width 574 height 35
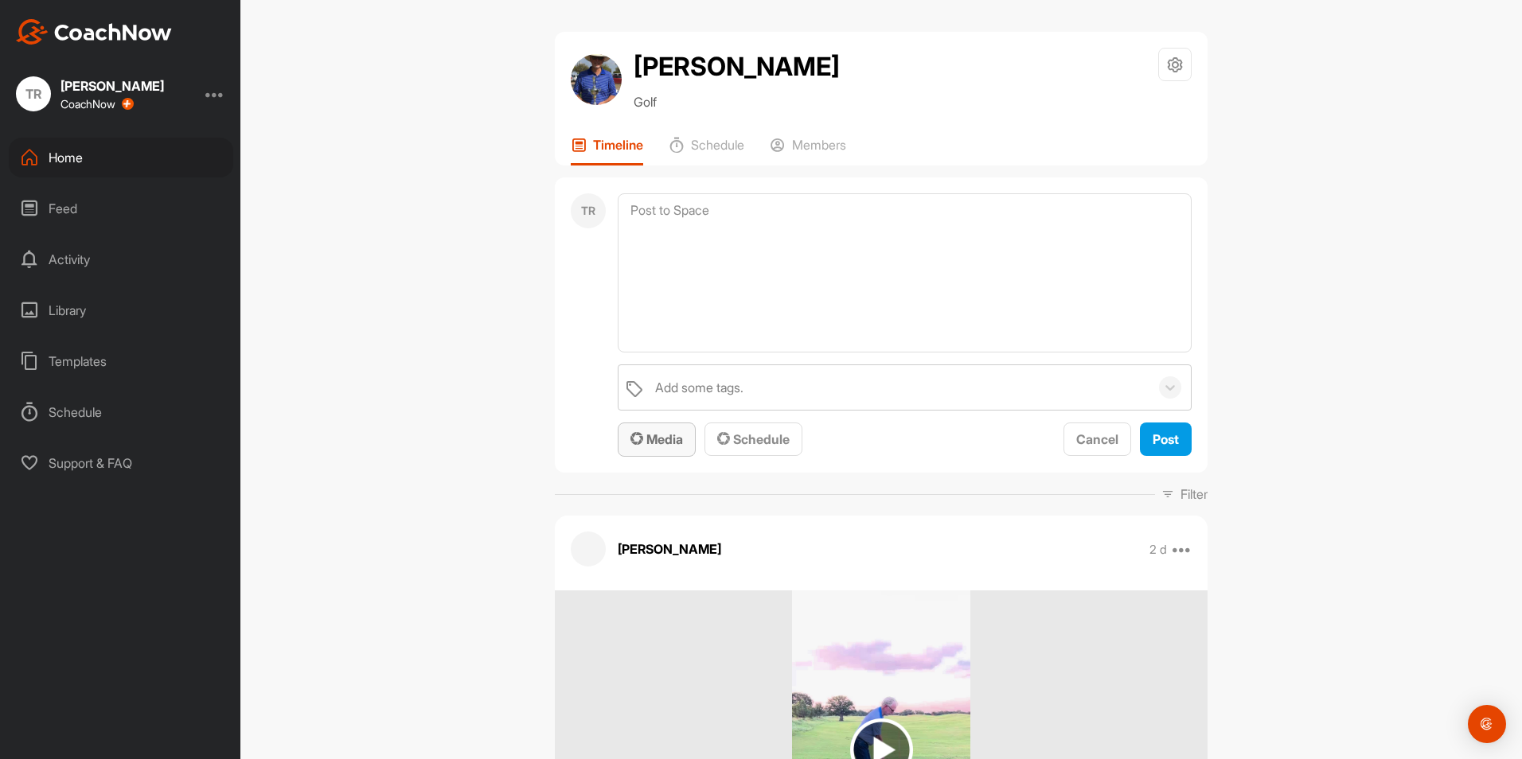
click at [661, 431] on span "Media" at bounding box center [656, 439] width 53 height 16
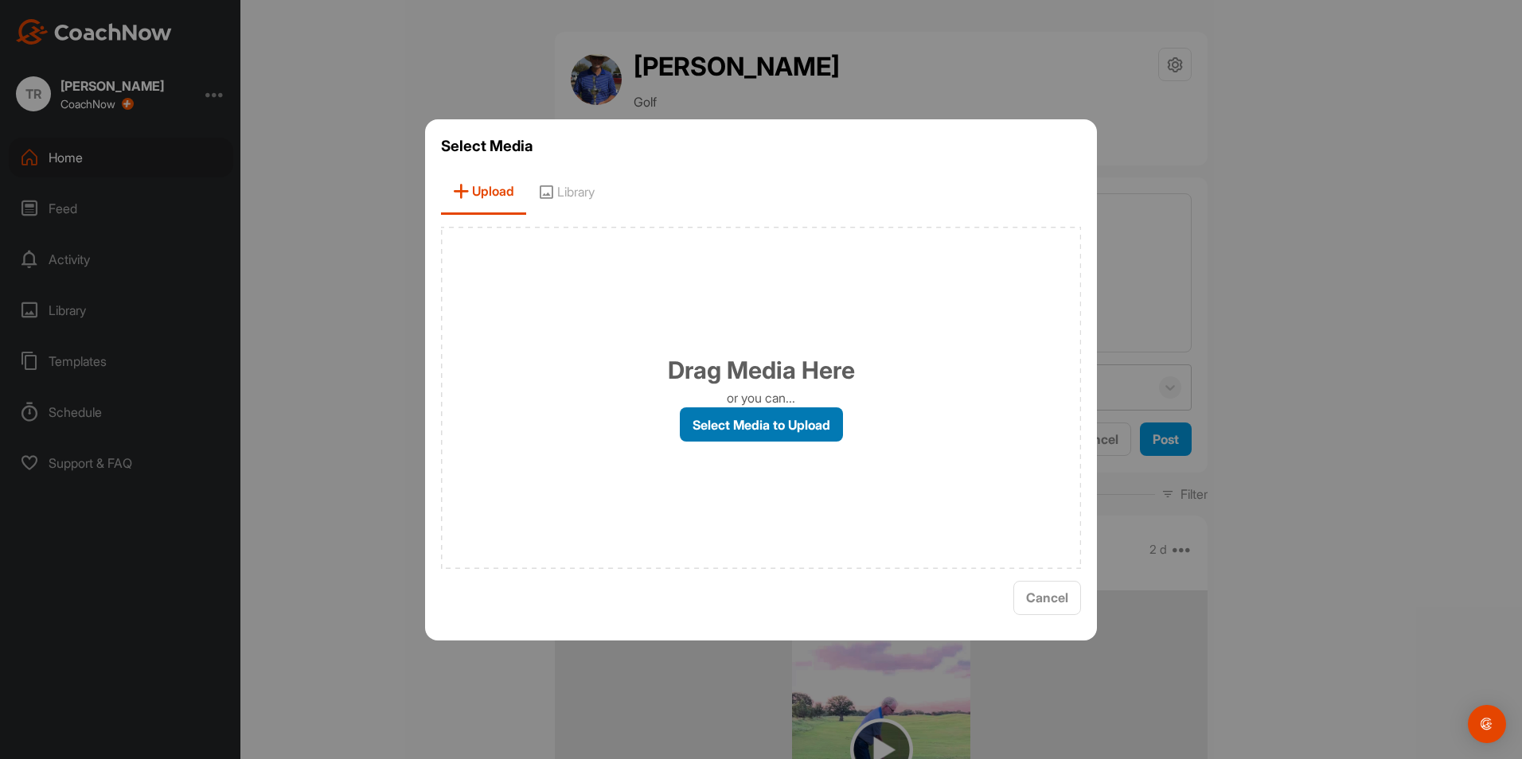
click at [739, 432] on label "Select Media to Upload" at bounding box center [761, 425] width 163 height 34
click at [0, 0] on input "Select Media to Upload" at bounding box center [0, 0] width 0 height 0
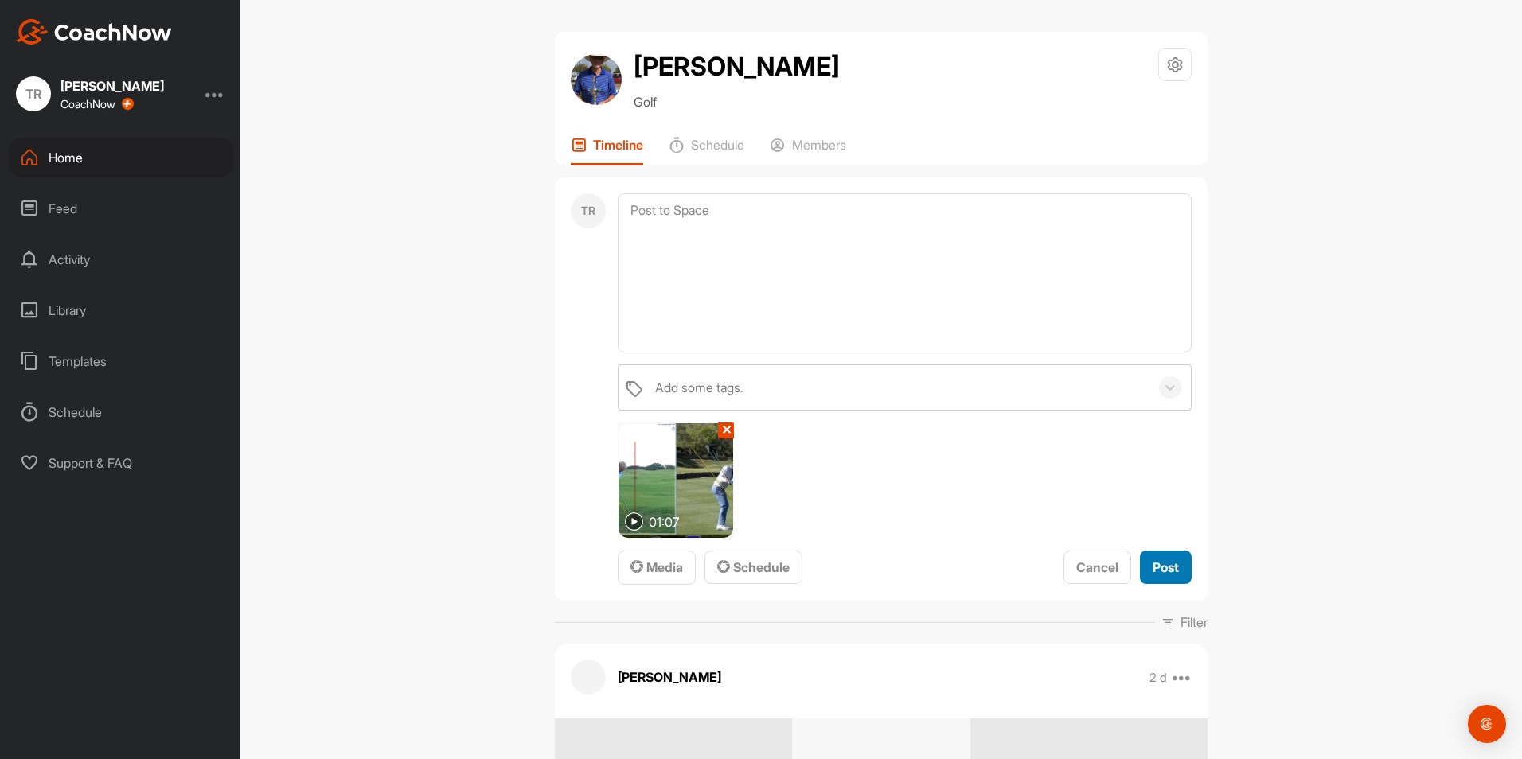
click at [1161, 571] on span "Post" at bounding box center [1166, 568] width 26 height 16
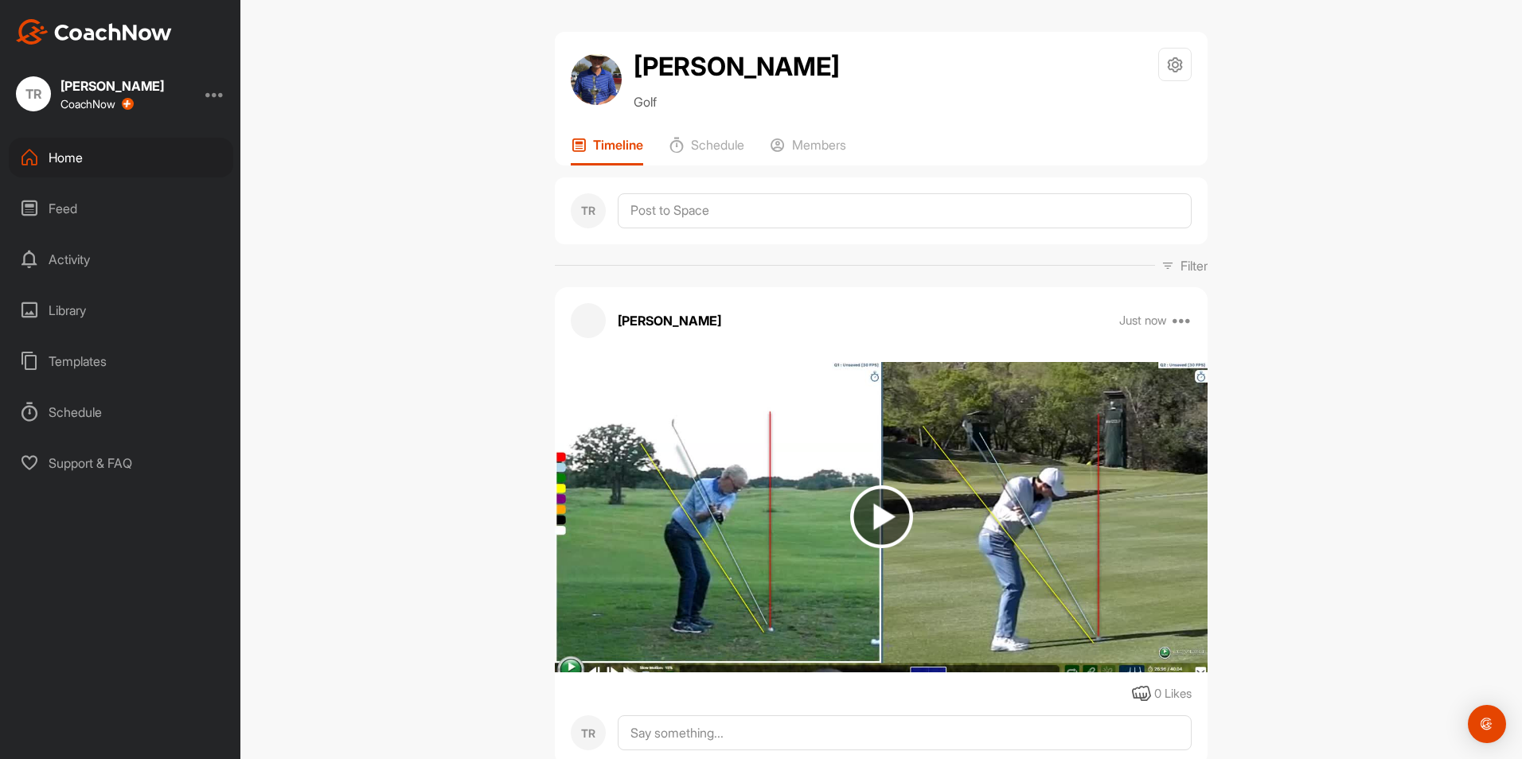
click at [126, 146] on div "Home" at bounding box center [121, 158] width 224 height 40
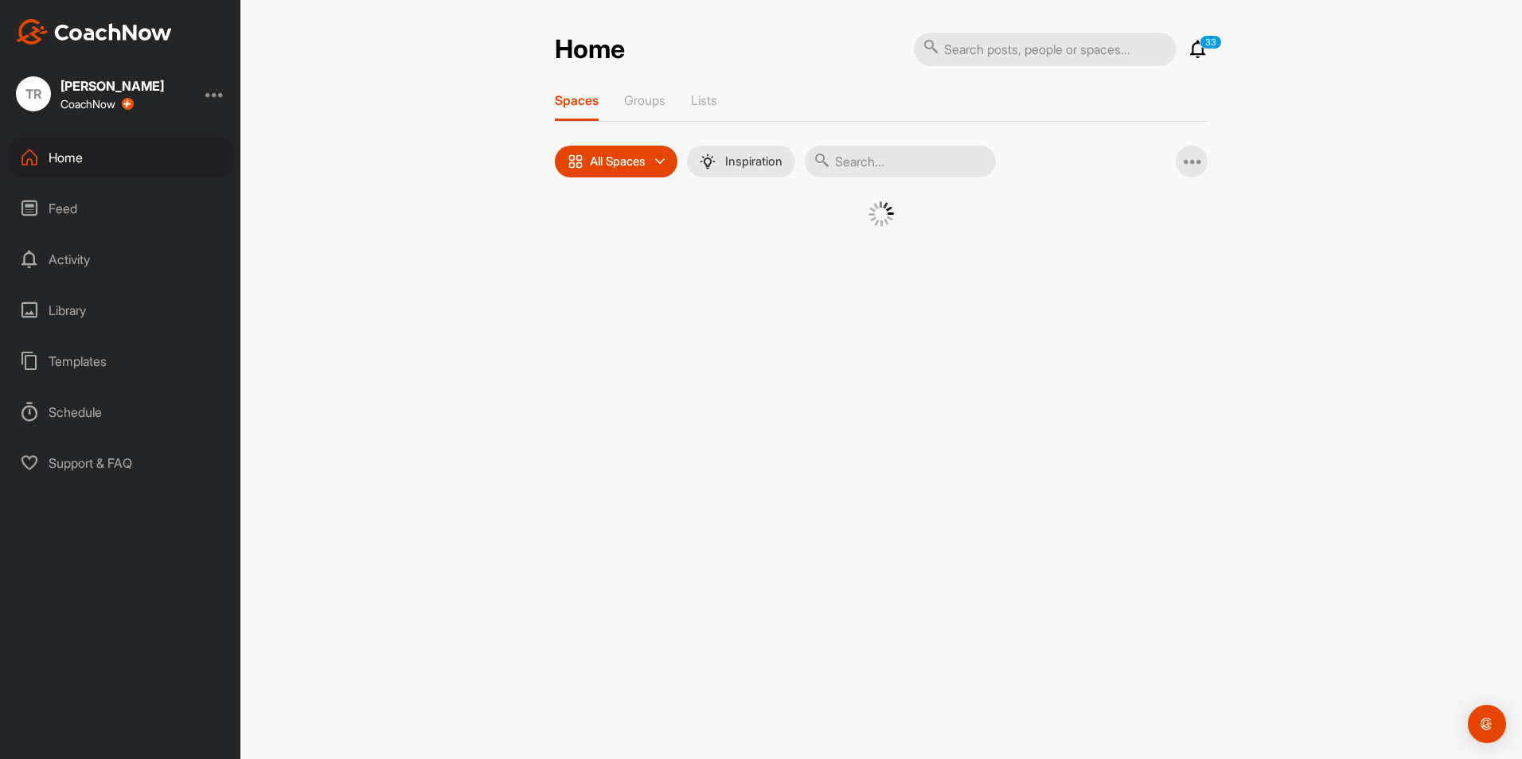
click at [1087, 46] on input "text" at bounding box center [1045, 49] width 263 height 33
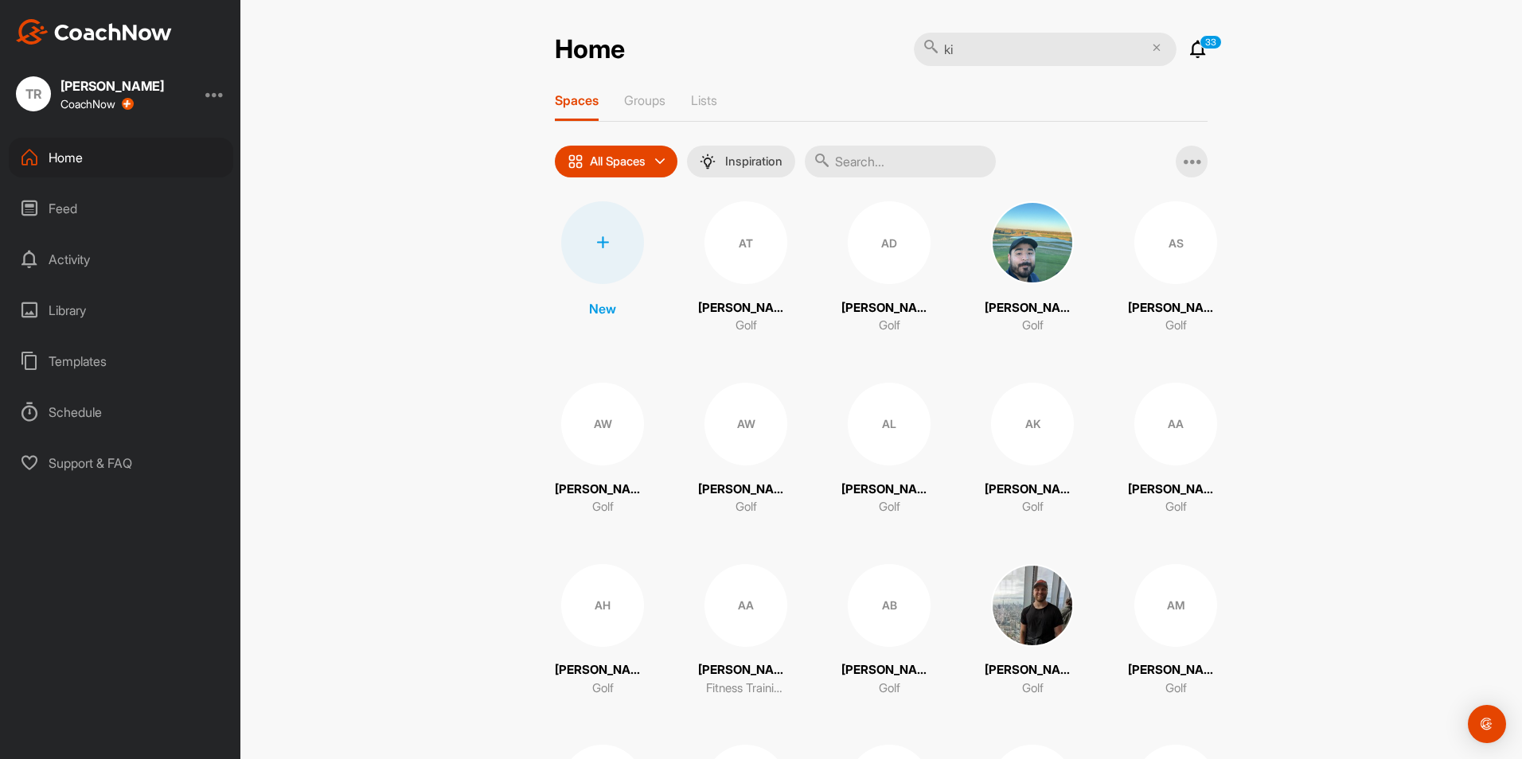
type input "k"
type input "bobby"
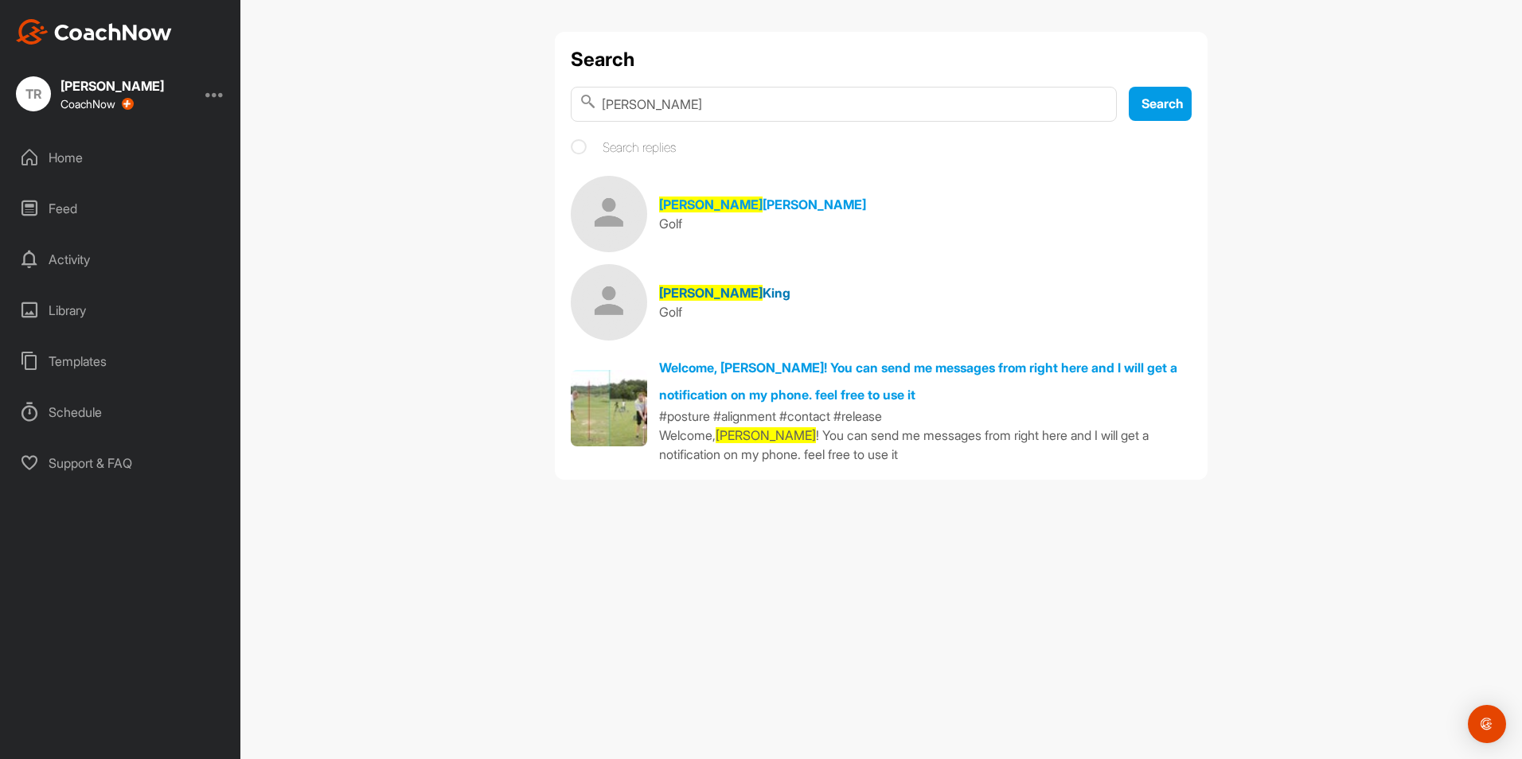
click at [762, 287] on span "King" at bounding box center [776, 293] width 28 height 16
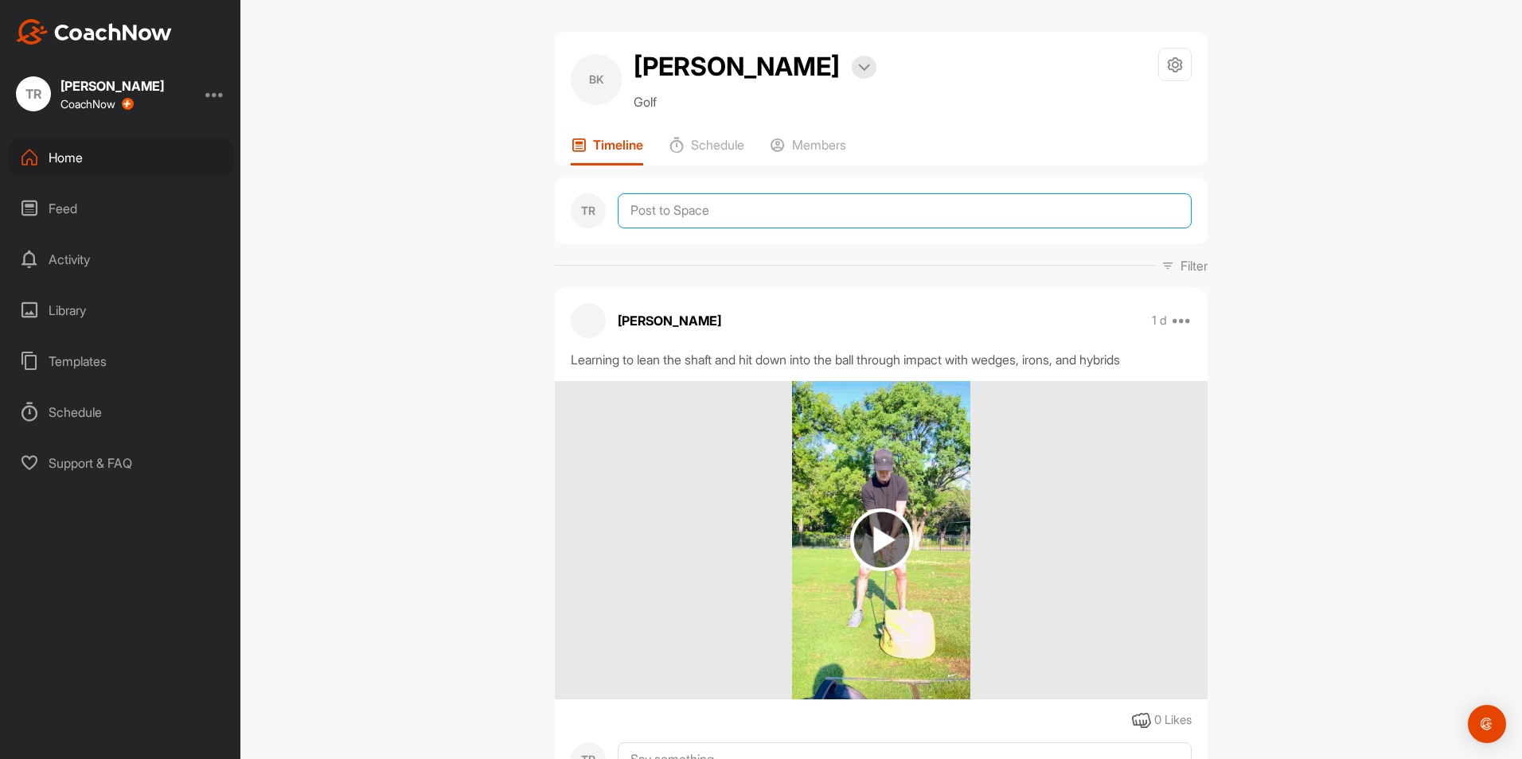
click at [707, 206] on textarea at bounding box center [905, 210] width 574 height 35
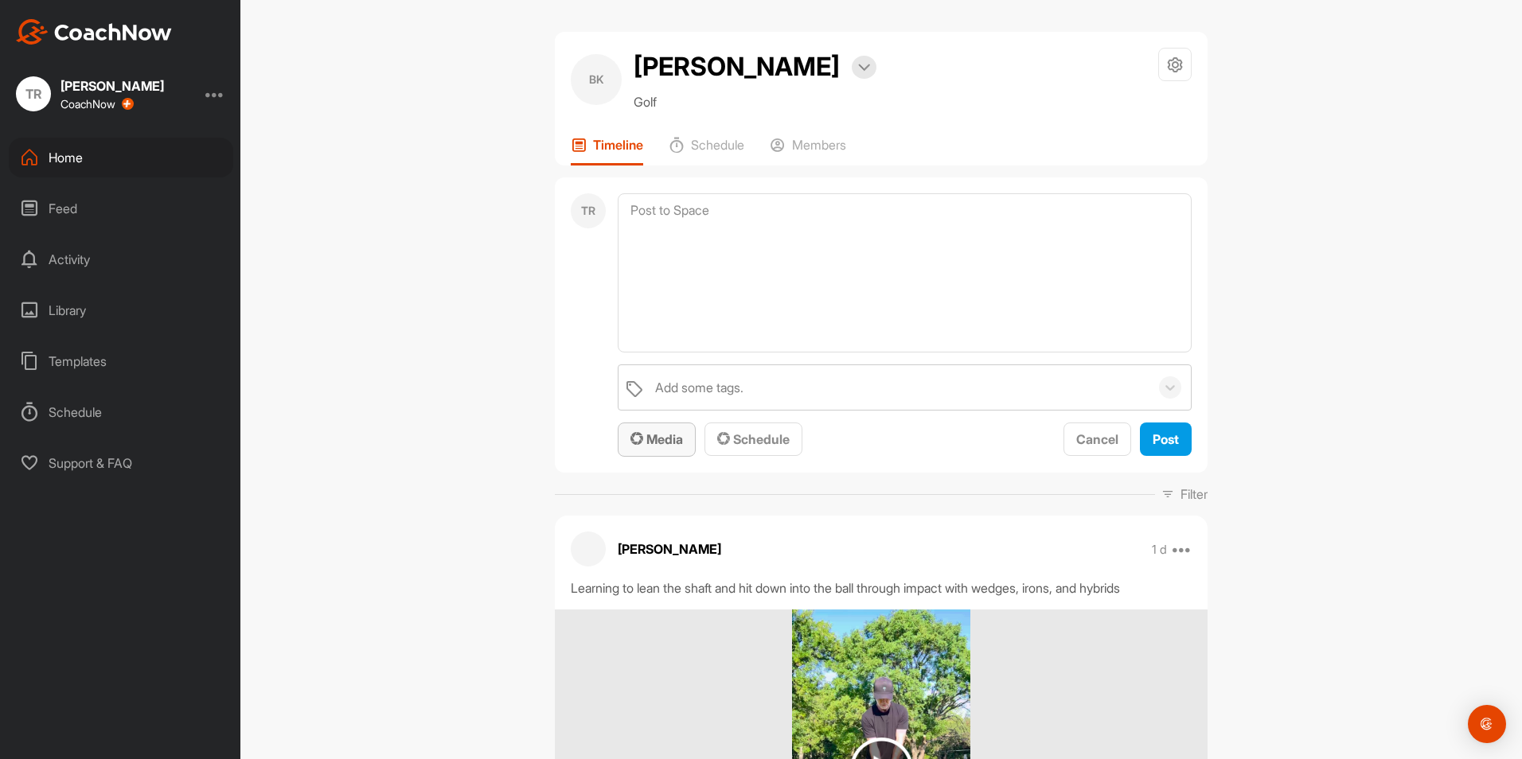
click at [664, 449] on div "Media" at bounding box center [656, 439] width 53 height 19
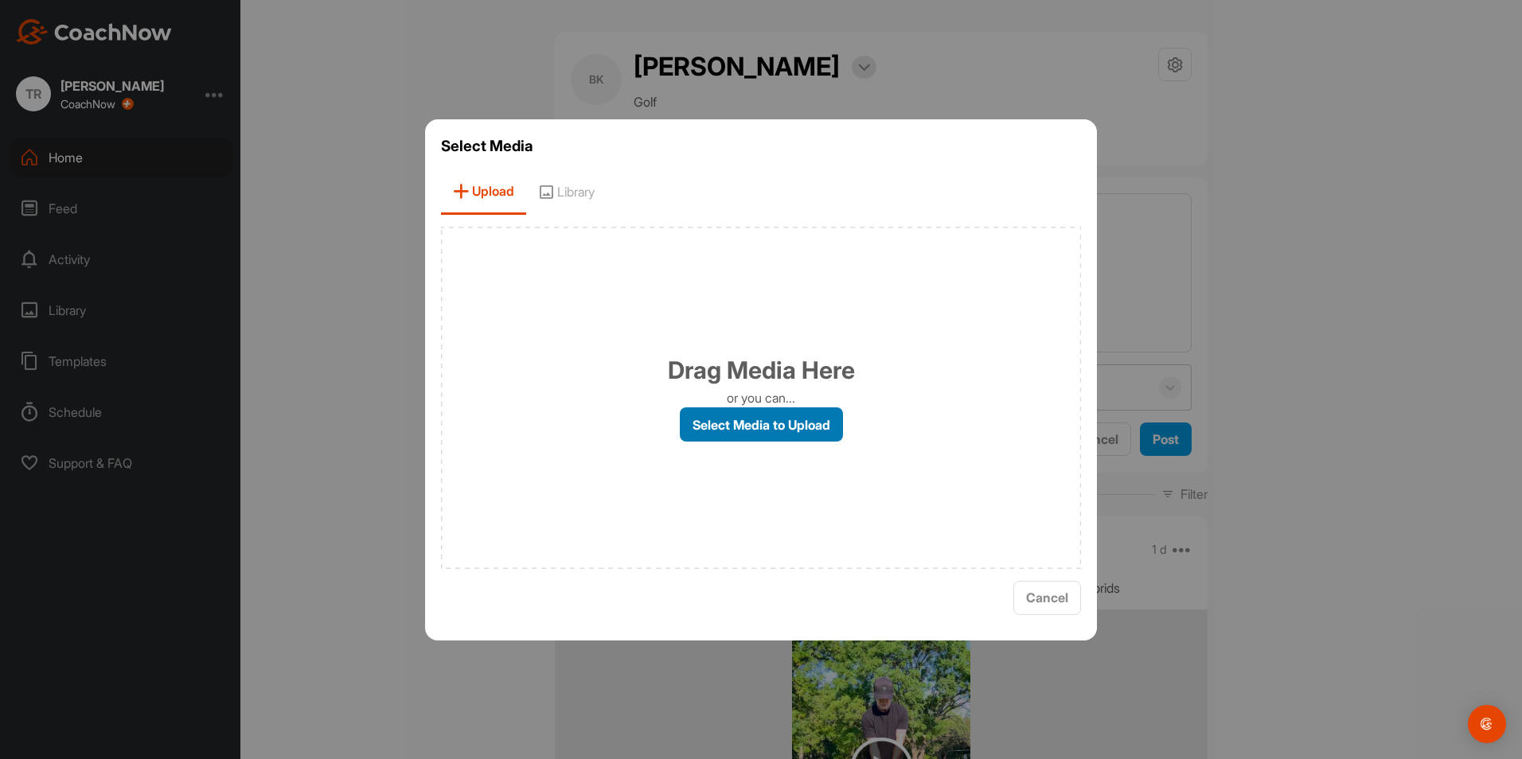
click at [720, 441] on label "Select Media to Upload" at bounding box center [761, 425] width 163 height 34
click at [0, 0] on input "Select Media to Upload" at bounding box center [0, 0] width 0 height 0
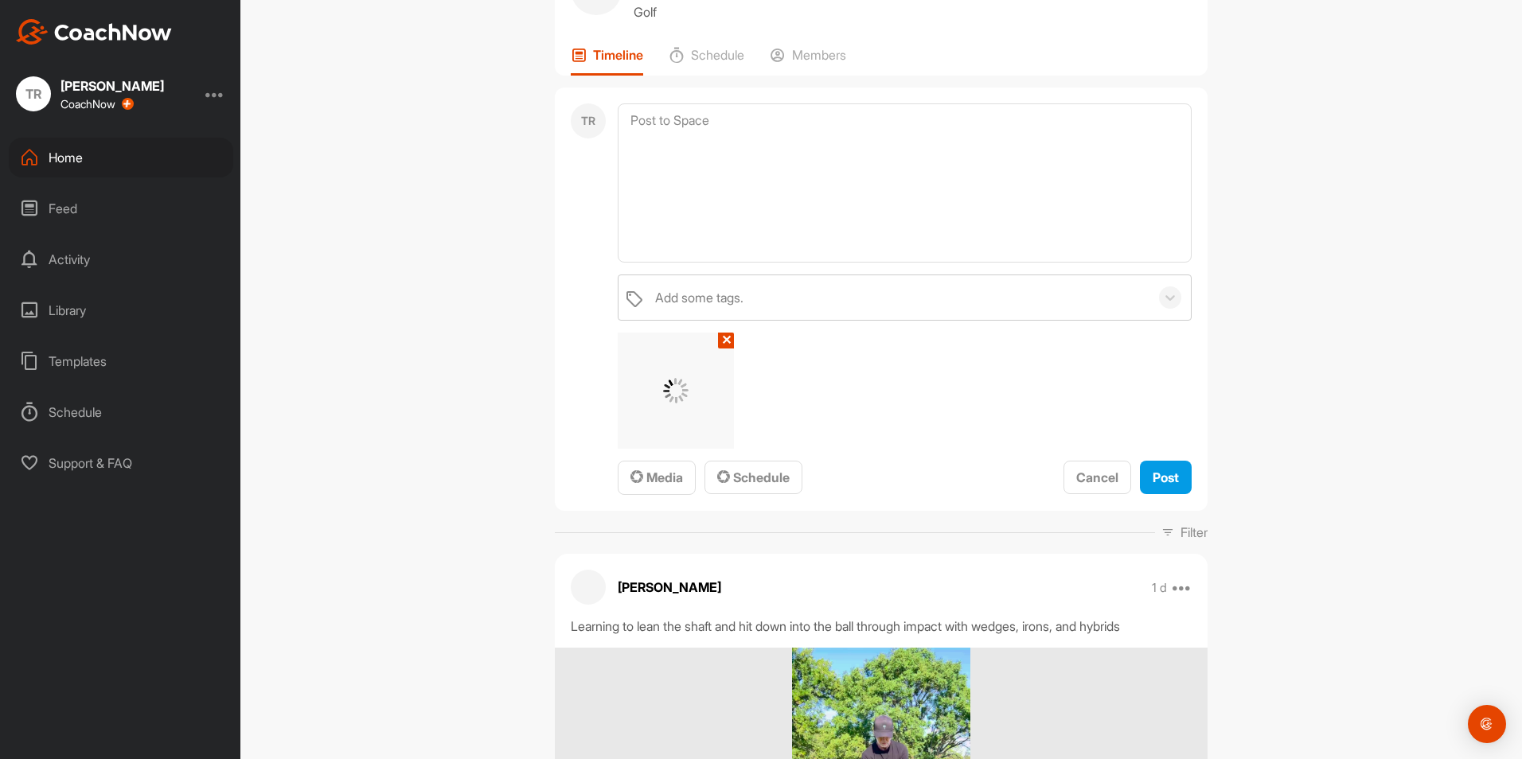
scroll to position [91, 0]
click at [1166, 478] on span "Post" at bounding box center [1166, 477] width 26 height 16
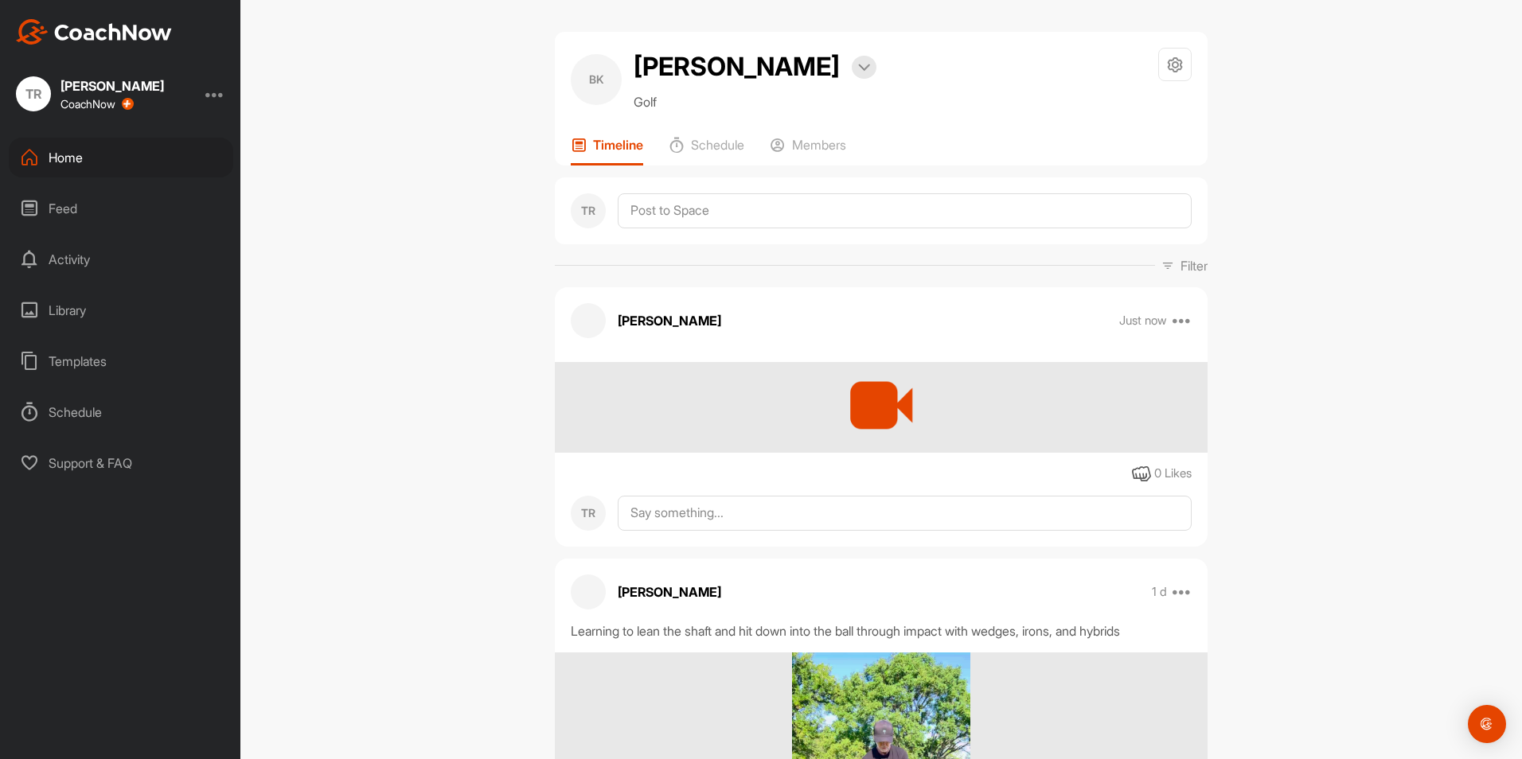
click at [1183, 339] on div "[PERSON_NAME] Just now Edit Edit Tags Pin to top Delete 0 Likes TR" at bounding box center [881, 416] width 653 height 259
click at [89, 154] on div "Home" at bounding box center [121, 158] width 224 height 40
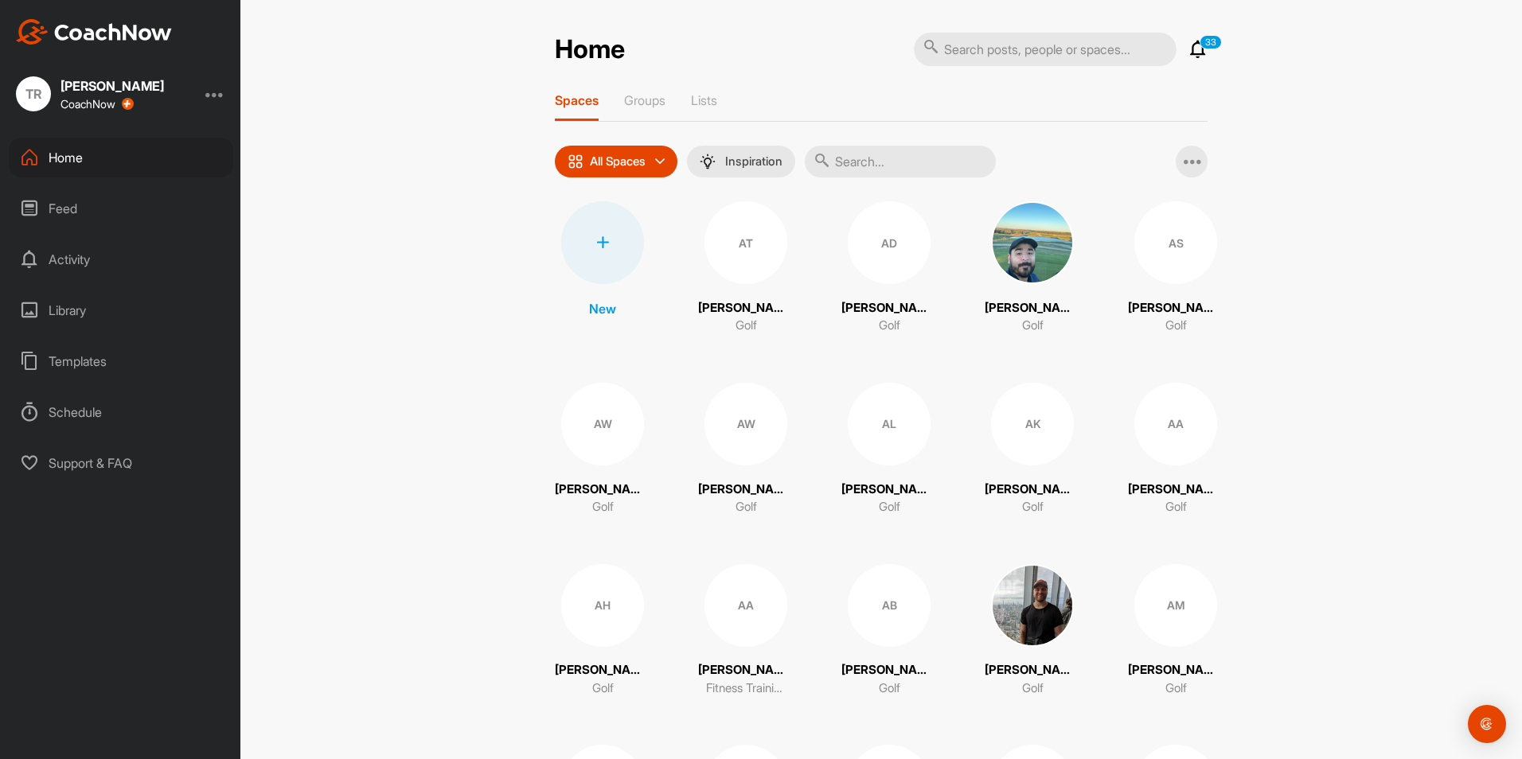
click at [1055, 50] on input "text" at bounding box center [1045, 49] width 263 height 33
type input "[PERSON_NAME]"
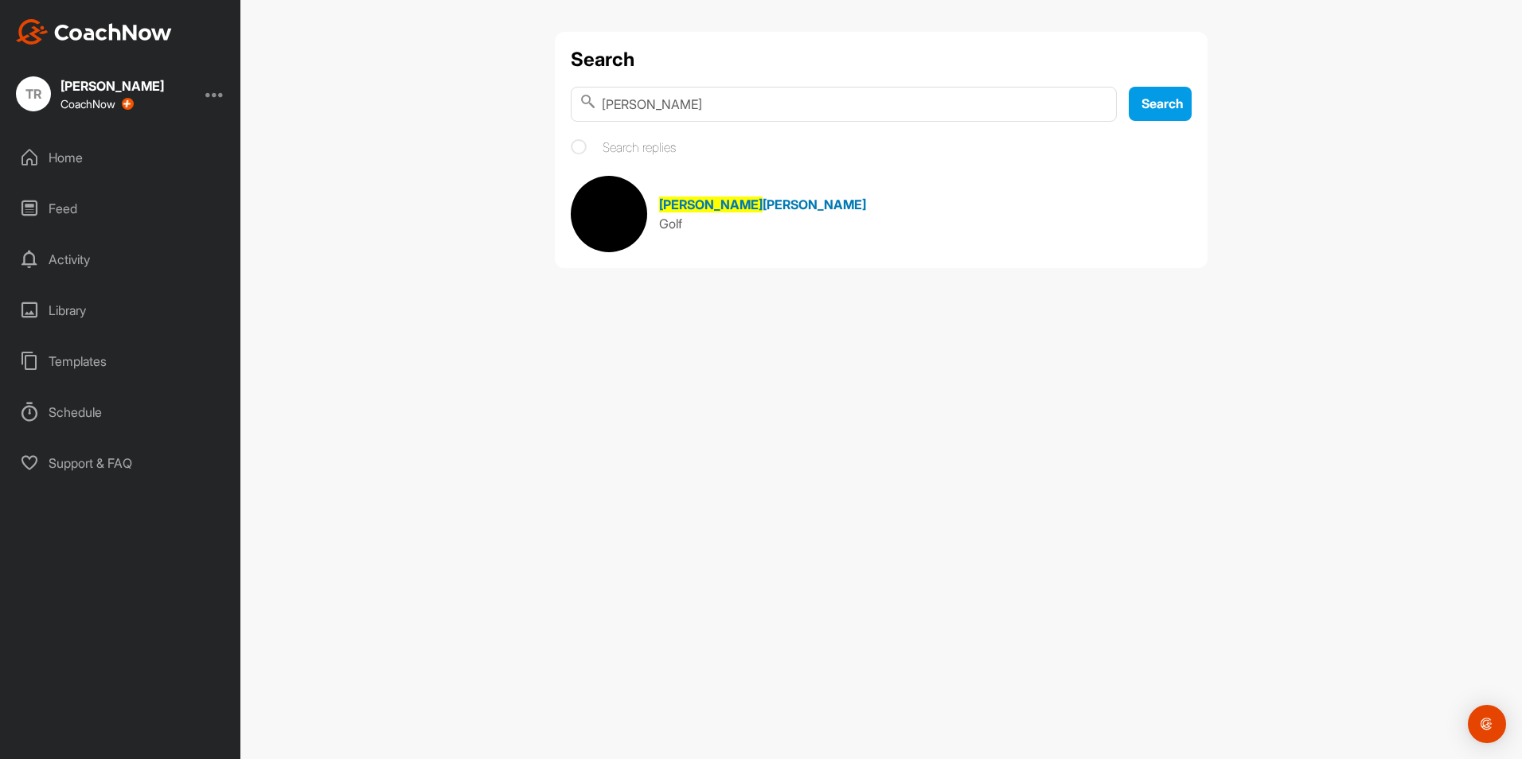
click at [762, 202] on span "[PERSON_NAME]" at bounding box center [813, 205] width 103 height 16
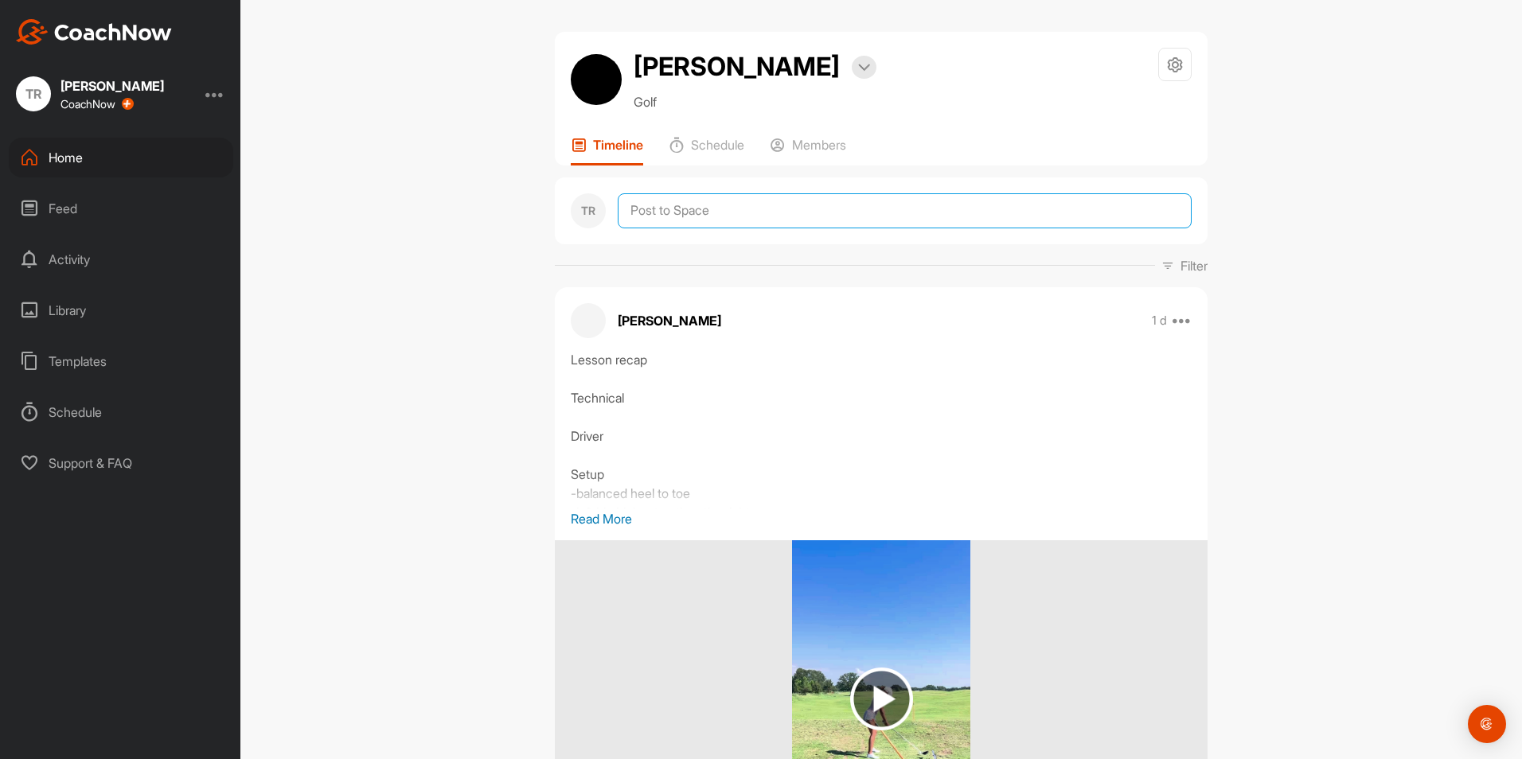
click at [688, 217] on textarea at bounding box center [905, 210] width 574 height 35
click at [668, 228] on div at bounding box center [905, 210] width 574 height 35
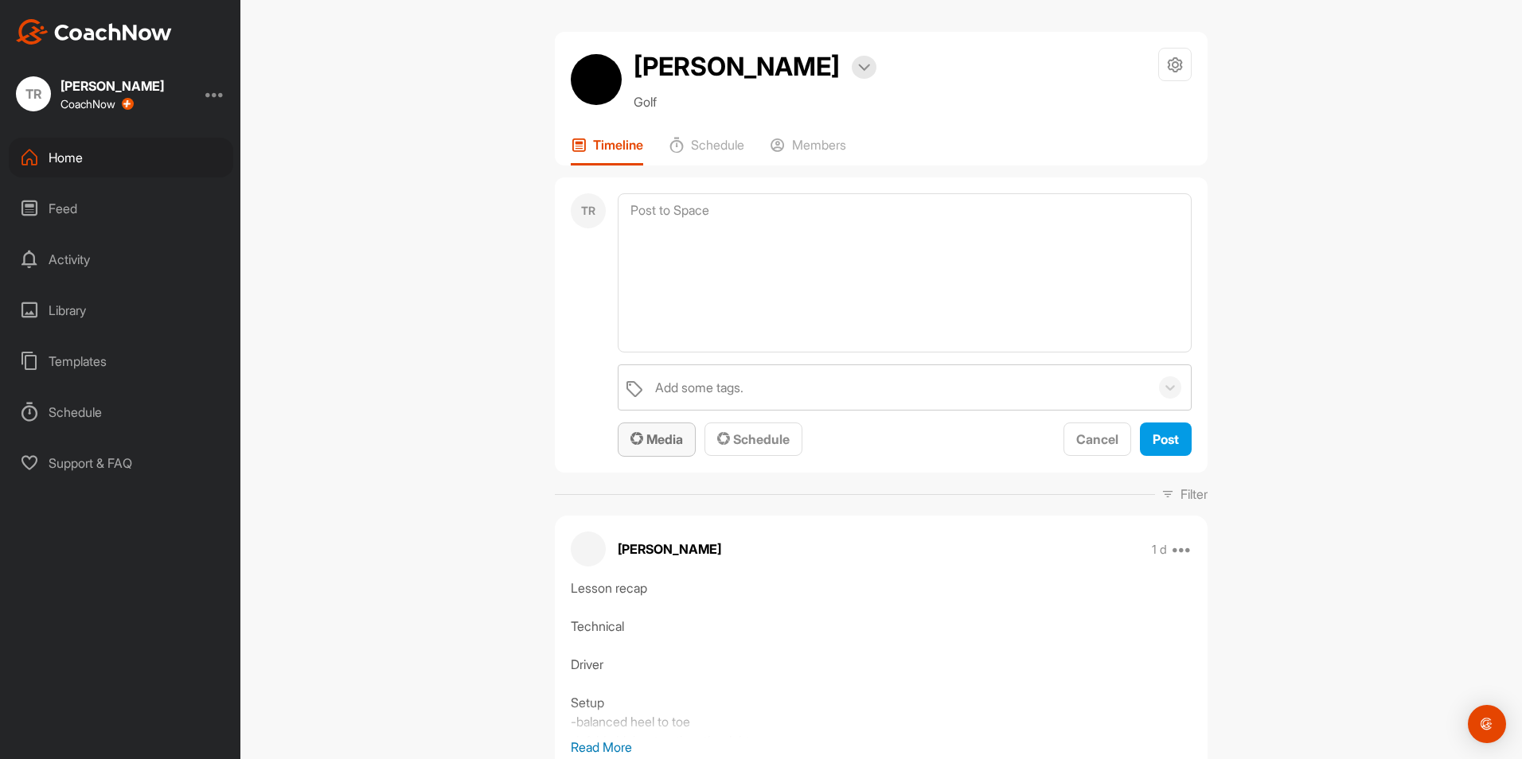
click at [659, 441] on span "Media" at bounding box center [656, 439] width 53 height 16
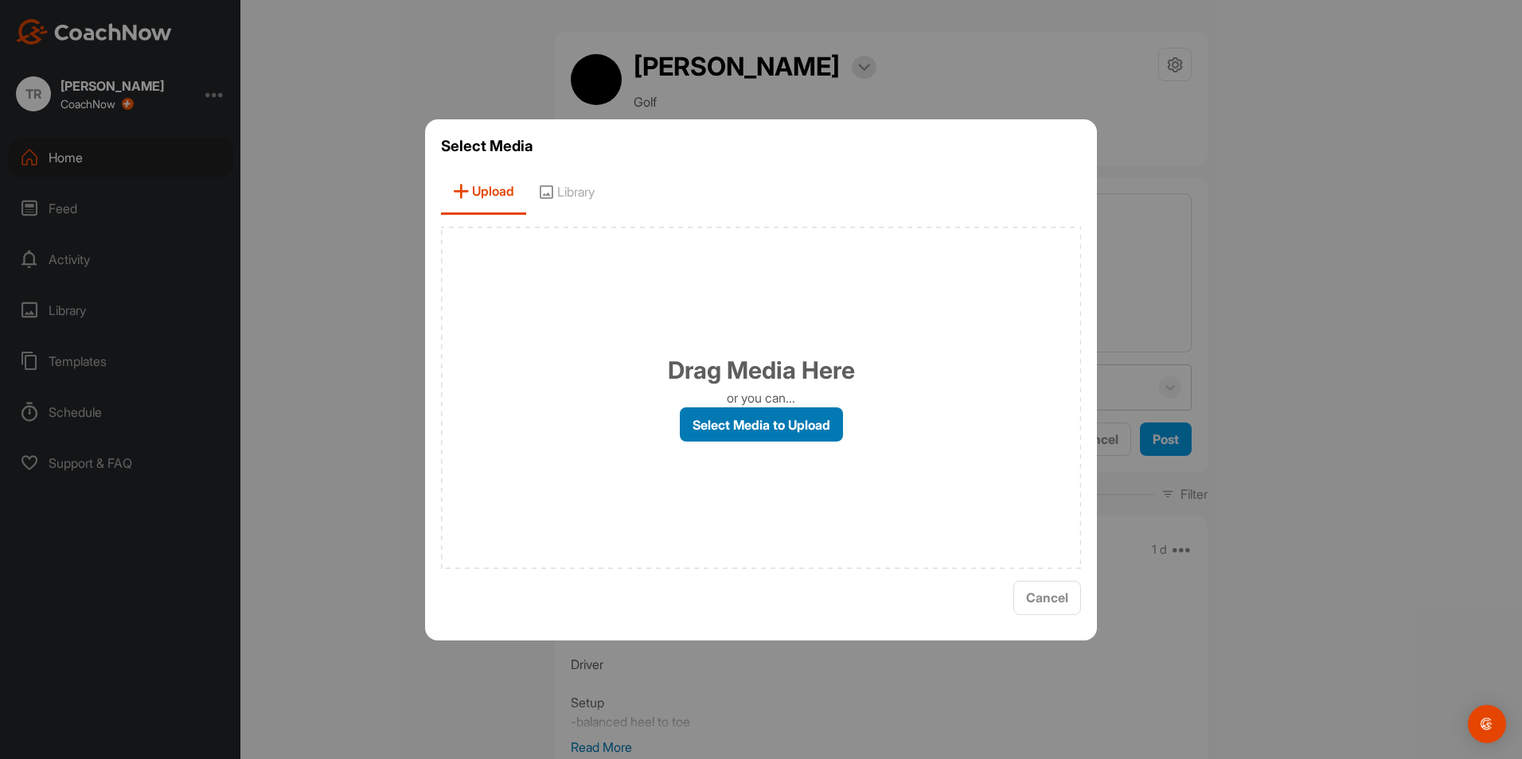
click at [737, 431] on label "Select Media to Upload" at bounding box center [761, 425] width 163 height 34
click at [0, 0] on input "Select Media to Upload" at bounding box center [0, 0] width 0 height 0
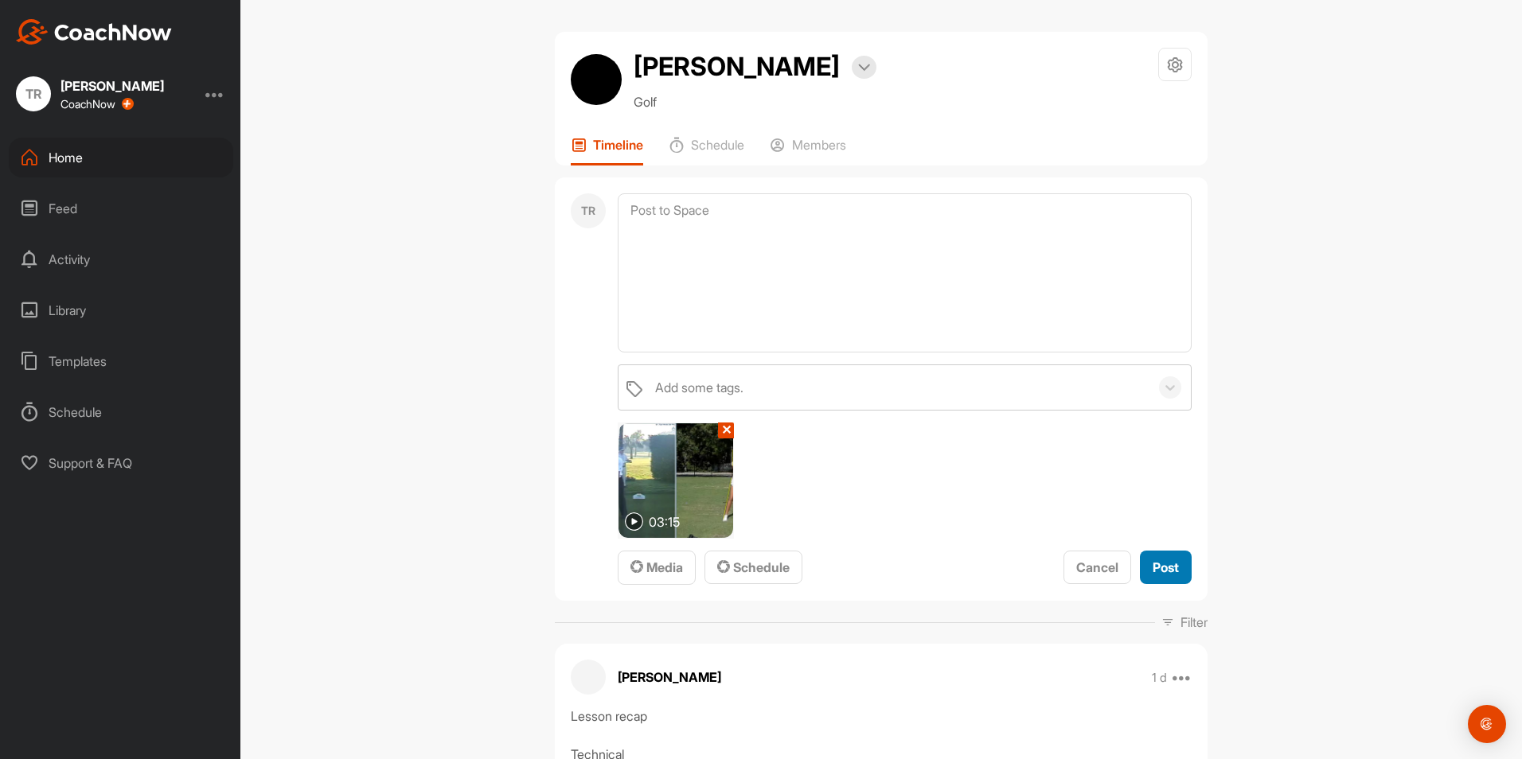
click at [1161, 567] on span "Post" at bounding box center [1166, 568] width 26 height 16
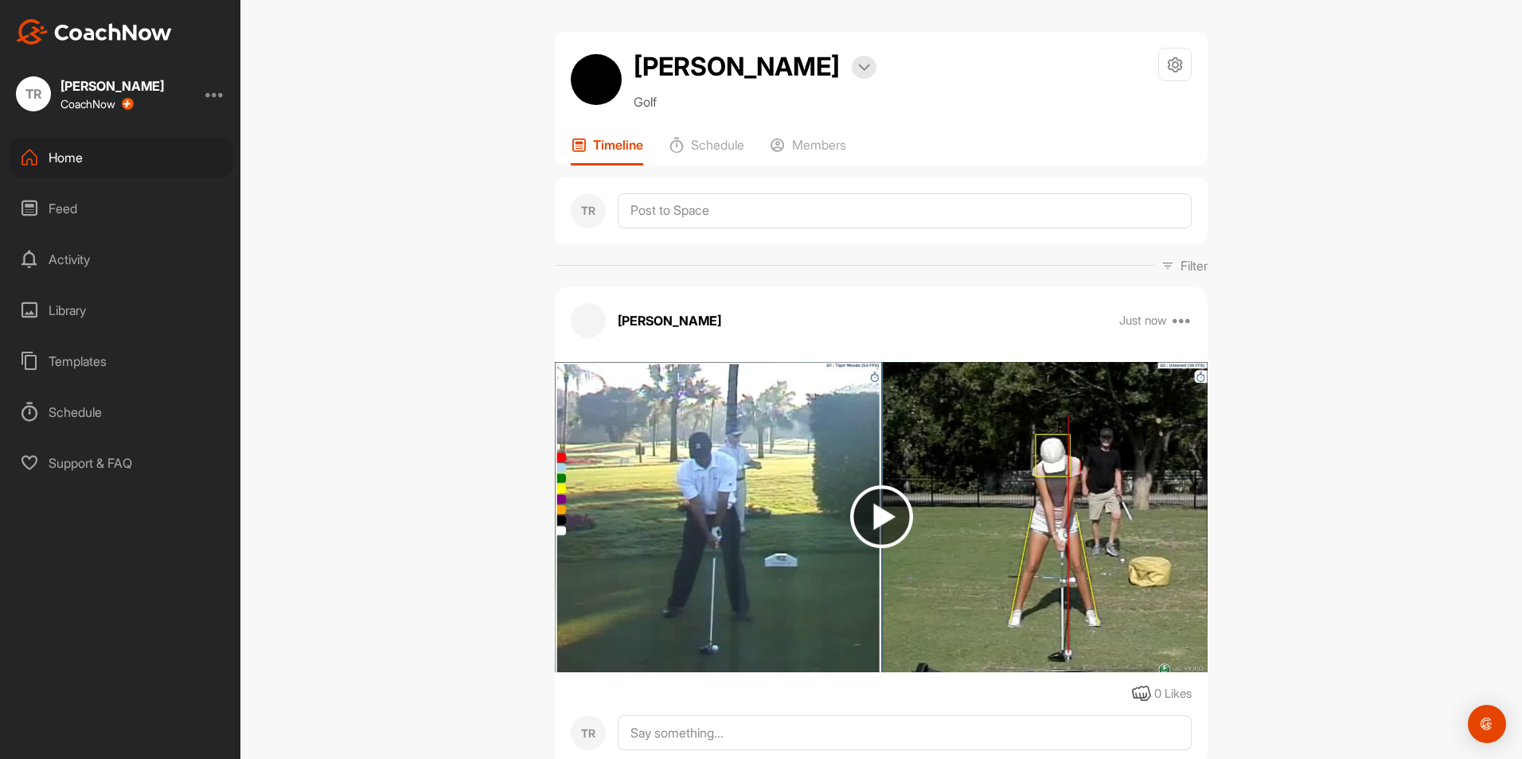
click at [123, 159] on div "Home" at bounding box center [121, 158] width 224 height 40
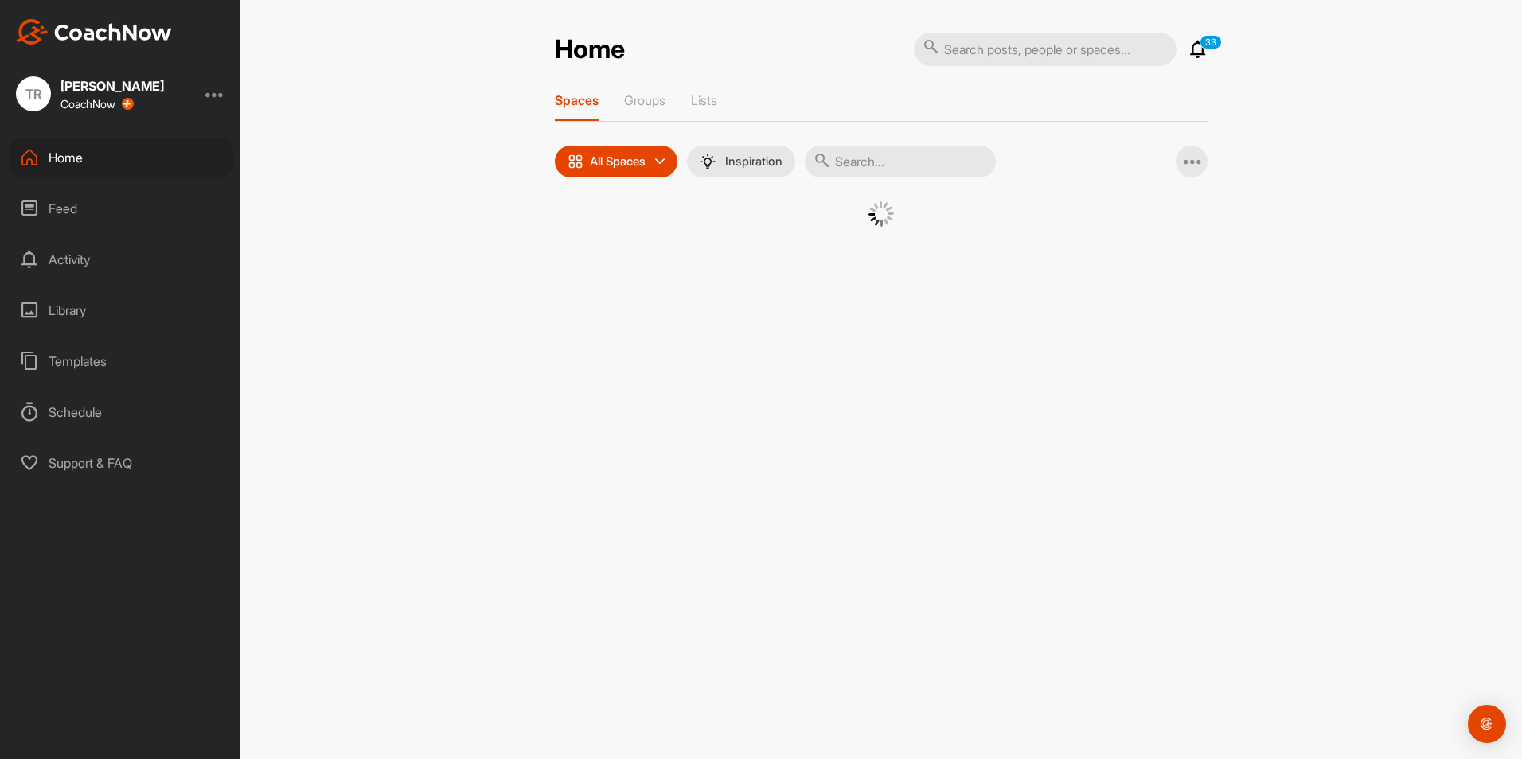
click at [1033, 62] on input "text" at bounding box center [1045, 49] width 263 height 33
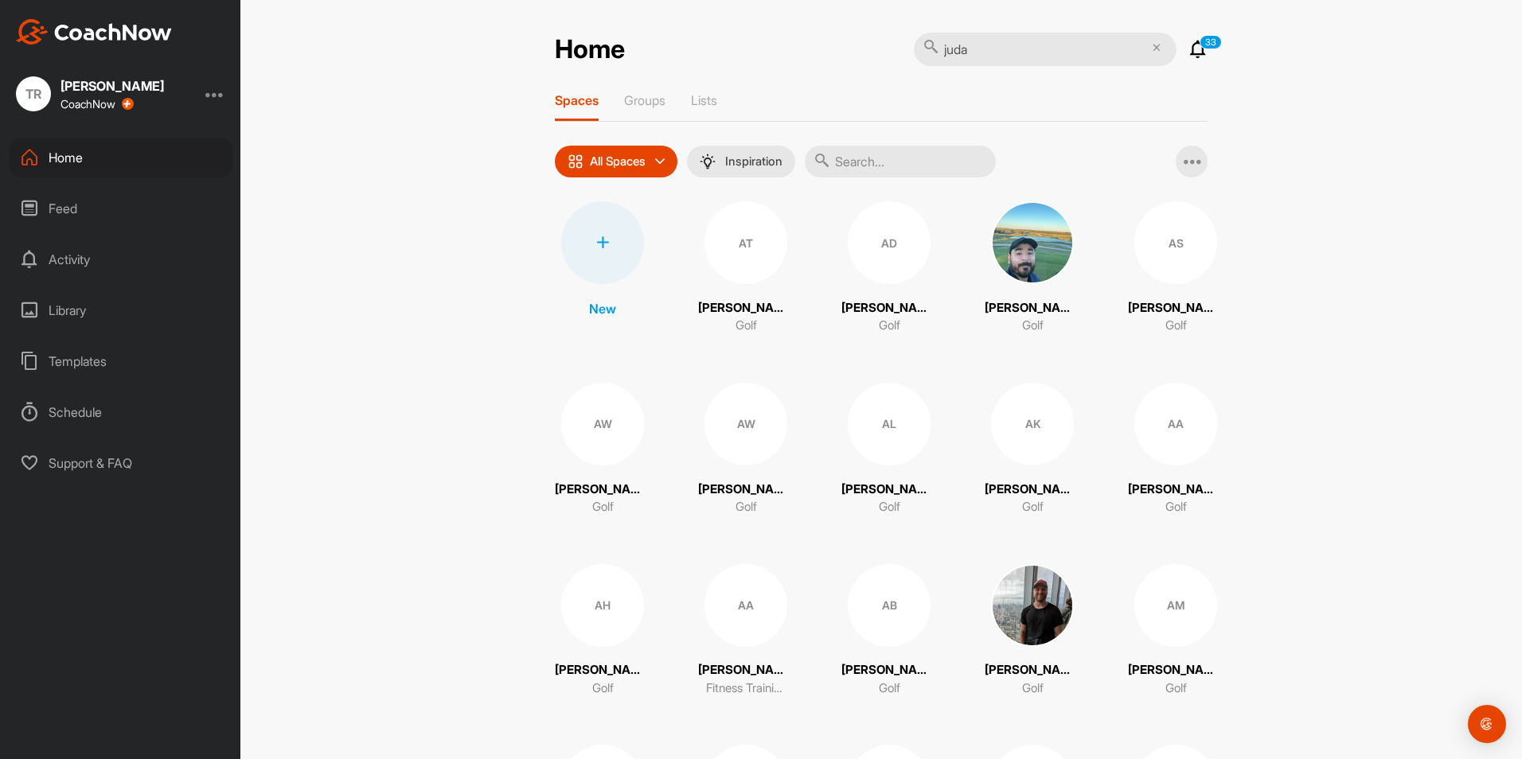
type input "judah"
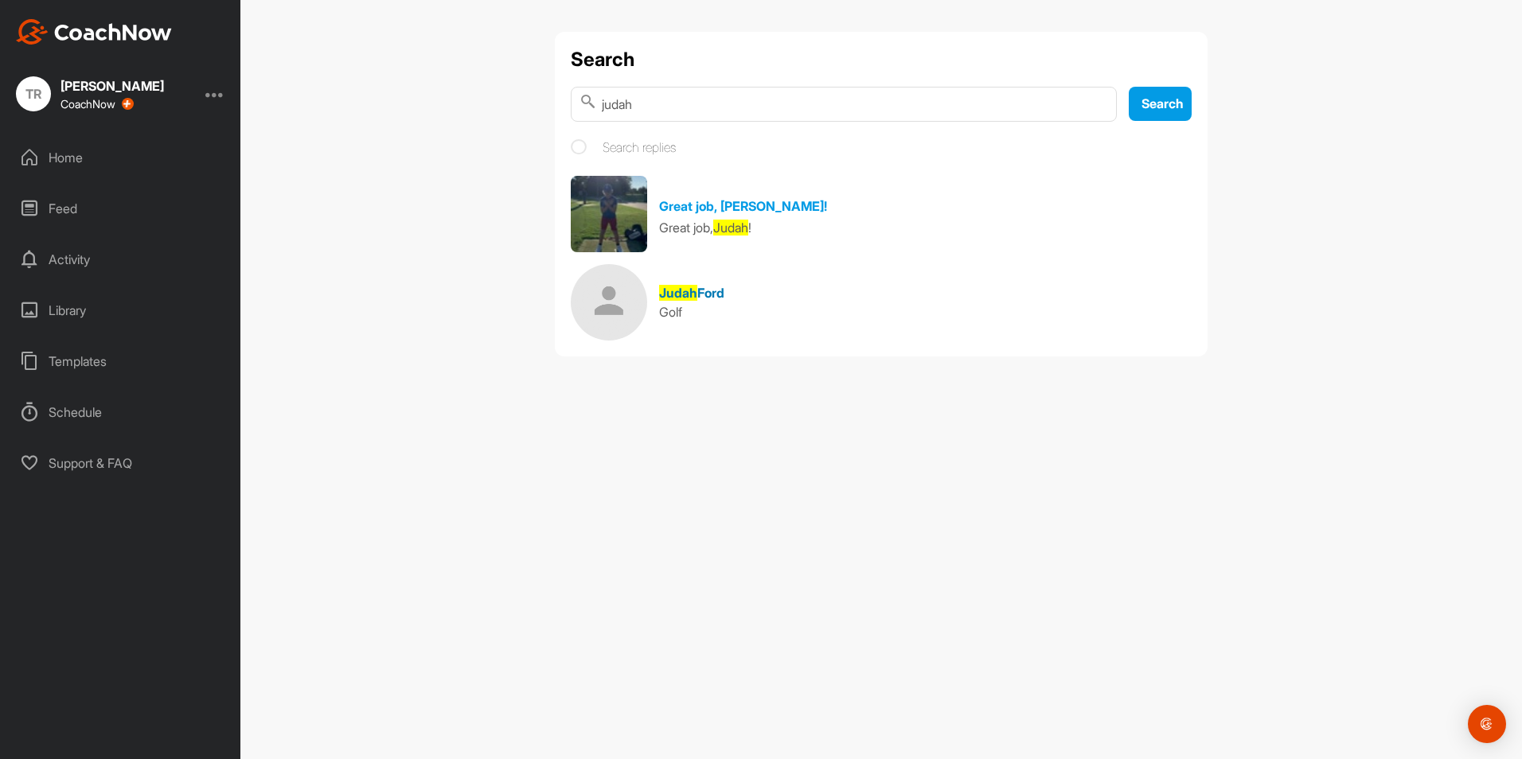
click at [710, 295] on span "Ford" at bounding box center [710, 293] width 27 height 16
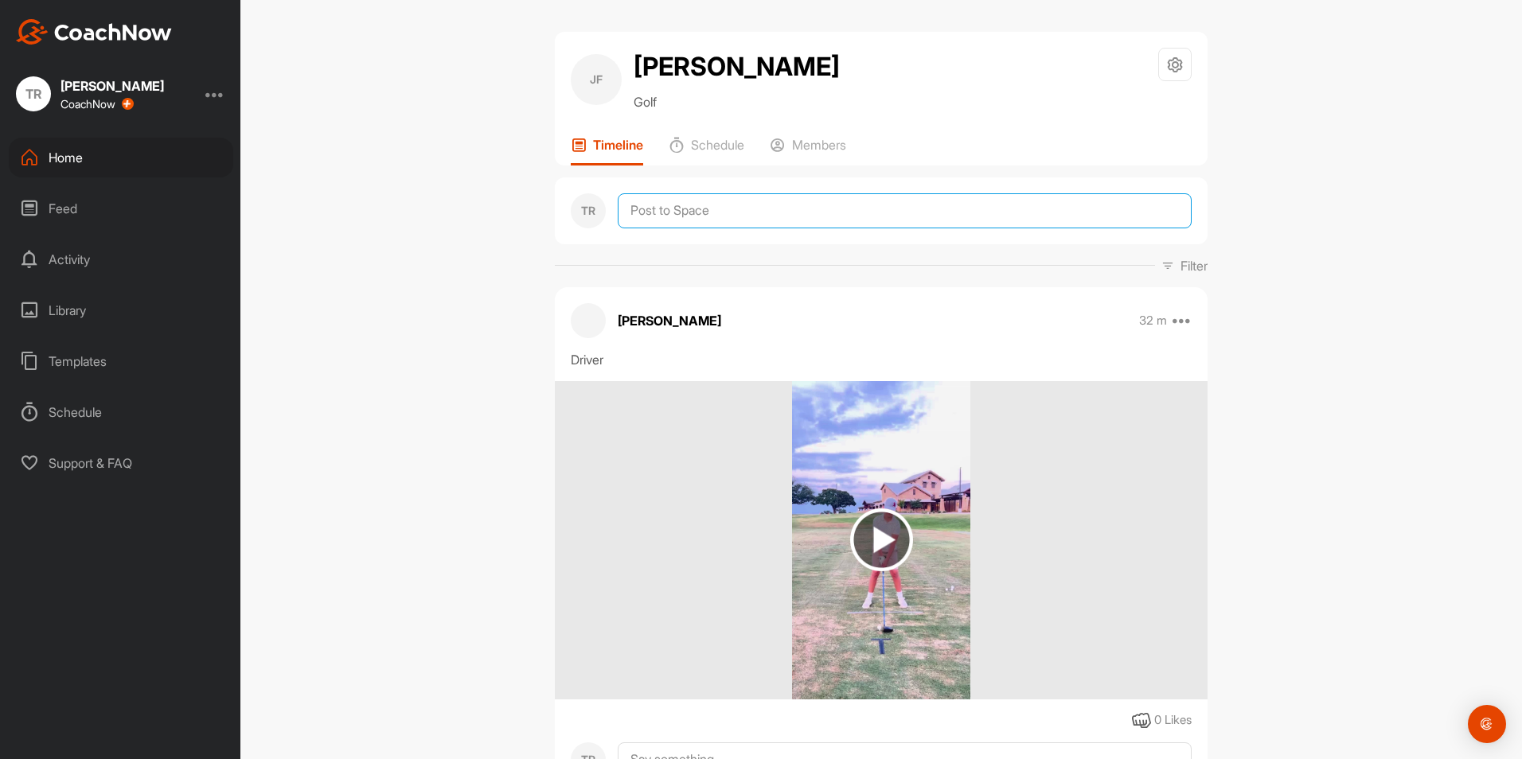
click at [669, 206] on textarea at bounding box center [905, 210] width 574 height 35
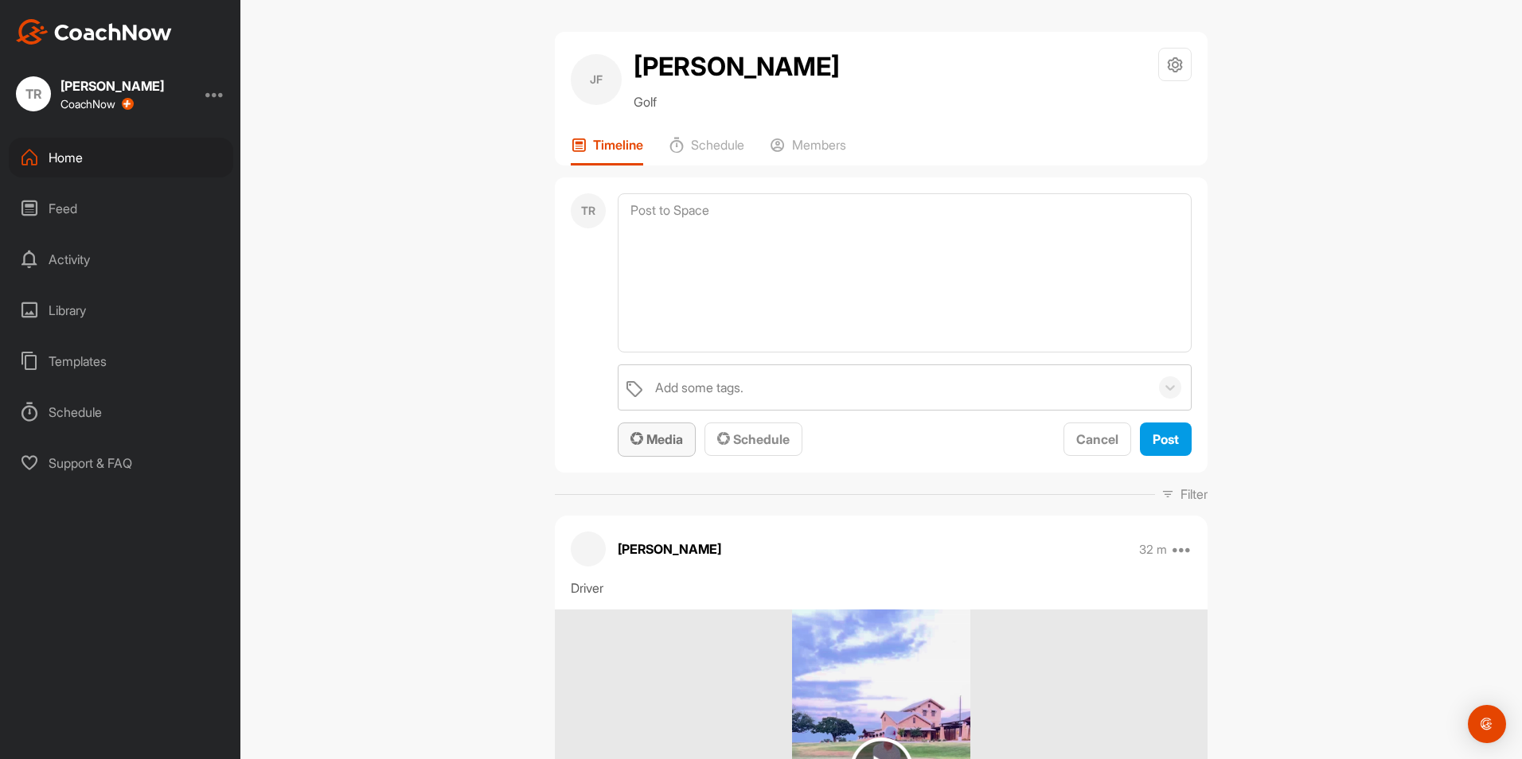
click at [670, 439] on span "Media" at bounding box center [656, 439] width 53 height 16
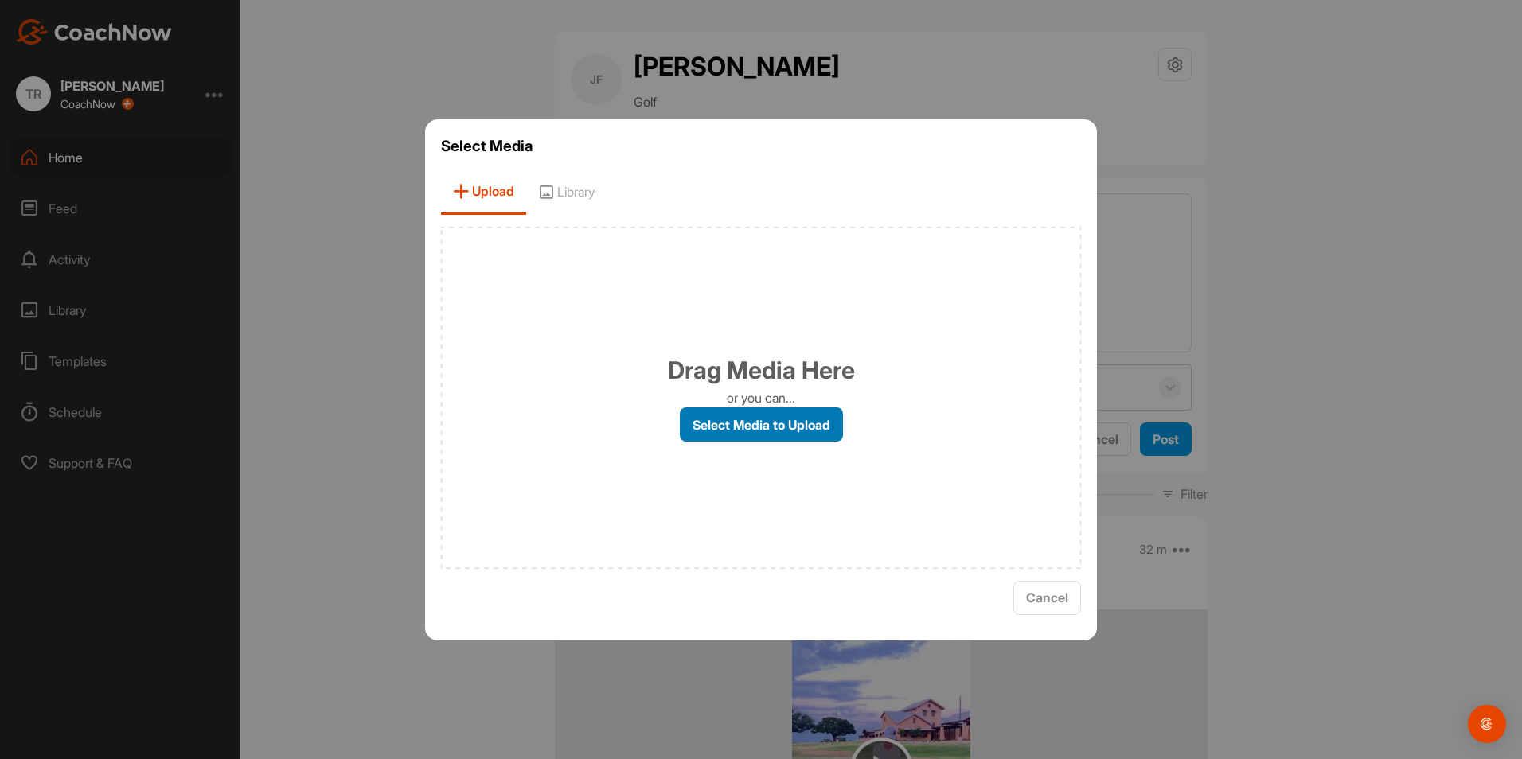
click at [741, 422] on label "Select Media to Upload" at bounding box center [761, 425] width 163 height 34
click at [0, 0] on input "Select Media to Upload" at bounding box center [0, 0] width 0 height 0
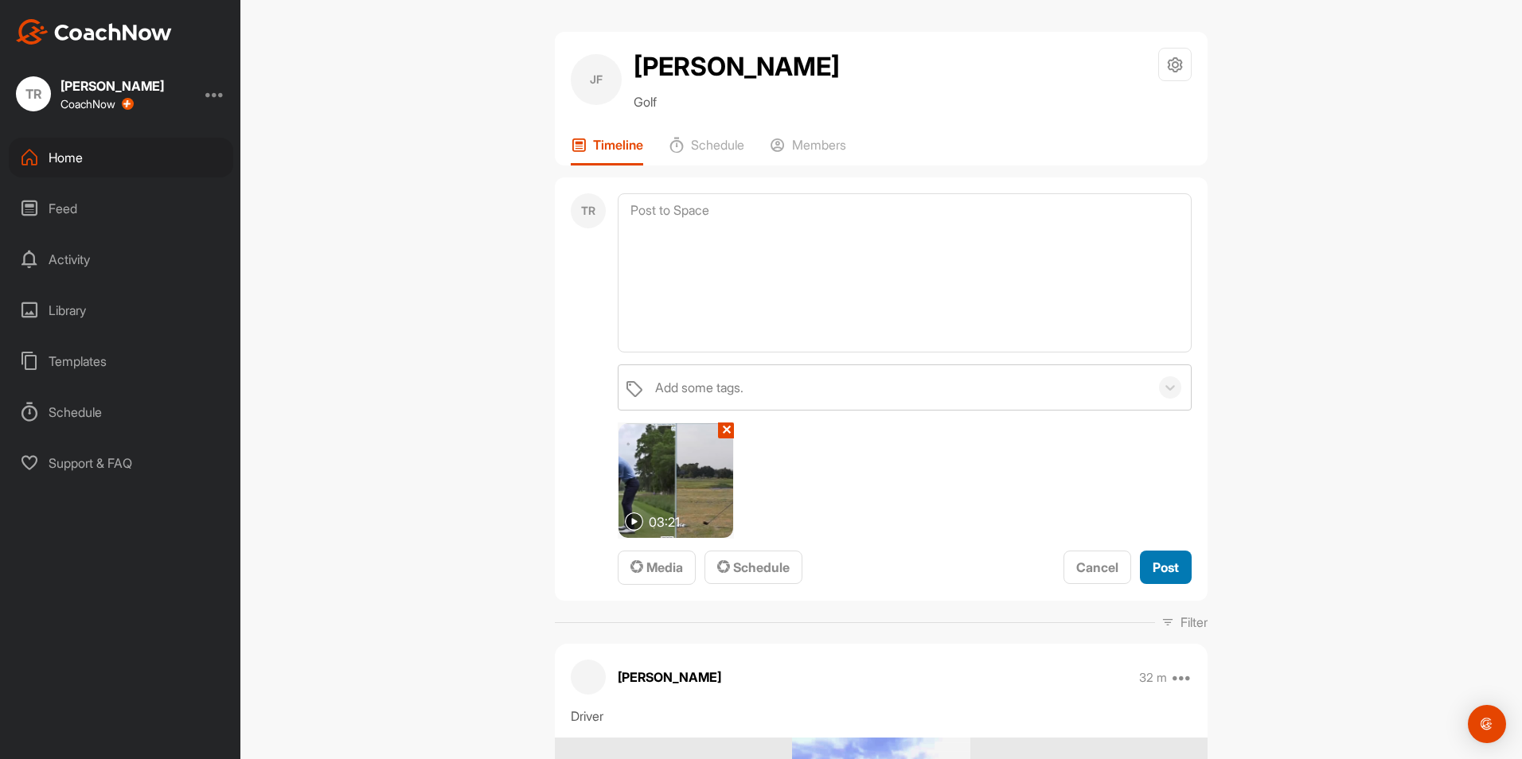
click at [1159, 565] on span "Post" at bounding box center [1166, 568] width 26 height 16
